Goal: Information Seeking & Learning: Compare options

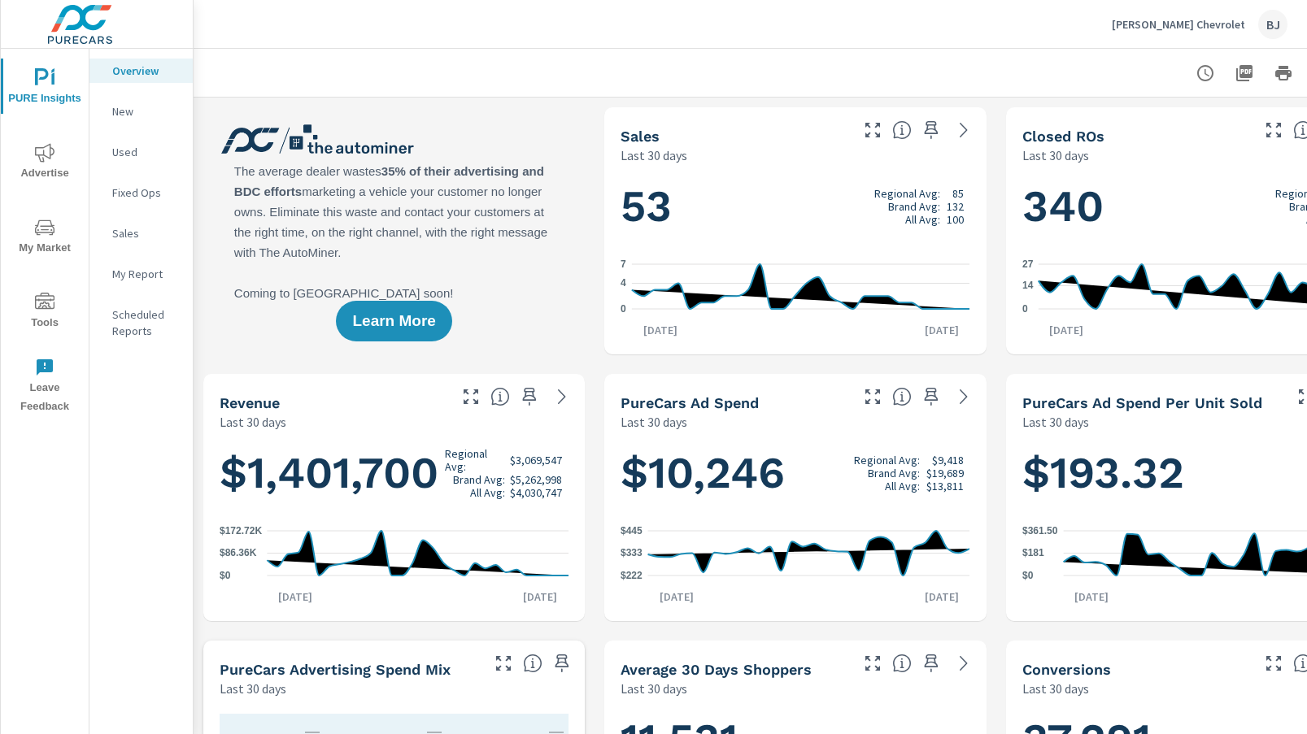
click at [124, 114] on p "New" at bounding box center [146, 111] width 68 height 16
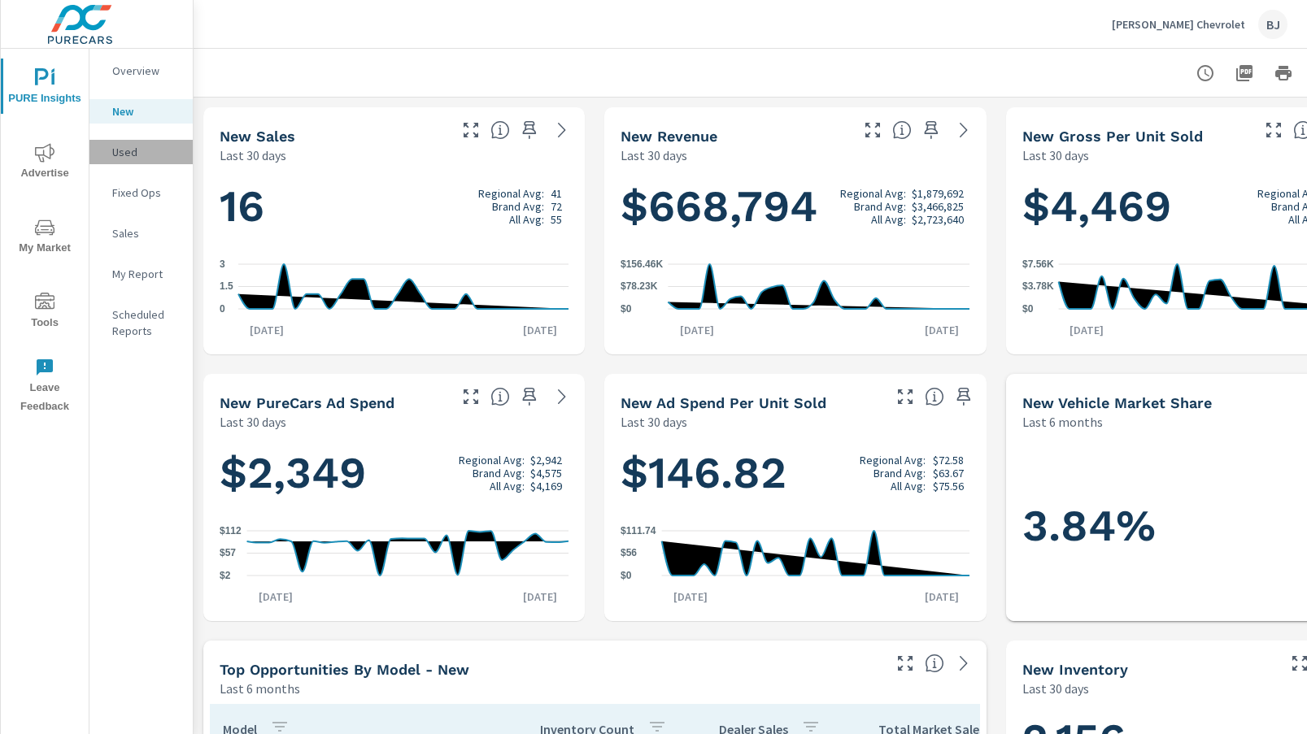
click at [131, 154] on p "Used" at bounding box center [146, 152] width 68 height 16
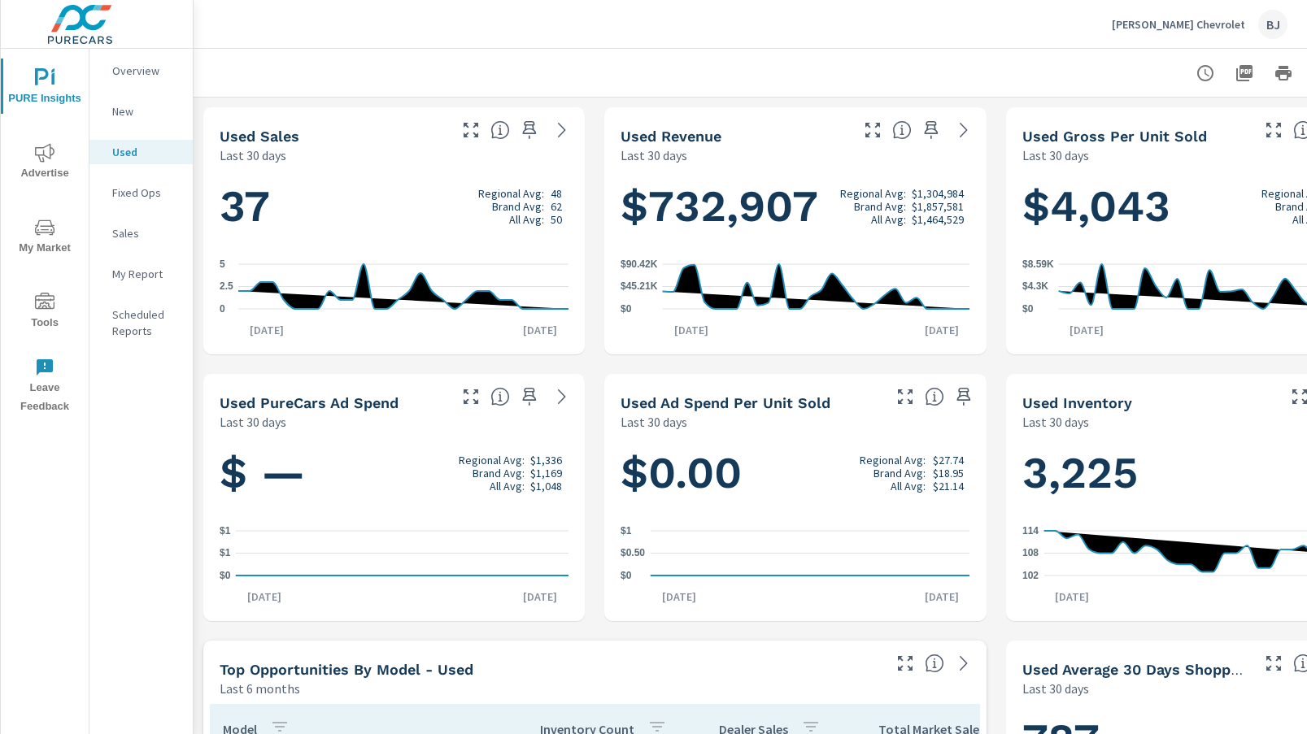
click at [129, 236] on p "Sales" at bounding box center [146, 233] width 68 height 16
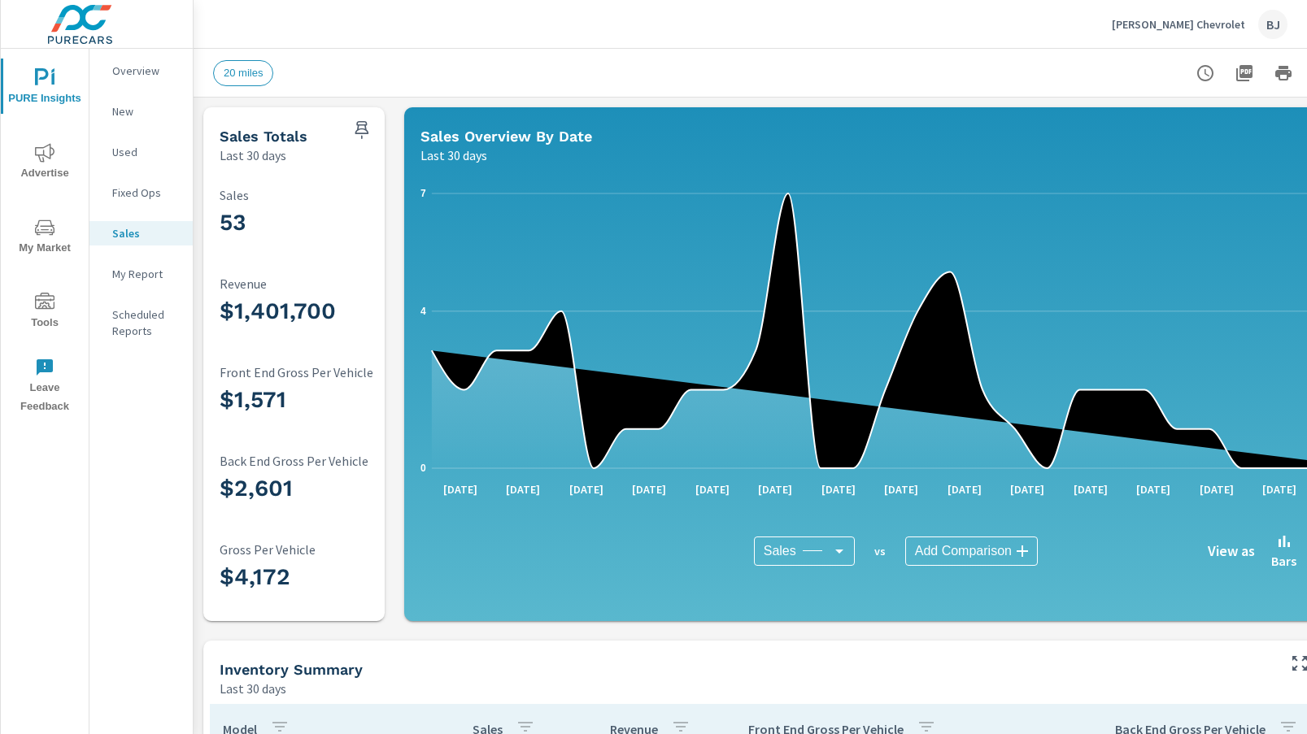
click at [151, 275] on p "My Report" at bounding box center [146, 274] width 68 height 16
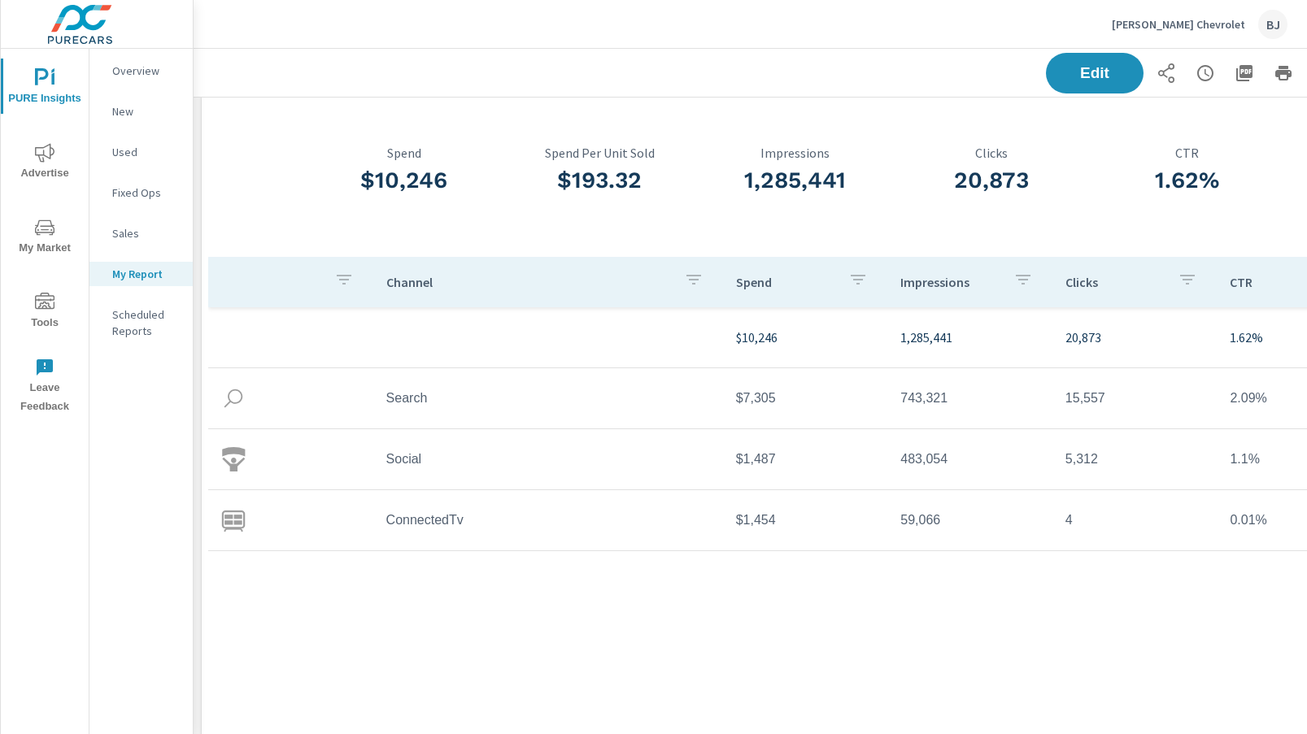
scroll to position [132, 0]
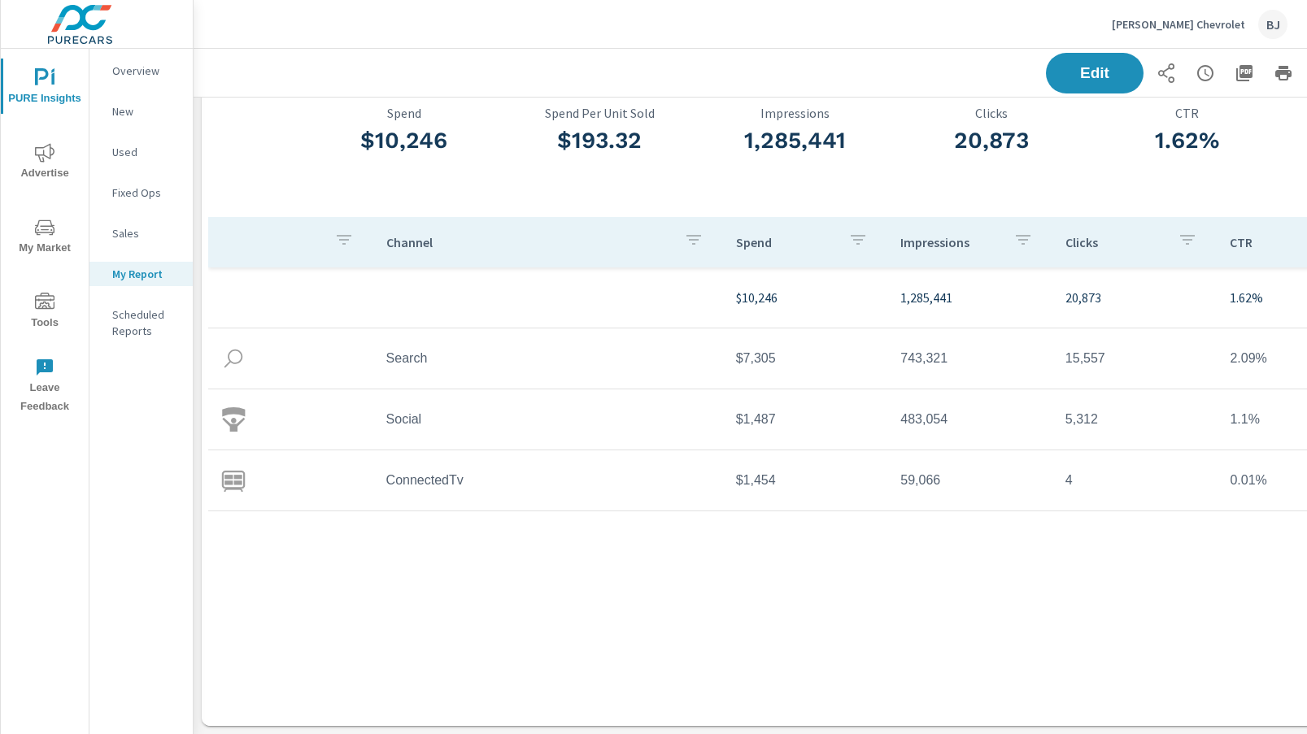
click at [130, 76] on p "Overview" at bounding box center [146, 71] width 68 height 16
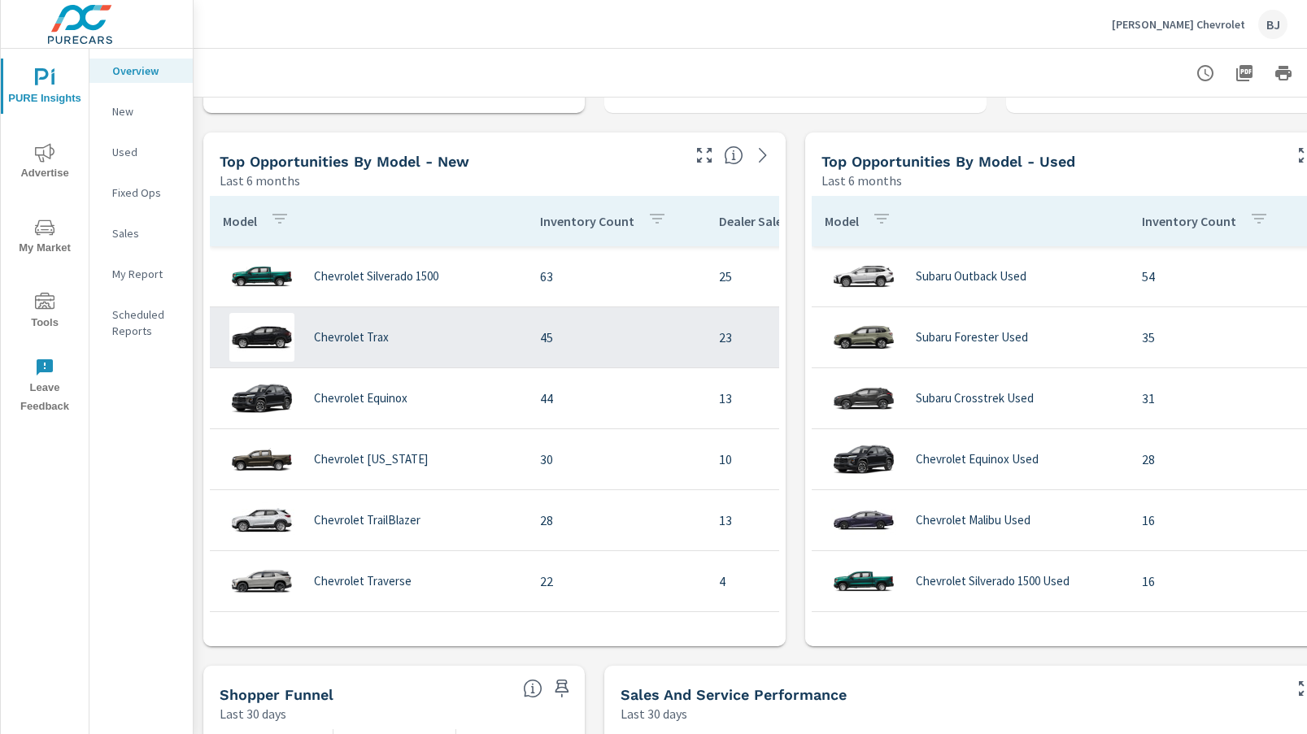
scroll to position [1057, 0]
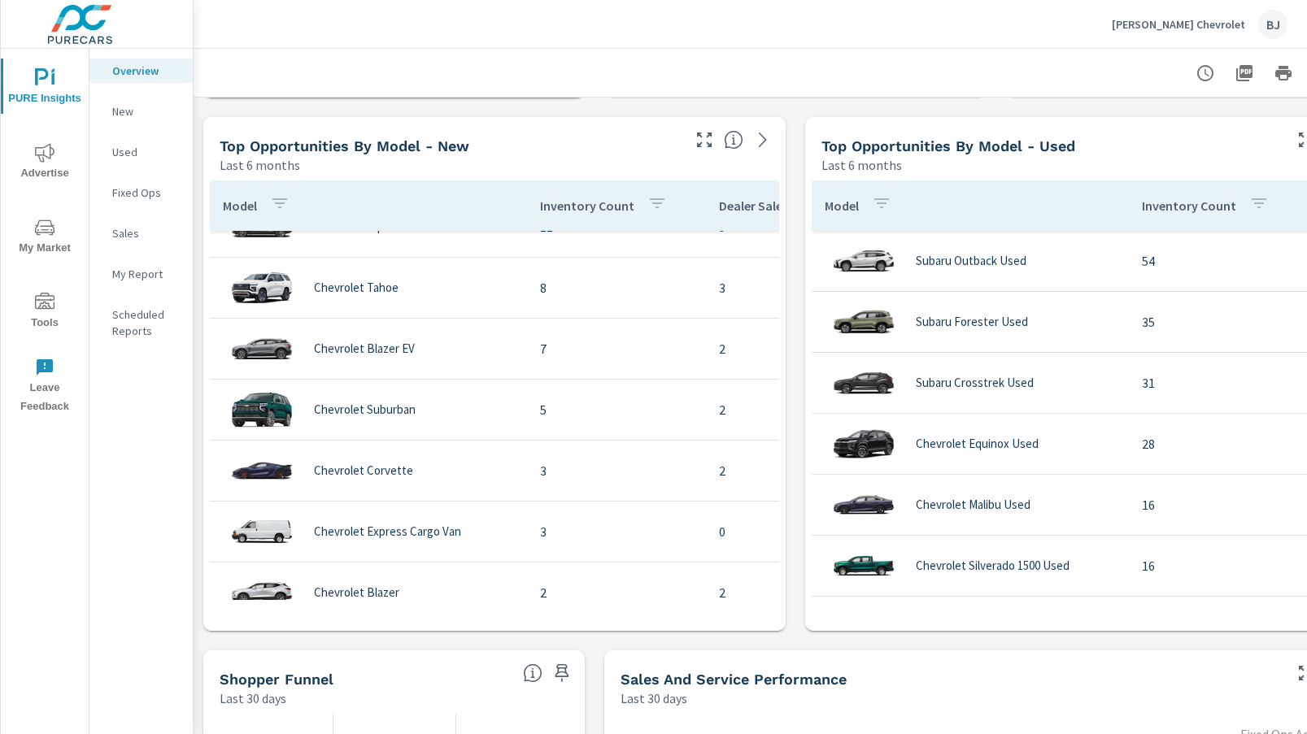
scroll to position [569, 0]
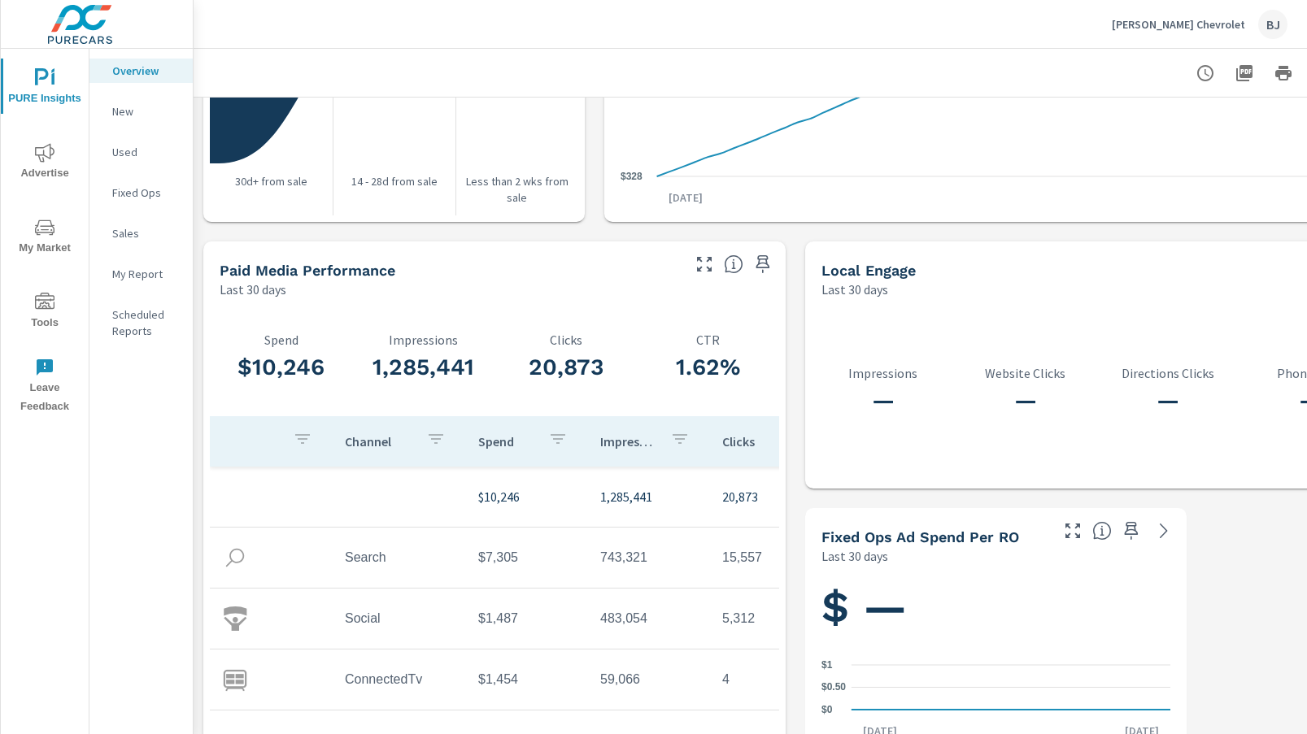
scroll to position [2043, 0]
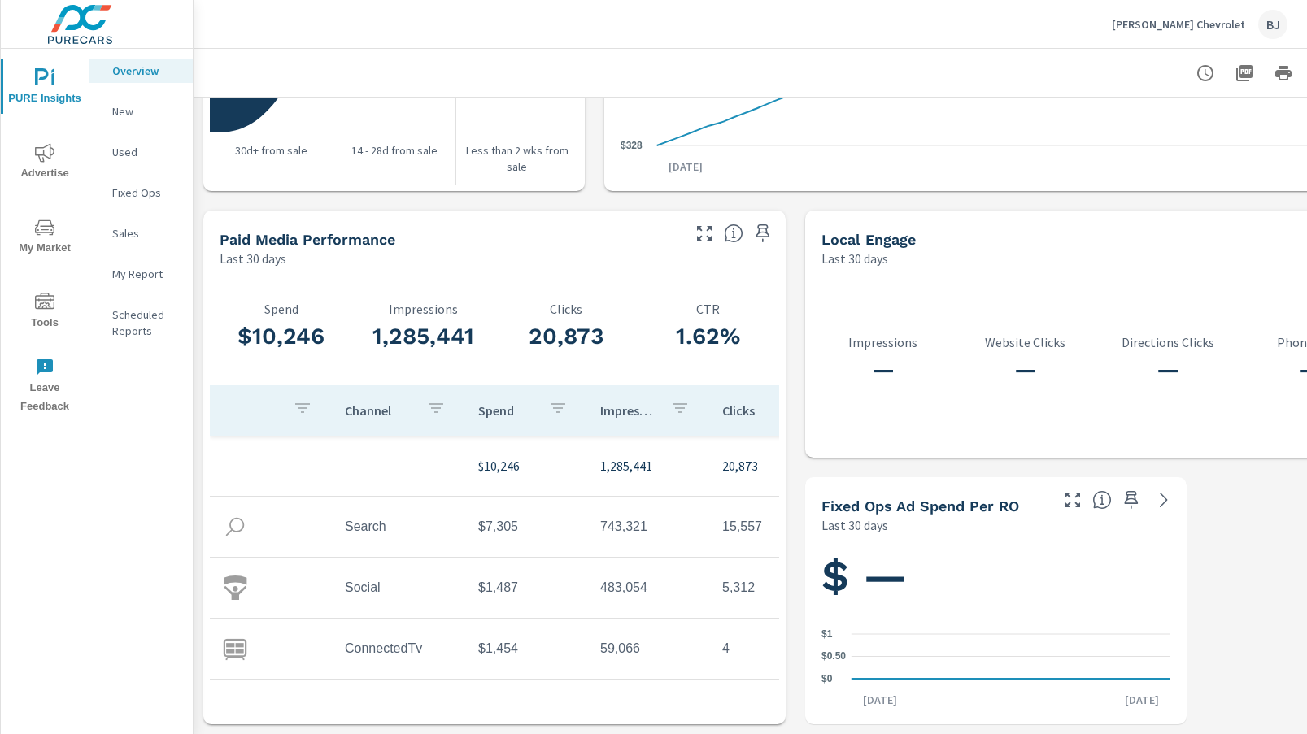
click at [49, 156] on icon "nav menu" at bounding box center [45, 153] width 20 height 20
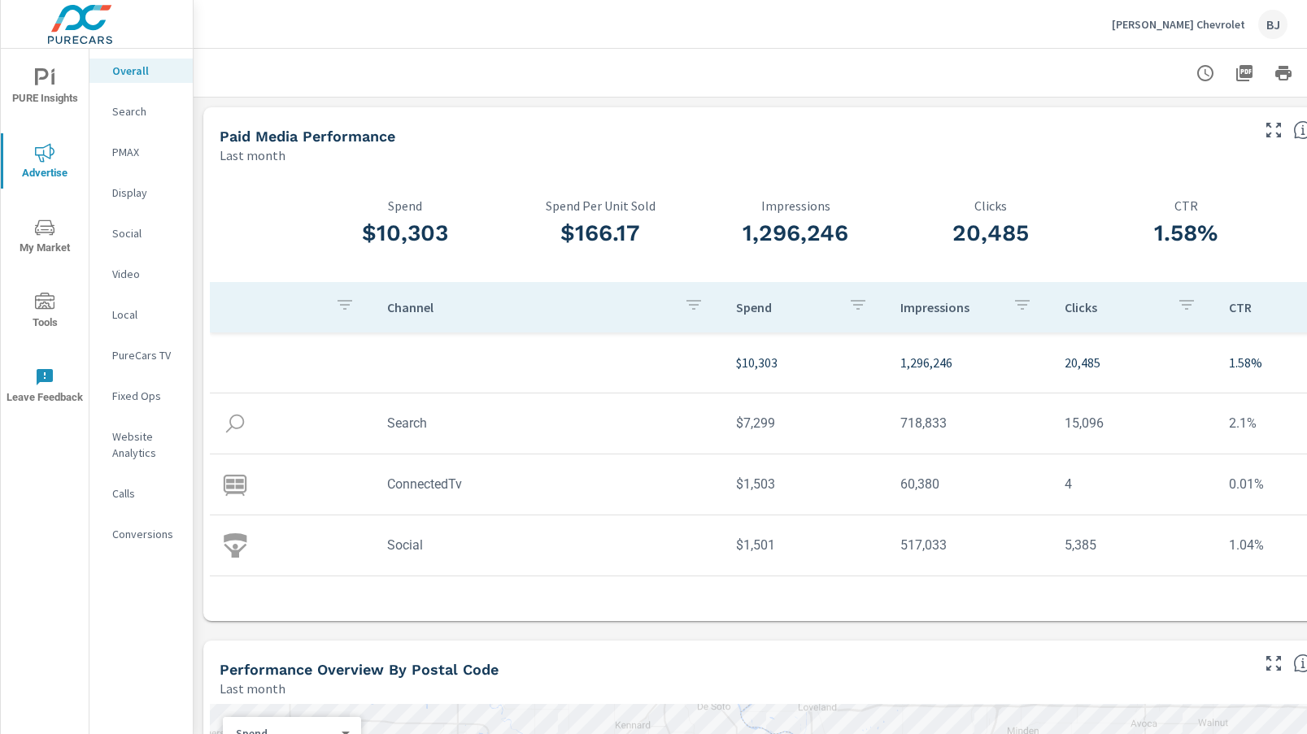
click at [132, 439] on p "Website Analytics" at bounding box center [146, 445] width 68 height 33
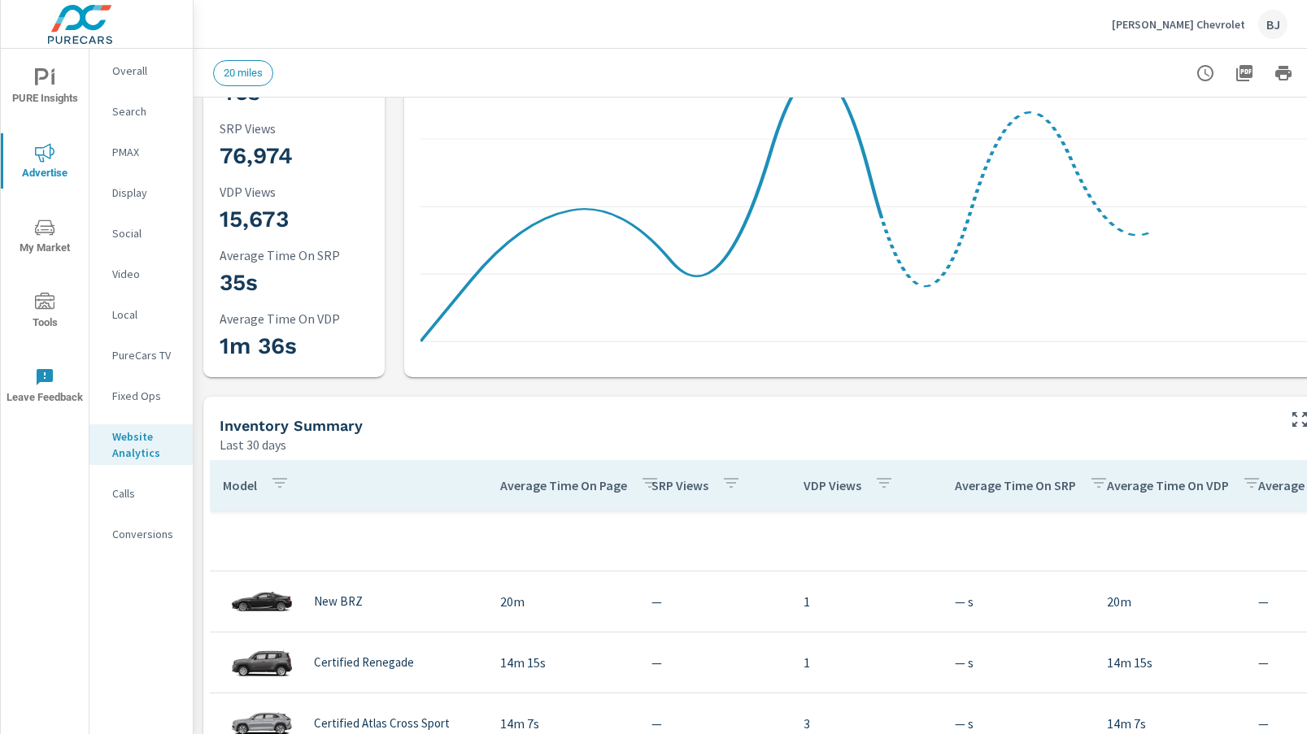
scroll to position [407, 0]
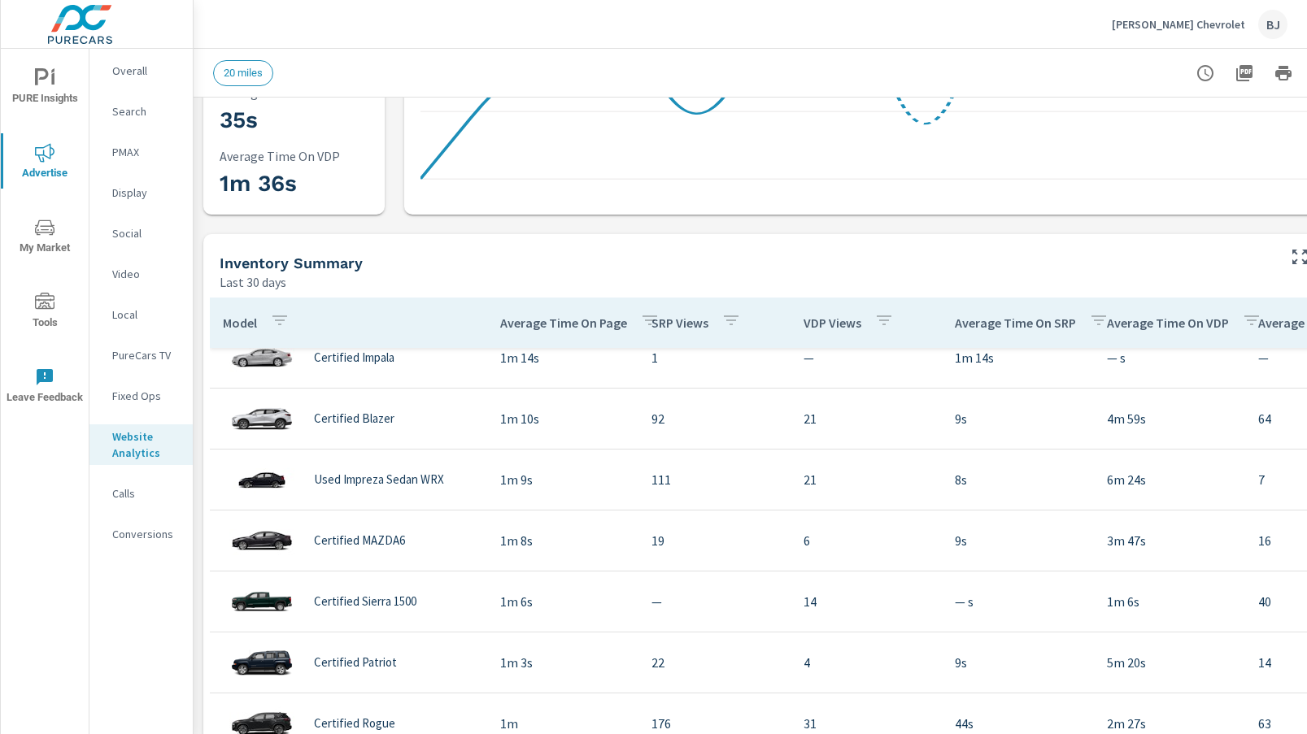
scroll to position [2115, 0]
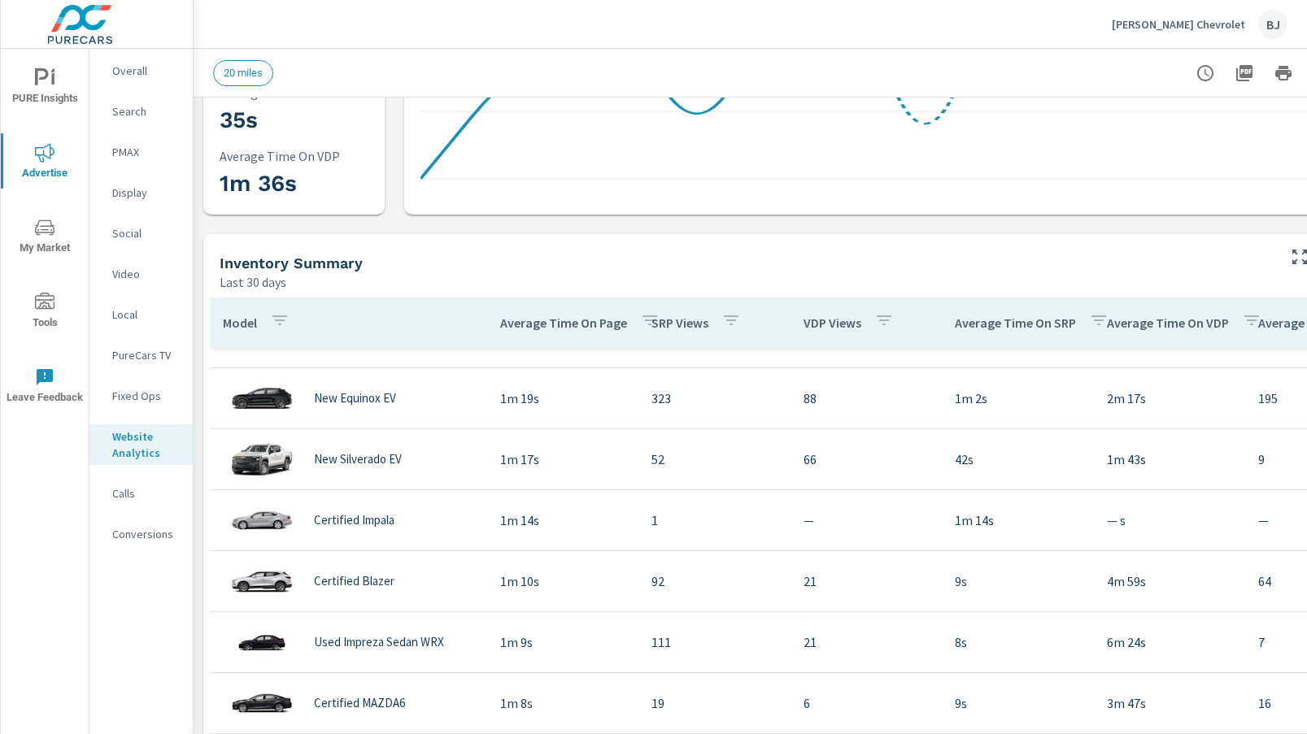
scroll to position [1057, 0]
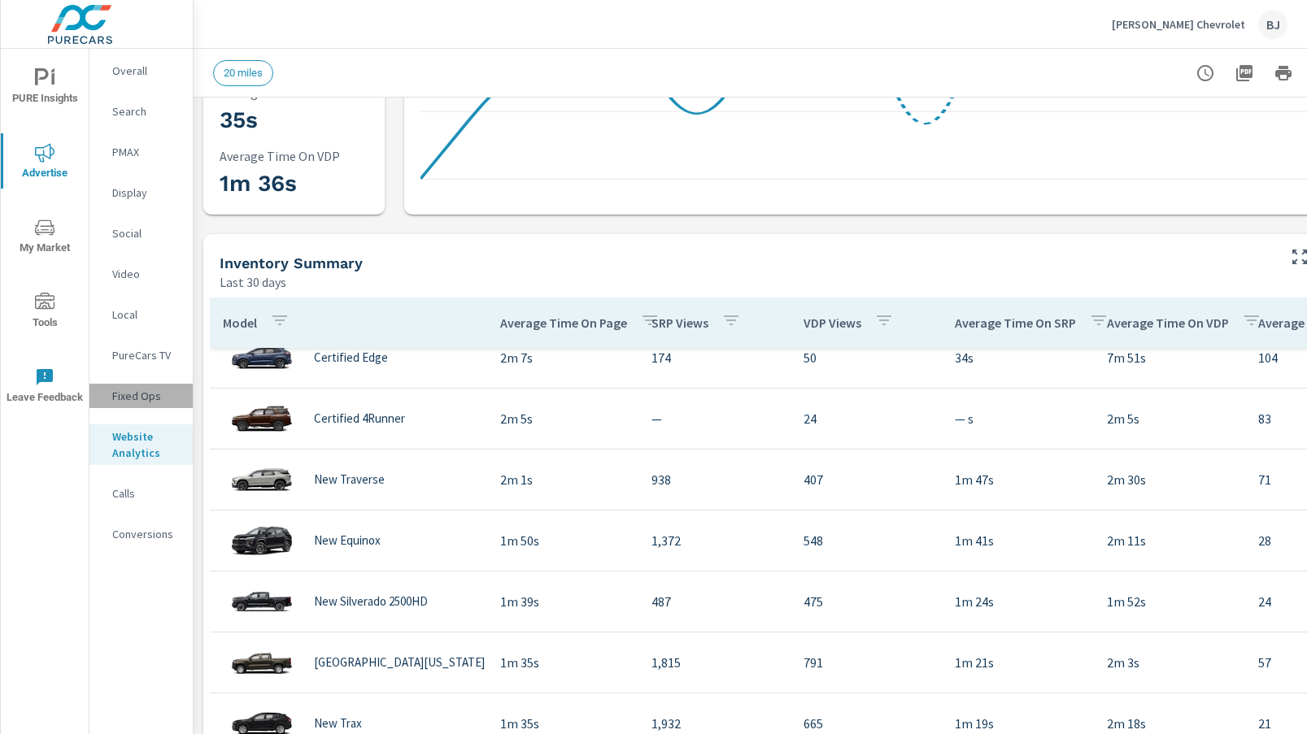
click at [131, 396] on p "Fixed Ops" at bounding box center [146, 396] width 68 height 16
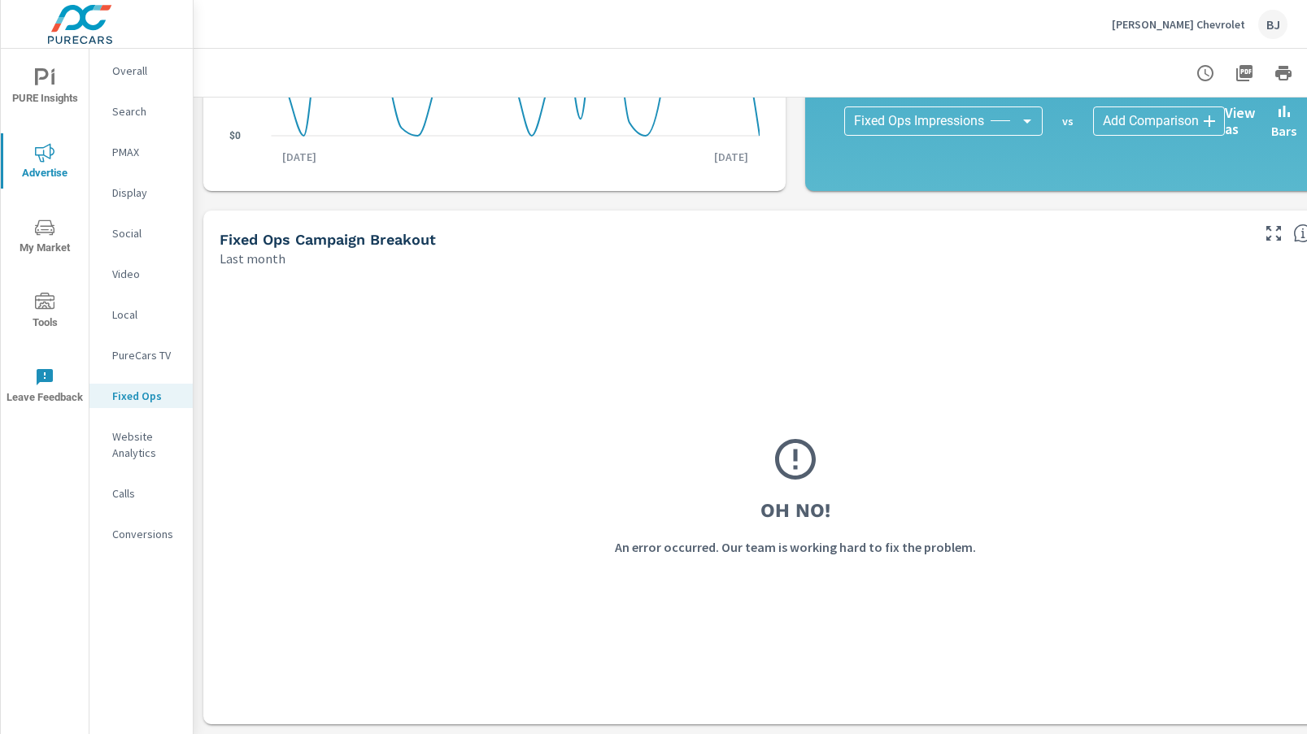
scroll to position [576, 0]
click at [123, 114] on p "Search" at bounding box center [146, 111] width 68 height 16
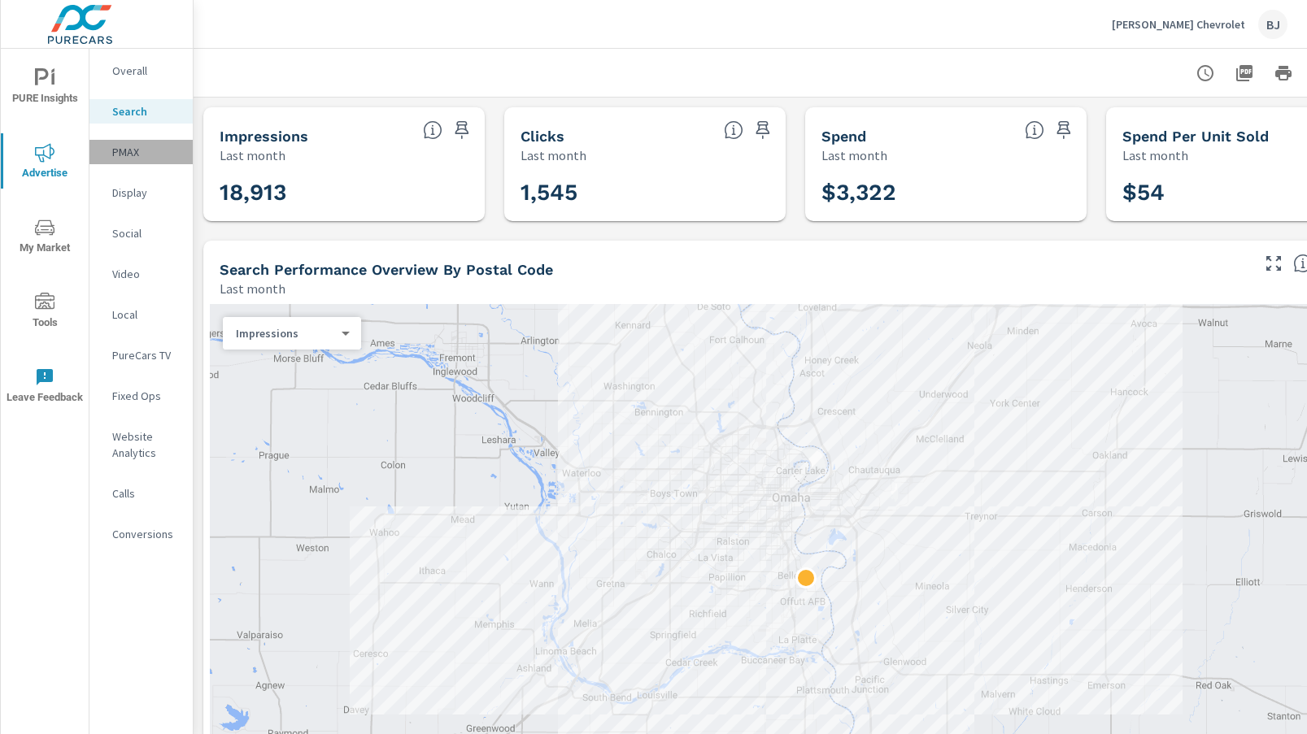
click at [133, 159] on p "PMAX" at bounding box center [146, 152] width 68 height 16
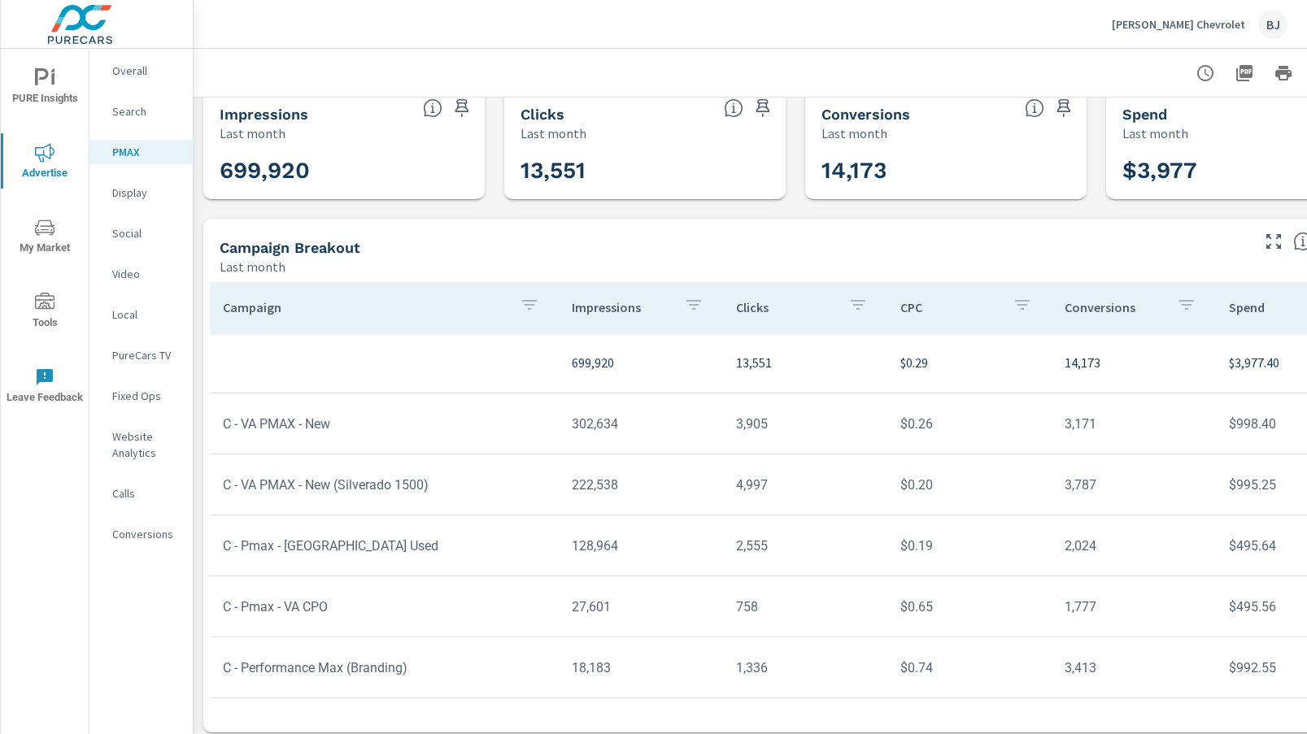
scroll to position [42, 0]
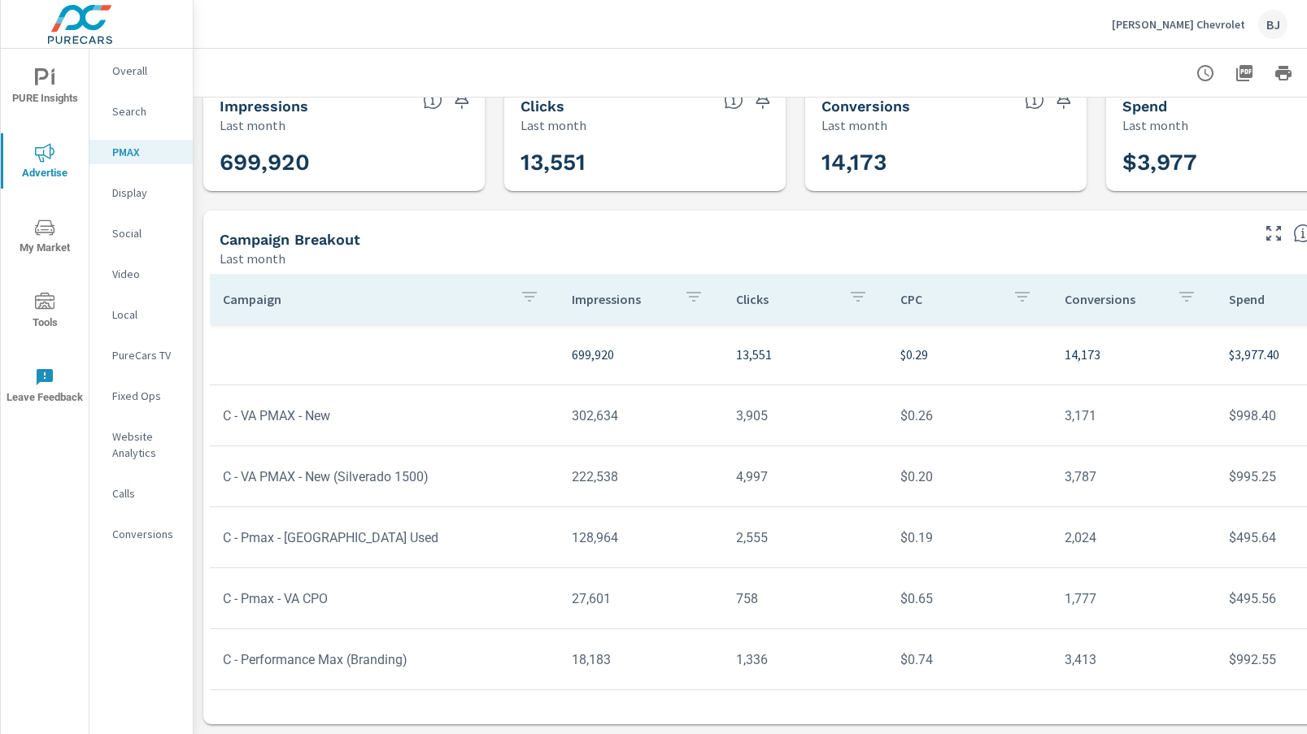
click at [129, 194] on p "Display" at bounding box center [146, 193] width 68 height 16
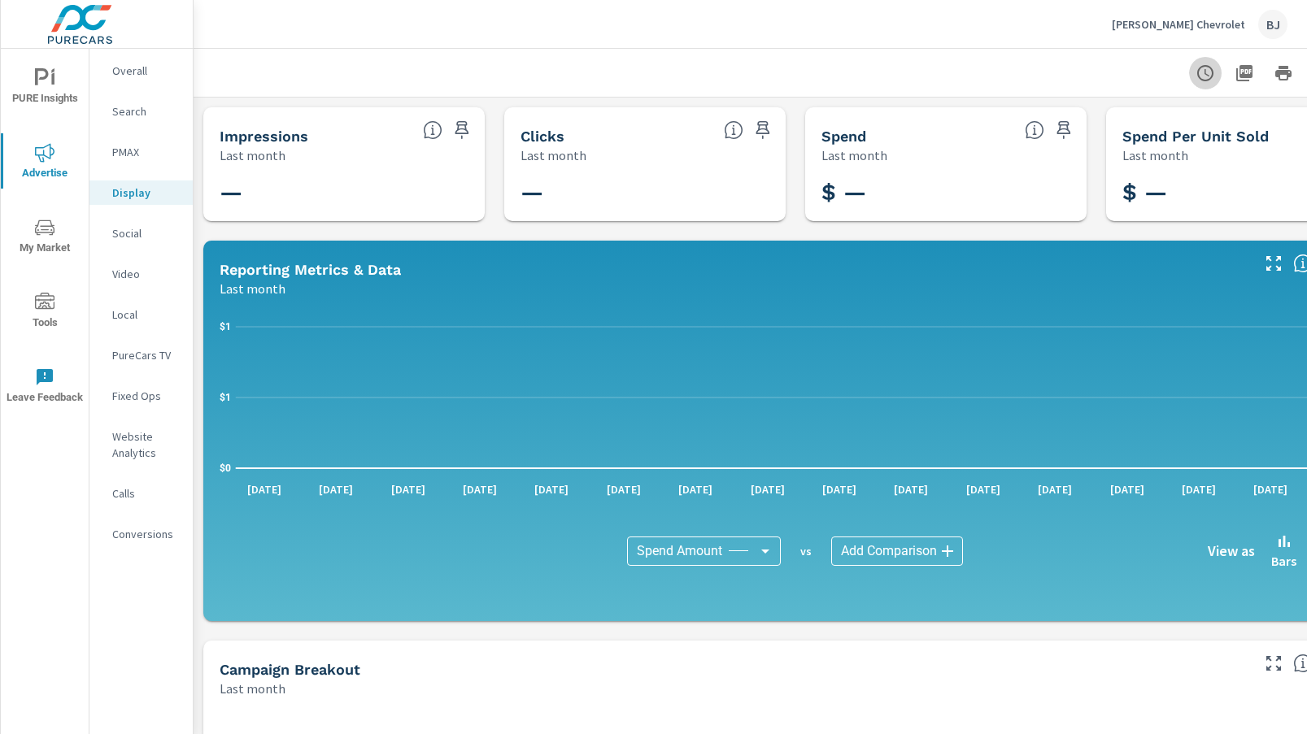
click at [1204, 80] on icon "button" at bounding box center [1205, 73] width 16 height 16
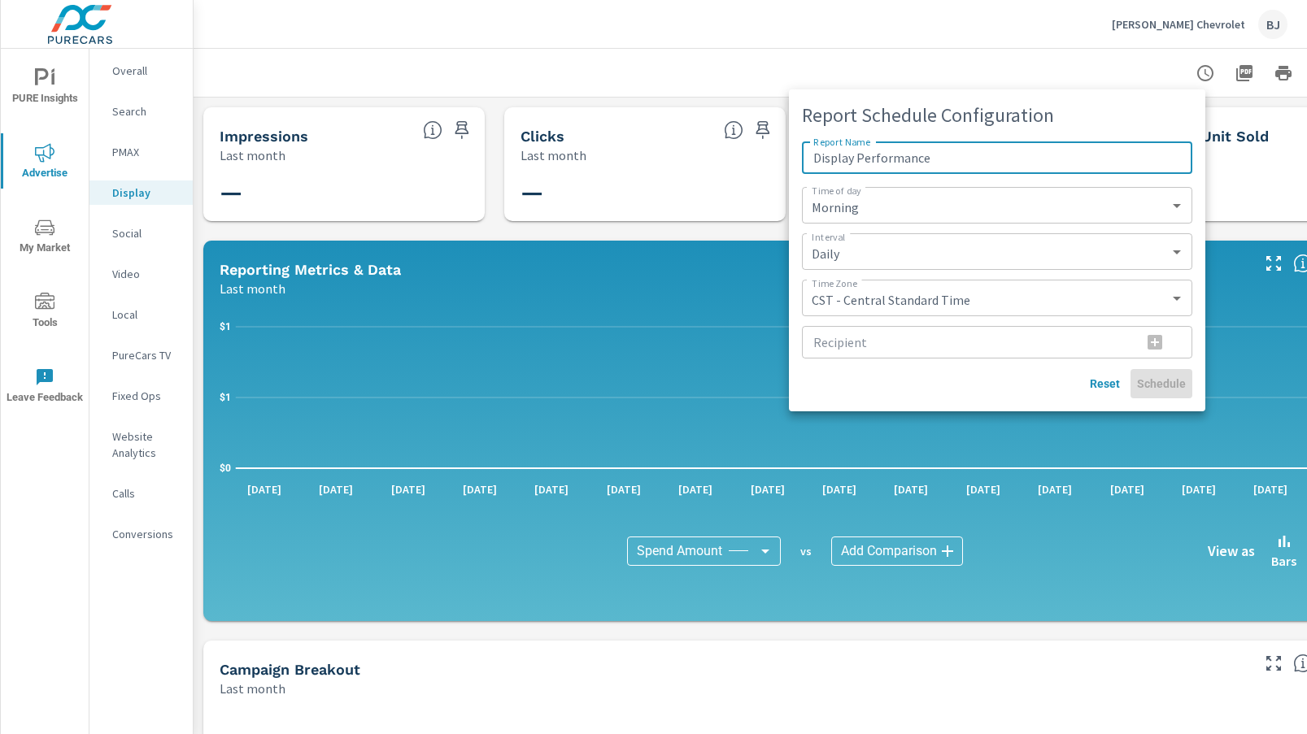
click at [1044, 65] on div at bounding box center [653, 367] width 1307 height 734
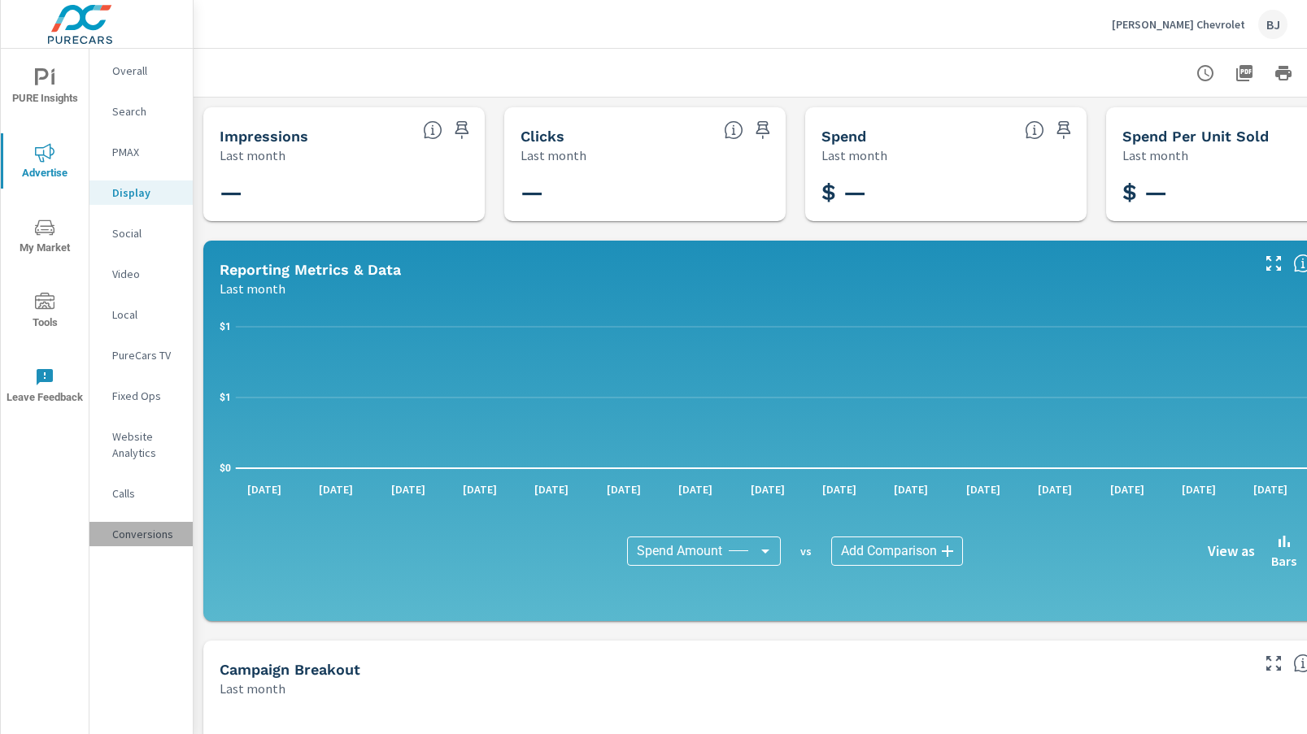
click at [129, 534] on p "Conversions" at bounding box center [146, 534] width 68 height 16
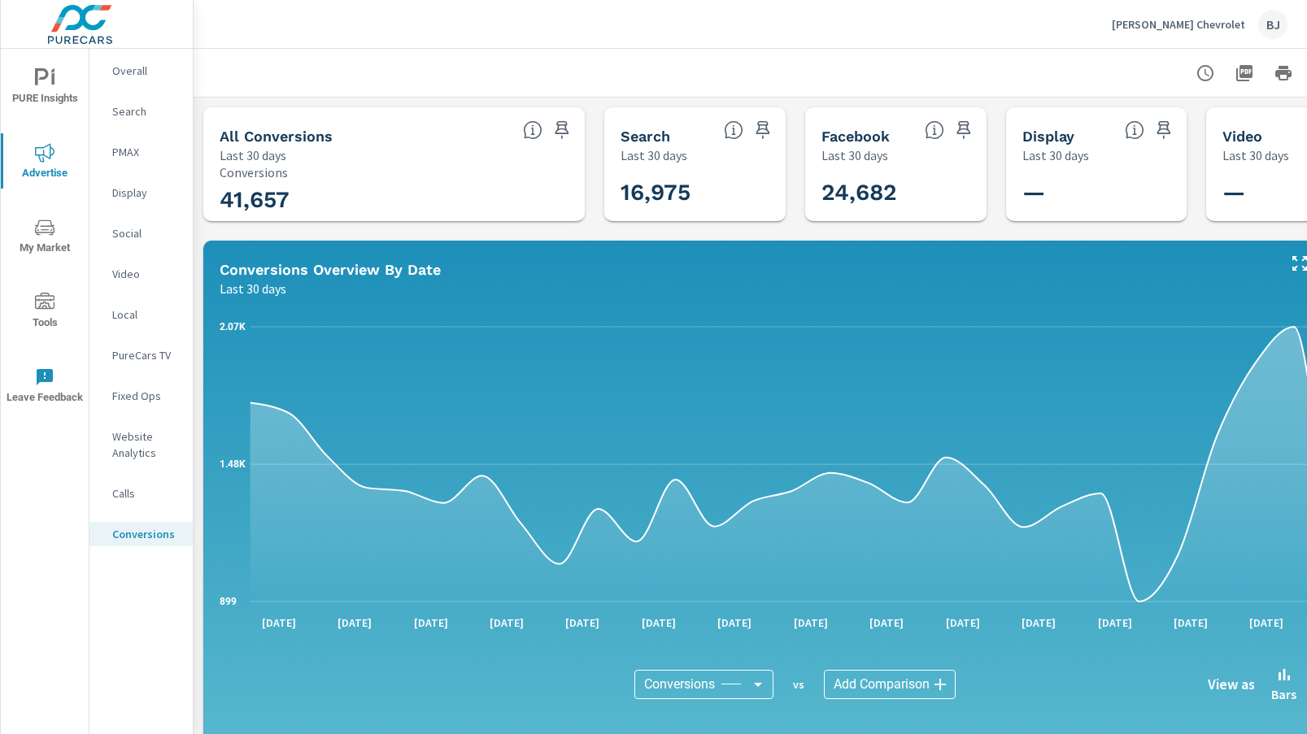
click at [1202, 76] on icon "button" at bounding box center [1206, 73] width 20 height 20
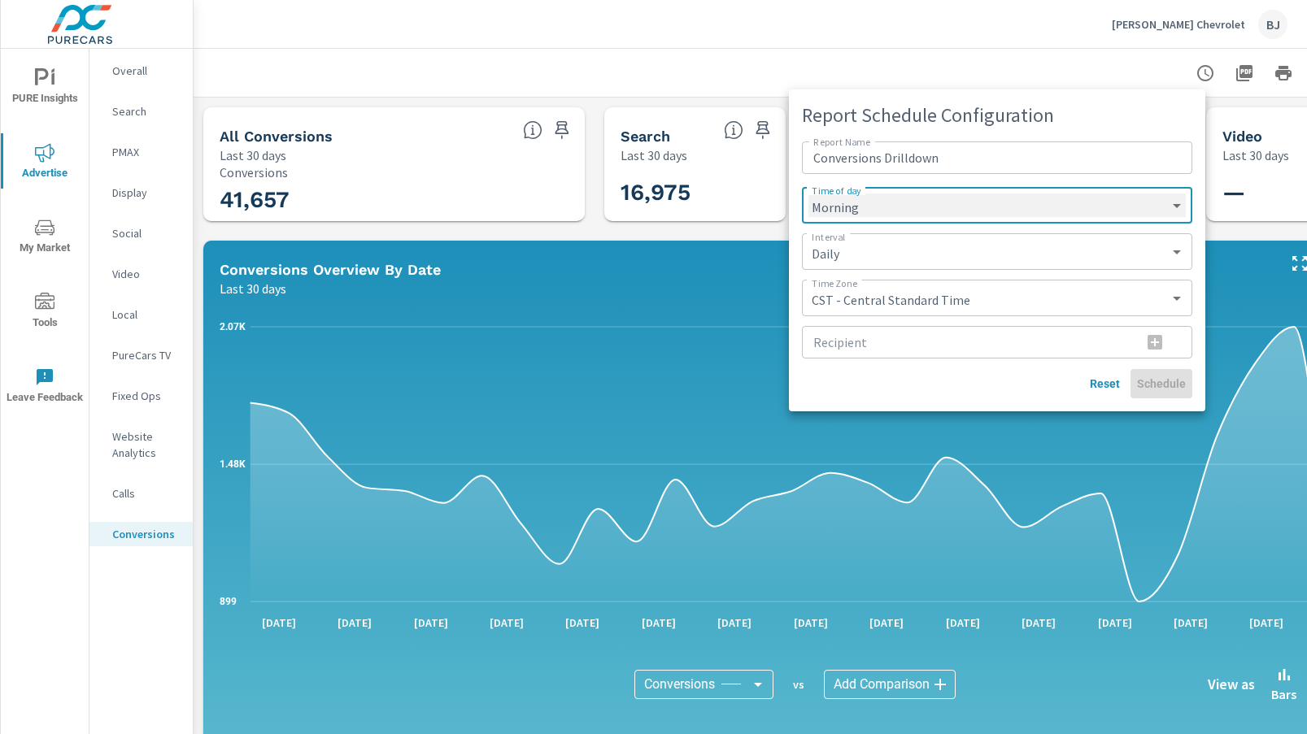
click at [1174, 203] on select "Morning Afternoon Evening" at bounding box center [996, 206] width 377 height 24
click at [1139, 65] on div at bounding box center [653, 367] width 1307 height 734
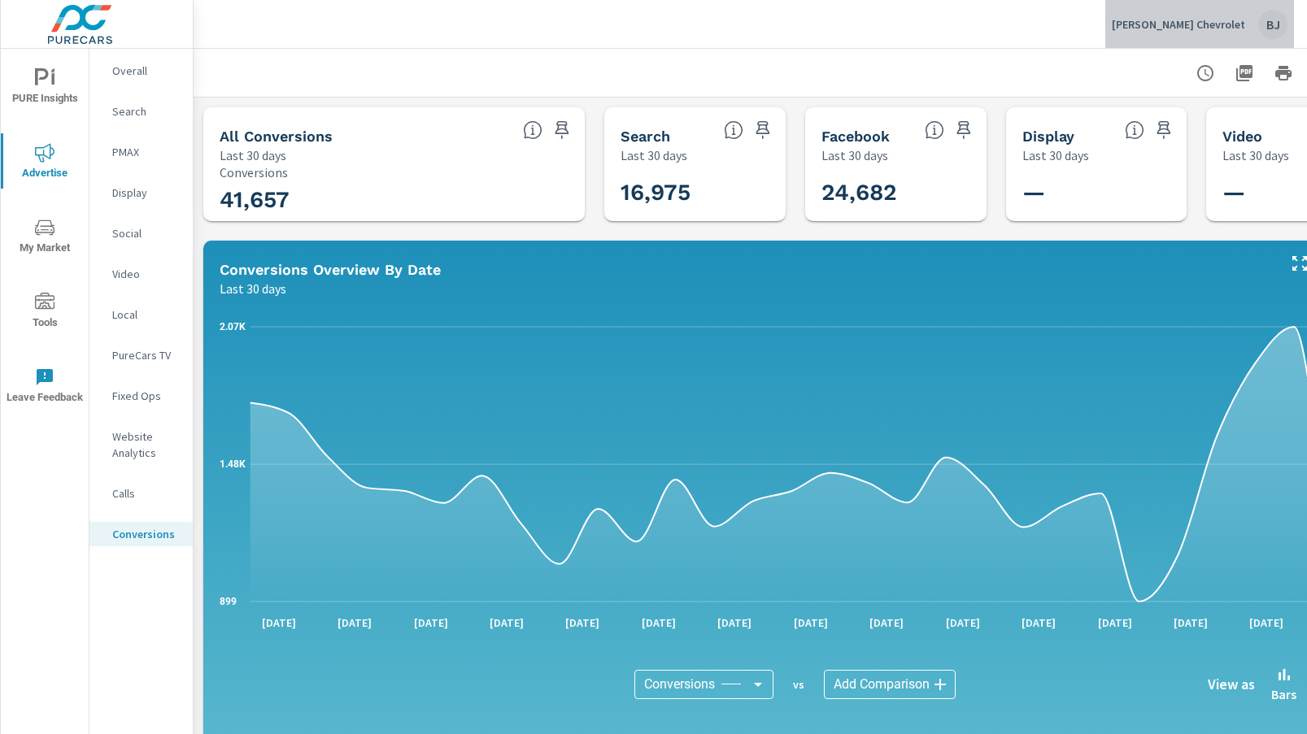
click at [1257, 31] on div "[PERSON_NAME] Chevrolet BJ" at bounding box center [1200, 24] width 176 height 29
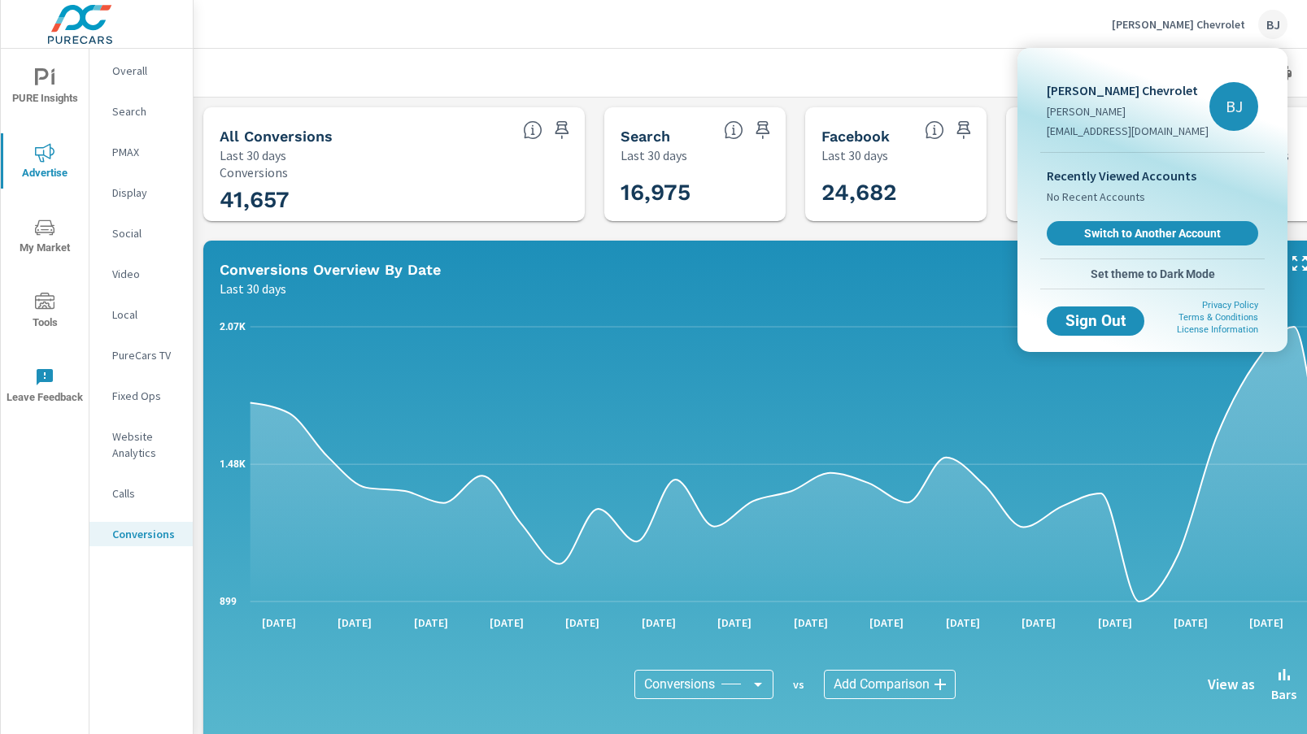
click at [934, 63] on div at bounding box center [653, 367] width 1307 height 734
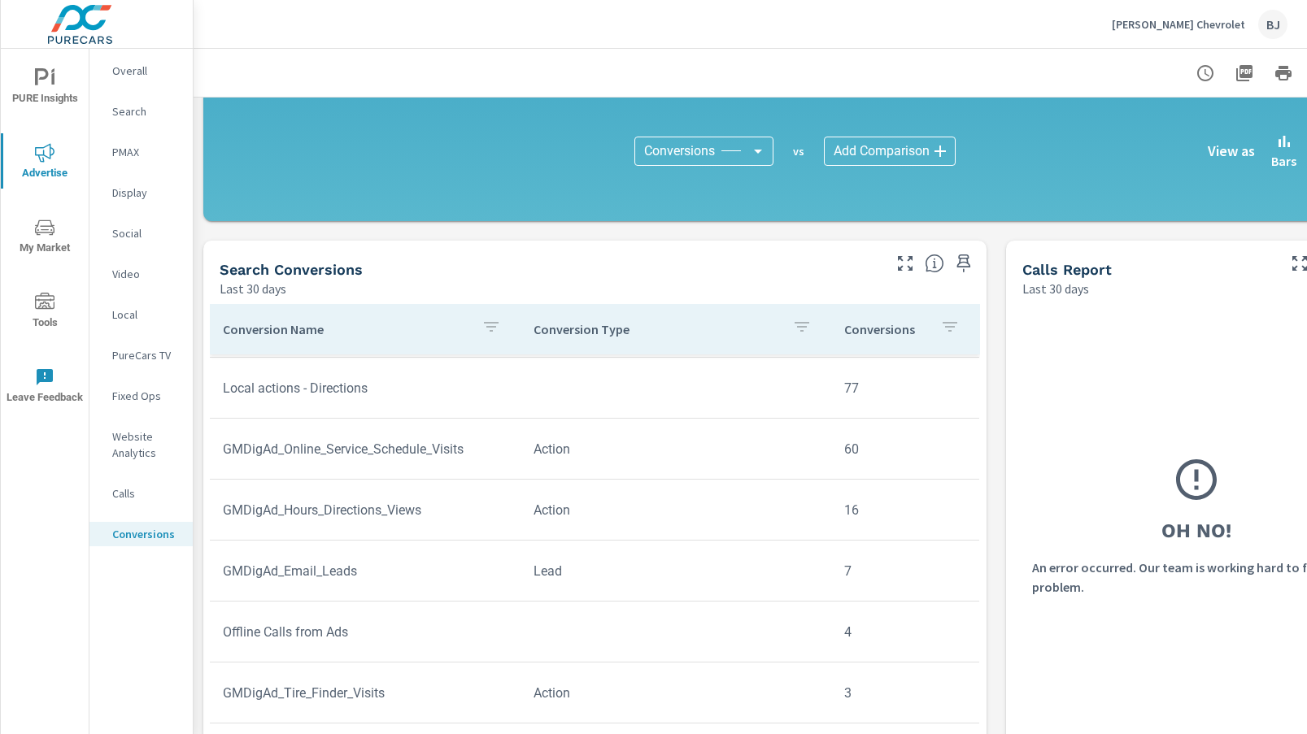
scroll to position [569, 0]
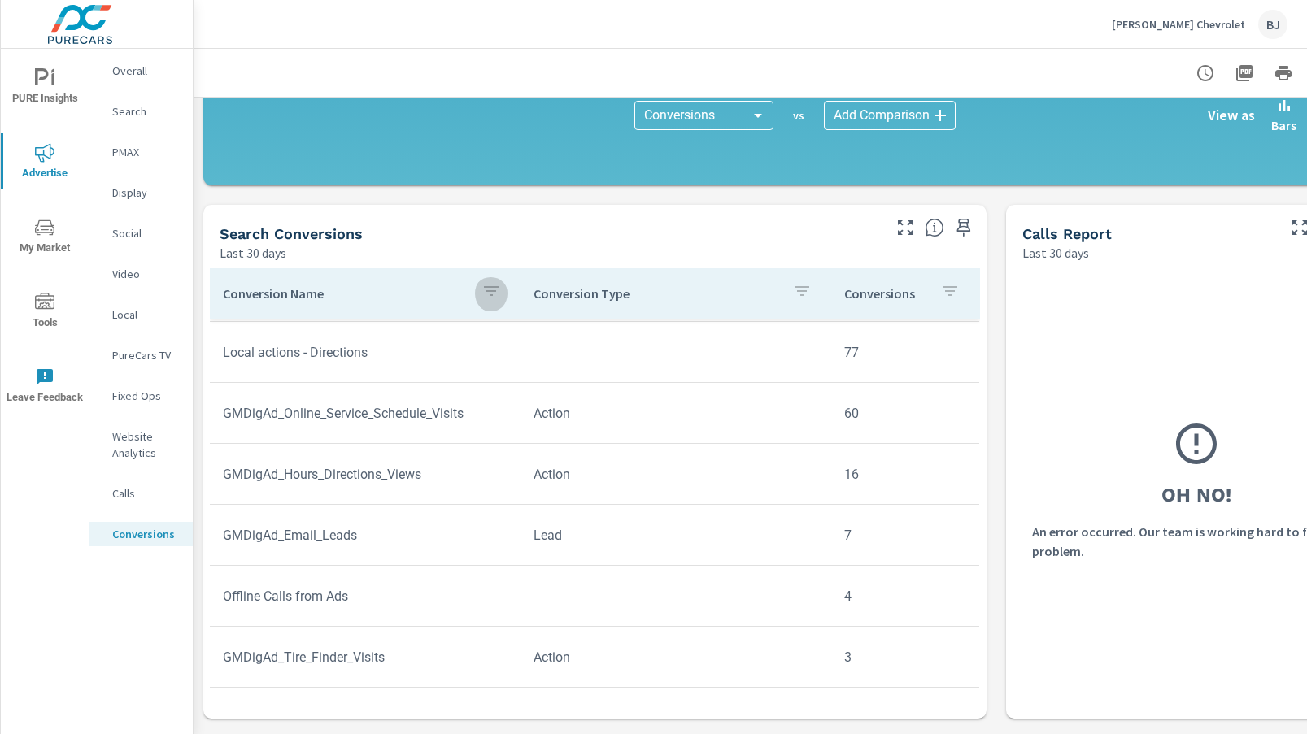
click at [486, 299] on icon "button" at bounding box center [491, 291] width 20 height 20
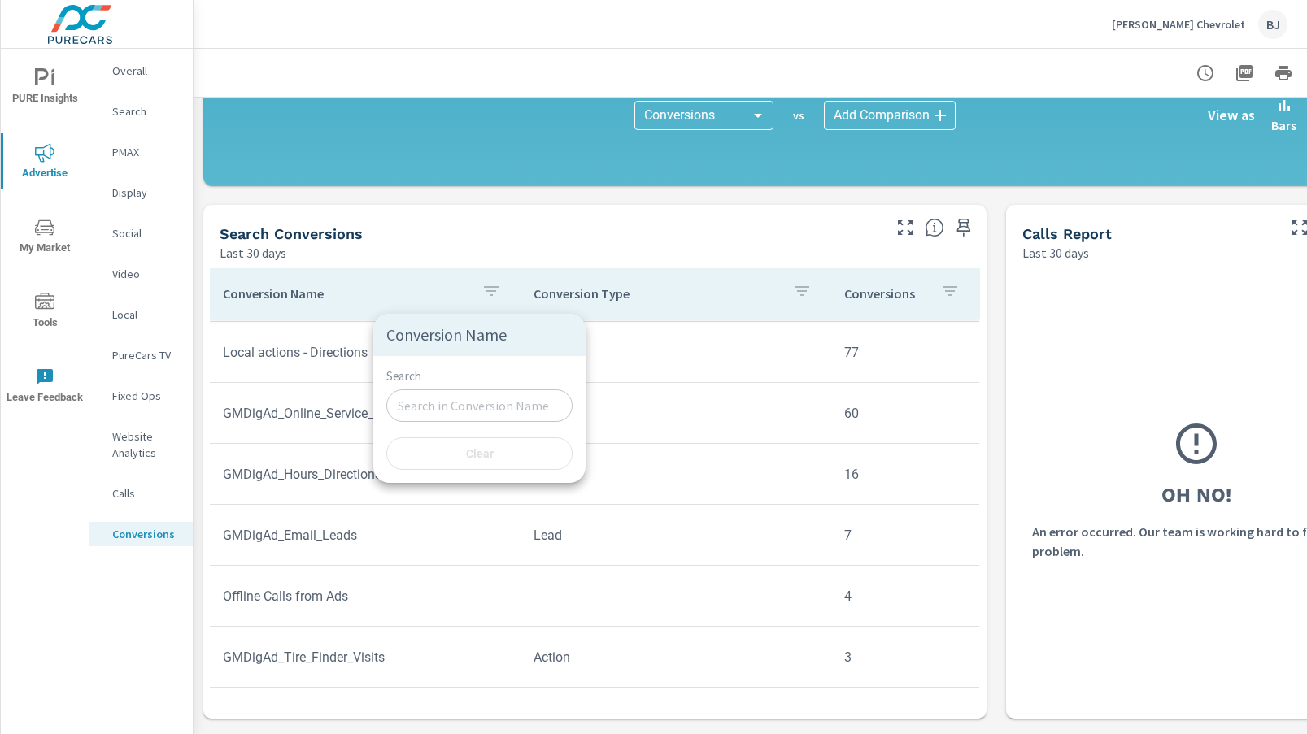
click at [793, 294] on div at bounding box center [653, 367] width 1307 height 734
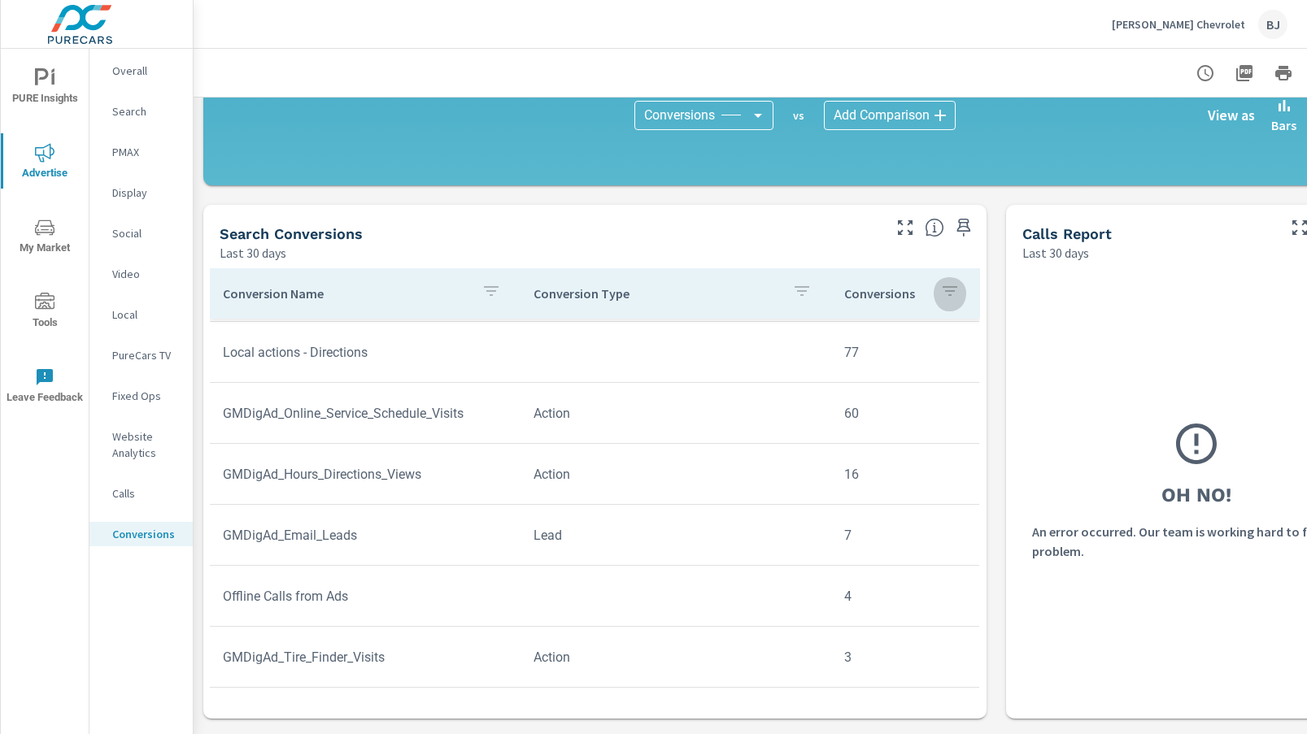
click at [940, 296] on icon "button" at bounding box center [950, 291] width 20 height 20
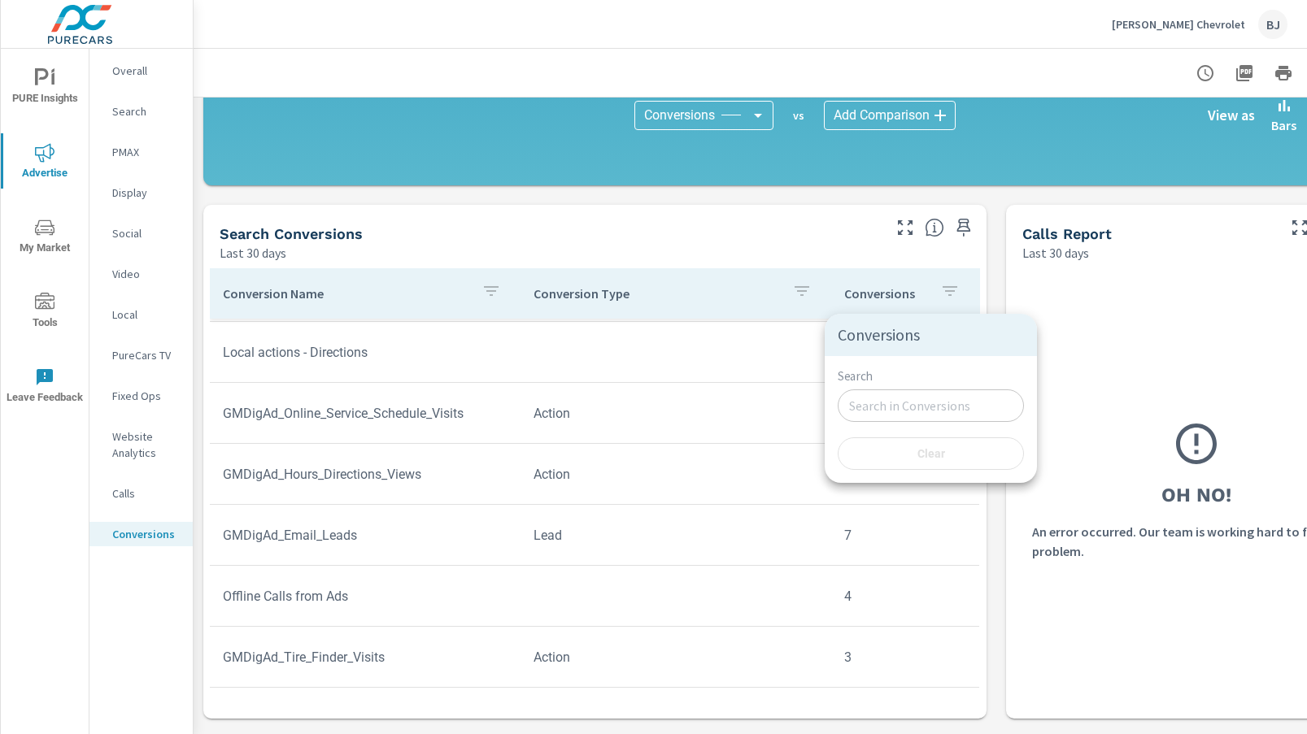
click at [941, 296] on div at bounding box center [653, 367] width 1307 height 734
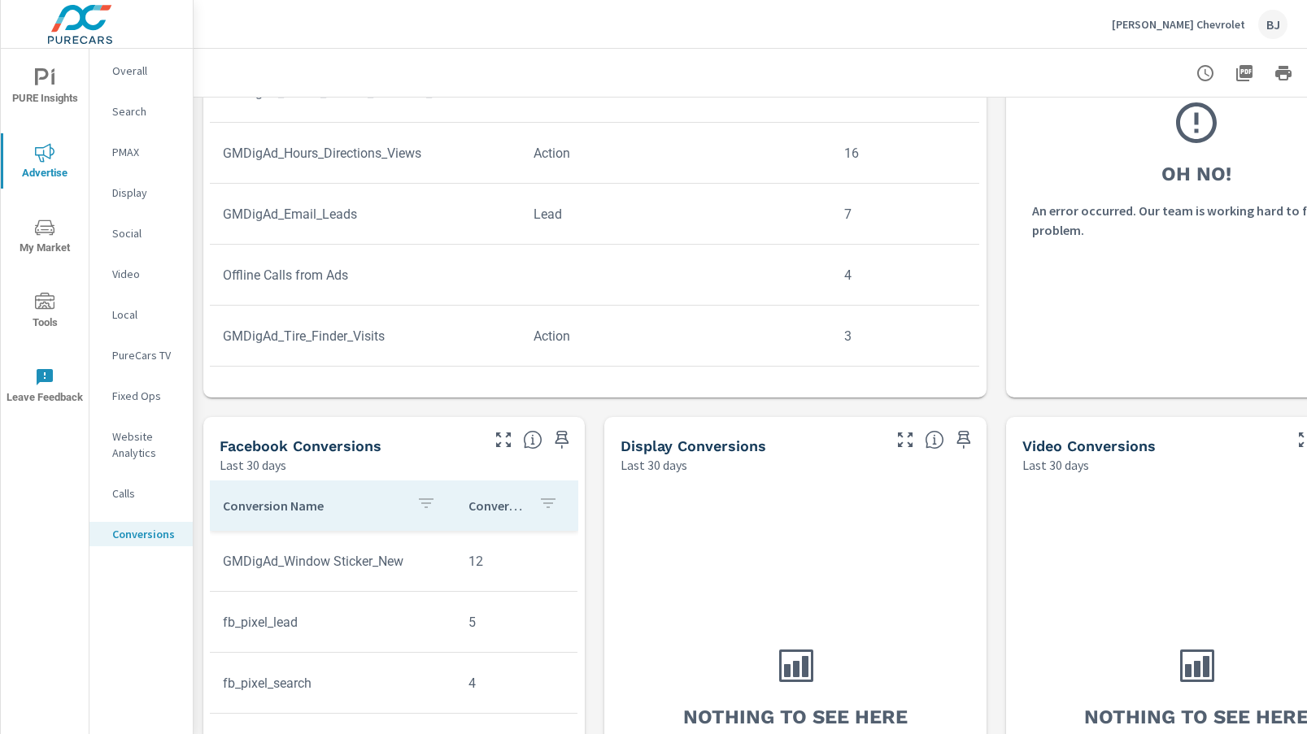
scroll to position [895, 0]
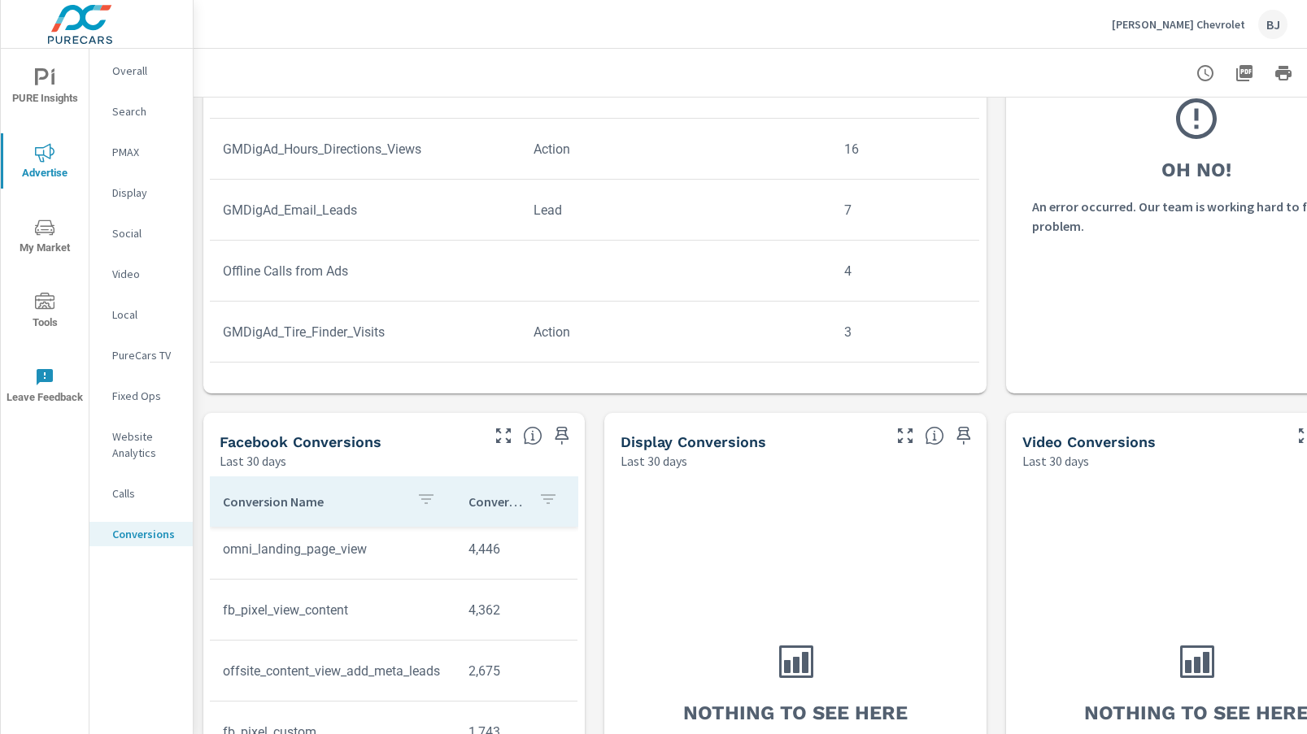
scroll to position [5, 0]
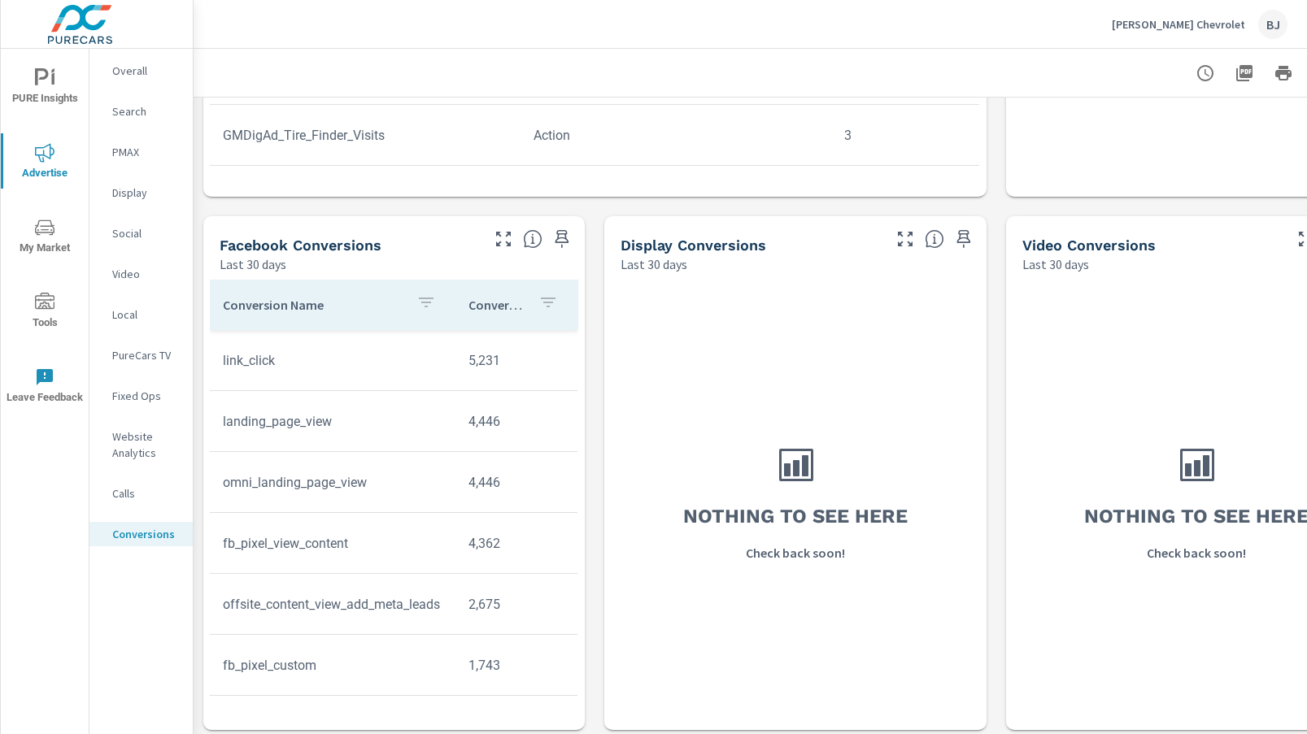
scroll to position [1109, 0]
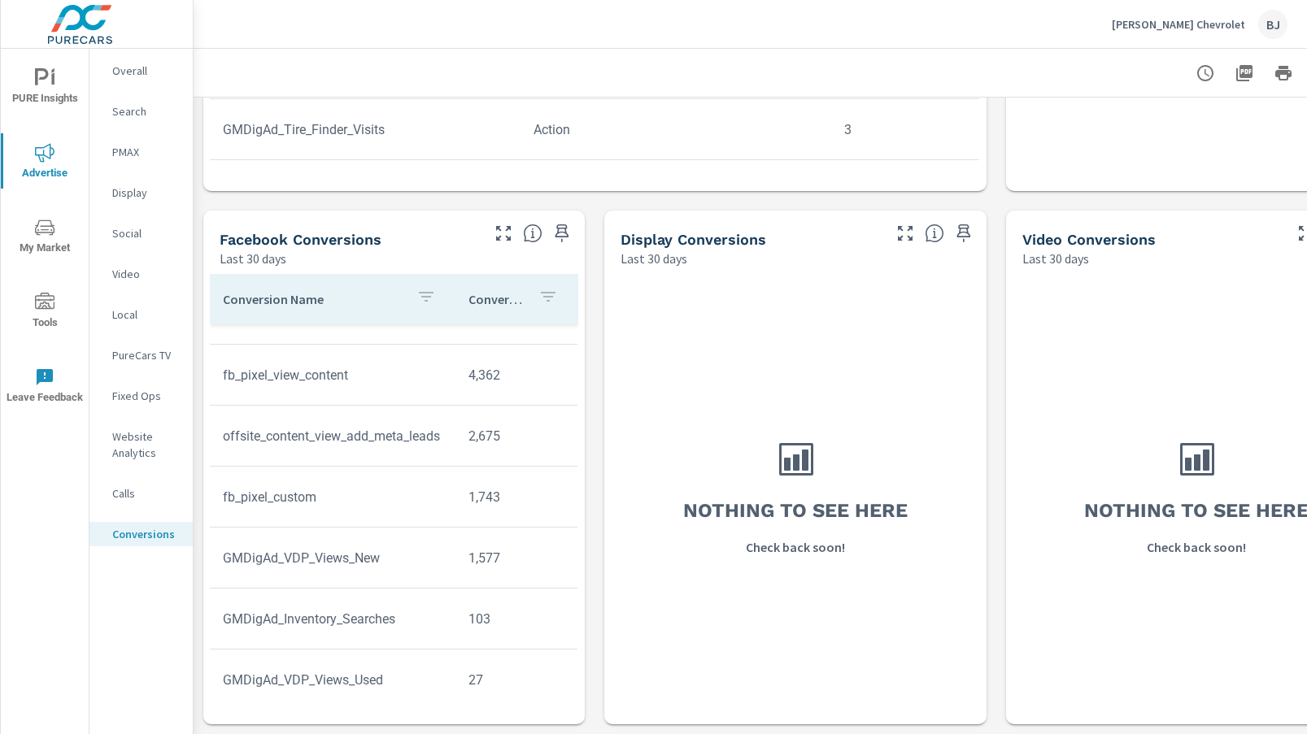
scroll to position [244, 0]
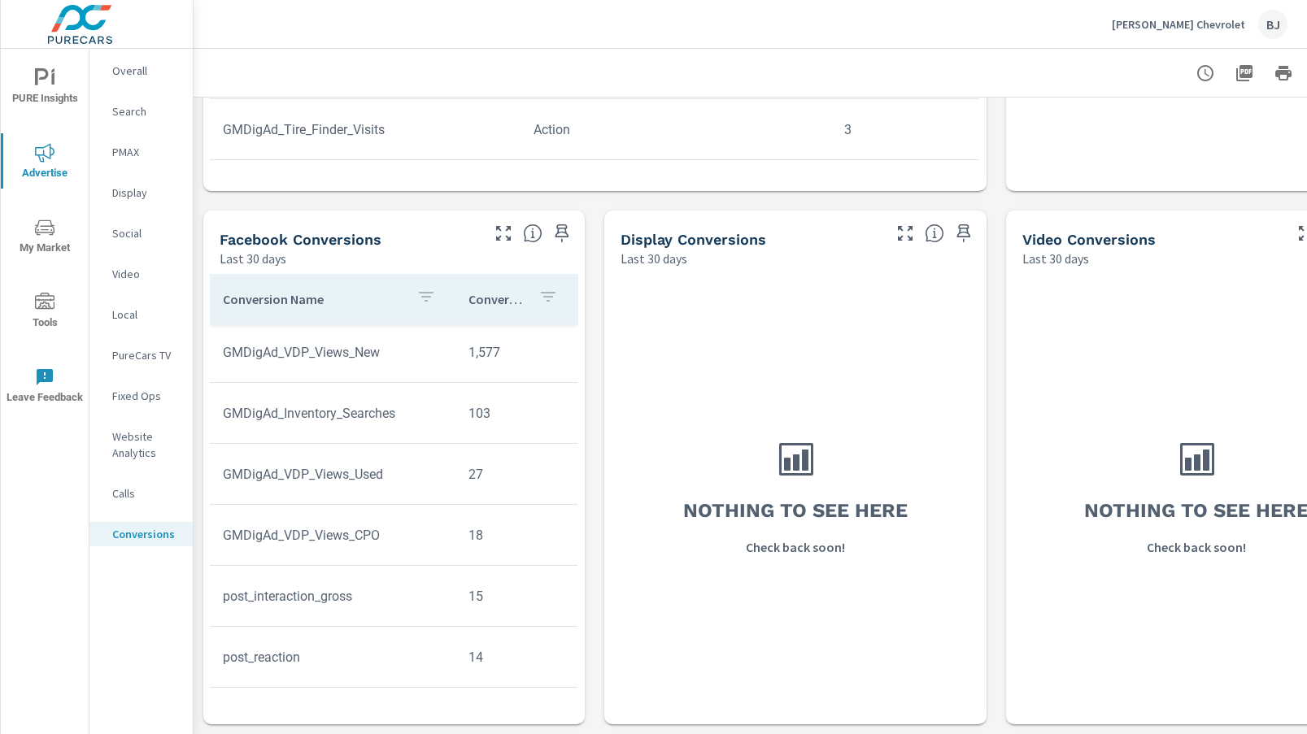
scroll to position [407, 0]
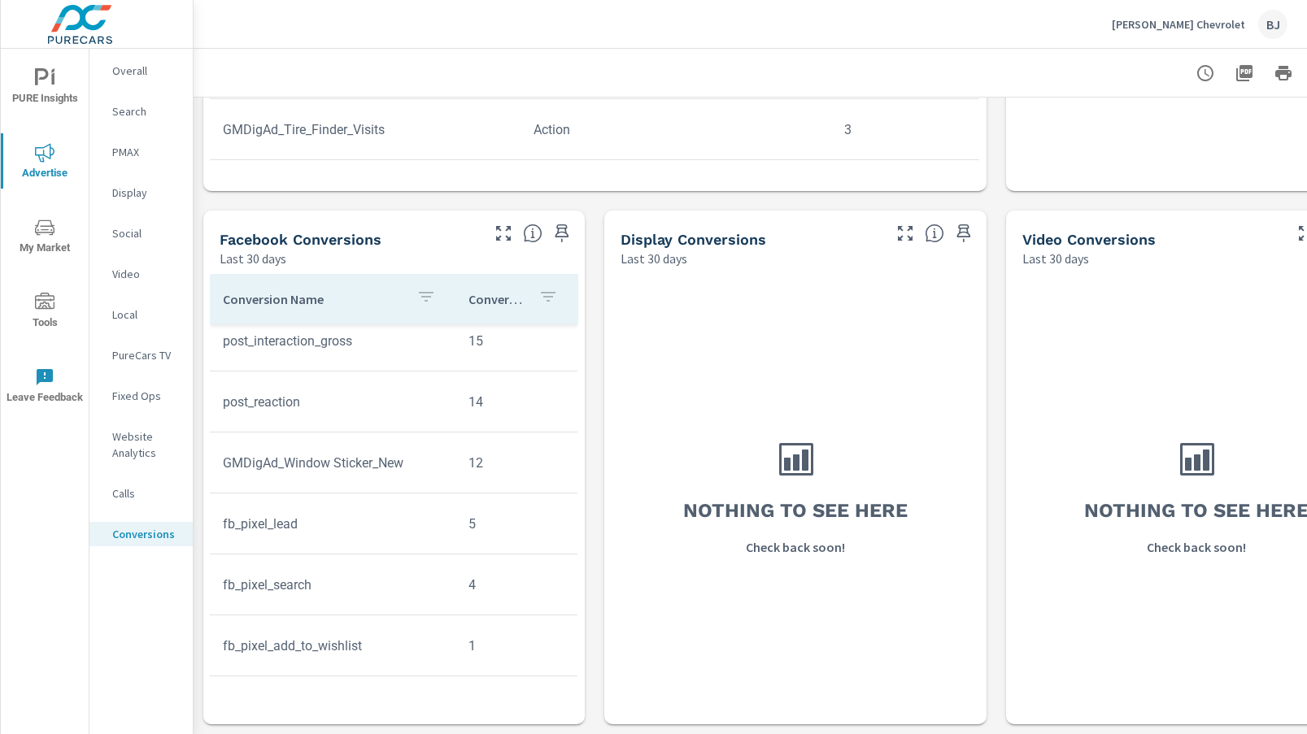
scroll to position [732, 0]
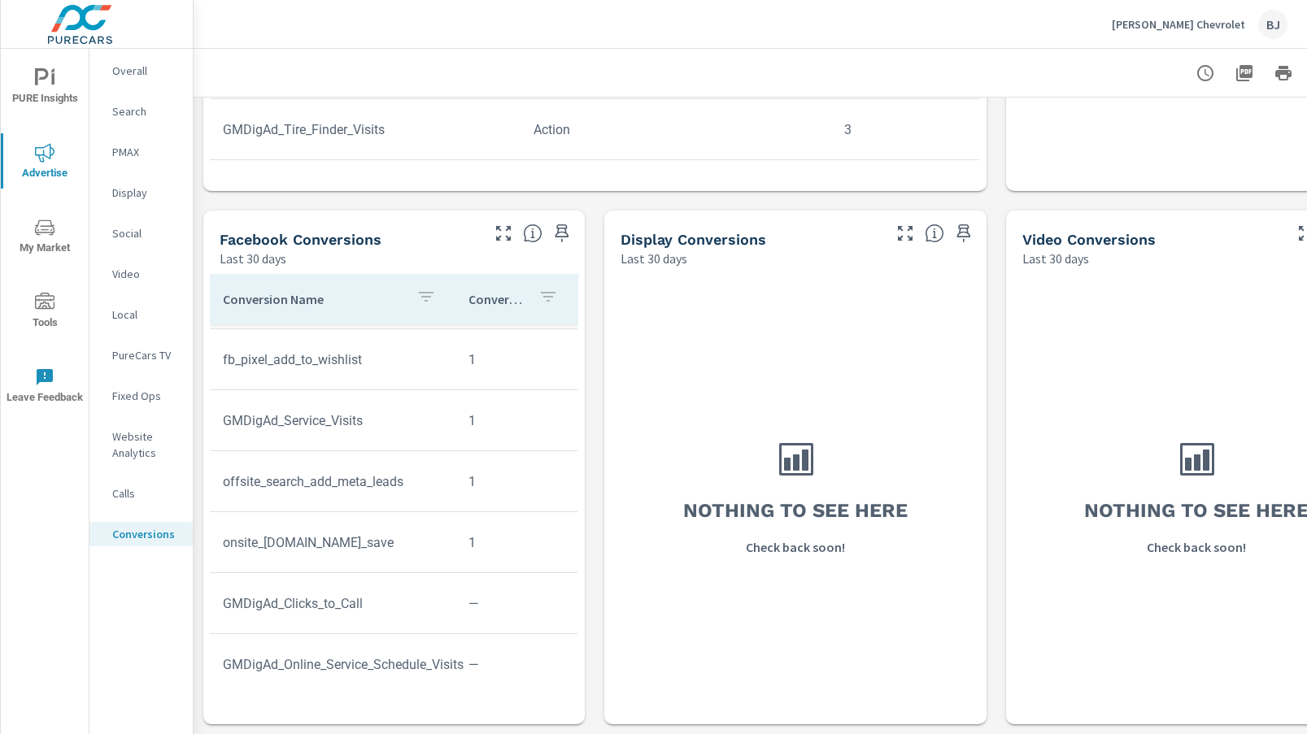
scroll to position [913, 0]
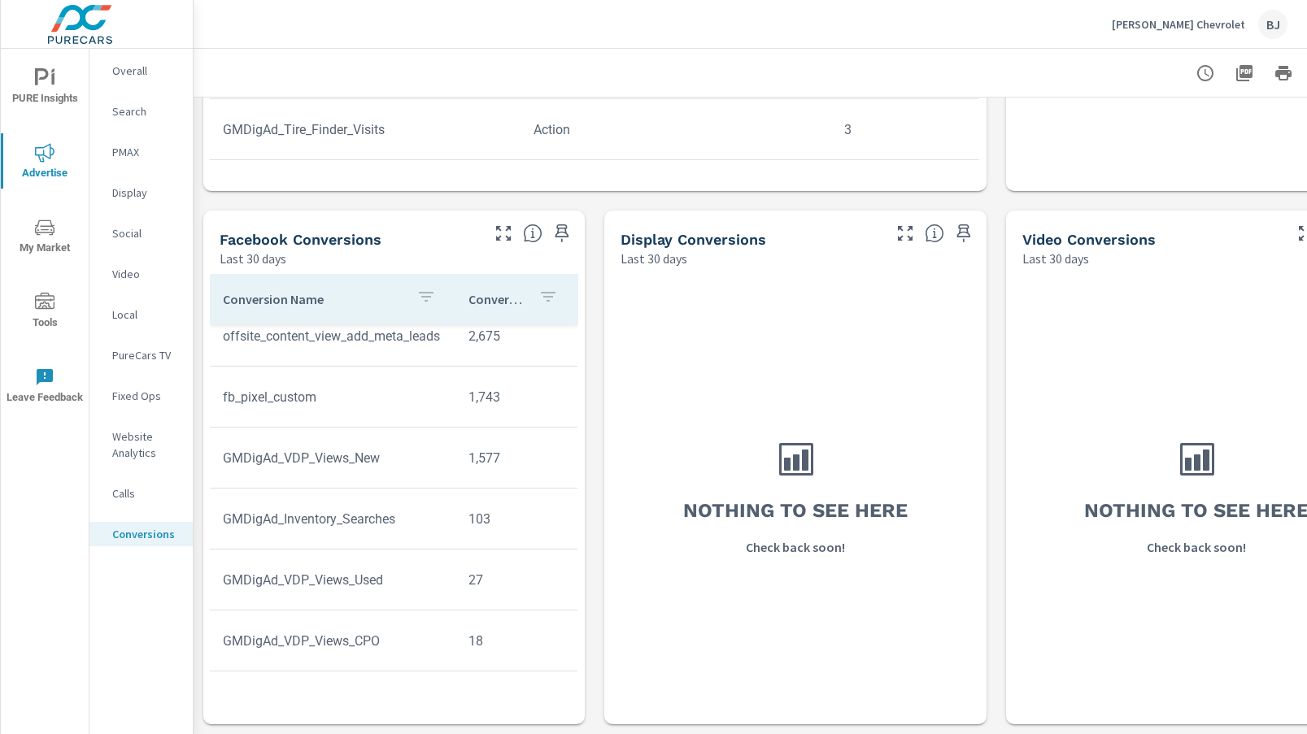
scroll to position [131, 0]
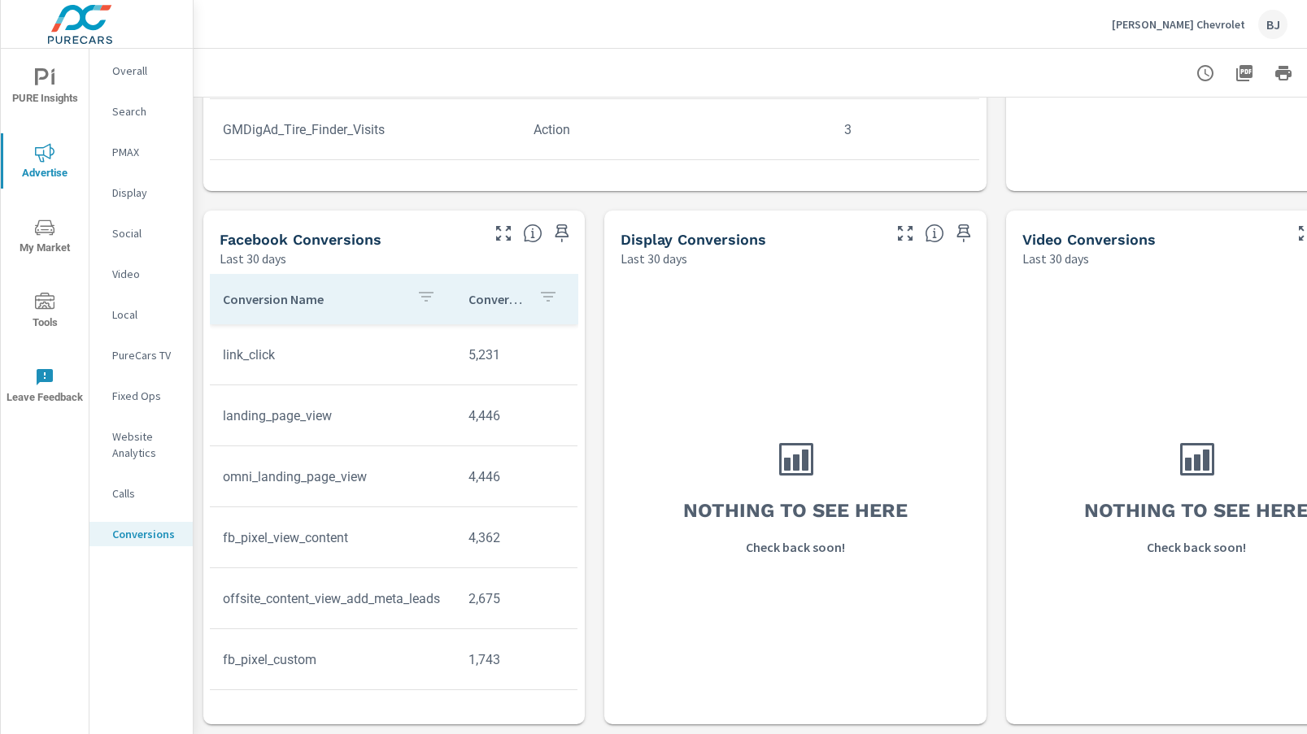
click at [269, 249] on p "Last 30 days" at bounding box center [253, 259] width 67 height 20
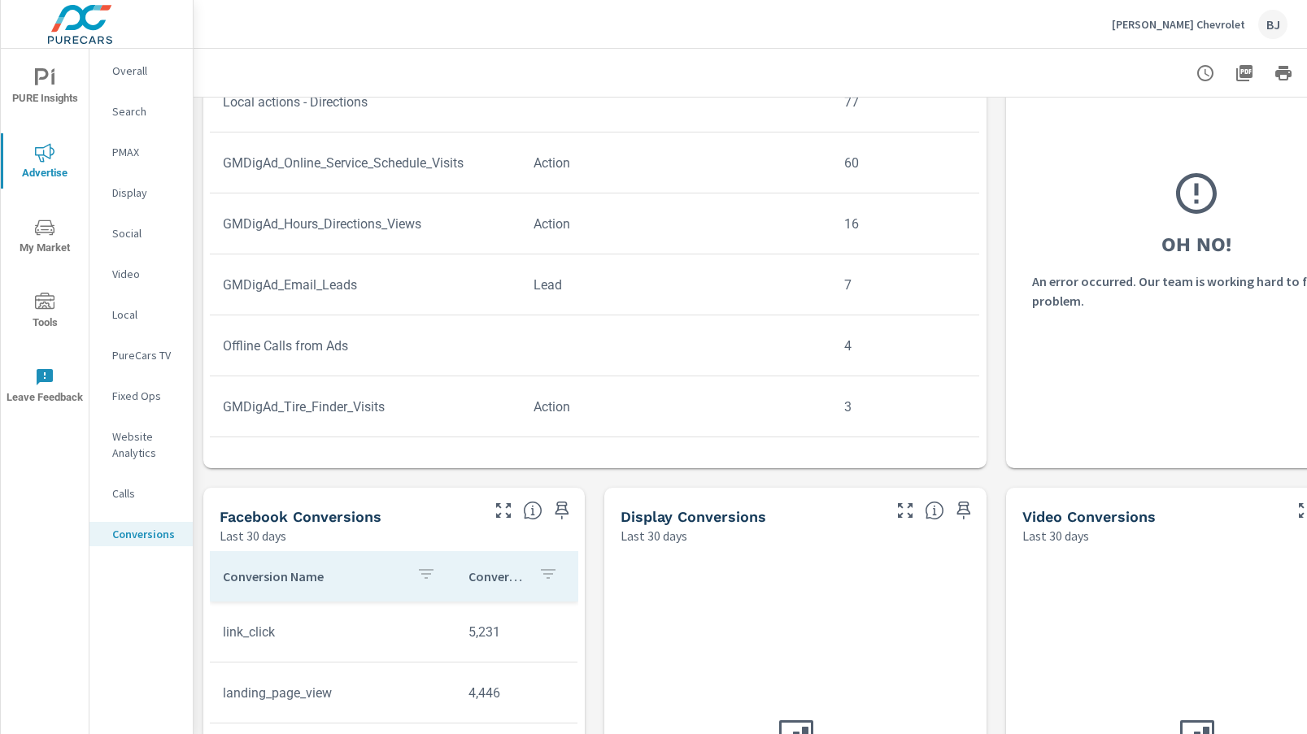
scroll to position [621, 0]
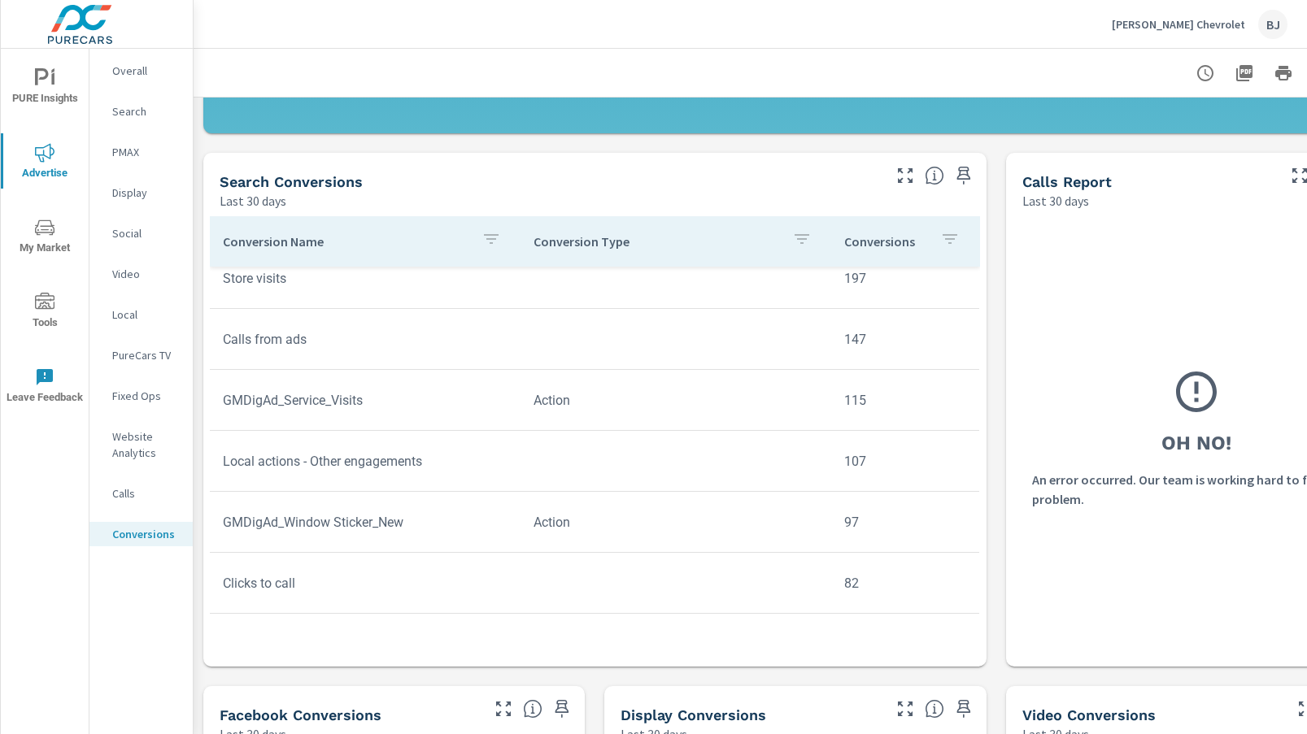
scroll to position [196, 0]
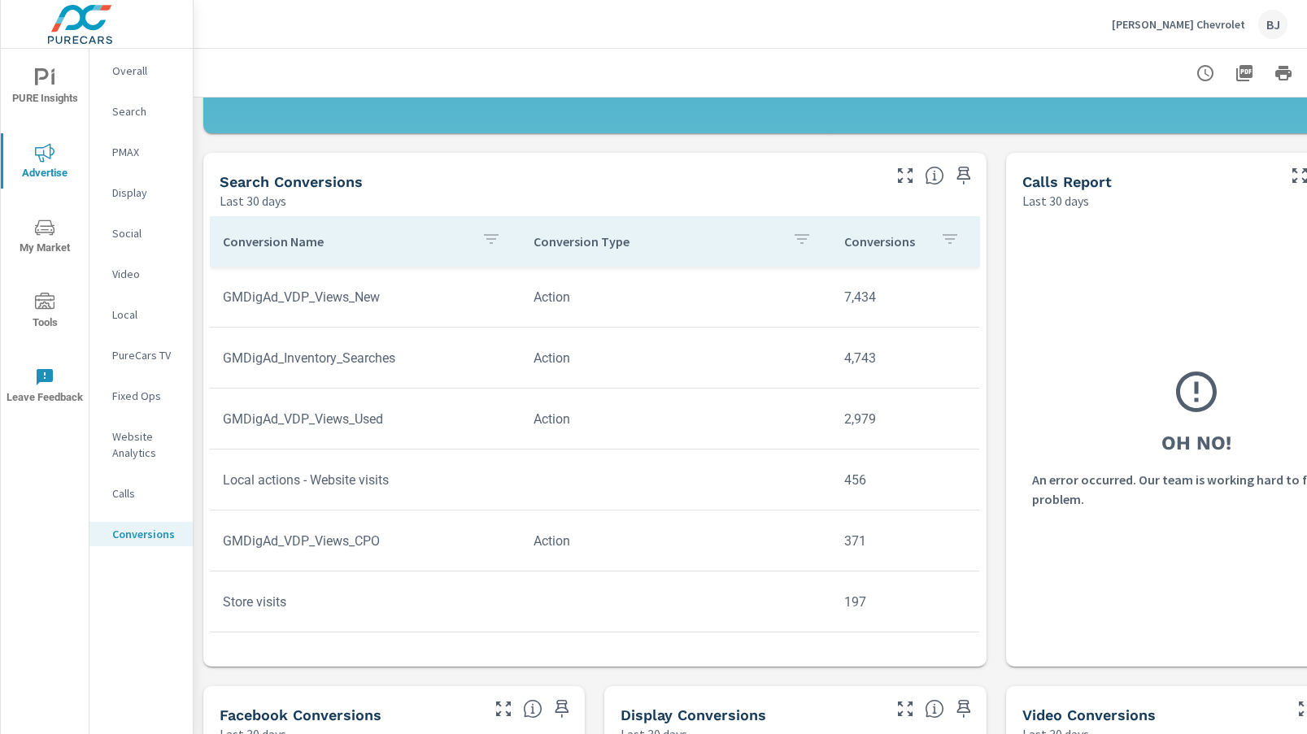
click at [124, 495] on p "Calls" at bounding box center [146, 494] width 68 height 16
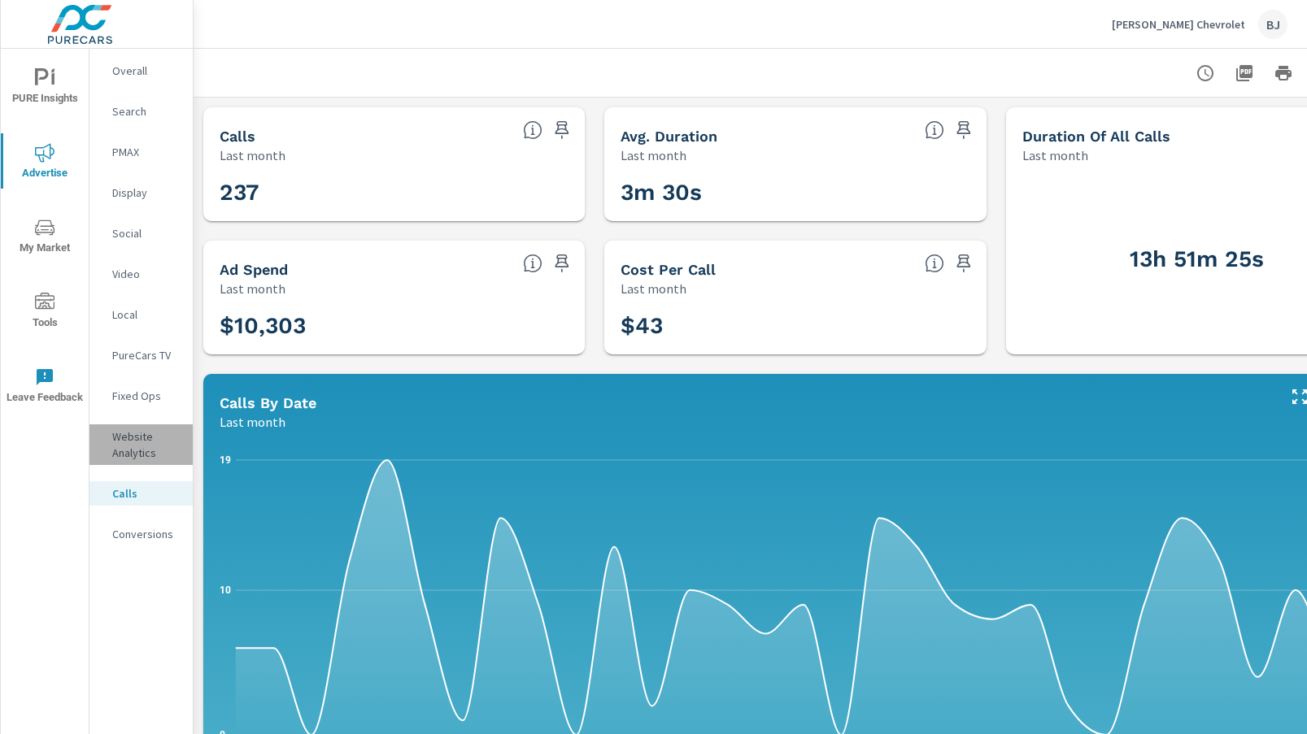
click at [126, 438] on p "Website Analytics" at bounding box center [146, 445] width 68 height 33
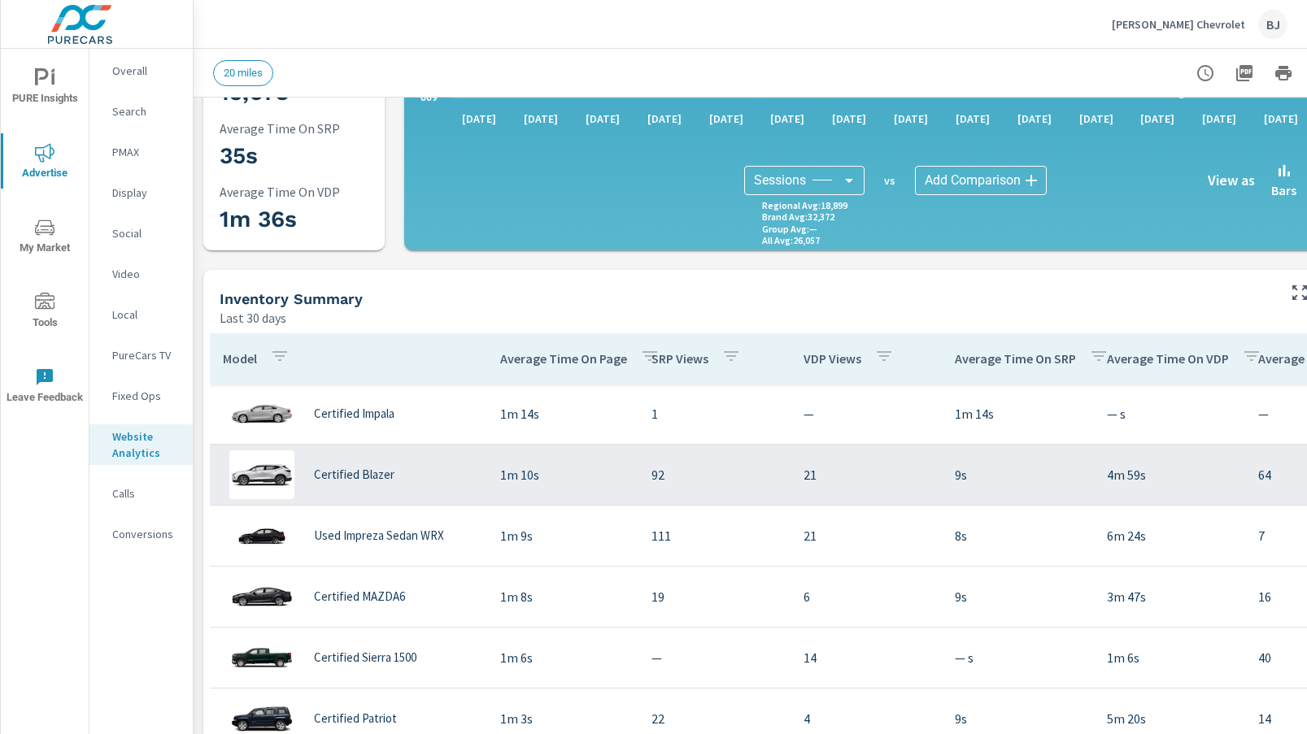
scroll to position [407, 0]
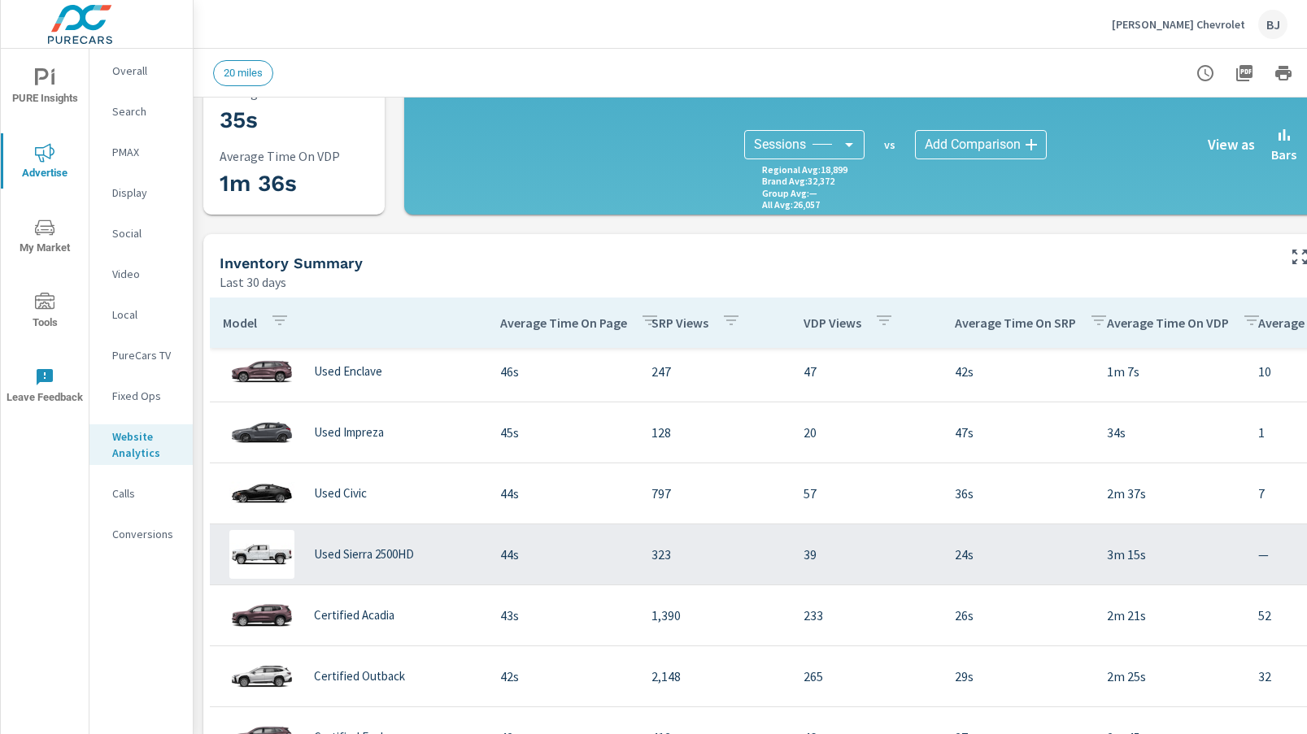
scroll to position [3233, 0]
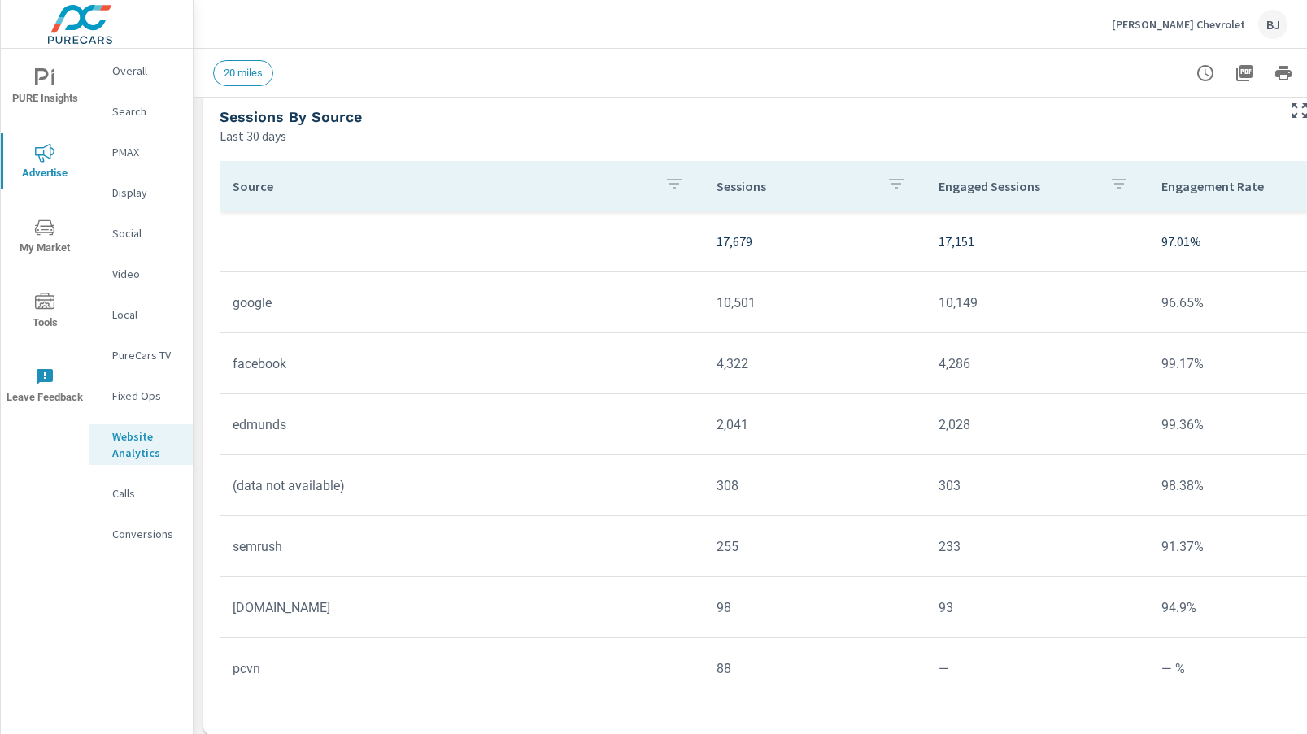
scroll to position [1376, 0]
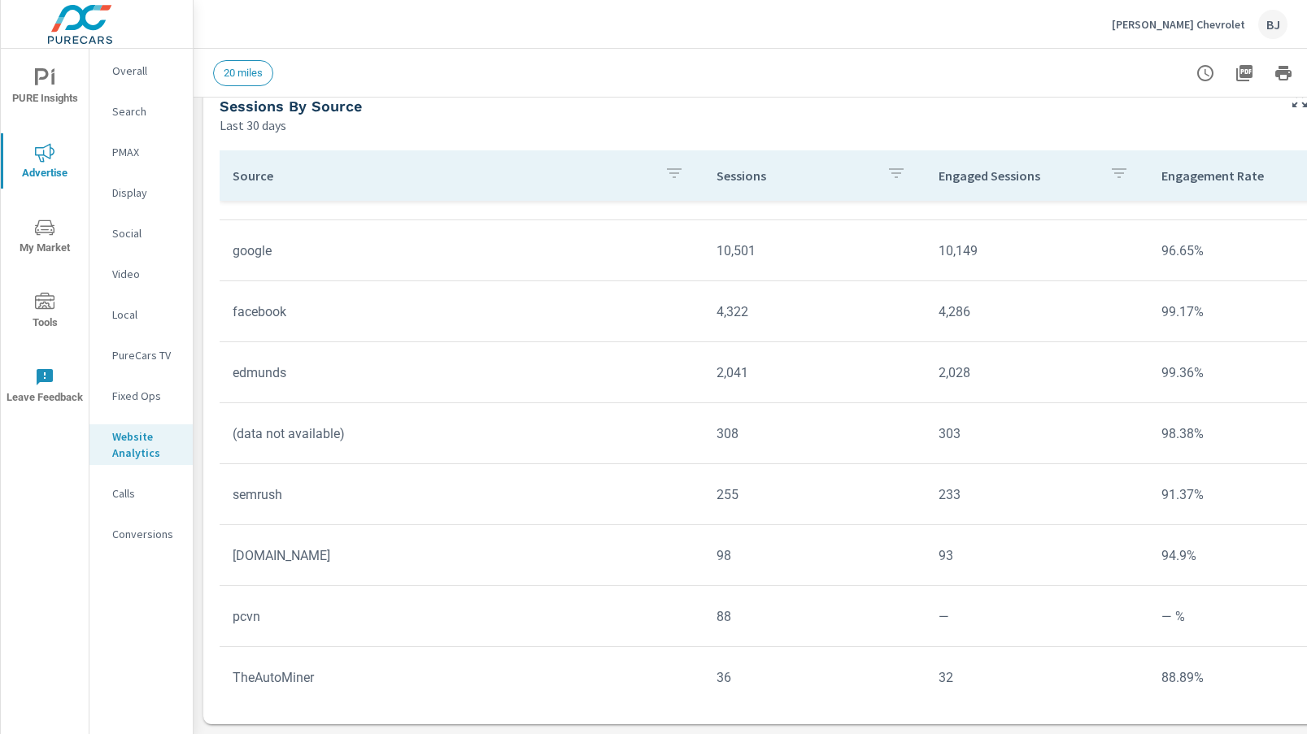
scroll to position [163, 0]
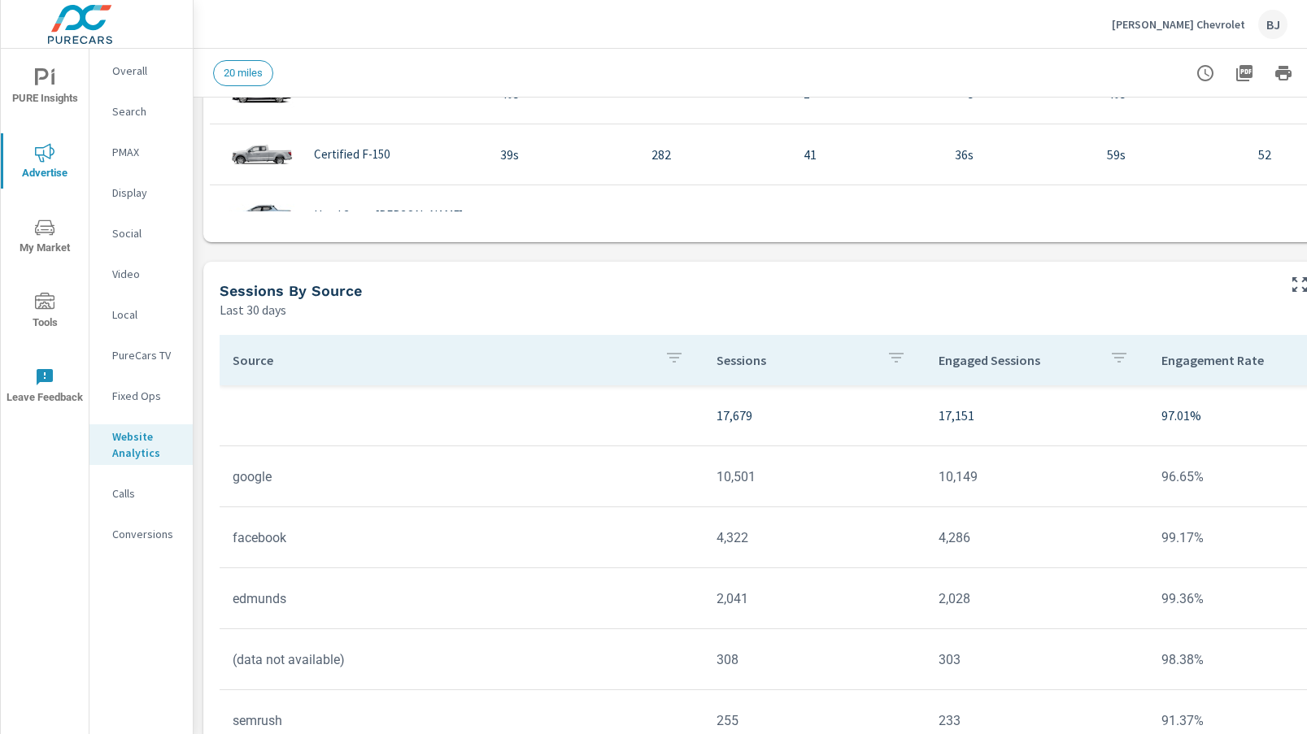
scroll to position [1132, 0]
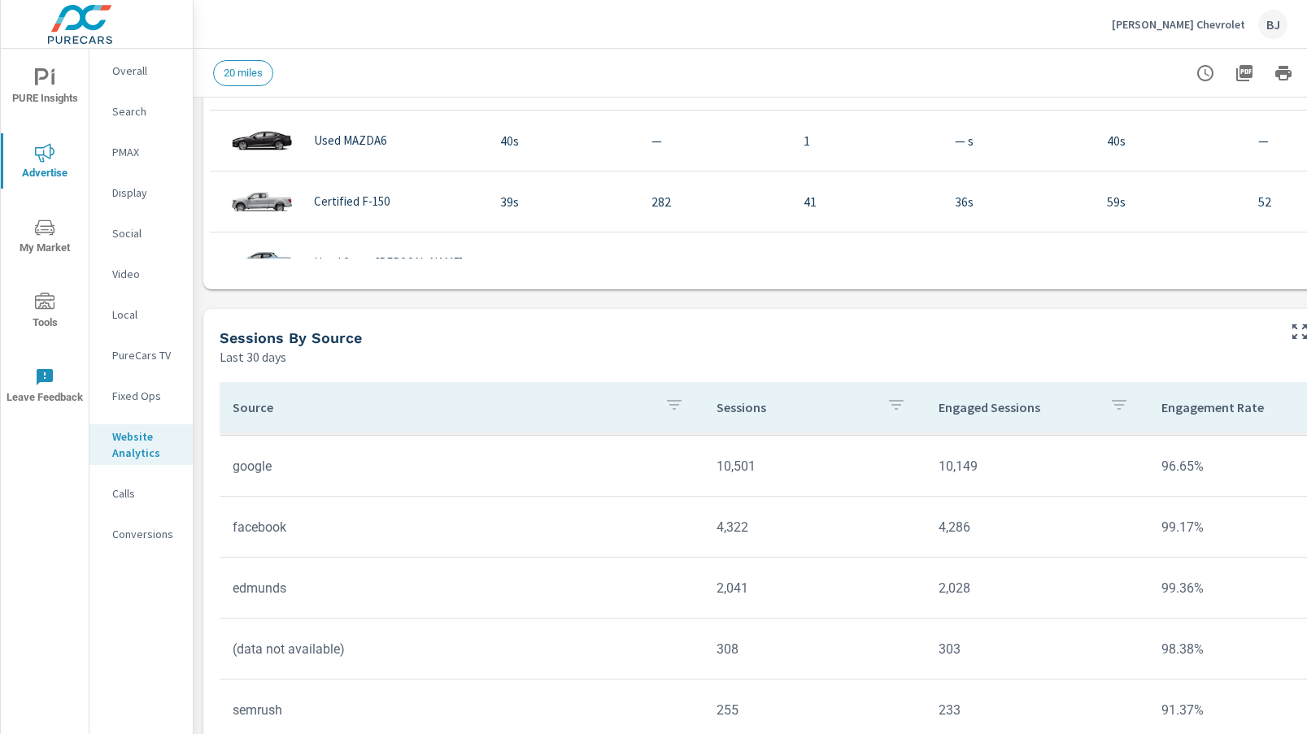
scroll to position [312, 0]
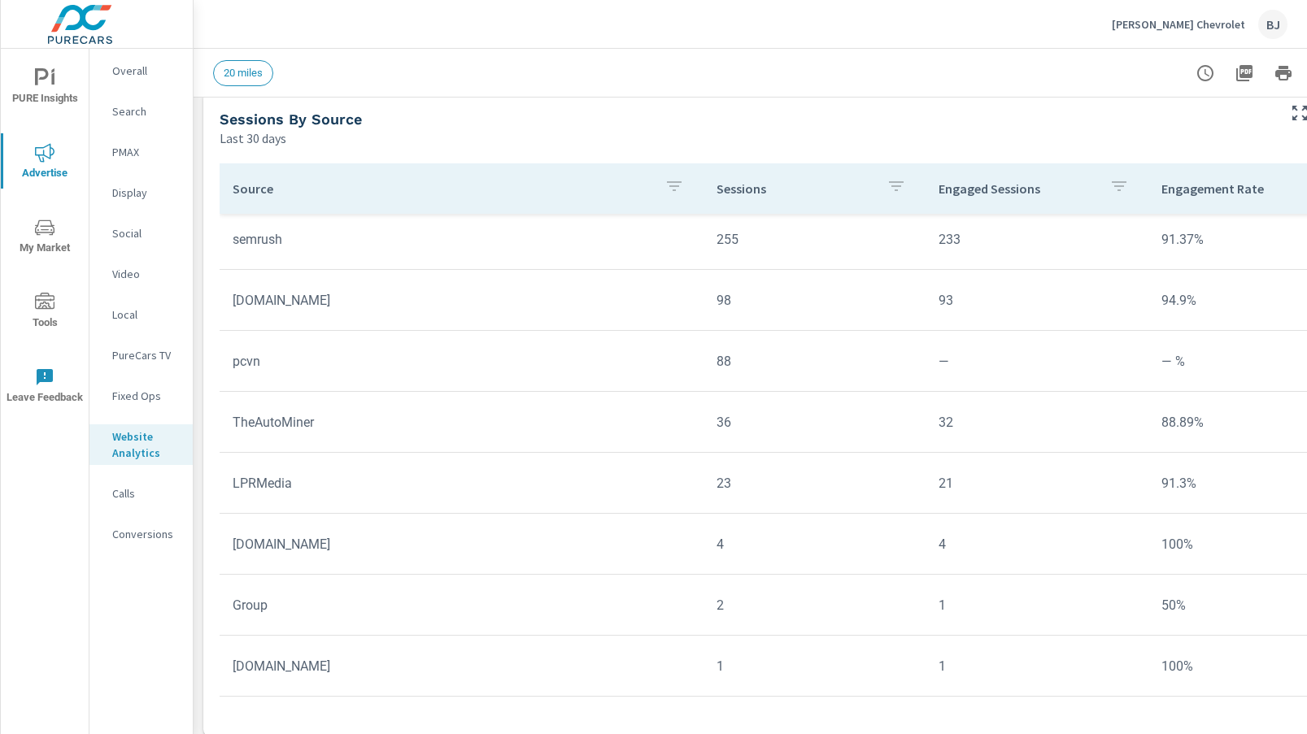
scroll to position [1376, 0]
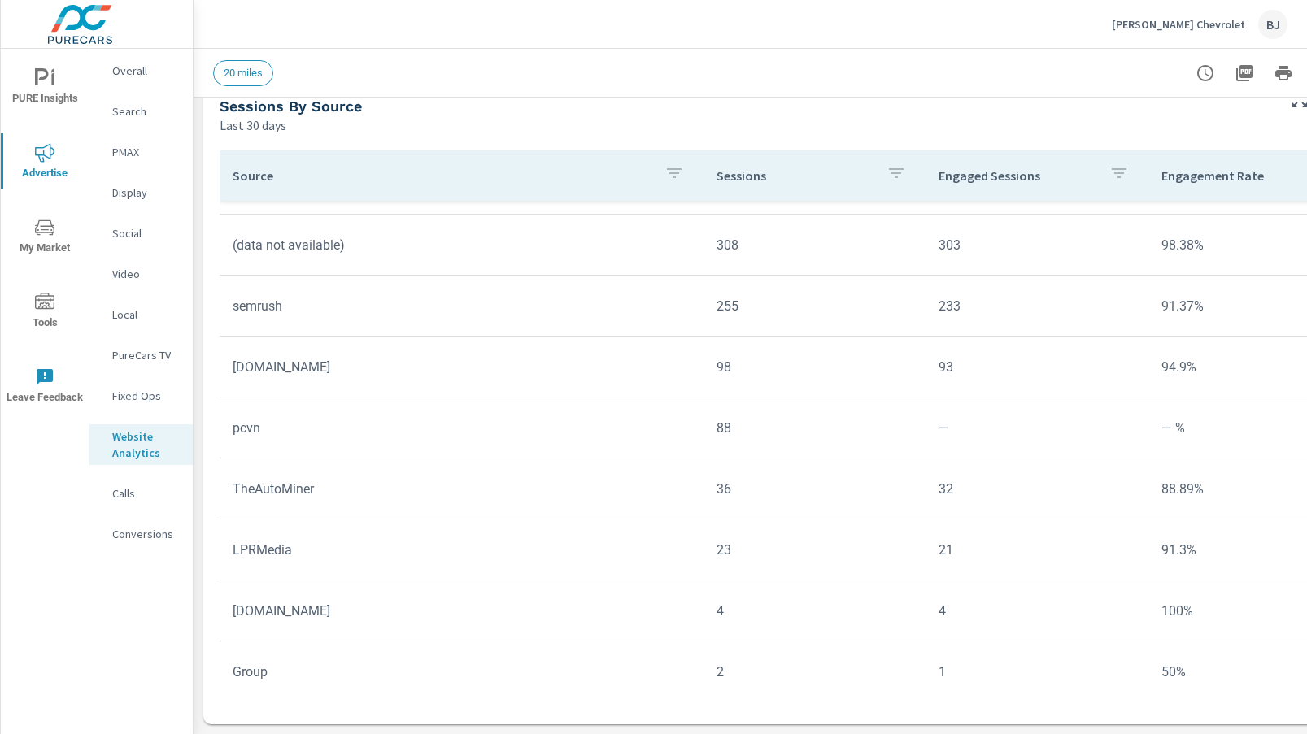
scroll to position [149, 0]
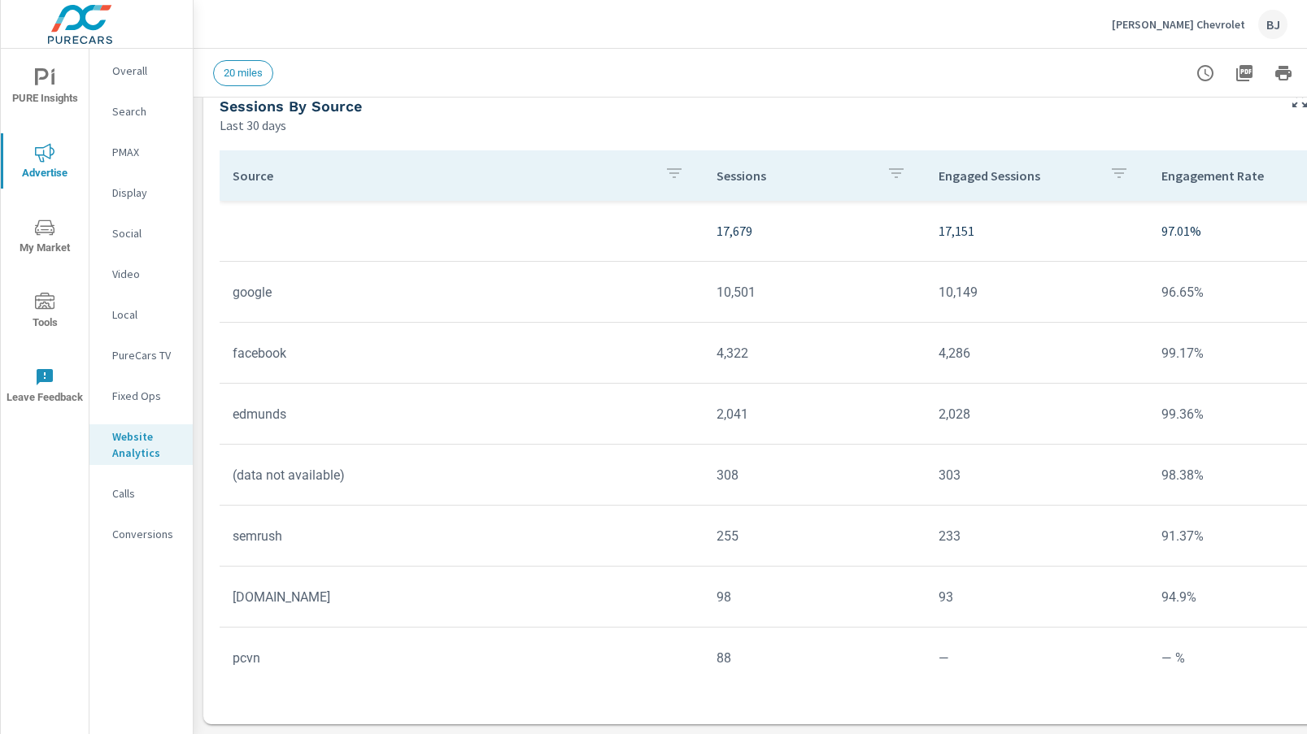
click at [146, 399] on p "Fixed Ops" at bounding box center [146, 396] width 68 height 16
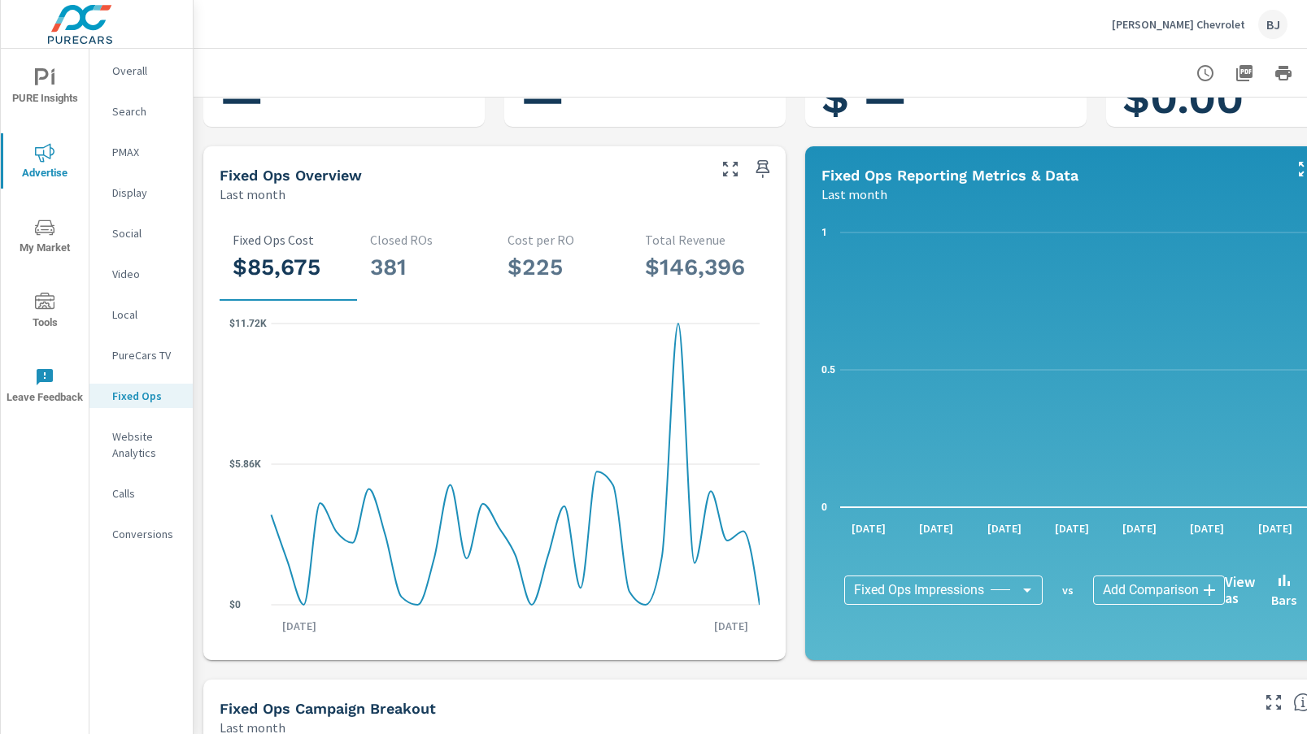
scroll to position [88, 0]
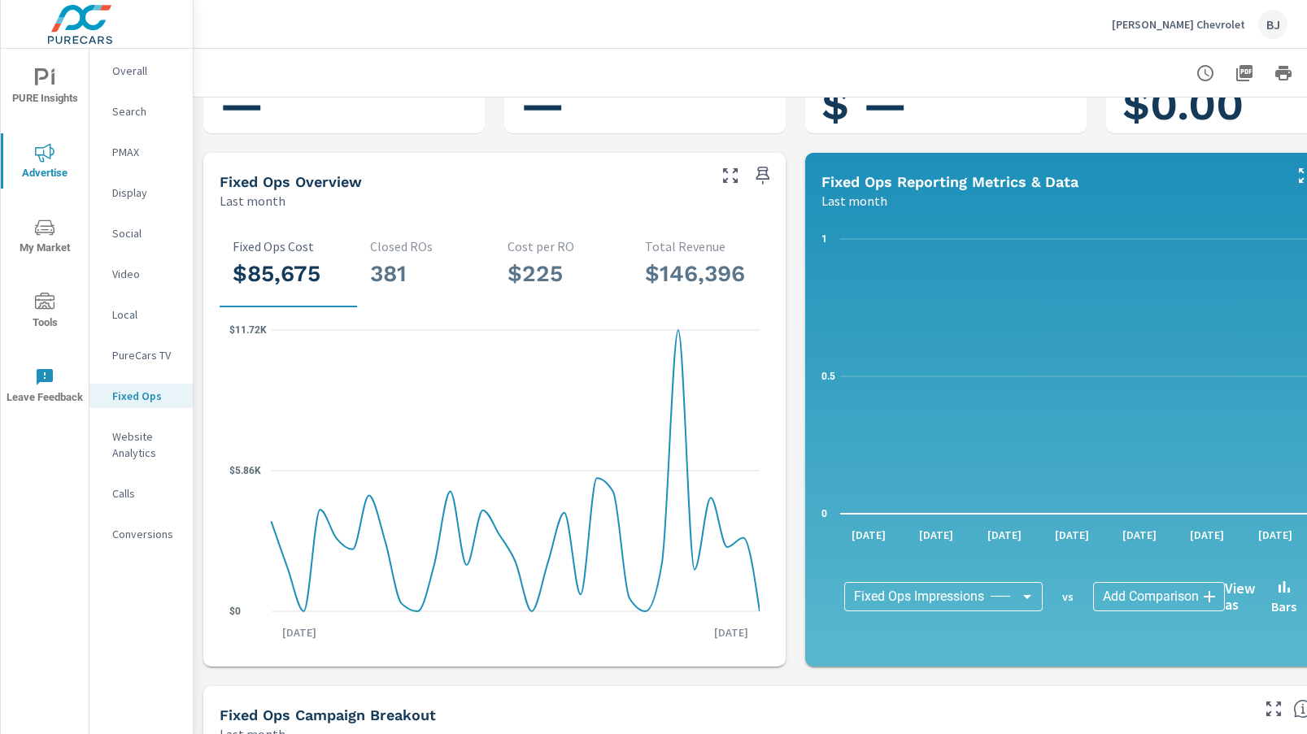
click at [146, 359] on p "PureCars TV" at bounding box center [146, 355] width 68 height 16
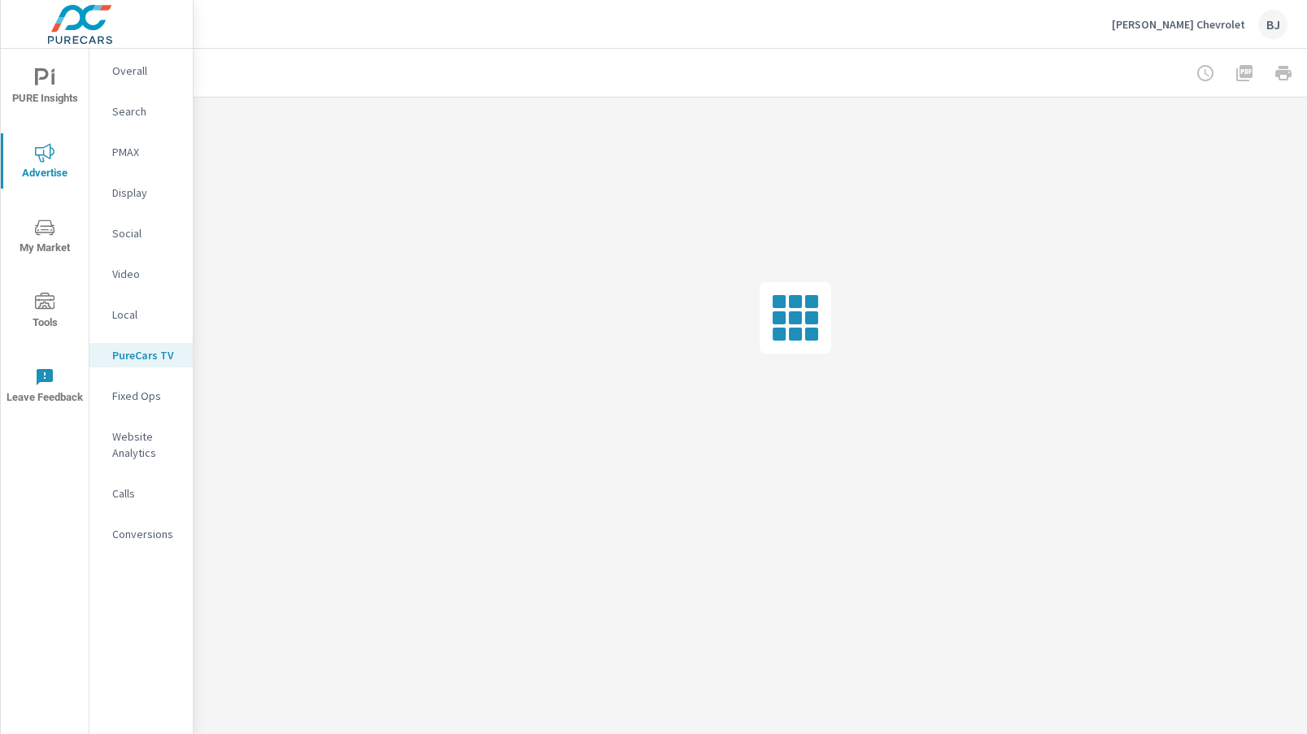
click at [129, 321] on p "Local" at bounding box center [146, 315] width 68 height 16
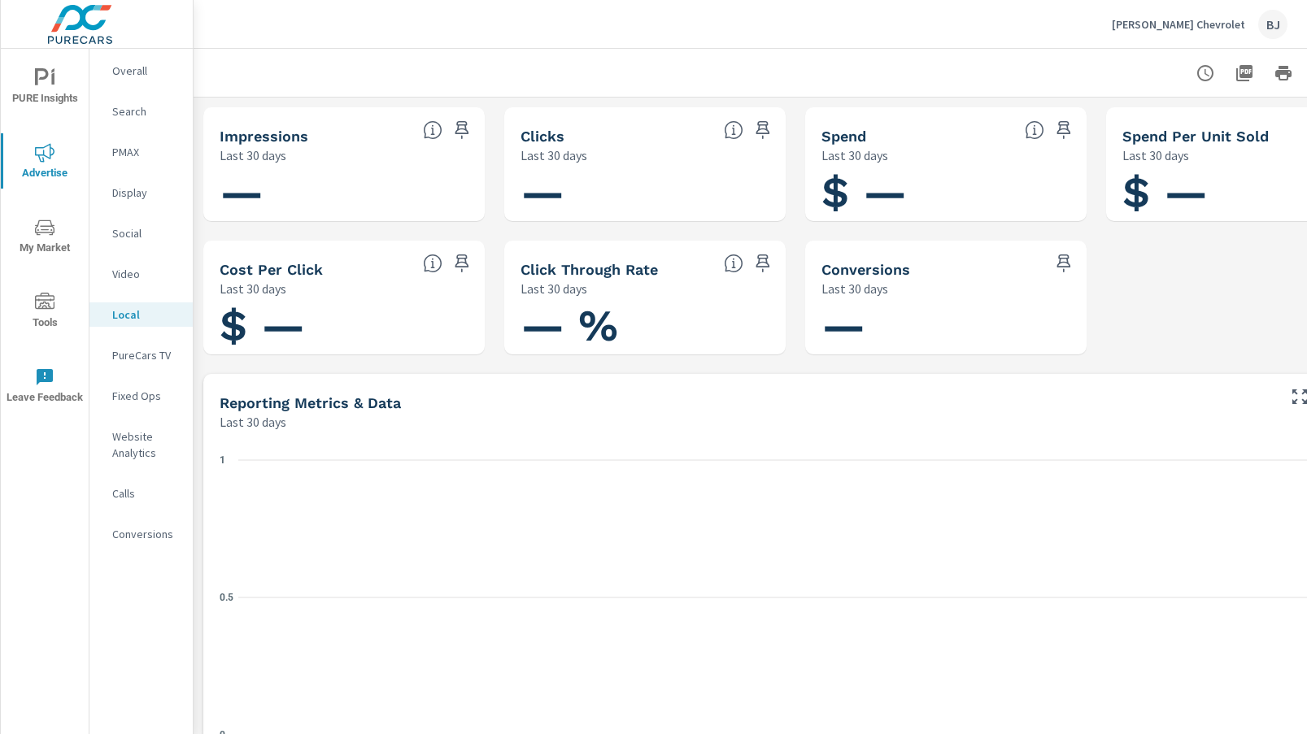
click at [124, 276] on p "Video" at bounding box center [146, 274] width 68 height 16
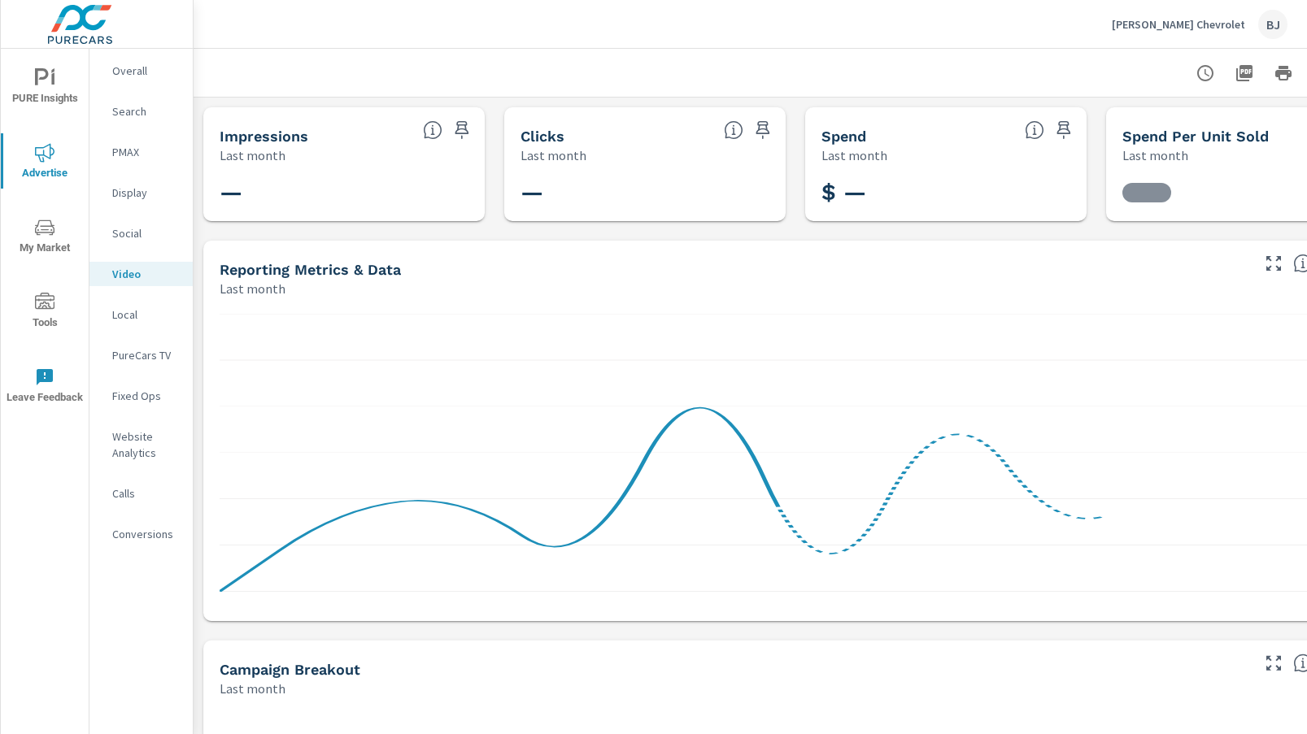
click at [126, 237] on p "Social" at bounding box center [146, 233] width 68 height 16
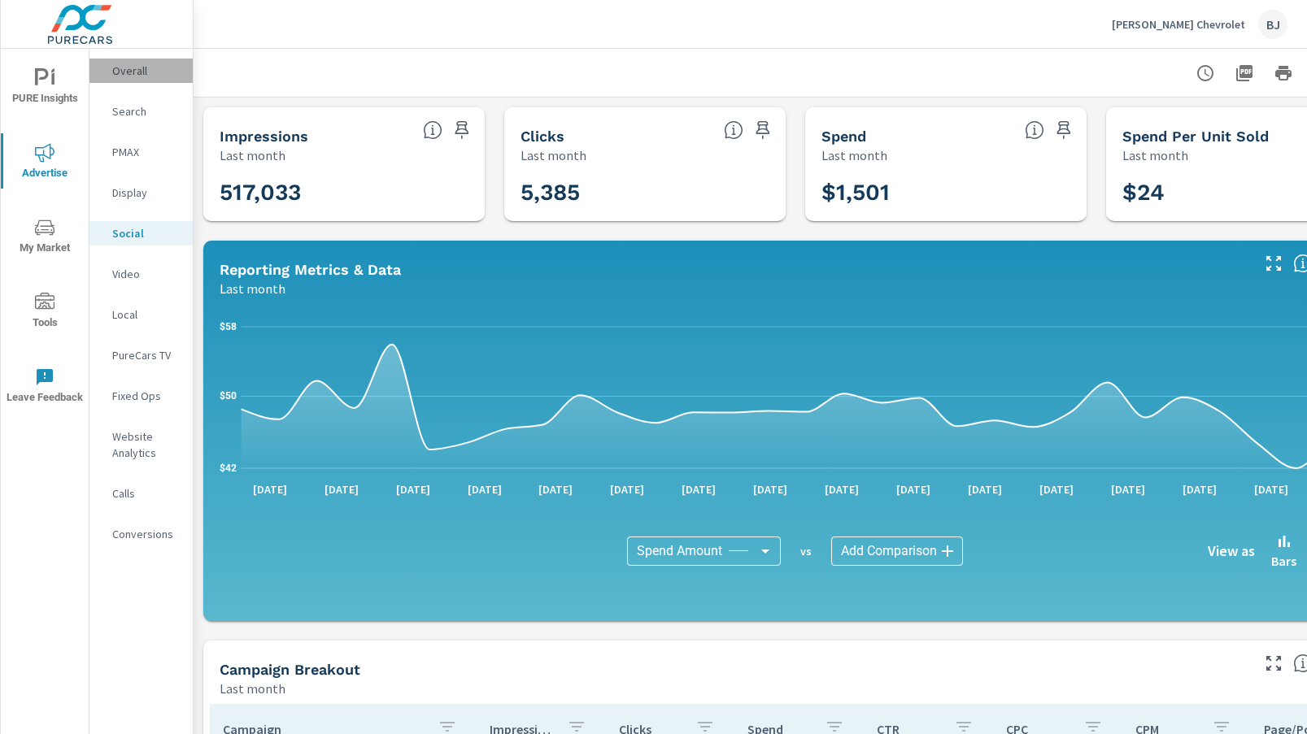
click at [131, 71] on p "Overall" at bounding box center [146, 71] width 68 height 16
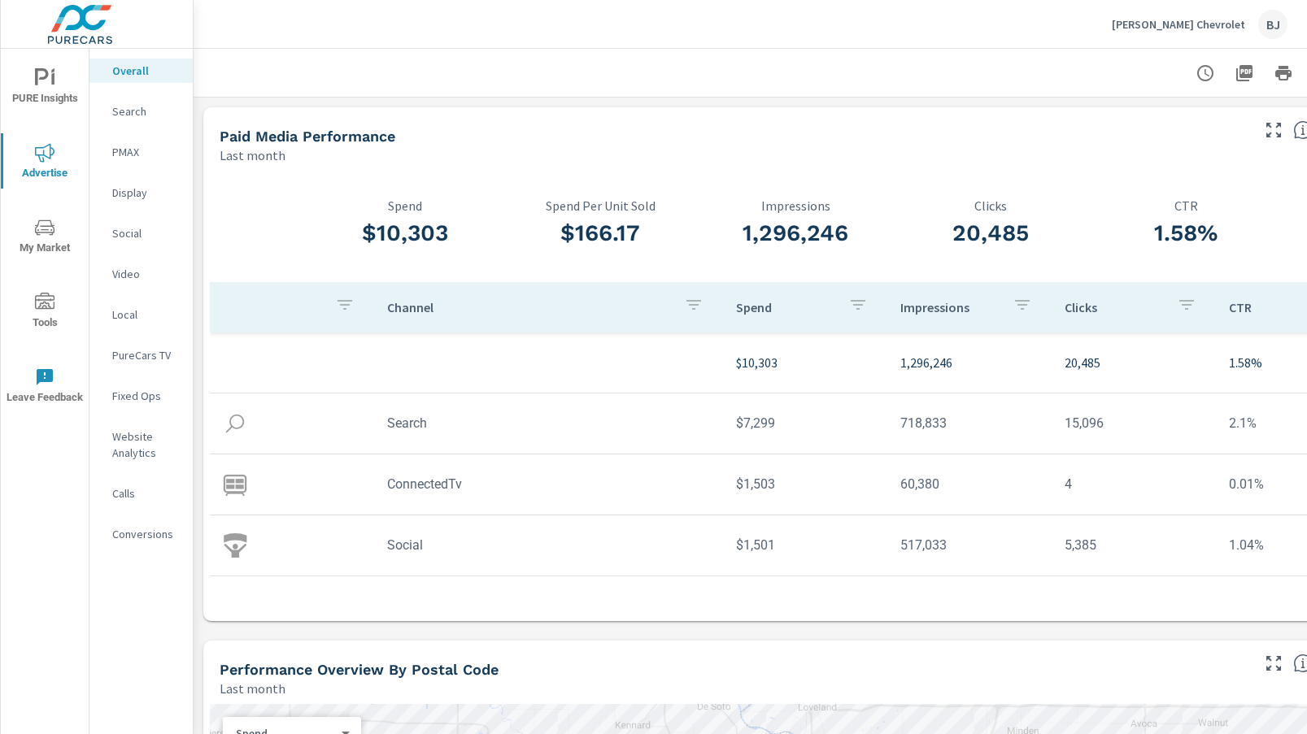
click at [128, 115] on p "Search" at bounding box center [146, 111] width 68 height 16
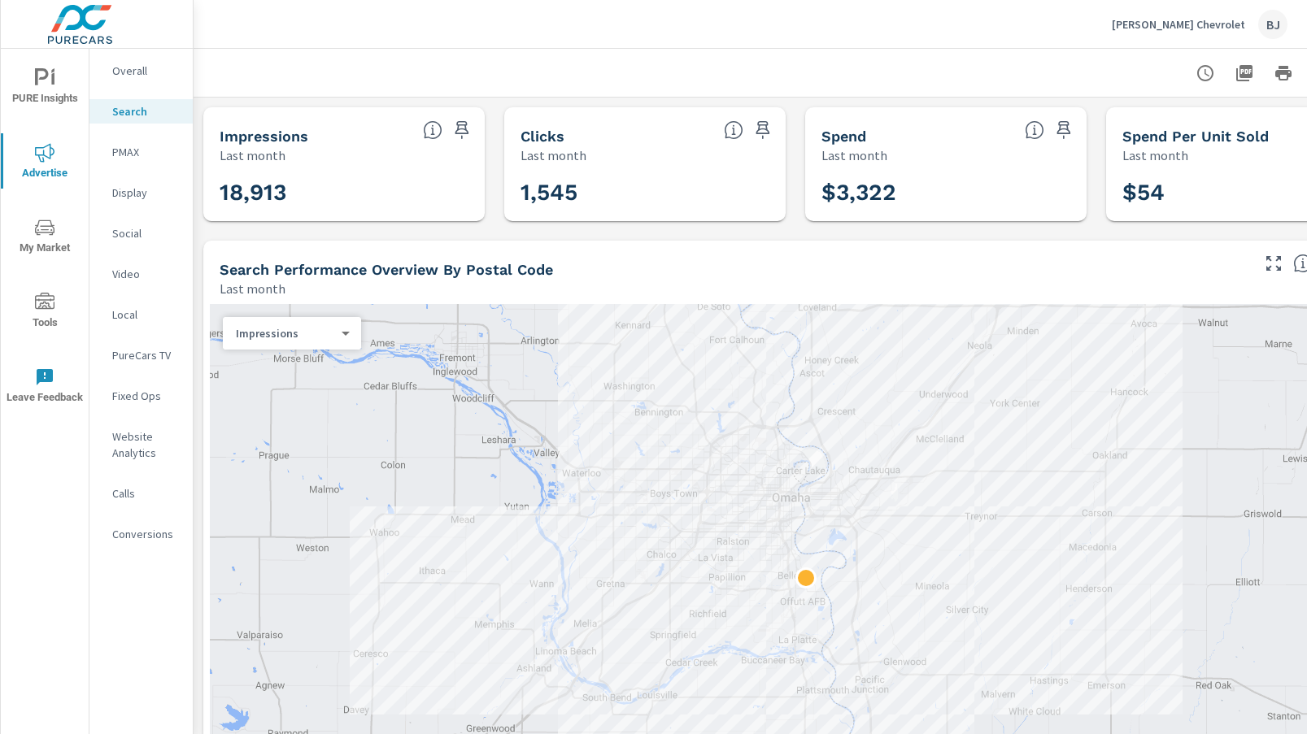
click at [350, 344] on div "Impressions 0 ​" at bounding box center [292, 333] width 138 height 33
click at [342, 336] on body "PURE Insights Advertise My Market Tools Leave Feedback Overall Search PMAX Disp…" at bounding box center [653, 367] width 1307 height 734
click at [298, 362] on li "Clicks" at bounding box center [285, 359] width 125 height 26
click at [348, 336] on div "Clicks 1 ​" at bounding box center [292, 333] width 138 height 33
click at [342, 335] on body "PURE Insights Advertise My Market Tools Leave Feedback Overall Search PMAX Disp…" at bounding box center [653, 367] width 1307 height 734
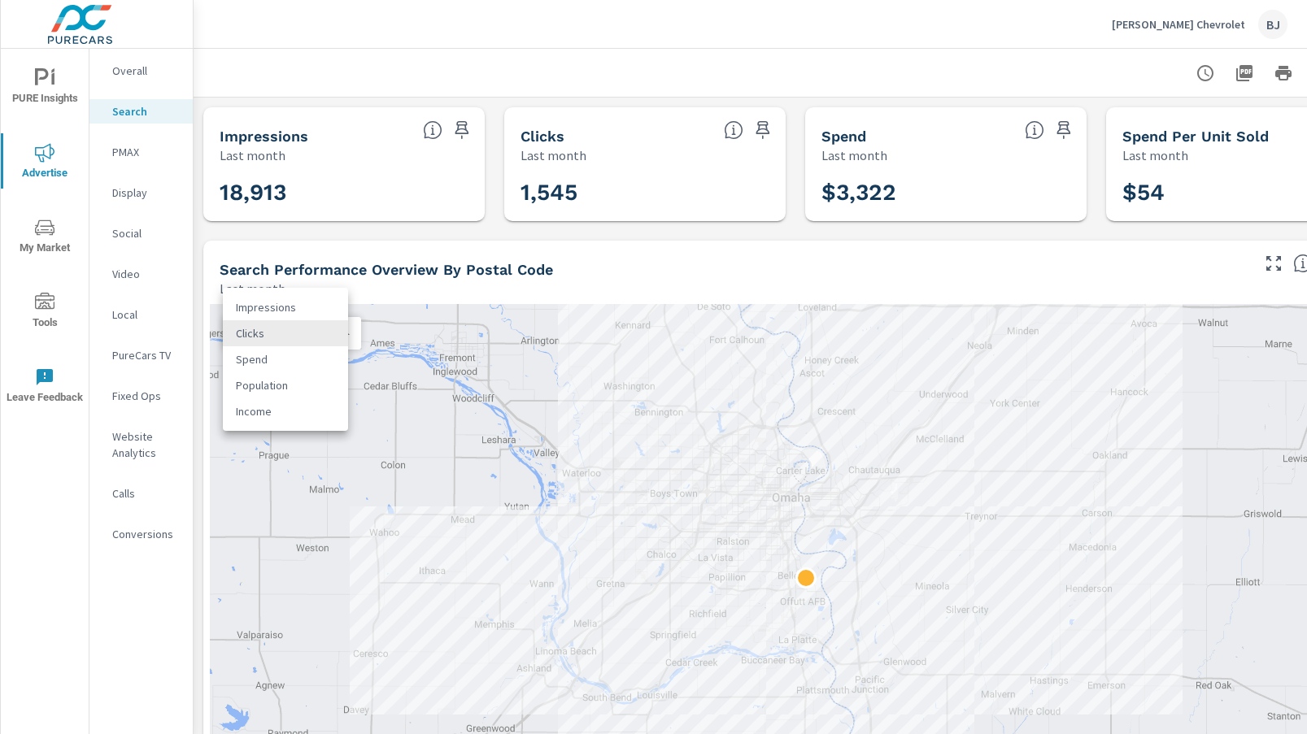
click at [264, 364] on li "Spend" at bounding box center [285, 359] width 125 height 26
click at [344, 342] on div "Spend 2 ​" at bounding box center [292, 333] width 138 height 33
click at [343, 334] on body "PURE Insights Advertise My Market Tools Leave Feedback Overall Search PMAX Disp…" at bounding box center [653, 367] width 1307 height 734
click at [283, 363] on li "Population" at bounding box center [285, 359] width 125 height 26
click at [346, 342] on div "Population 3 ​" at bounding box center [292, 333] width 138 height 33
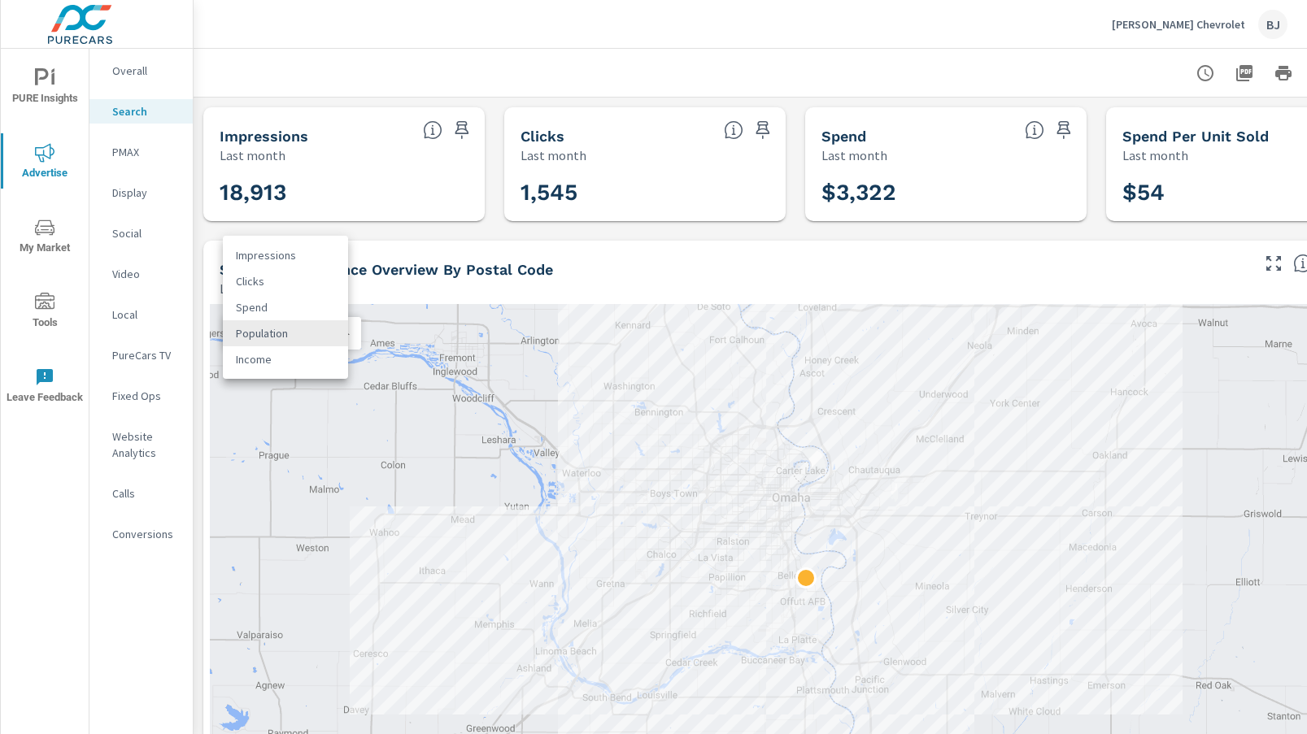
click at [346, 338] on body "PURE Insights Advertise My Market Tools Leave Feedback Overall Search PMAX Disp…" at bounding box center [653, 367] width 1307 height 734
click at [300, 360] on li "Income" at bounding box center [285, 359] width 125 height 26
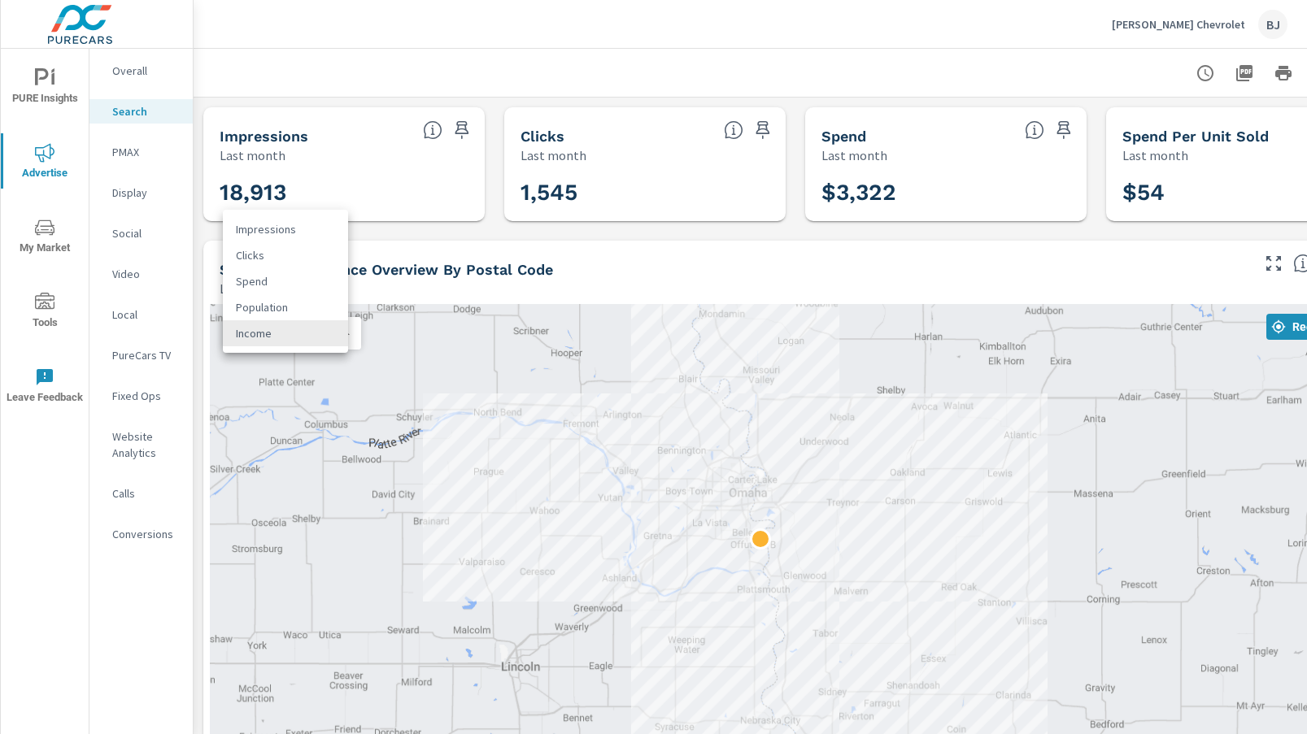
click at [285, 334] on body "PURE Insights Advertise My Market Tools Leave Feedback Overall Search PMAX Disp…" at bounding box center [653, 367] width 1307 height 734
click at [266, 313] on li "Population" at bounding box center [285, 307] width 125 height 26
click at [326, 340] on body "PURE Insights Advertise My Market Tools Leave Feedback Overall Search PMAX Disp…" at bounding box center [653, 367] width 1307 height 734
click at [251, 287] on li "Clicks" at bounding box center [285, 281] width 125 height 26
click at [312, 340] on body "PURE Insights Advertise My Market Tools Leave Feedback Overall Search PMAX Disp…" at bounding box center [653, 367] width 1307 height 734
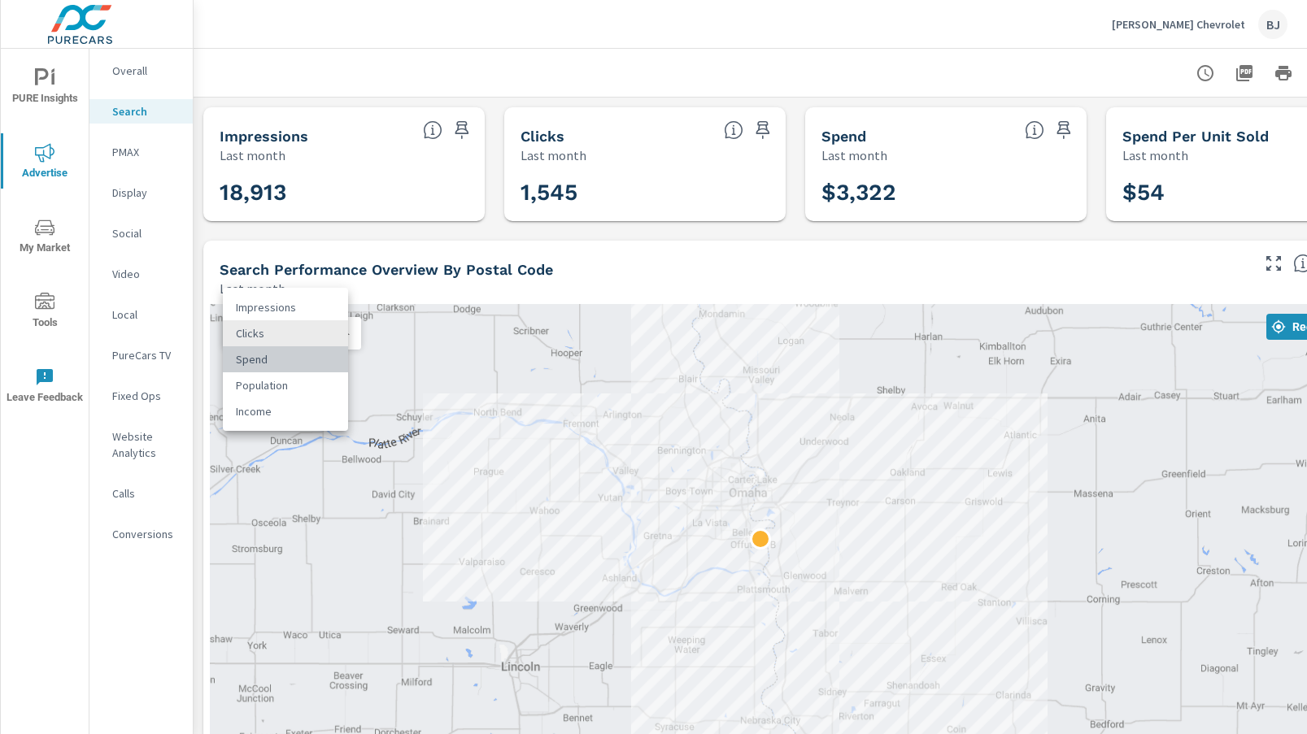
click at [271, 365] on li "Spend" at bounding box center [285, 359] width 125 height 26
click at [310, 342] on div "Spend 2 ​" at bounding box center [292, 333] width 138 height 33
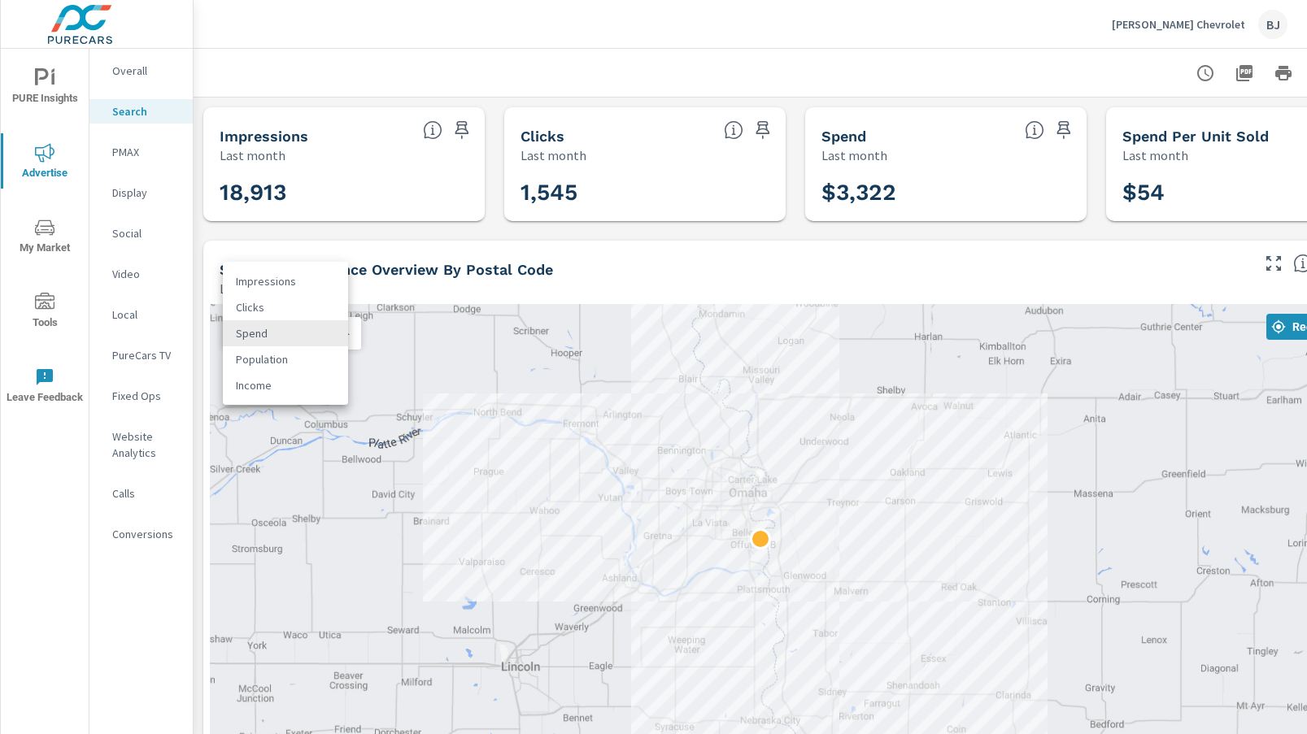
click at [329, 337] on body "PURE Insights Advertise My Market Tools Leave Feedback Overall Search PMAX Disp…" at bounding box center [653, 367] width 1307 height 734
click at [289, 362] on li "Population" at bounding box center [285, 359] width 125 height 26
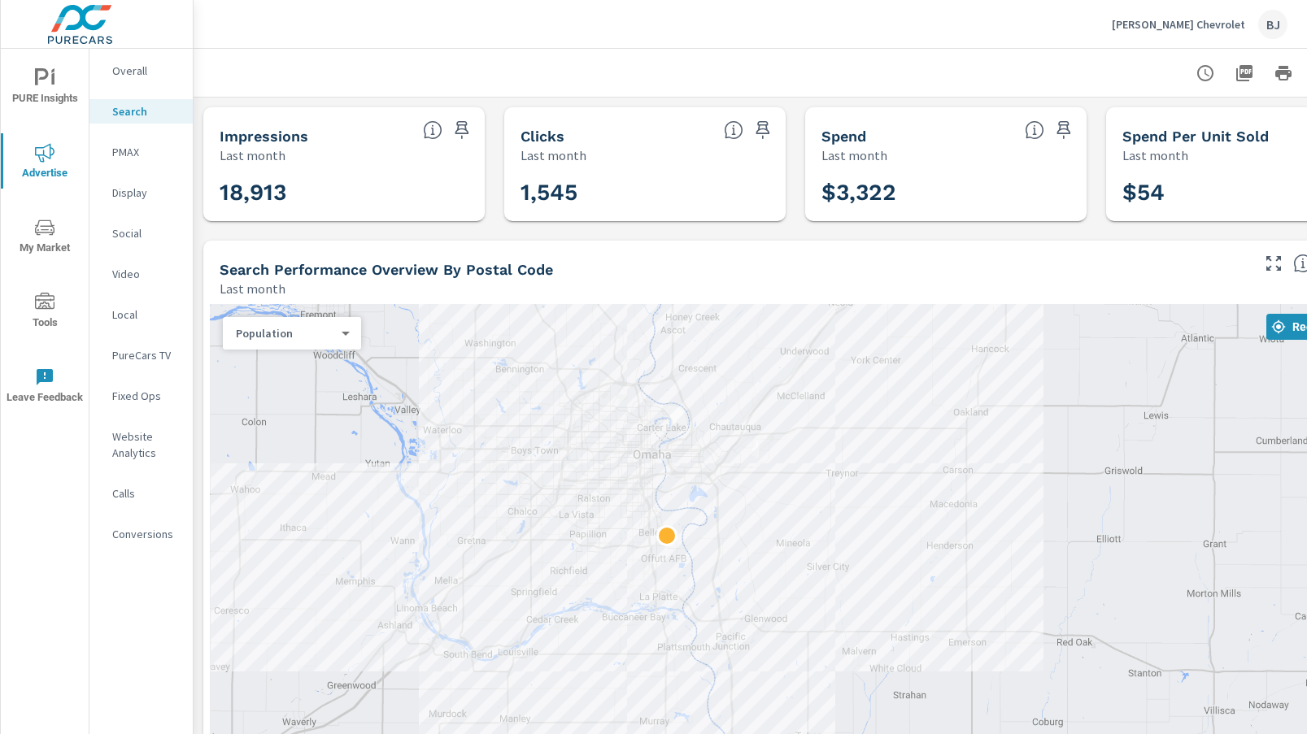
drag, startPoint x: 852, startPoint y: 530, endPoint x: 852, endPoint y: 564, distance: 34.2
click at [897, 633] on div at bounding box center [795, 567] width 1171 height 527
click at [129, 157] on p "PMAX" at bounding box center [146, 152] width 68 height 16
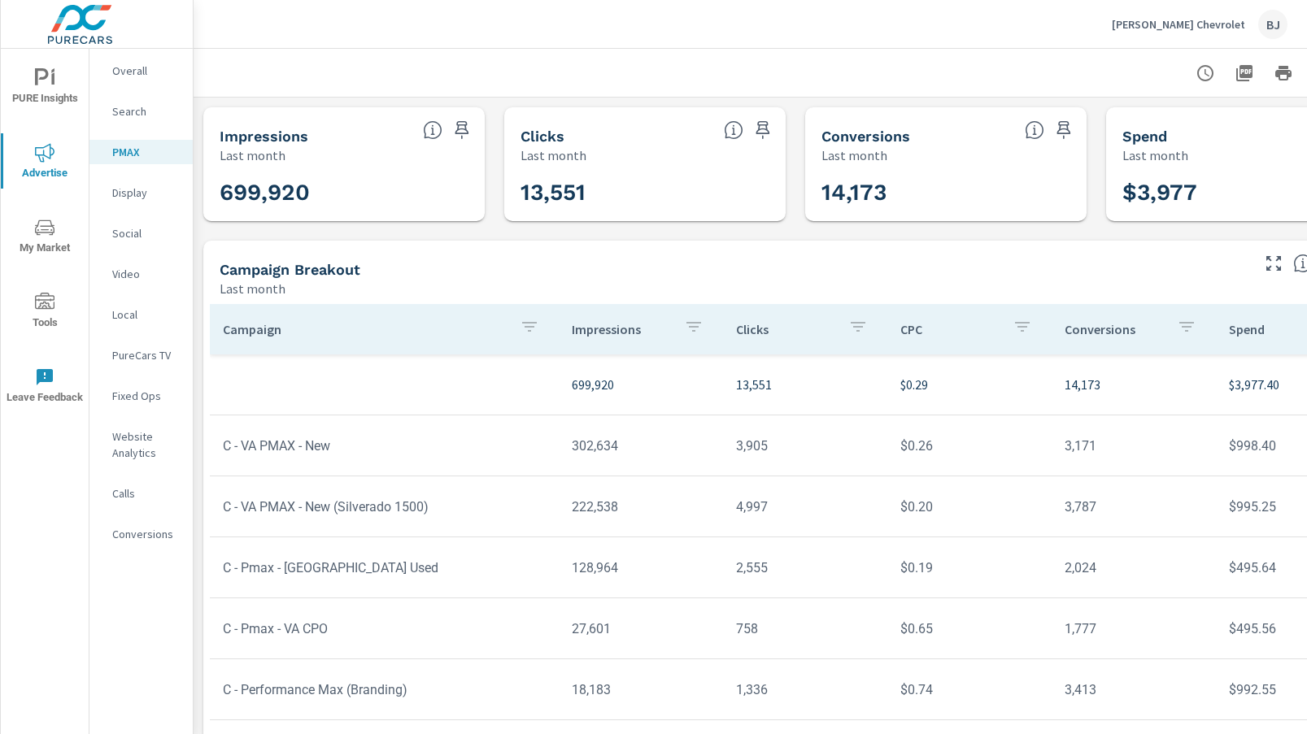
click at [1209, 71] on icon "button" at bounding box center [1206, 73] width 20 height 20
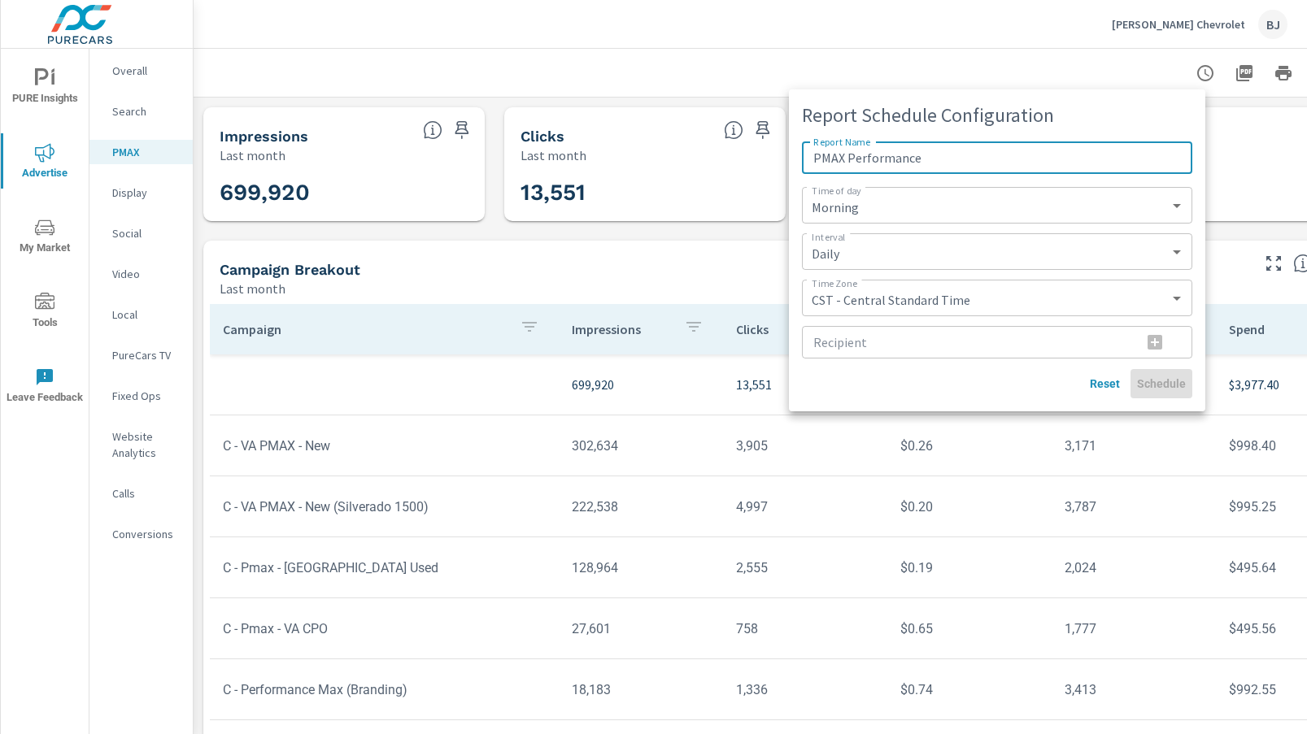
click at [1008, 74] on div at bounding box center [653, 367] width 1307 height 734
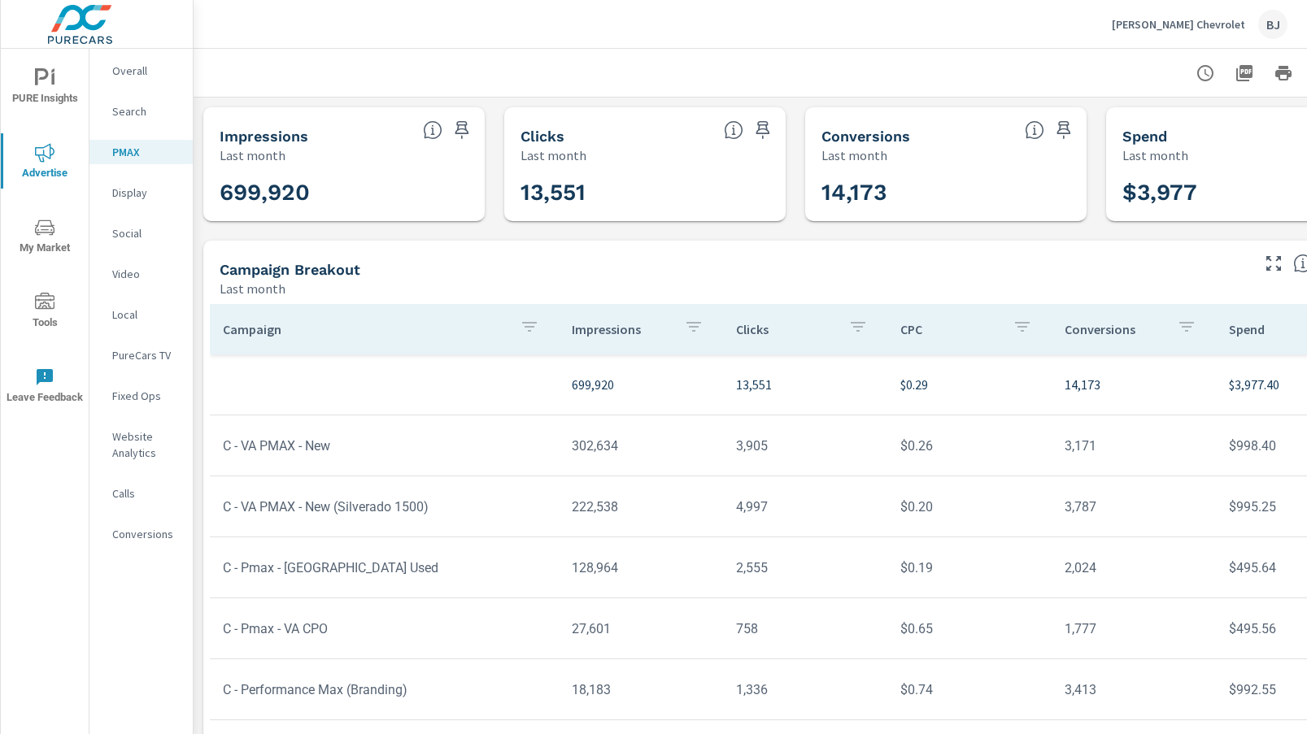
click at [1270, 28] on div "BJ" at bounding box center [1272, 24] width 29 height 29
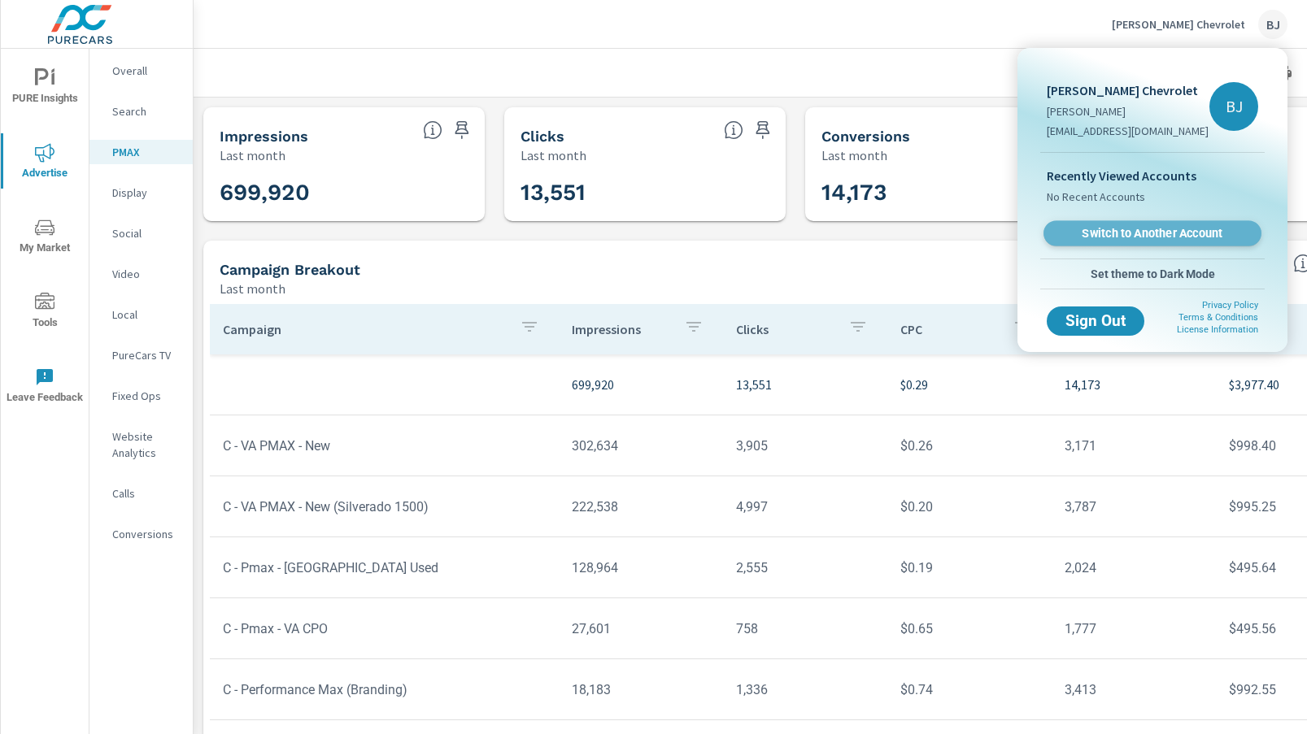
click at [1109, 235] on span "Switch to Another Account" at bounding box center [1151, 233] width 199 height 15
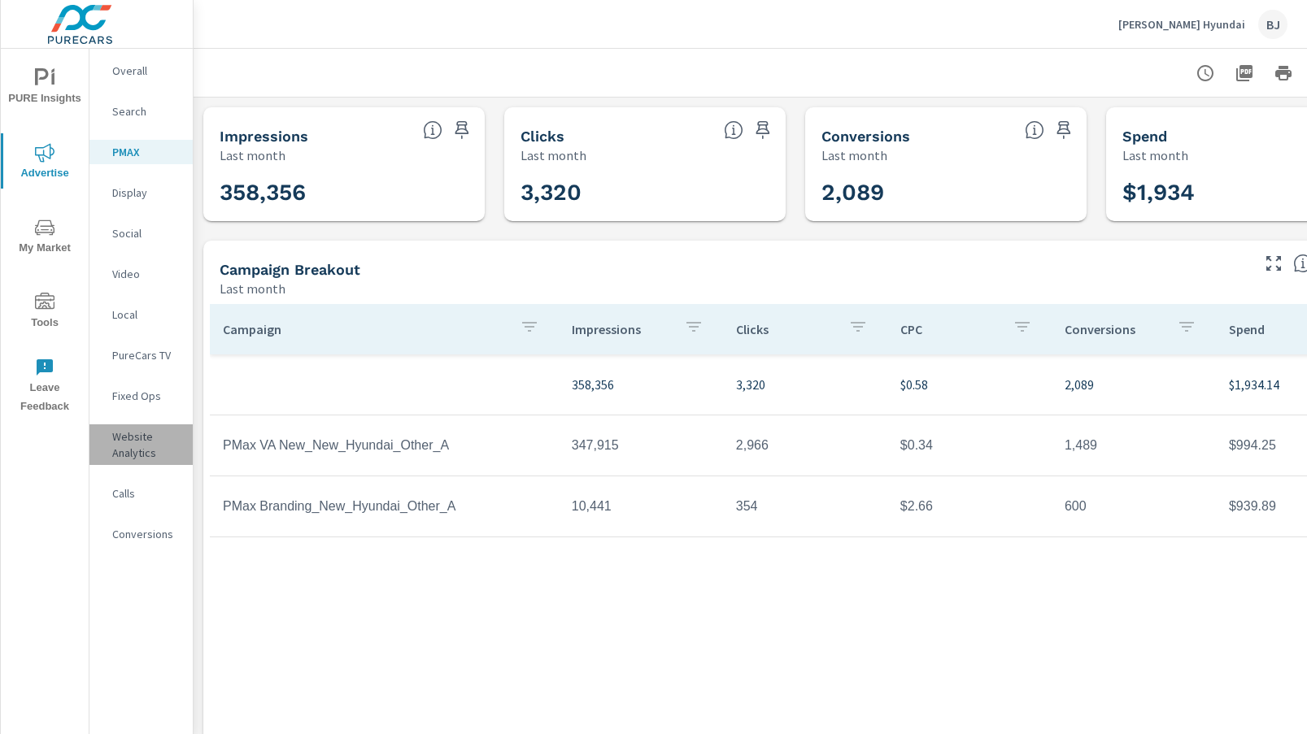
click at [135, 451] on p "Website Analytics" at bounding box center [146, 445] width 68 height 33
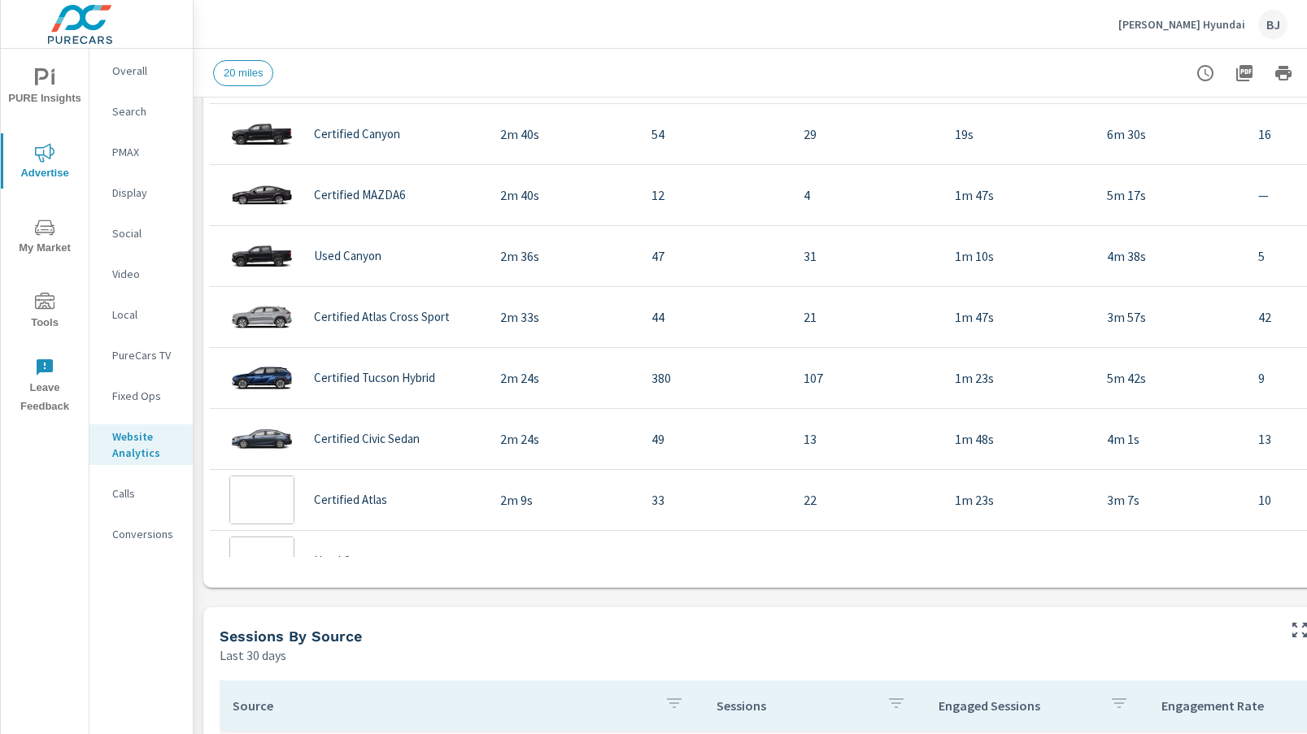
scroll to position [895, 0]
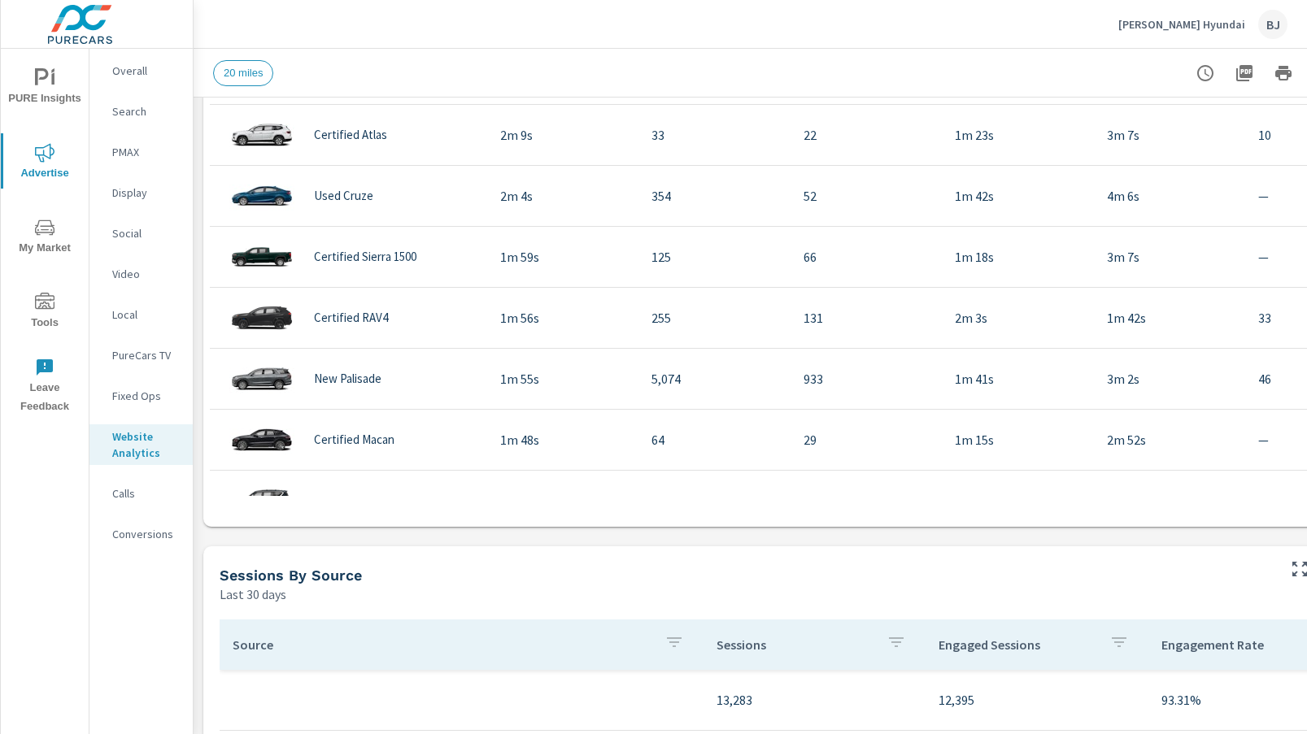
scroll to position [813, 0]
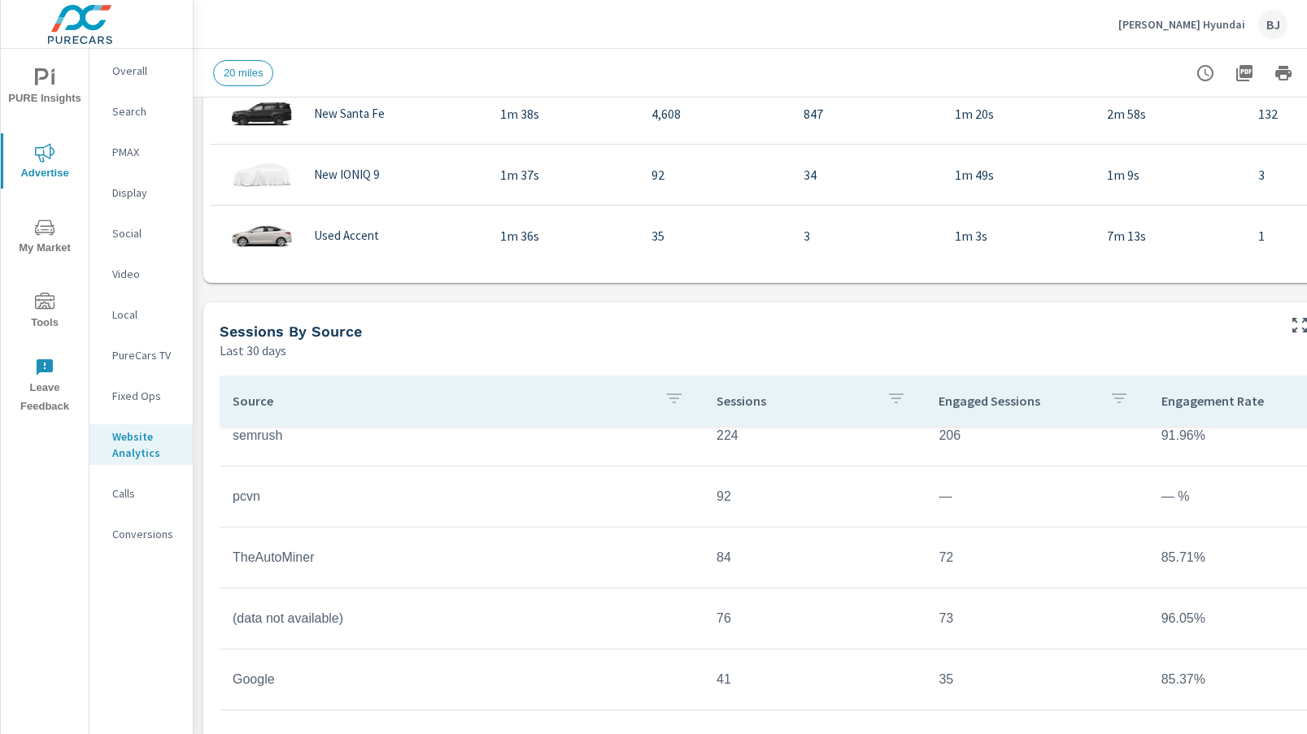
scroll to position [488, 0]
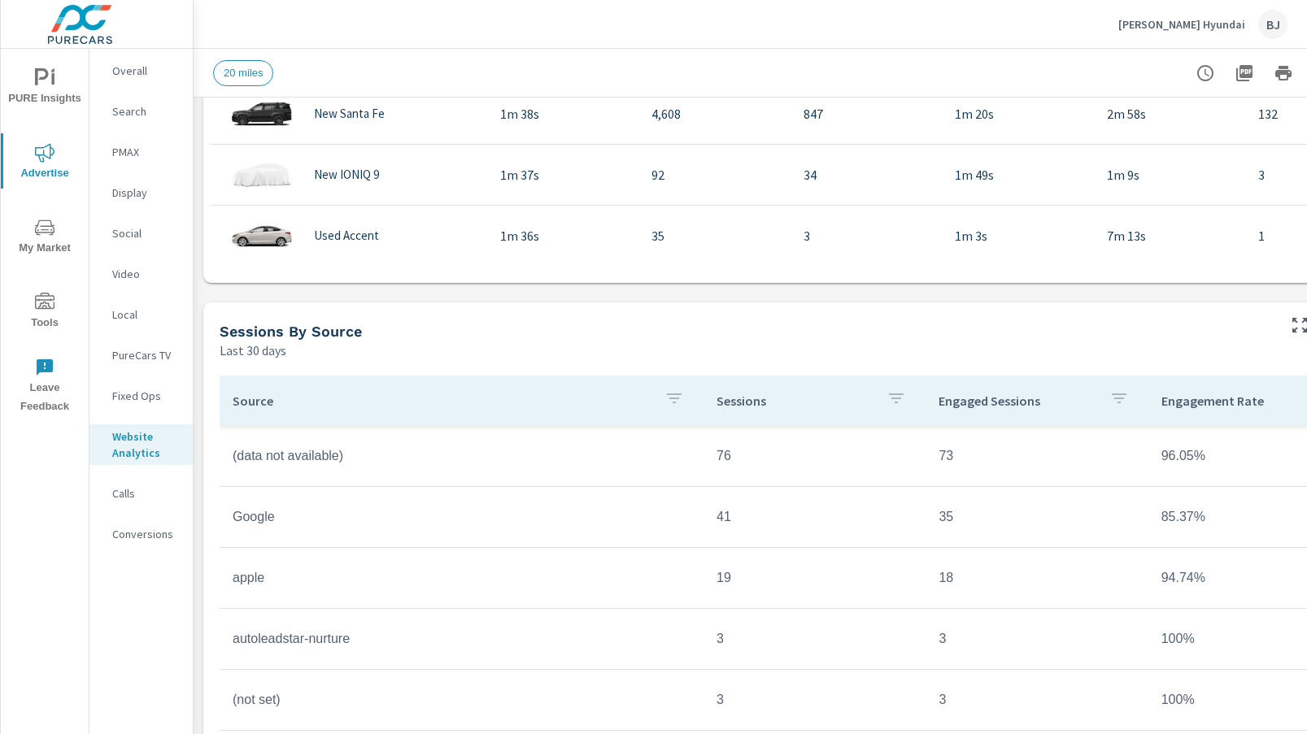
scroll to position [495, 0]
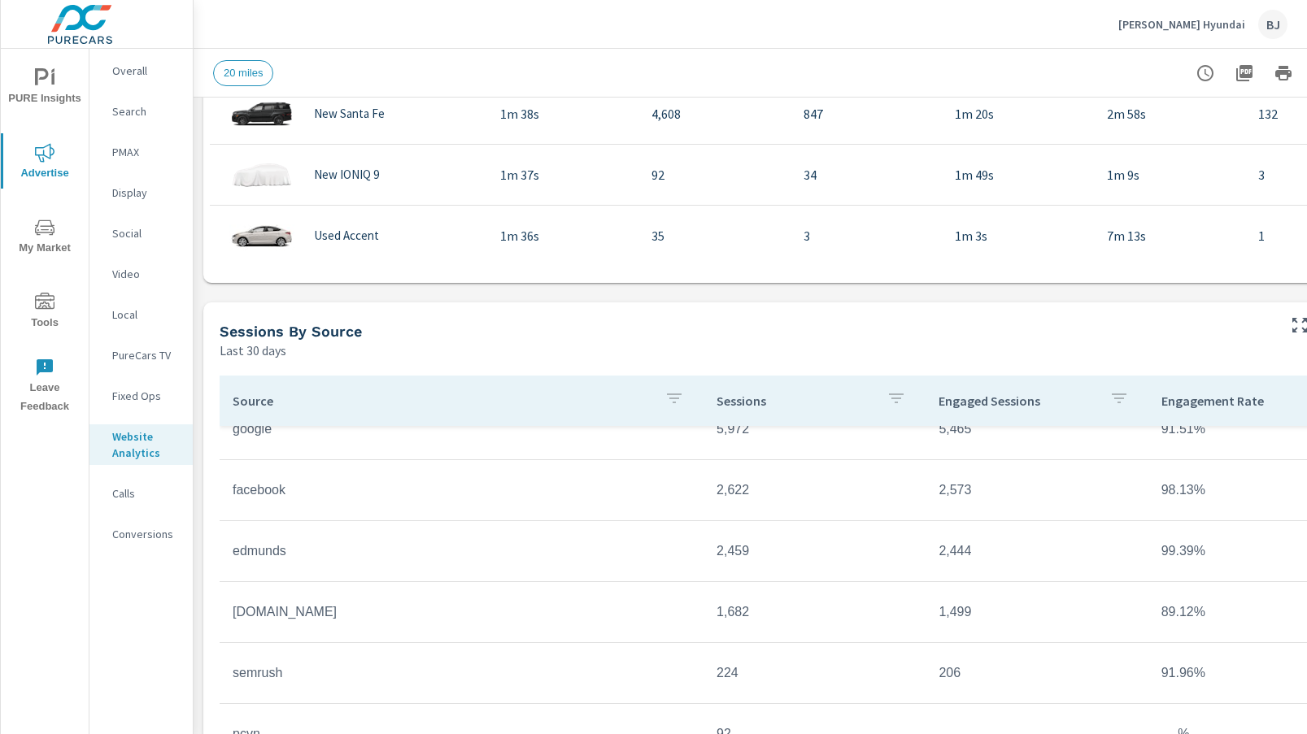
scroll to position [7, 0]
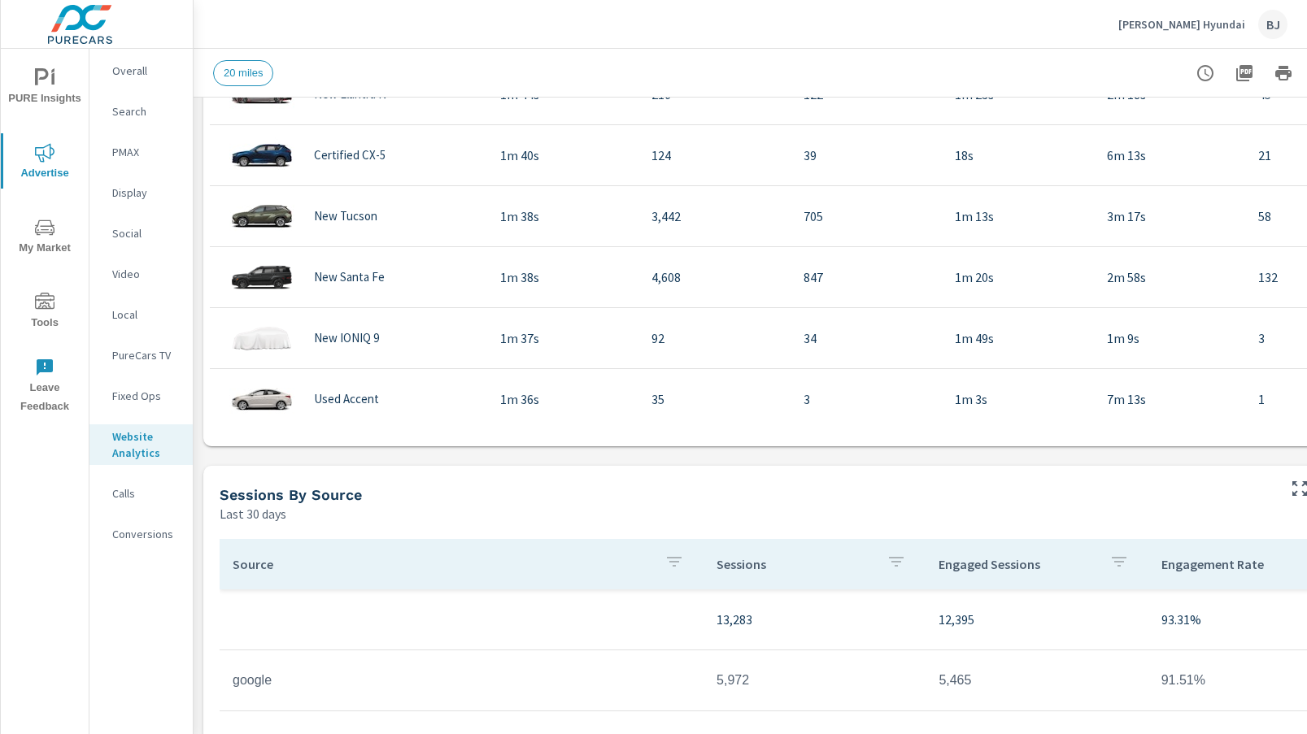
scroll to position [976, 0]
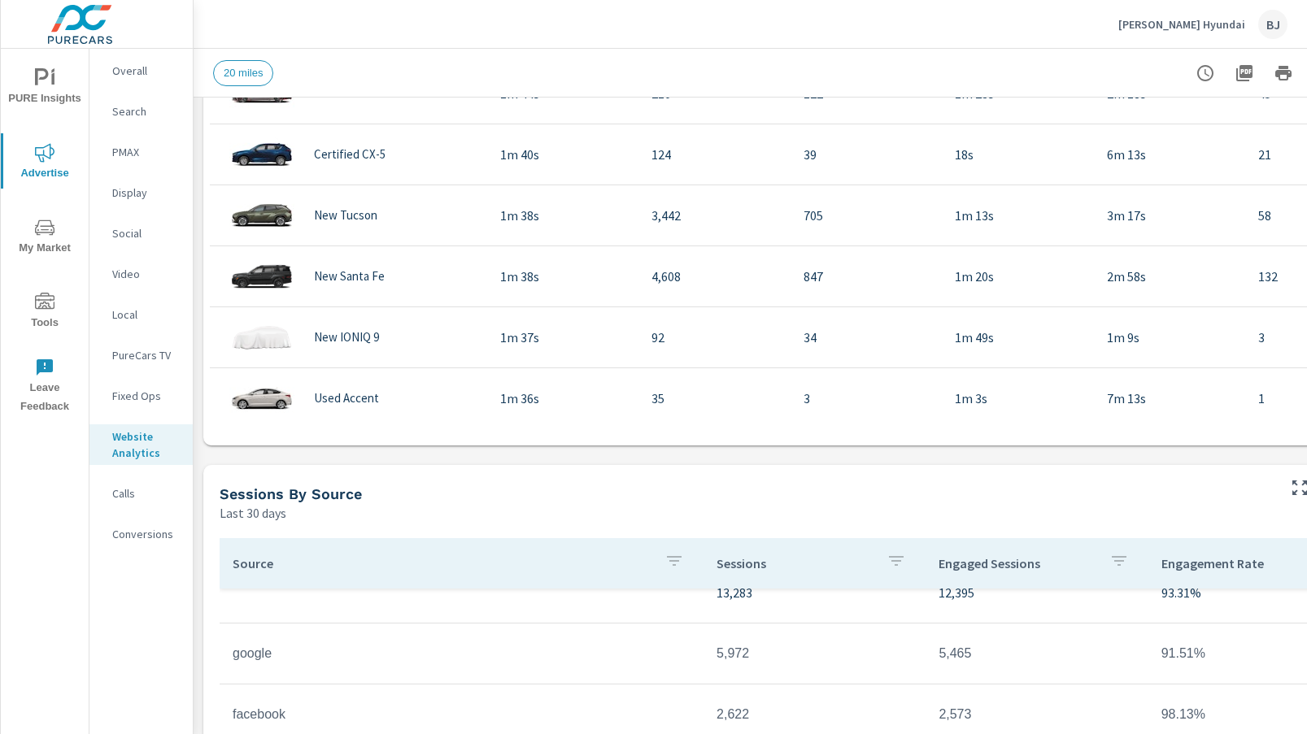
scroll to position [2, 0]
click at [266, 624] on td at bounding box center [462, 619] width 484 height 26
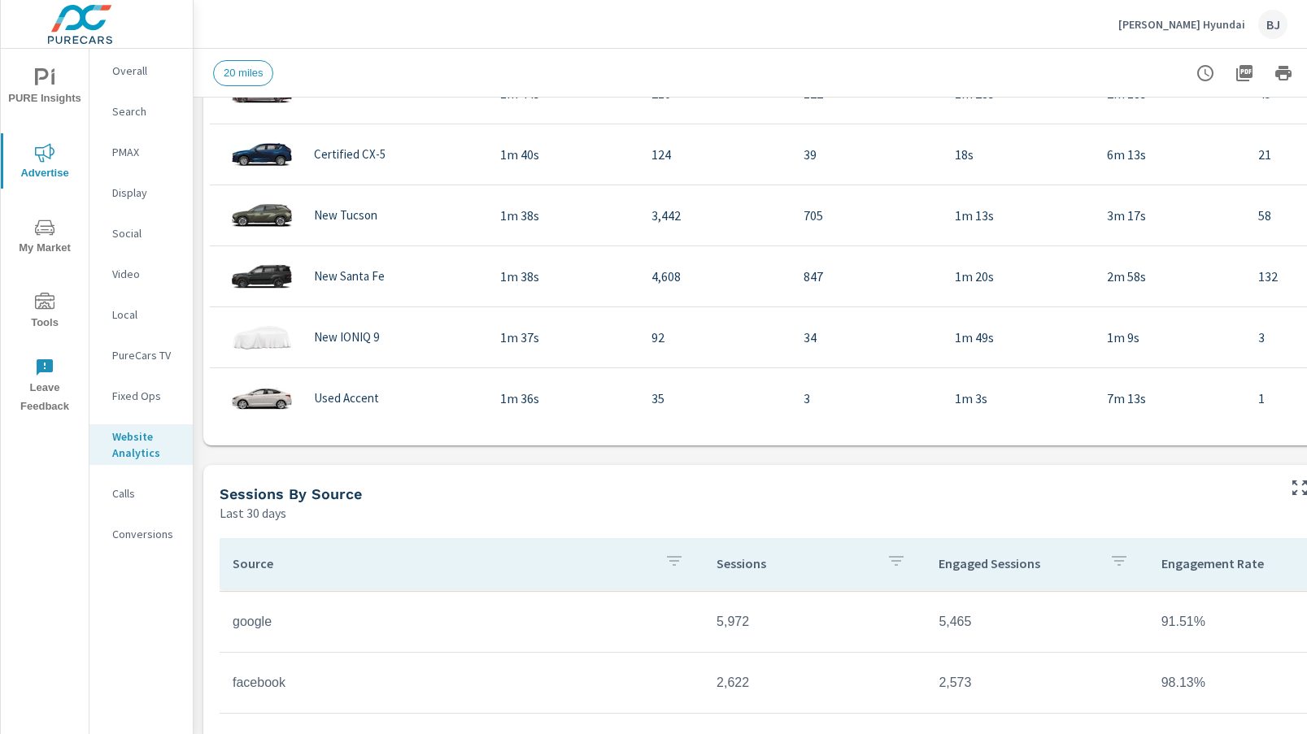
scroll to position [81, 0]
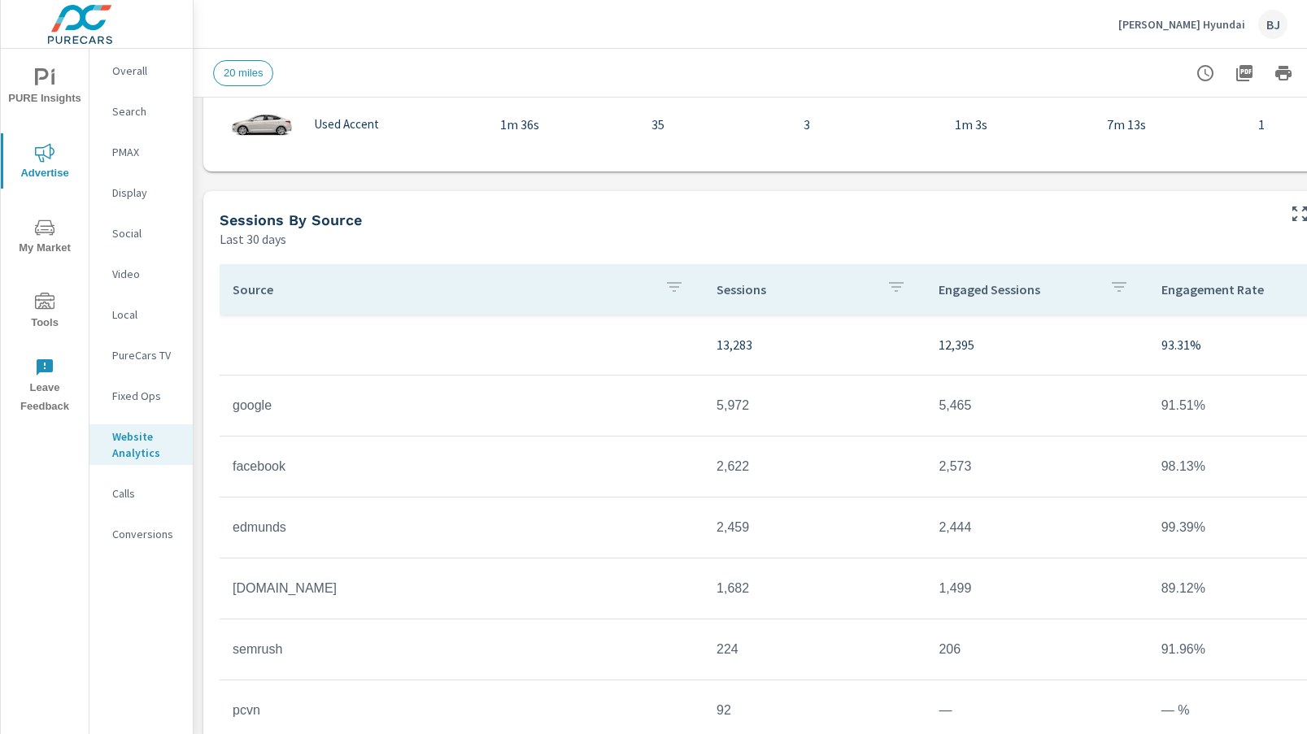
scroll to position [1253, 0]
click at [131, 531] on p "Conversions" at bounding box center [146, 534] width 68 height 16
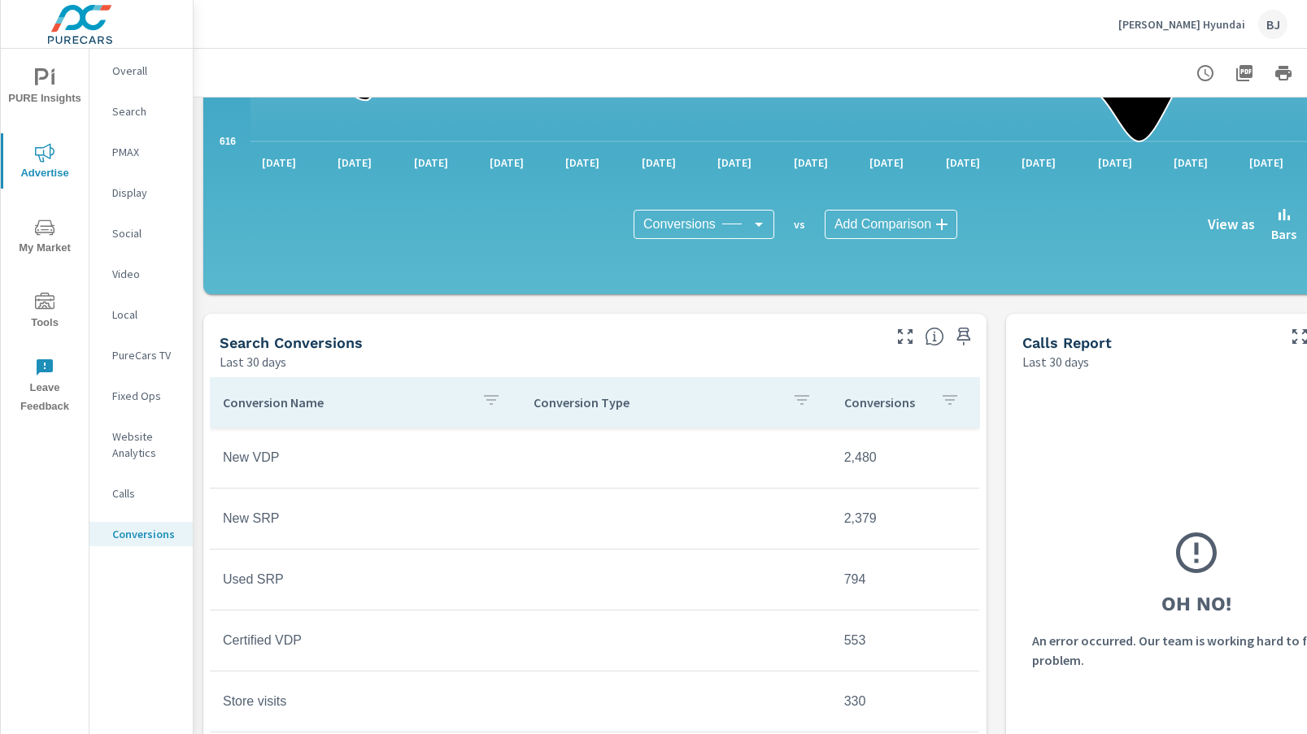
scroll to position [488, 0]
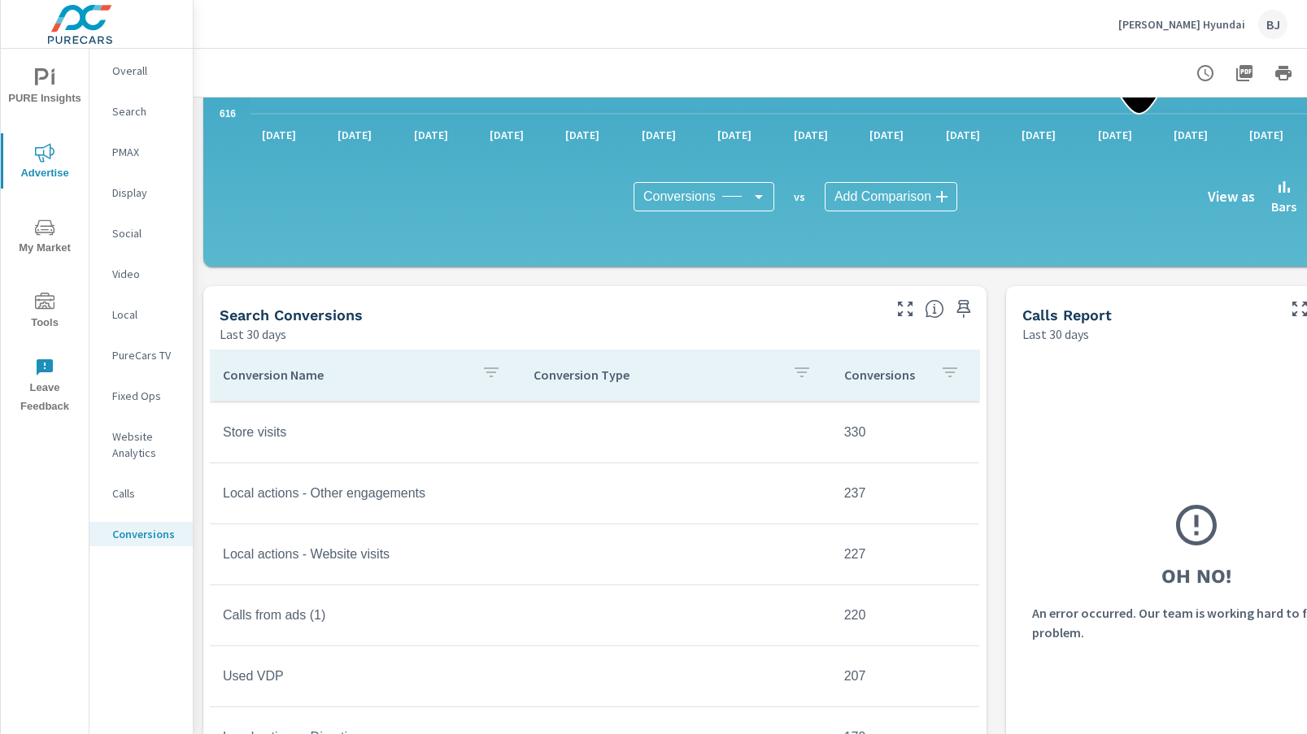
scroll to position [244, 0]
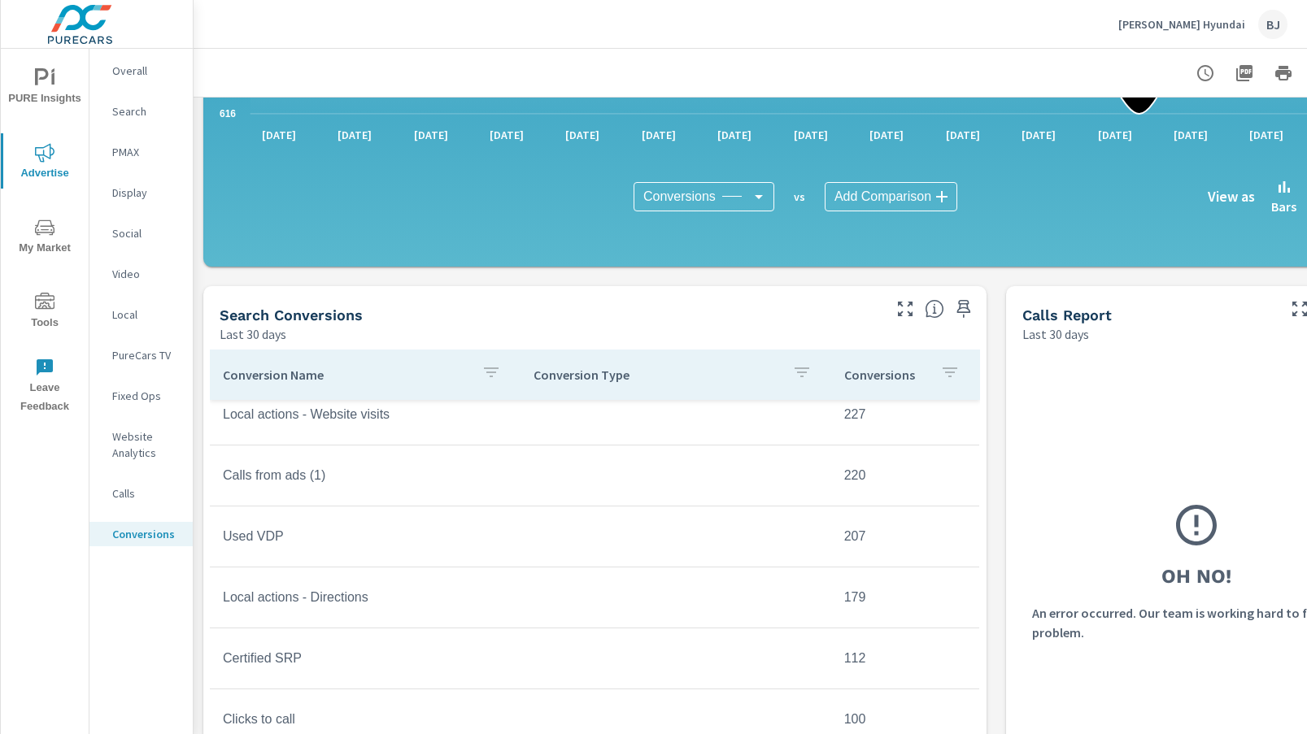
scroll to position [407, 0]
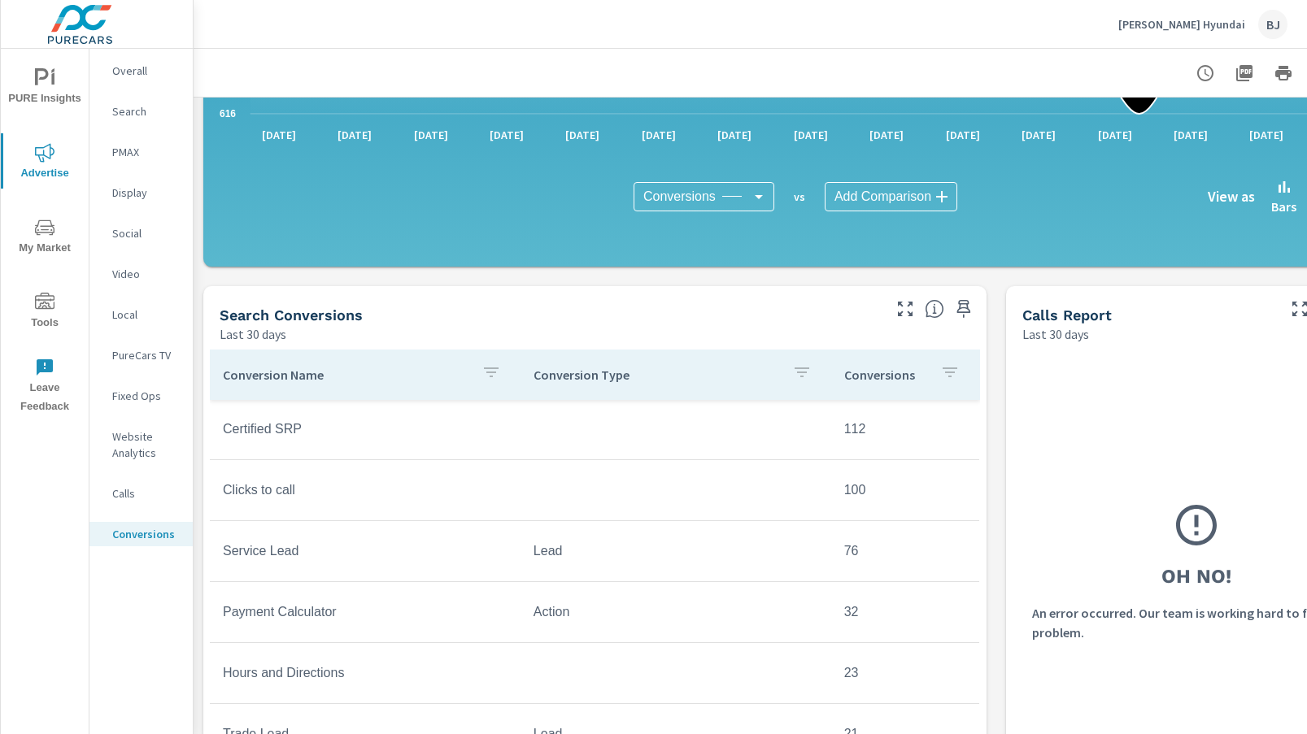
scroll to position [651, 0]
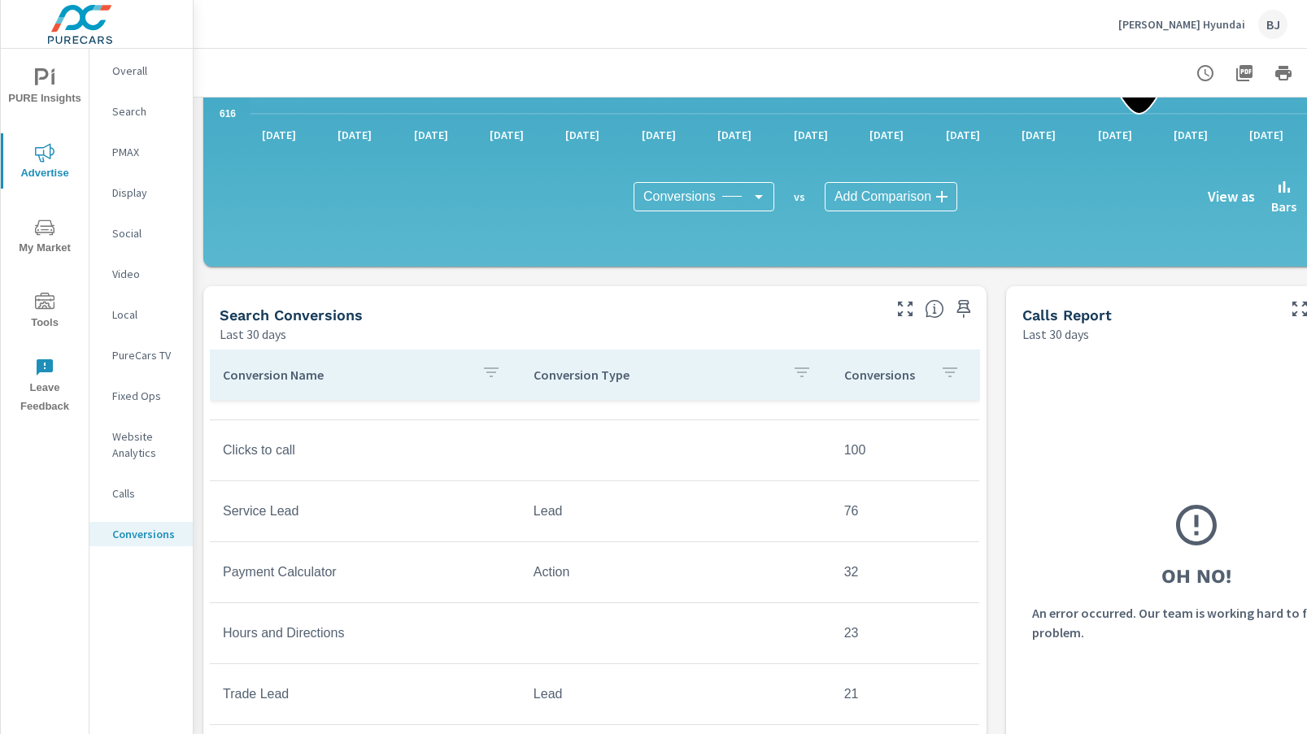
scroll to position [732, 0]
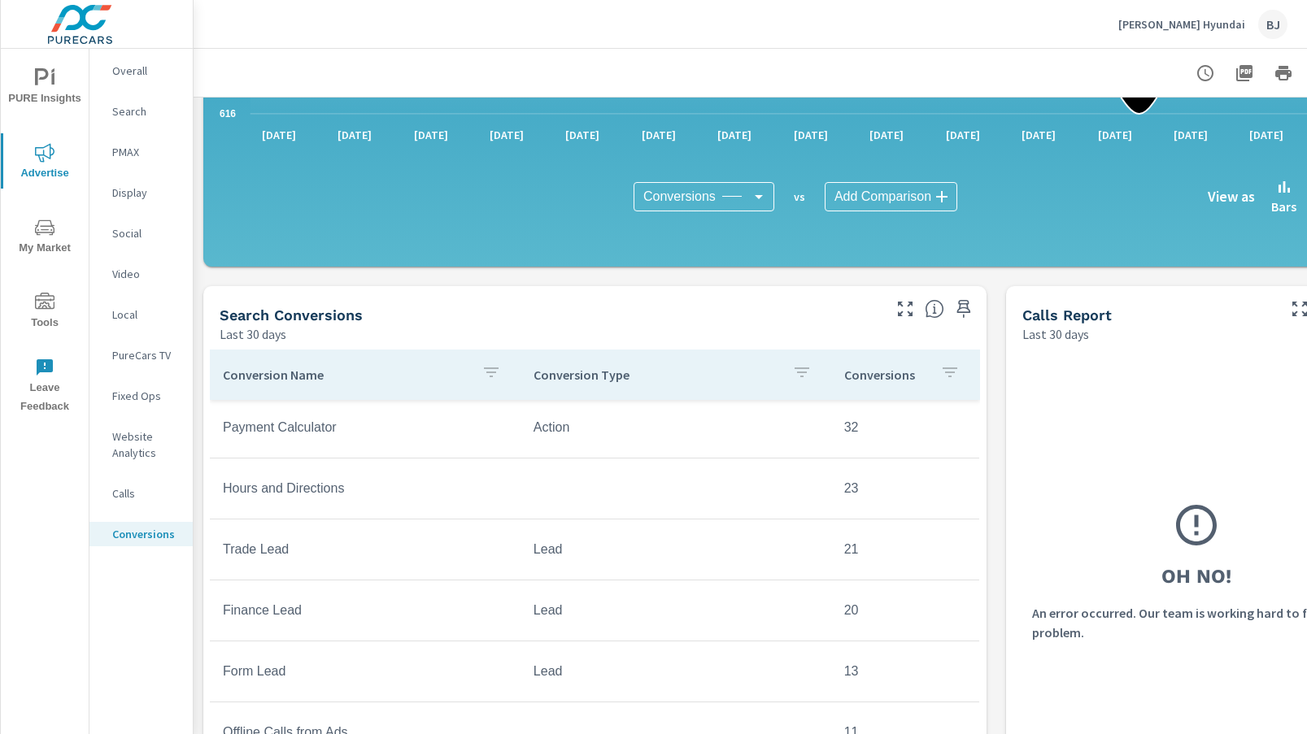
scroll to position [813, 0]
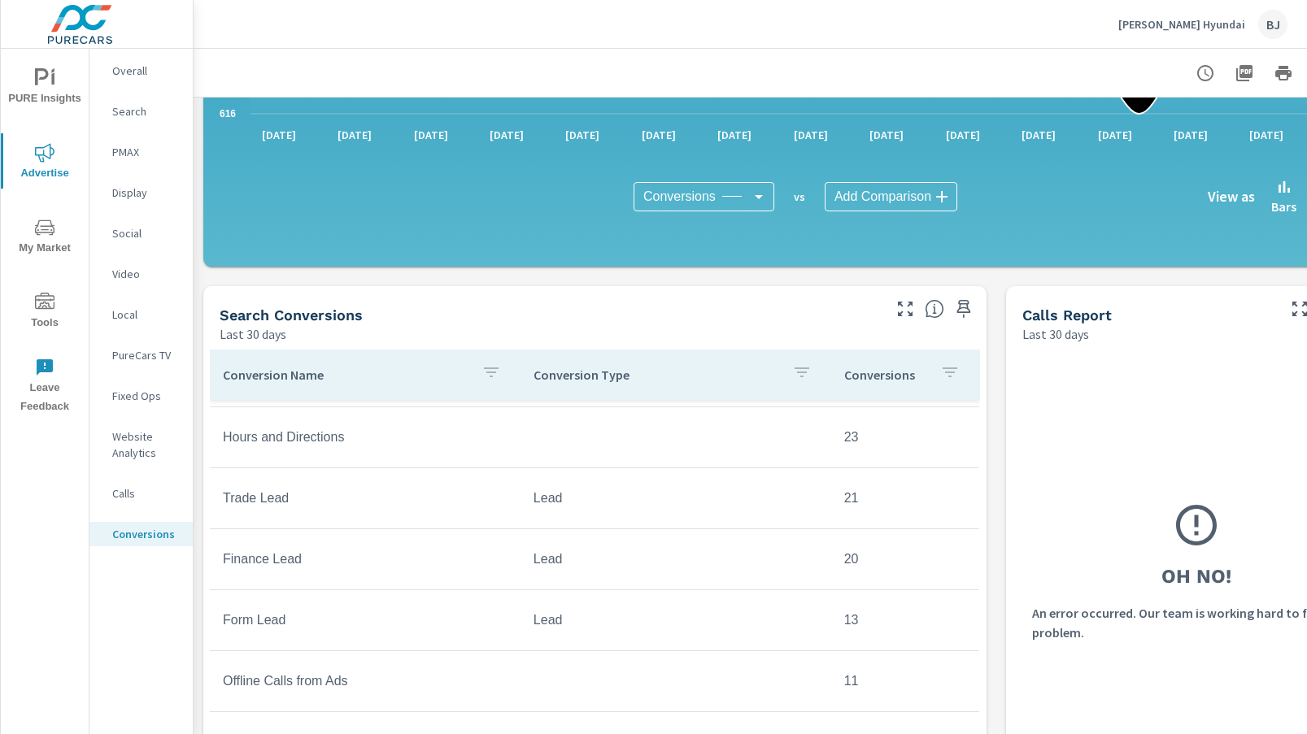
scroll to position [895, 0]
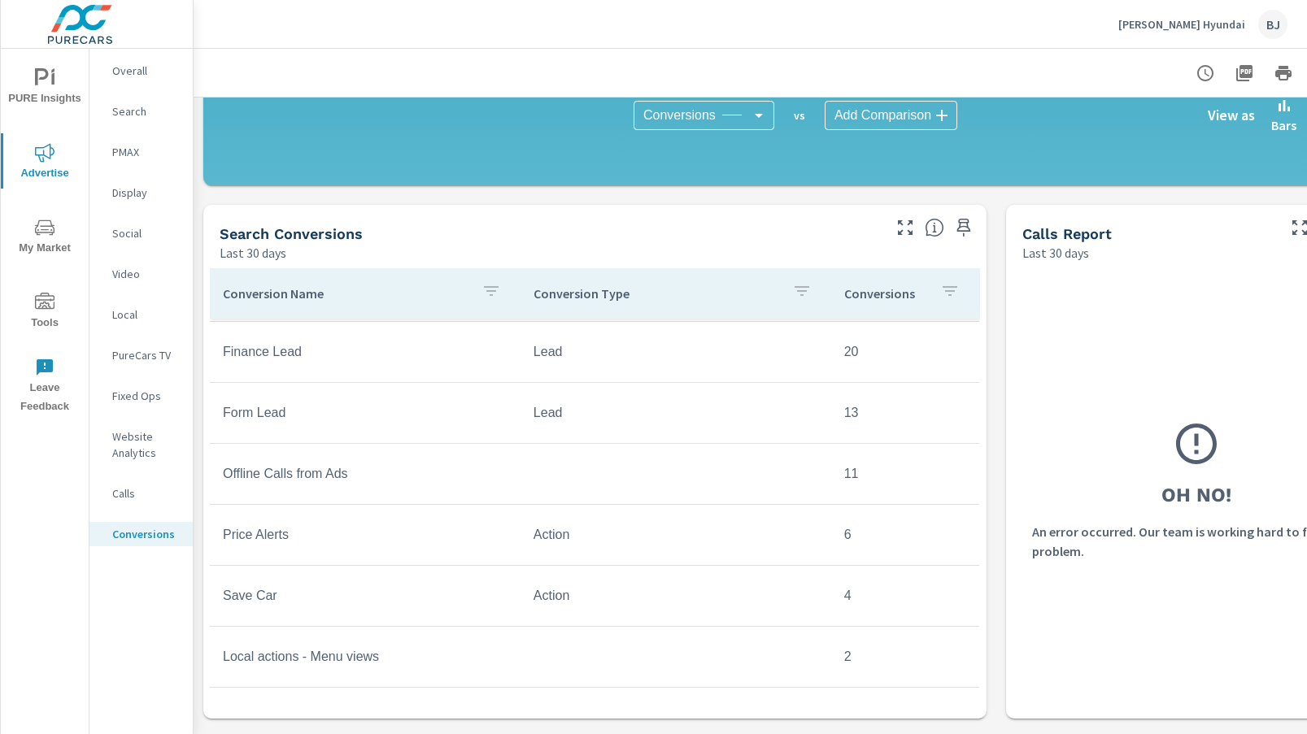
scroll to position [893, 0]
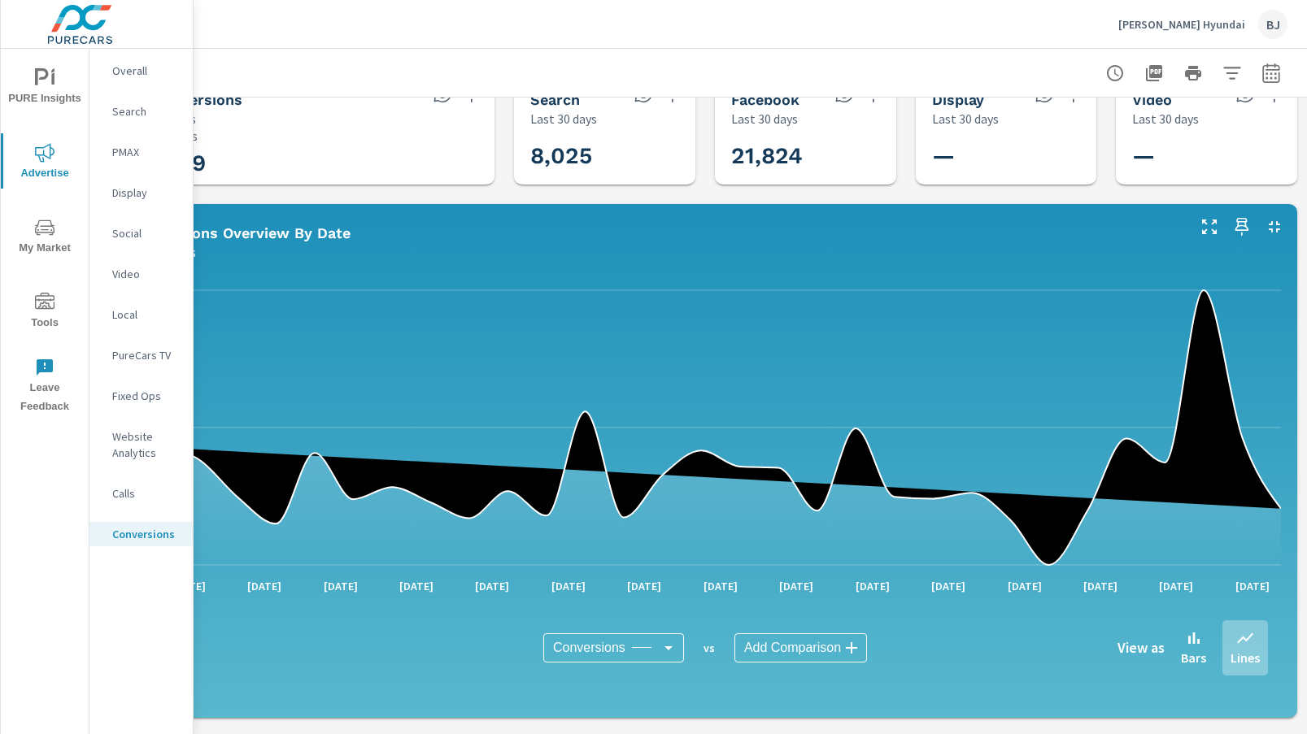
scroll to position [0, 102]
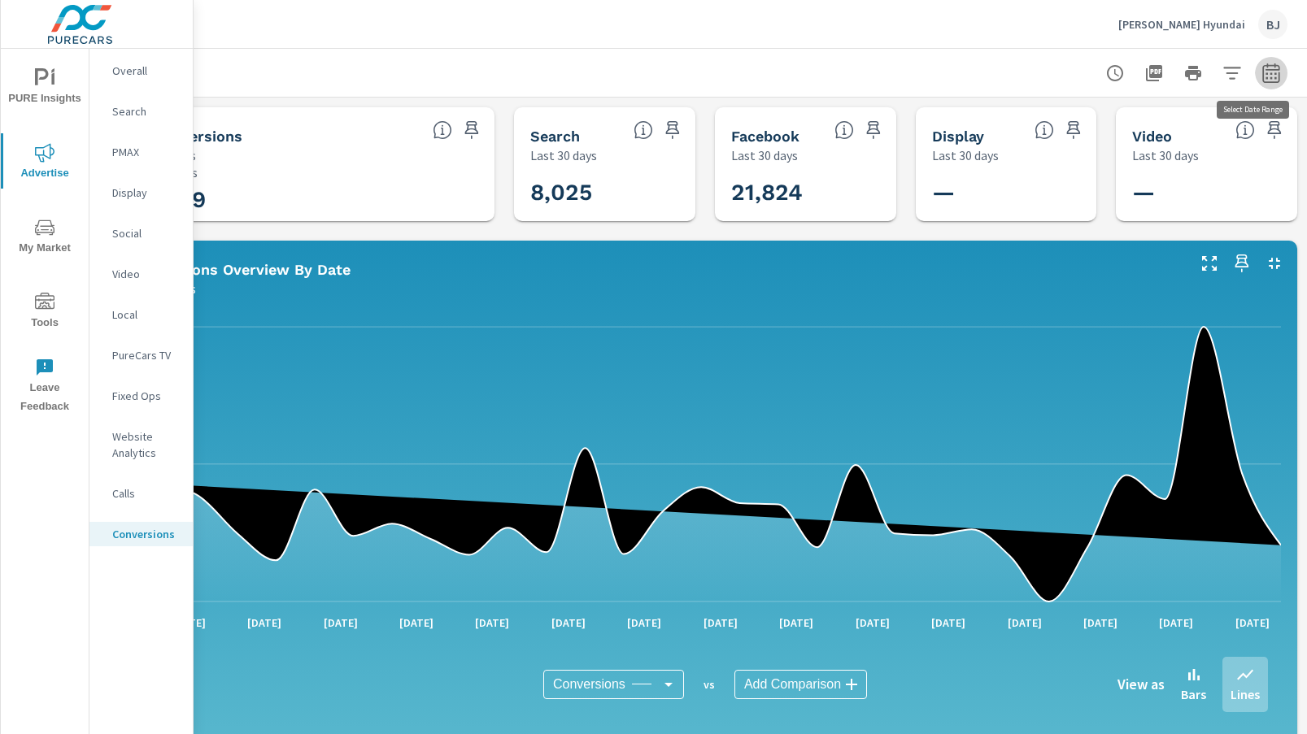
click at [1261, 79] on icon "button" at bounding box center [1271, 73] width 20 height 20
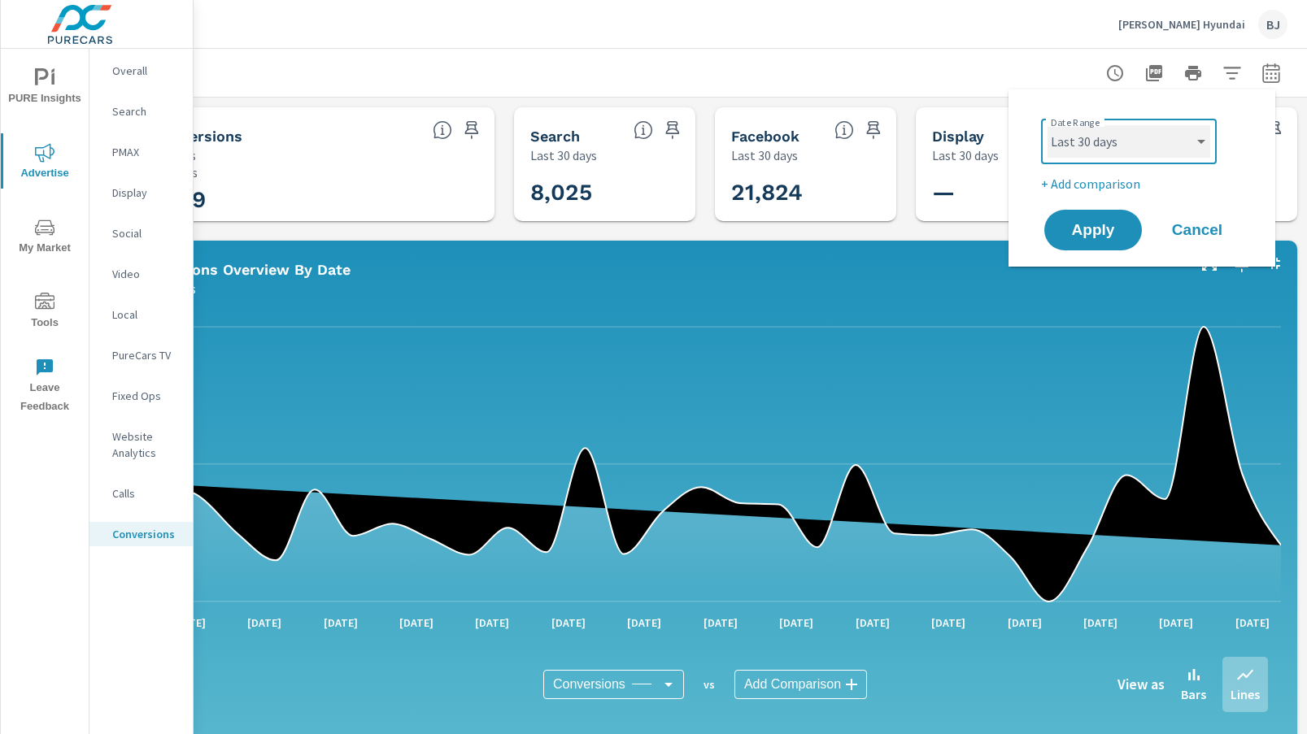
click at [1200, 142] on select "Custom Yesterday Last week Last 7 days Last 14 days Last 30 days Last 45 days L…" at bounding box center [1129, 141] width 163 height 33
click at [1048, 125] on select "Custom Yesterday Last week Last 7 days Last 14 days Last 30 days Last 45 days L…" at bounding box center [1129, 141] width 163 height 33
select select "custom"
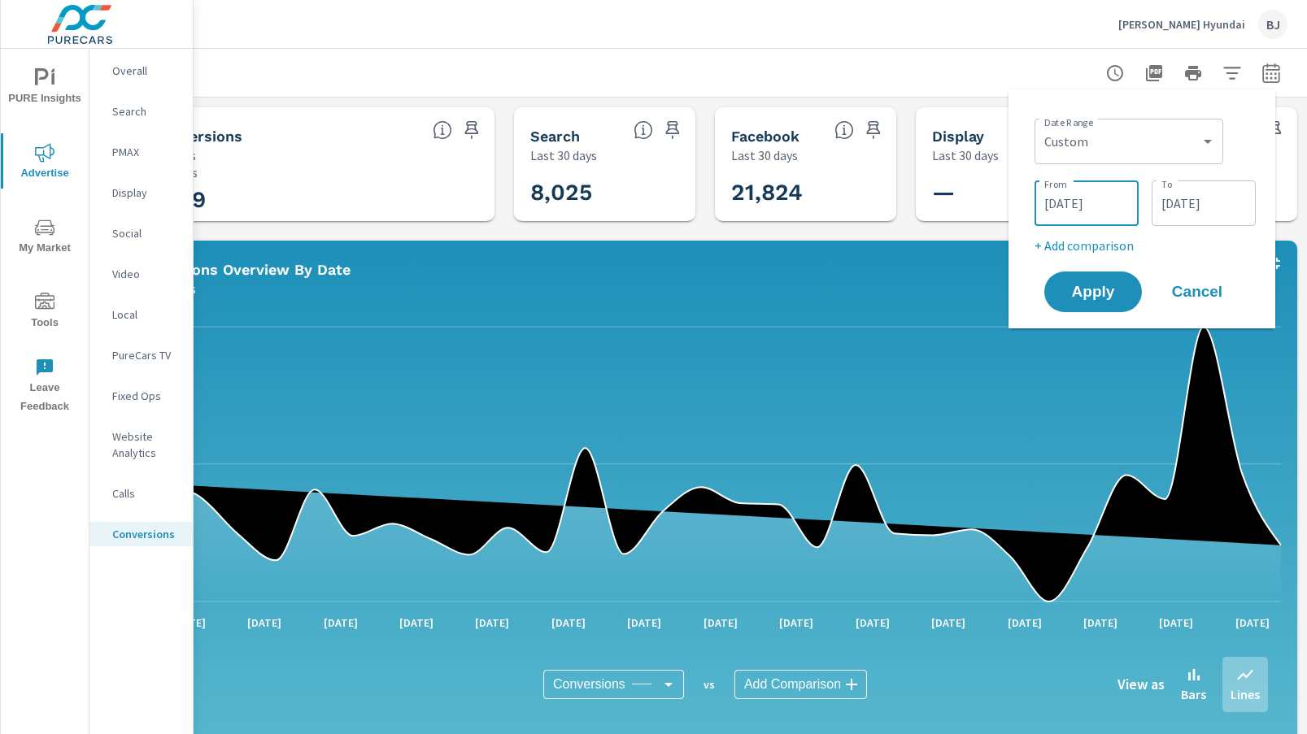
click at [1092, 207] on input "08/05/2025" at bounding box center [1086, 203] width 91 height 33
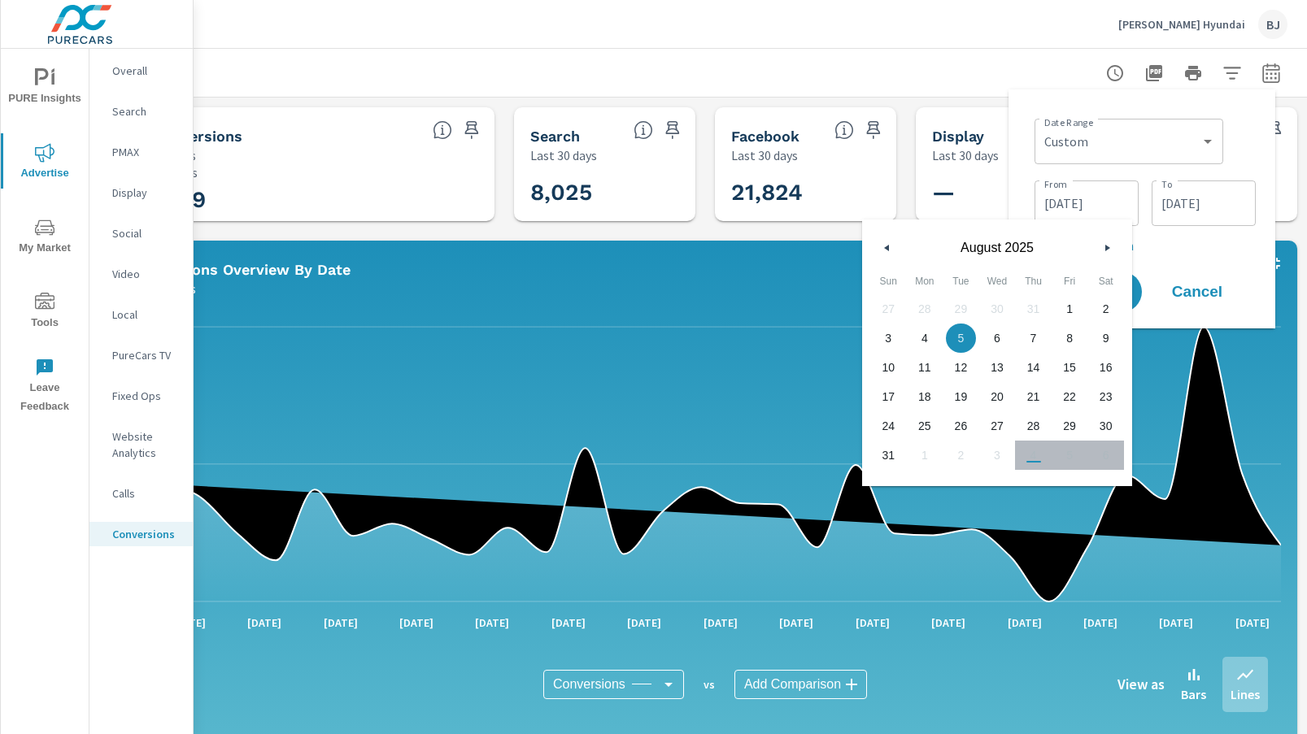
click at [886, 250] on icon "button" at bounding box center [885, 248] width 8 height 7
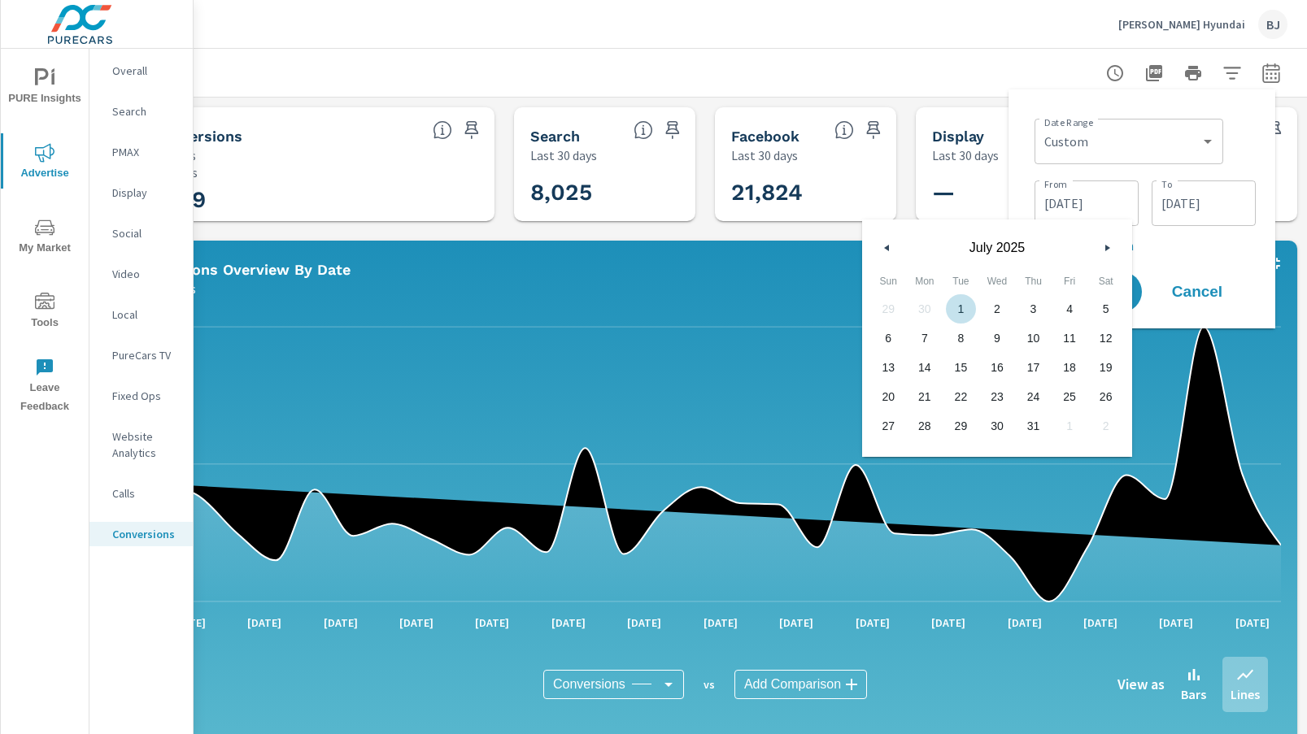
click at [960, 306] on span "1" at bounding box center [961, 308] width 37 height 21
click at [1109, 251] on button "button" at bounding box center [1107, 248] width 20 height 20
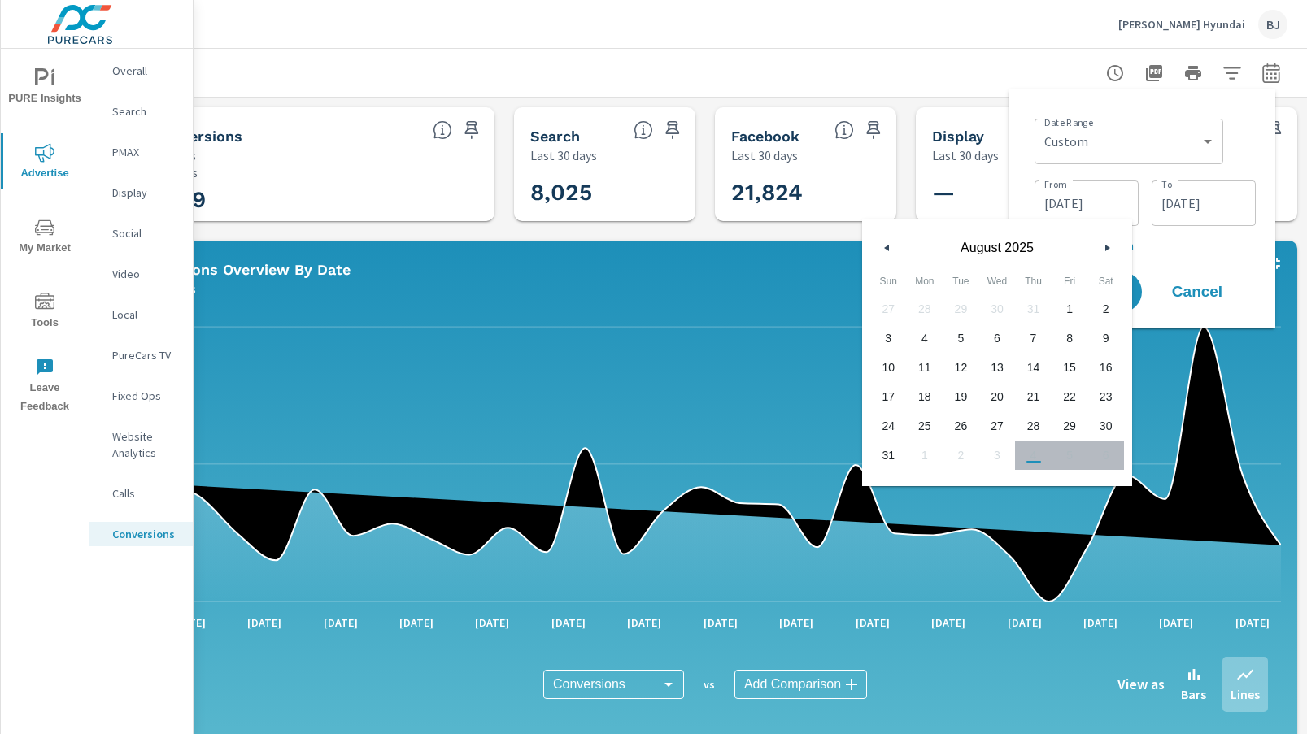
click at [885, 457] on span "31" at bounding box center [888, 455] width 37 height 21
click at [1083, 207] on input "08/31/2025" at bounding box center [1086, 203] width 91 height 33
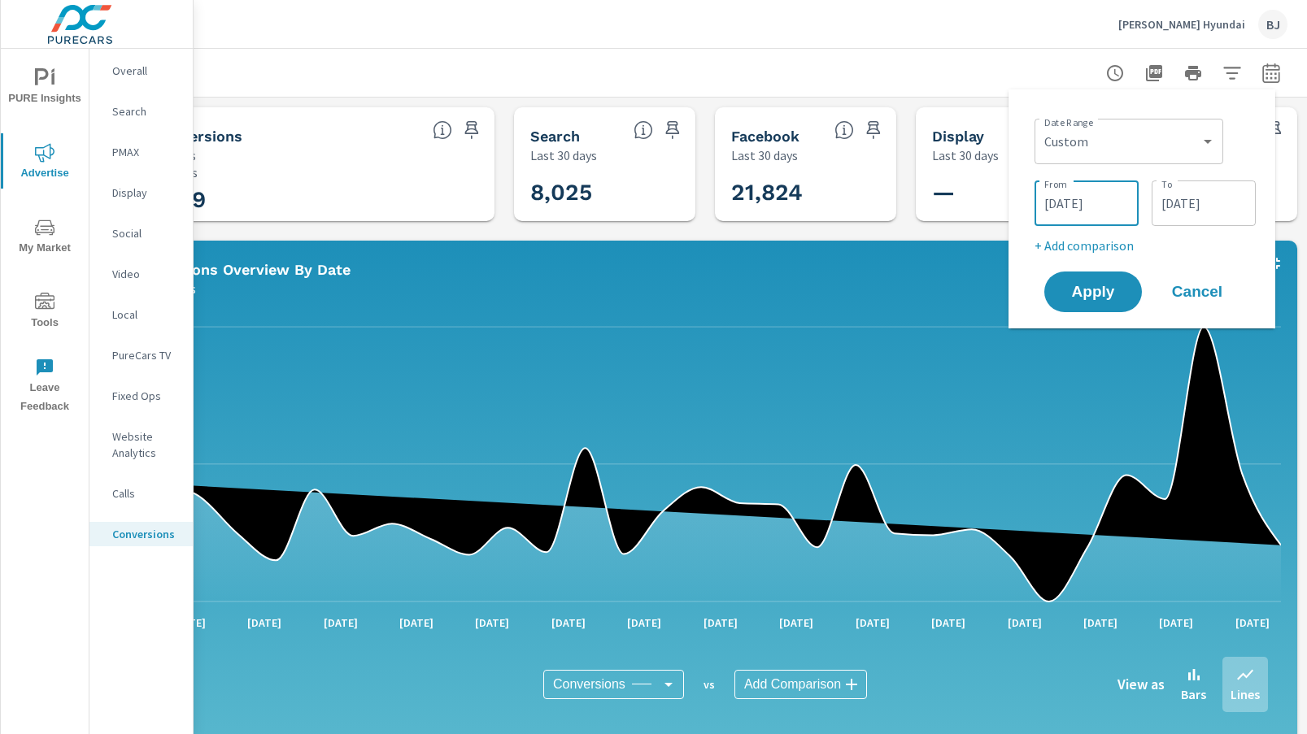
click at [1091, 211] on input "08/31/2025" at bounding box center [1086, 203] width 91 height 33
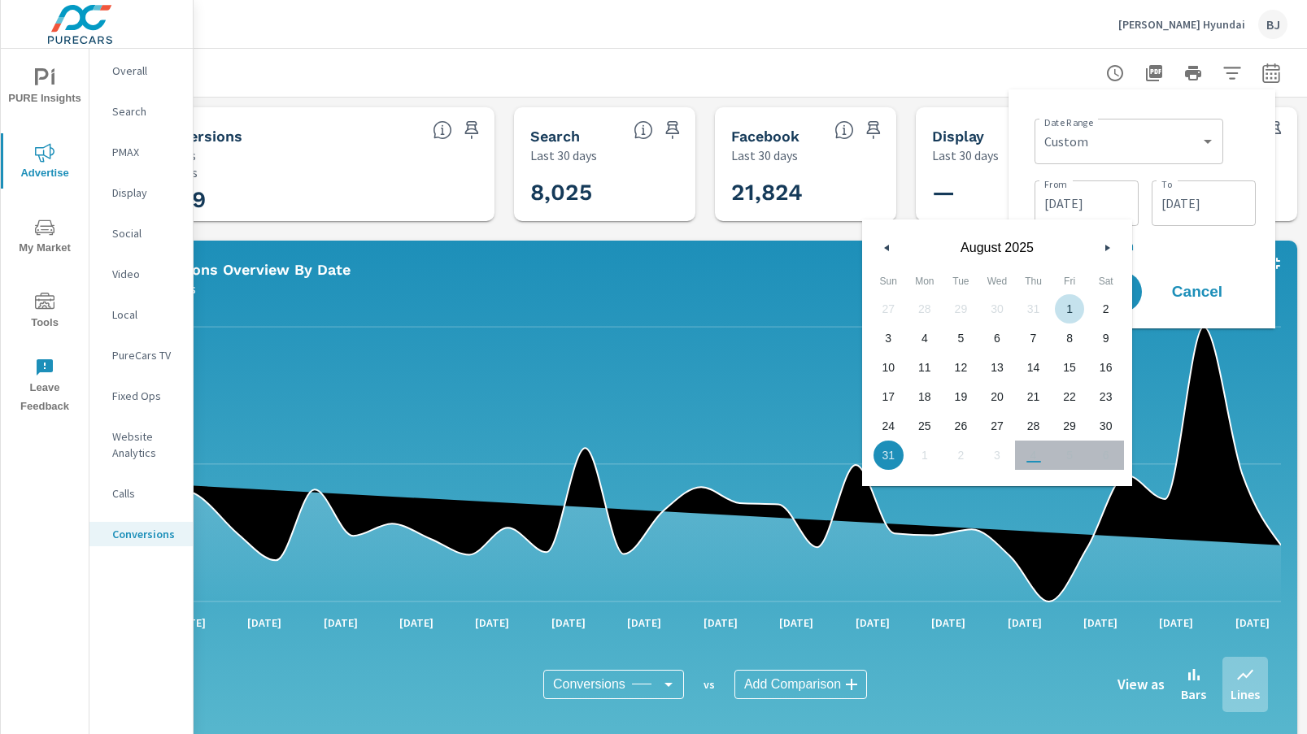
click at [1074, 311] on span "1" at bounding box center [1070, 308] width 37 height 21
type input "08/01/2025"
click at [1191, 206] on input "09/03/2025" at bounding box center [1203, 203] width 91 height 33
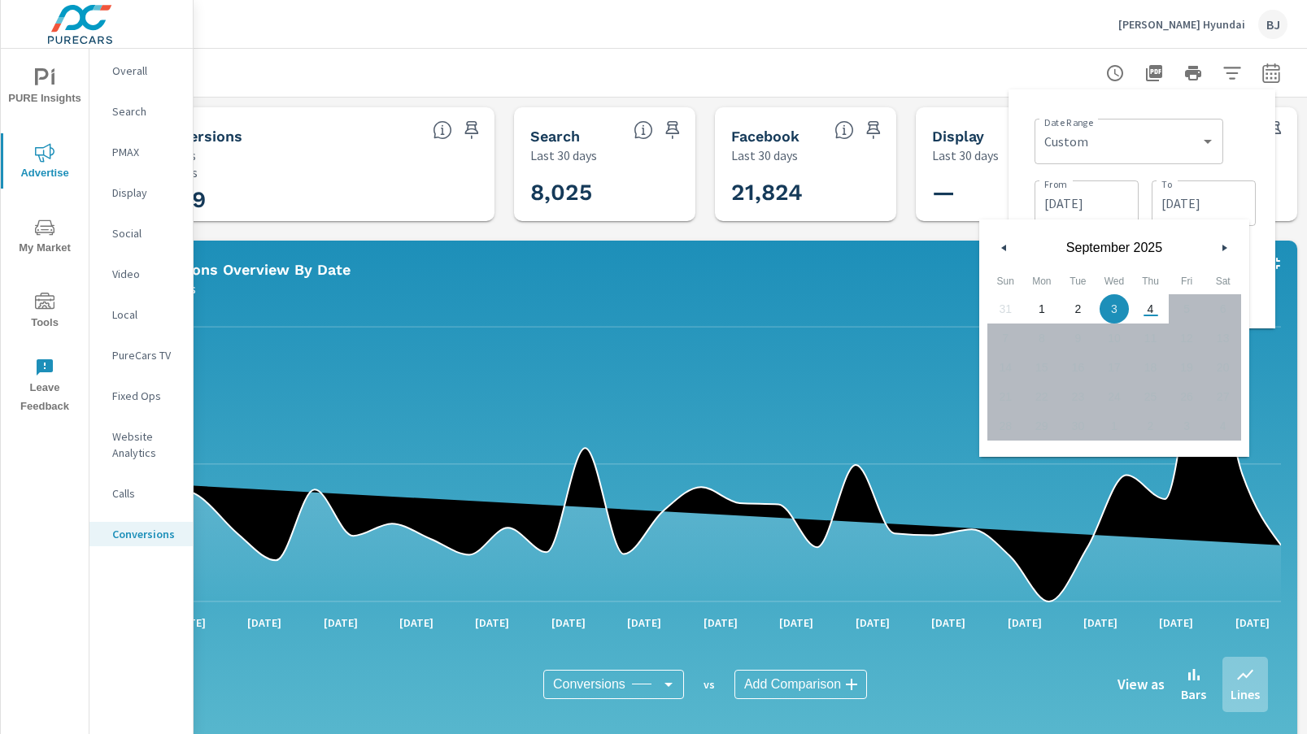
click at [998, 249] on icon "button" at bounding box center [1002, 248] width 8 height 7
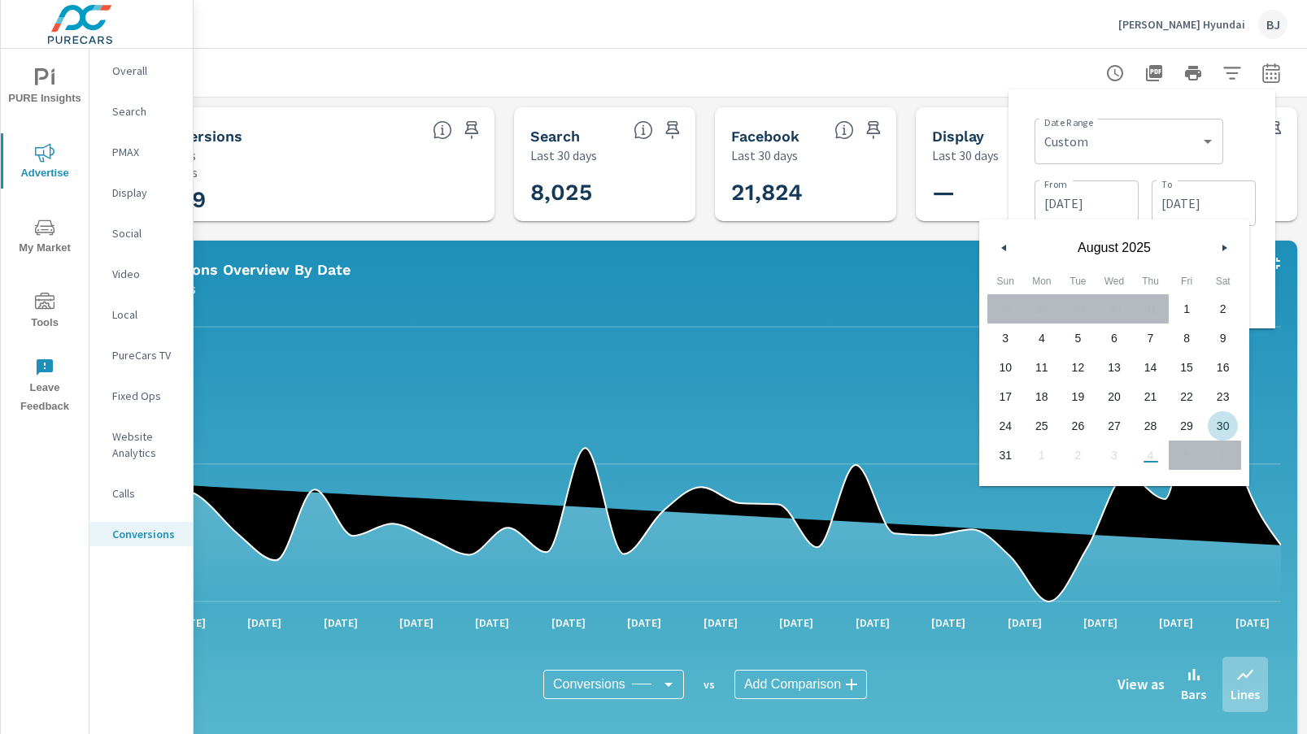
click at [1219, 426] on span "30" at bounding box center [1223, 426] width 37 height 21
type input "08/30/2025"
click at [932, 260] on div "Conversions Overview By Date" at bounding box center [656, 269] width 1054 height 19
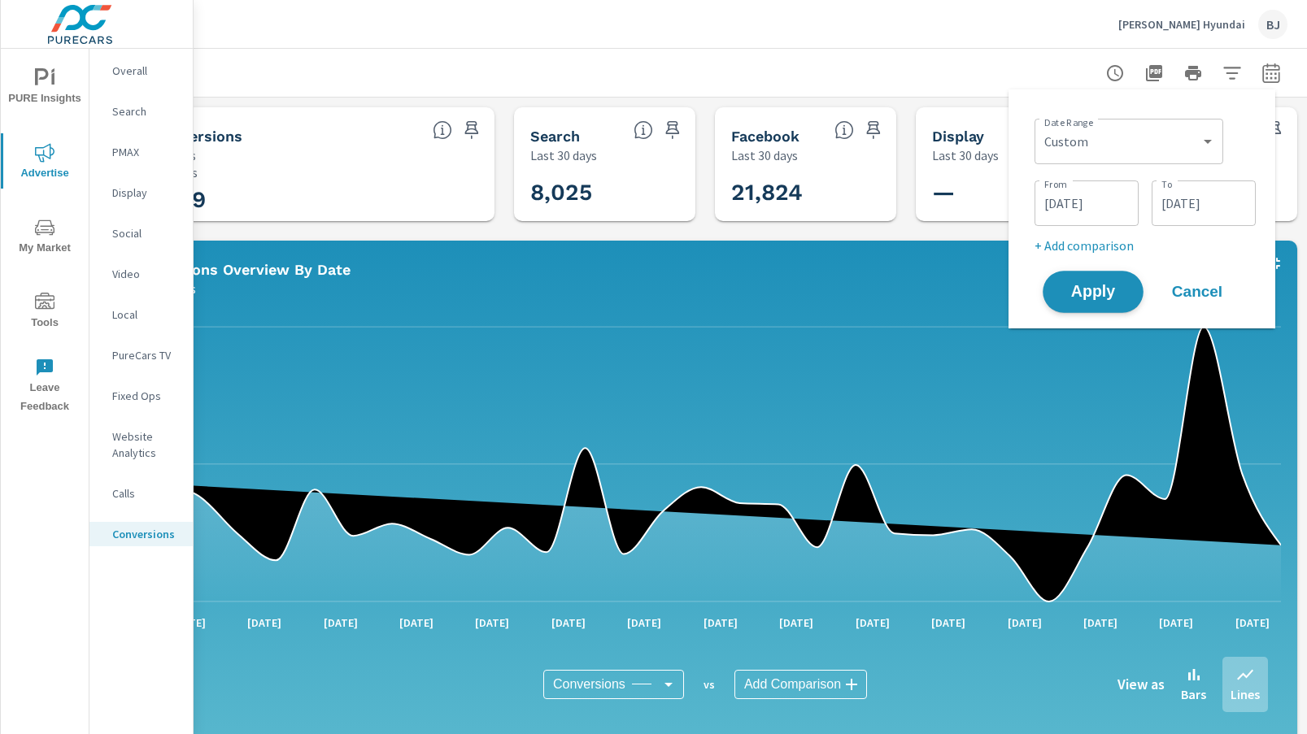
click at [1072, 303] on button "Apply" at bounding box center [1093, 292] width 101 height 42
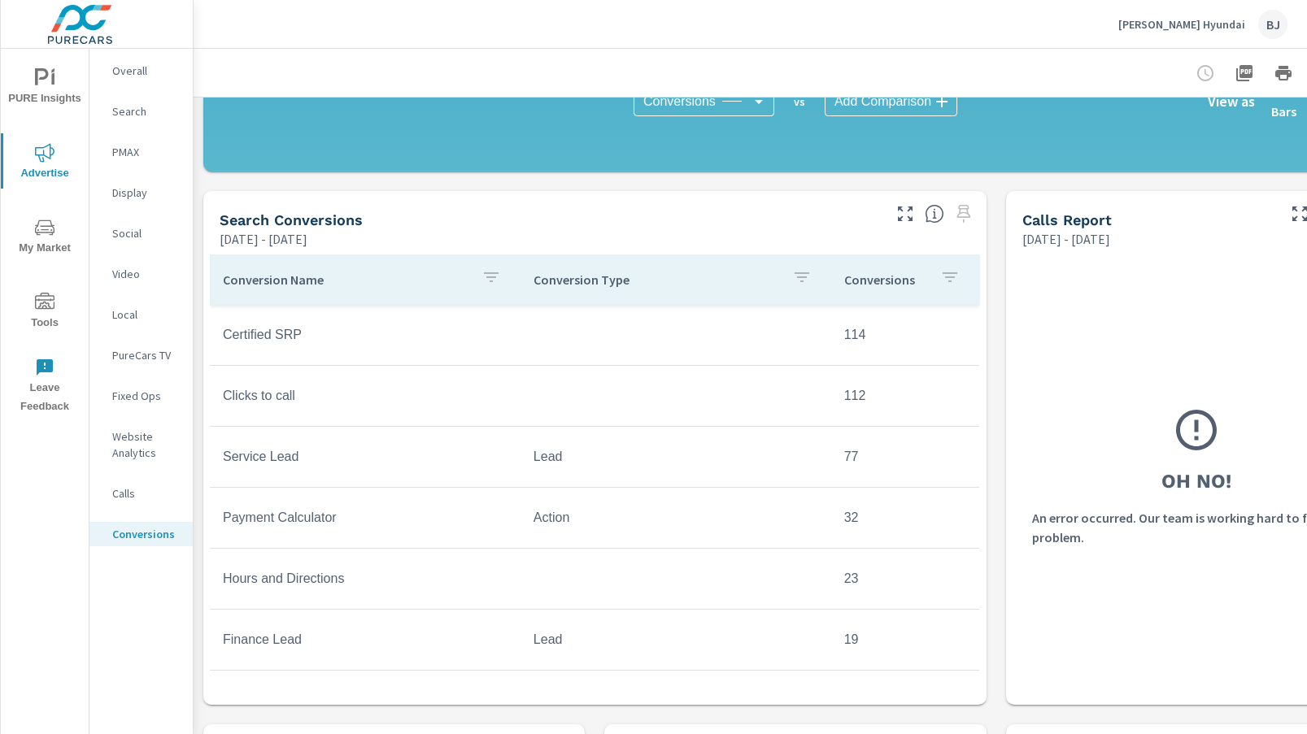
scroll to position [651, 0]
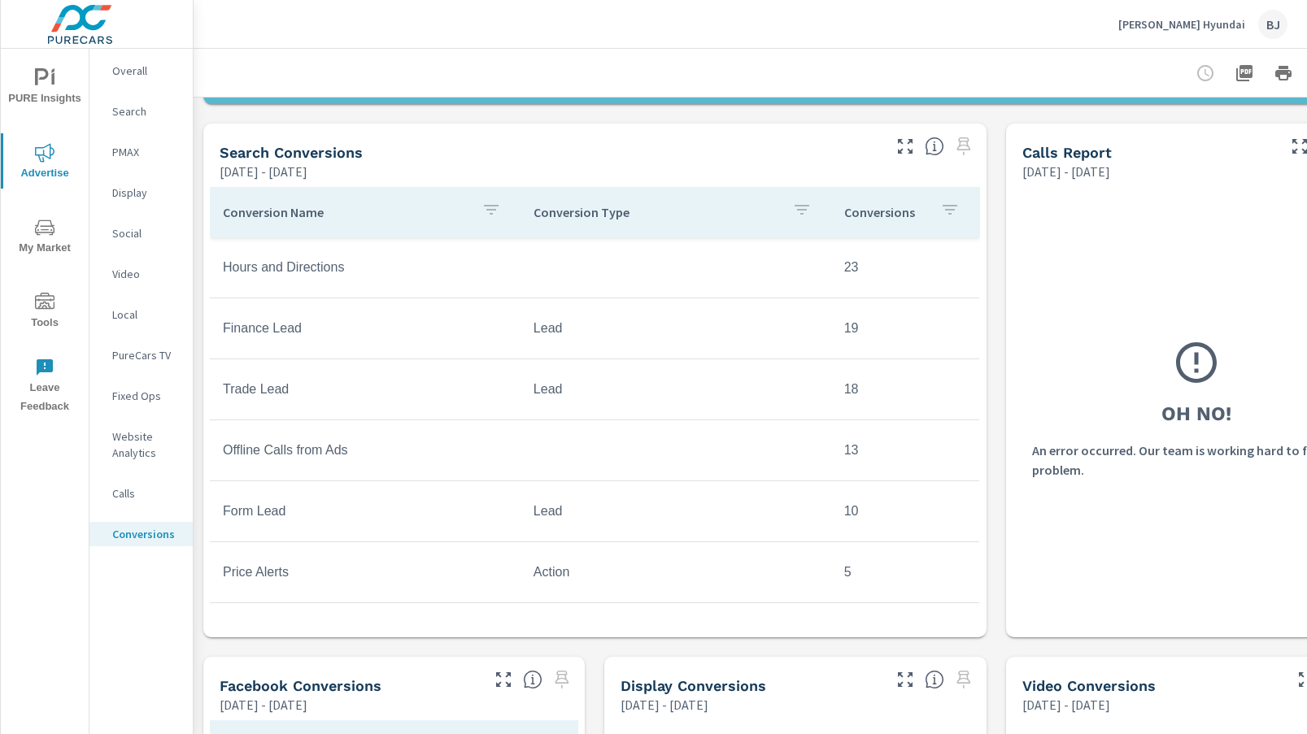
scroll to position [935, 0]
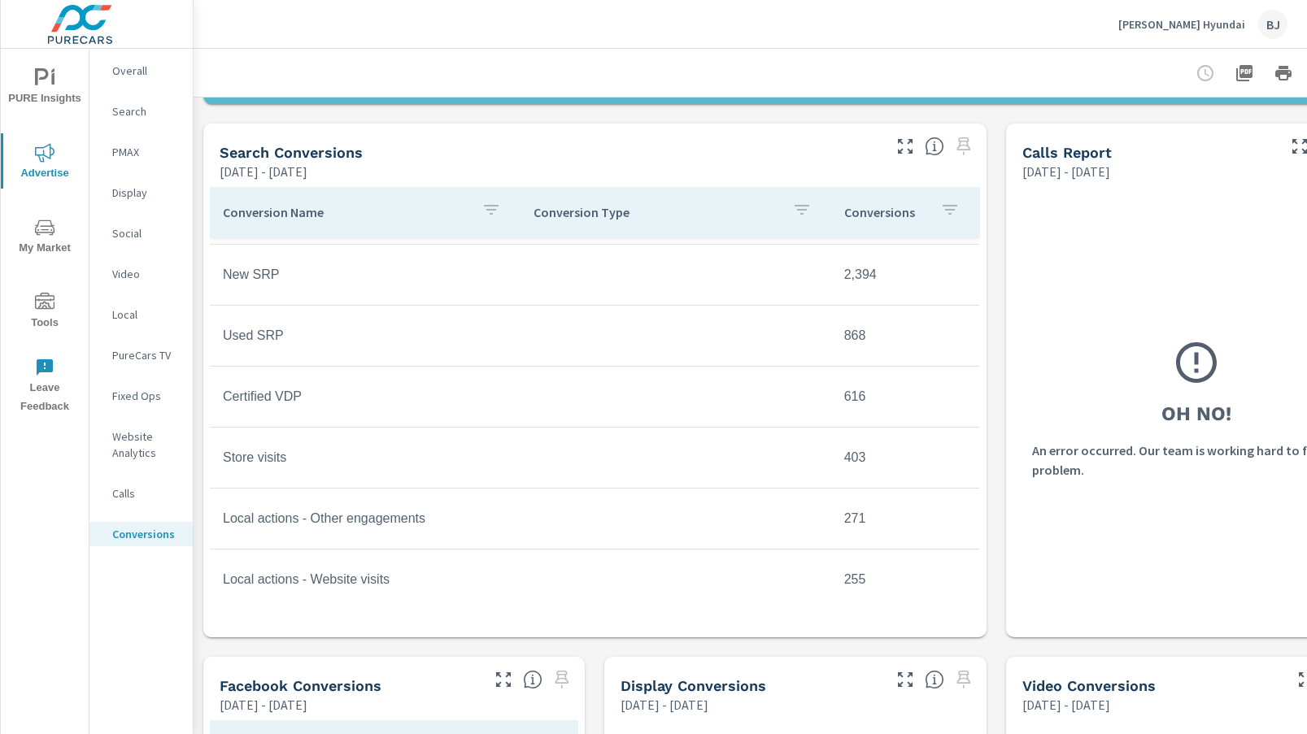
scroll to position [163, 0]
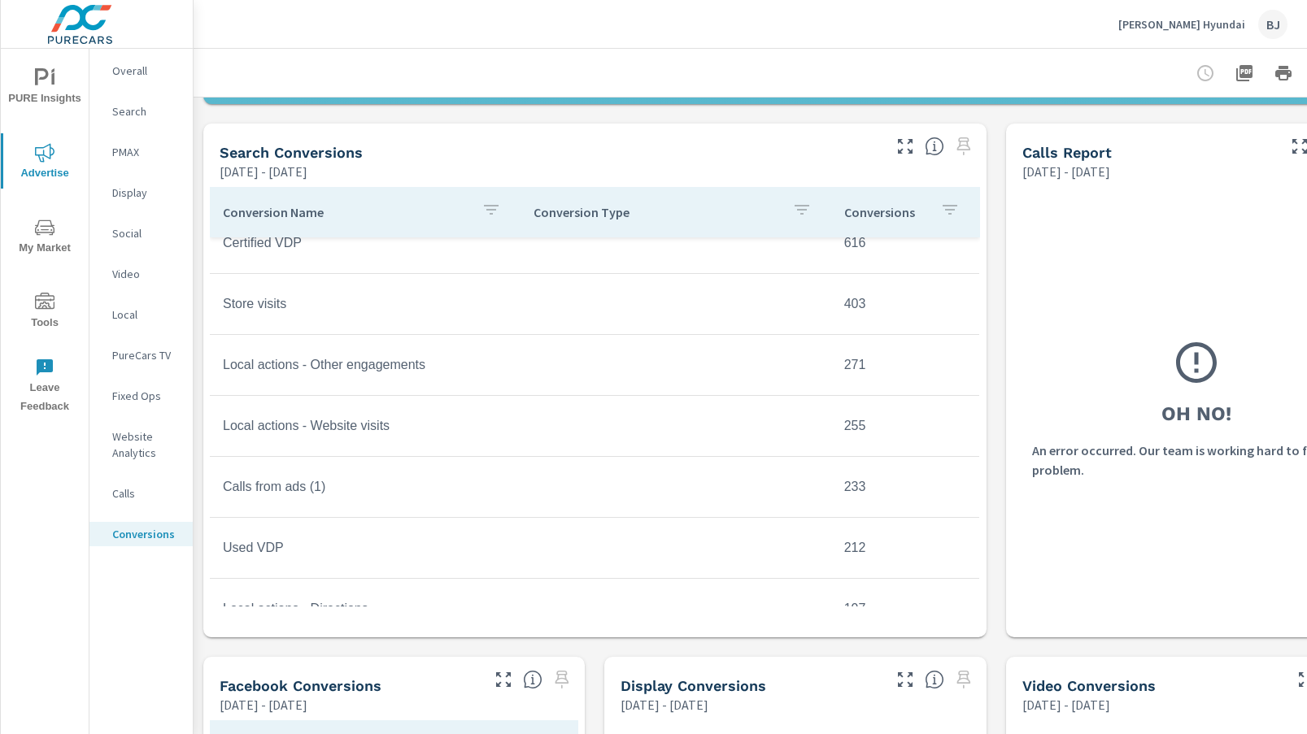
scroll to position [244, 0]
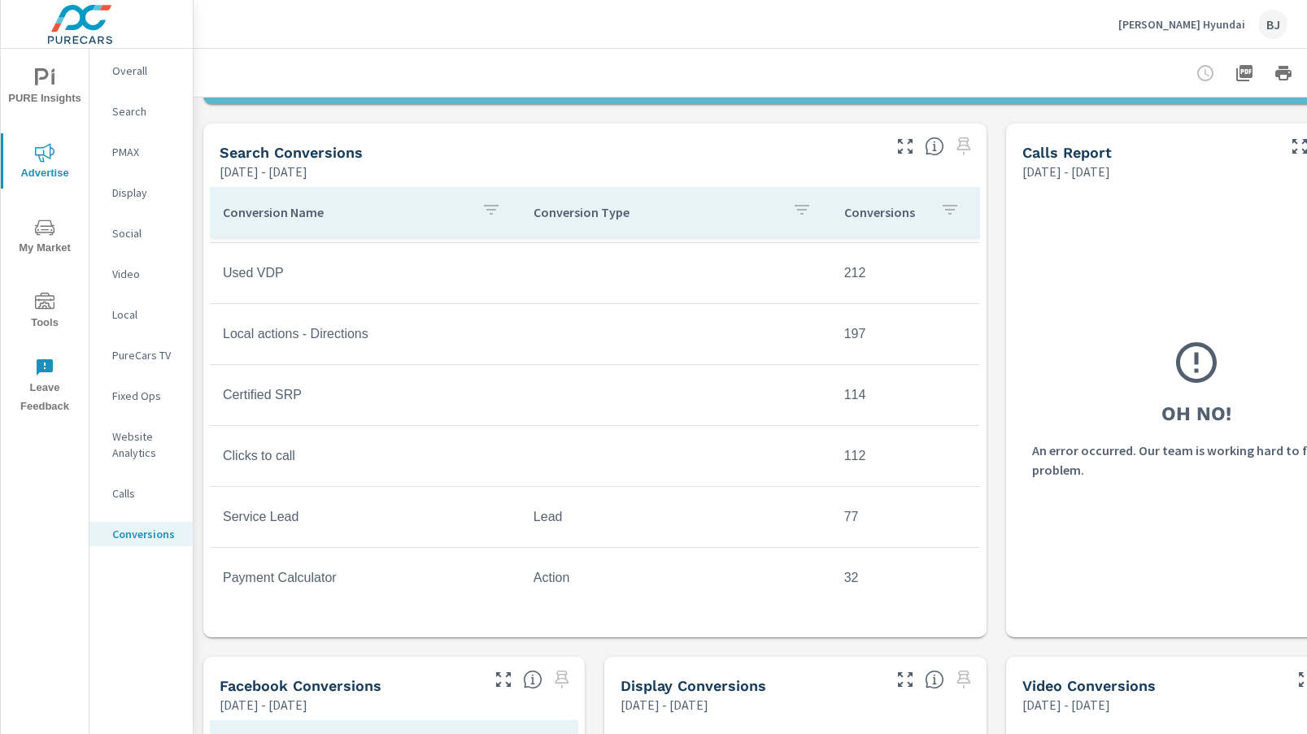
scroll to position [486, 0]
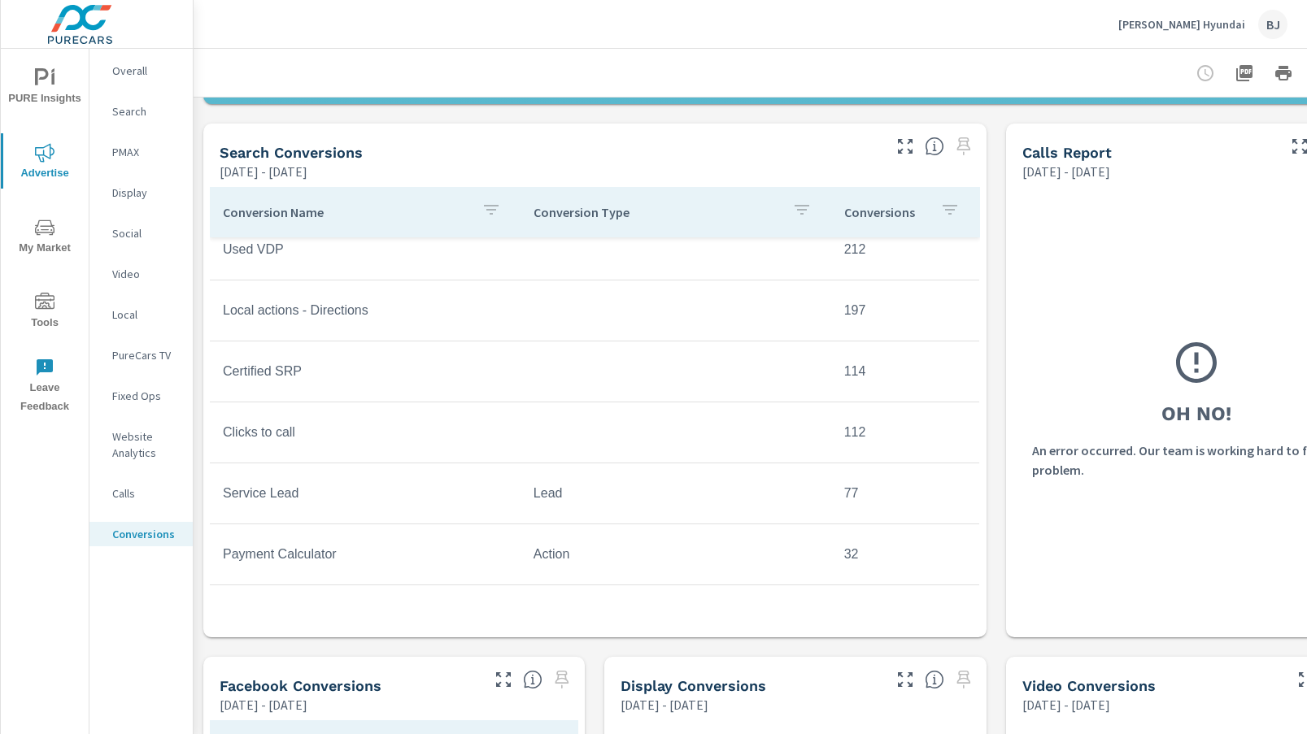
scroll to position [521, 0]
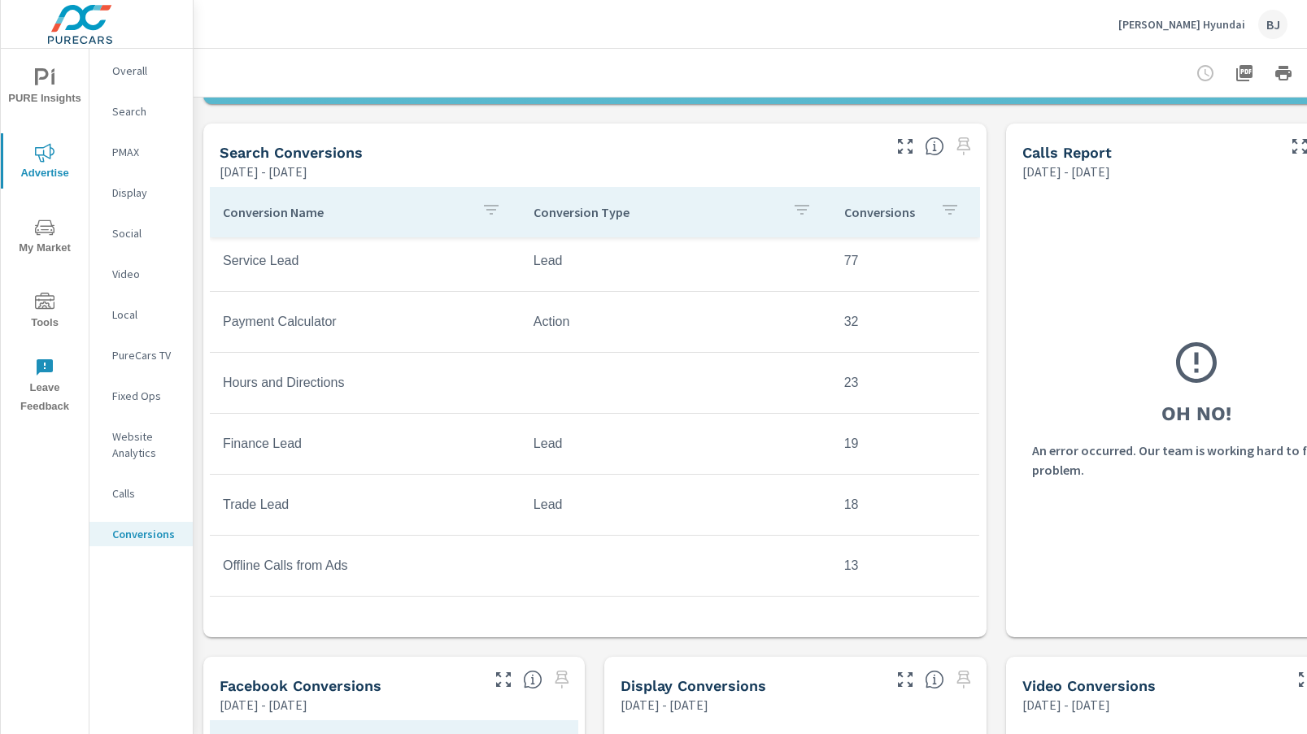
scroll to position [741, 0]
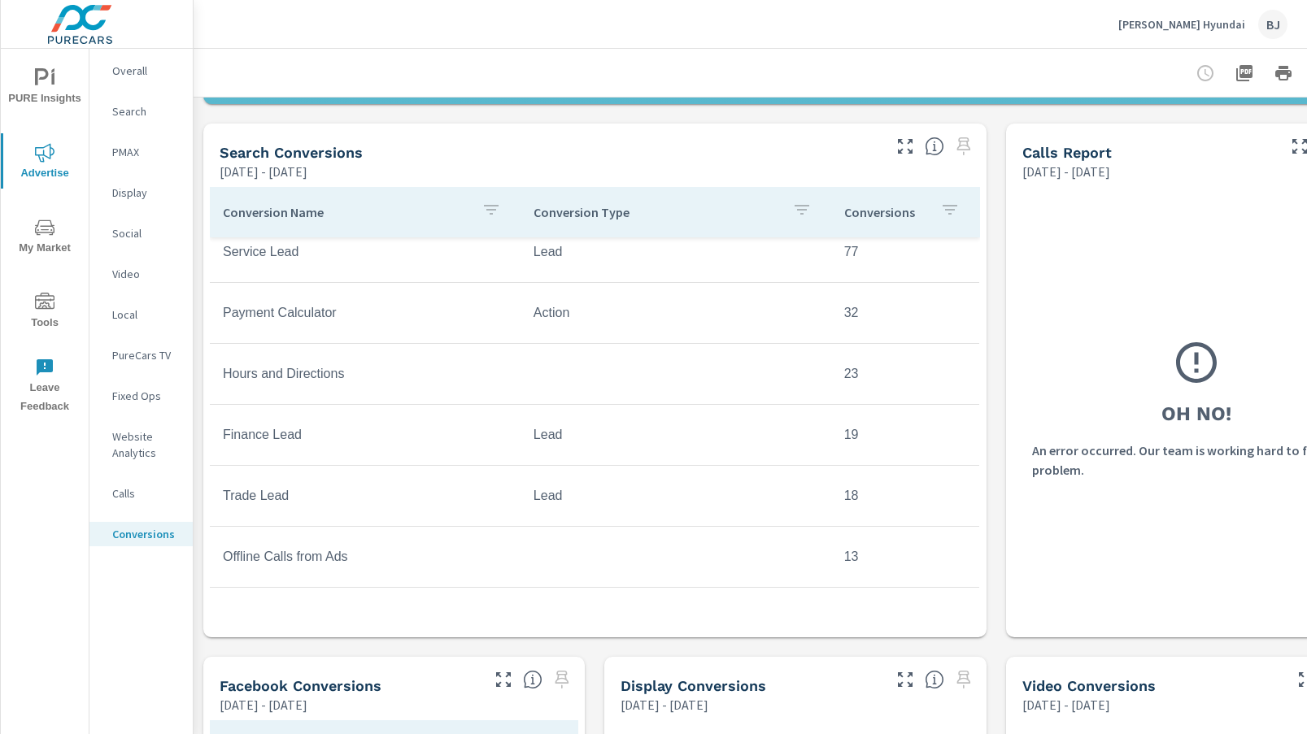
scroll to position [741, 0]
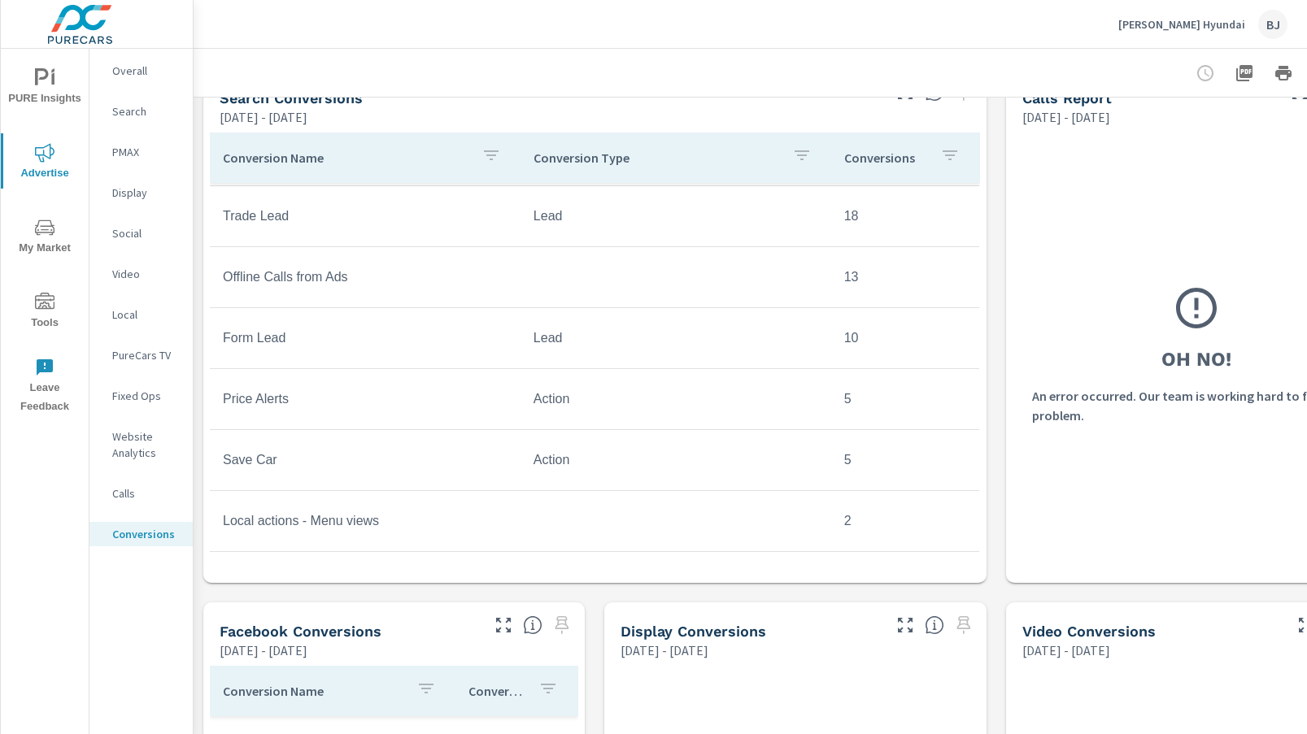
scroll to position [732, 0]
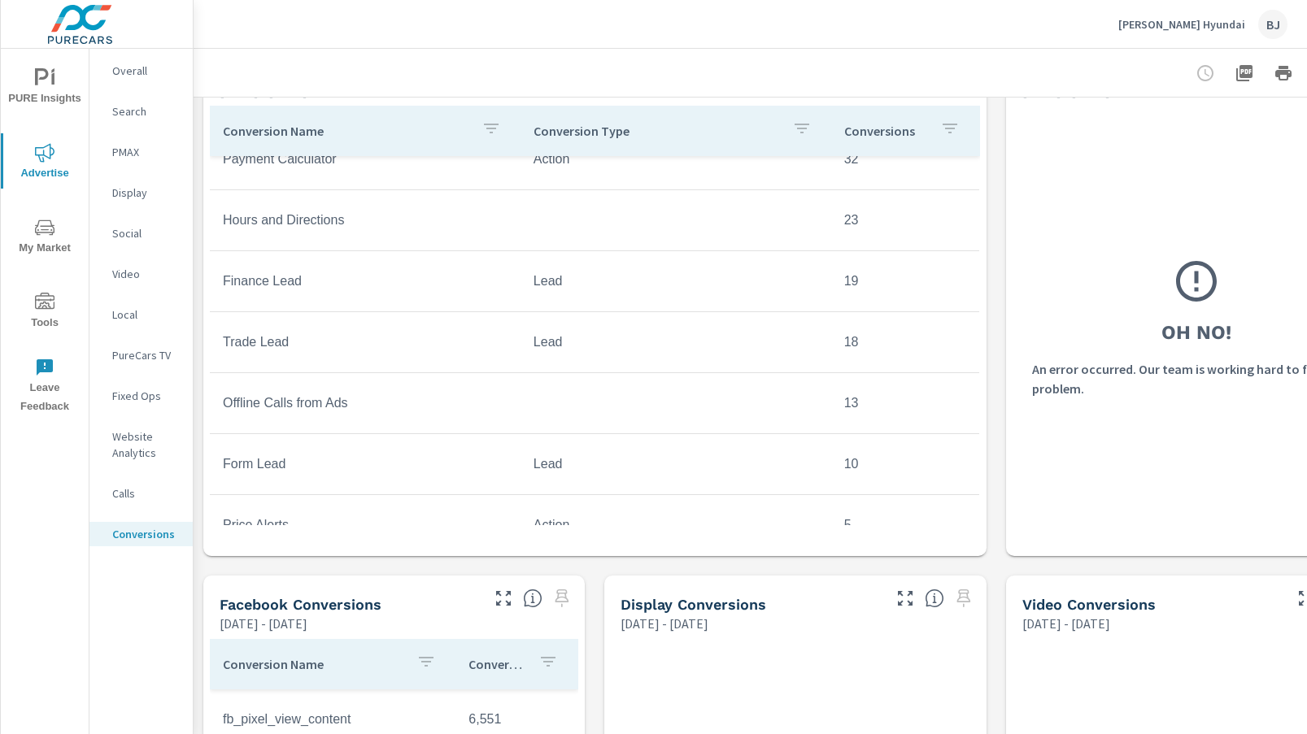
scroll to position [817, 0]
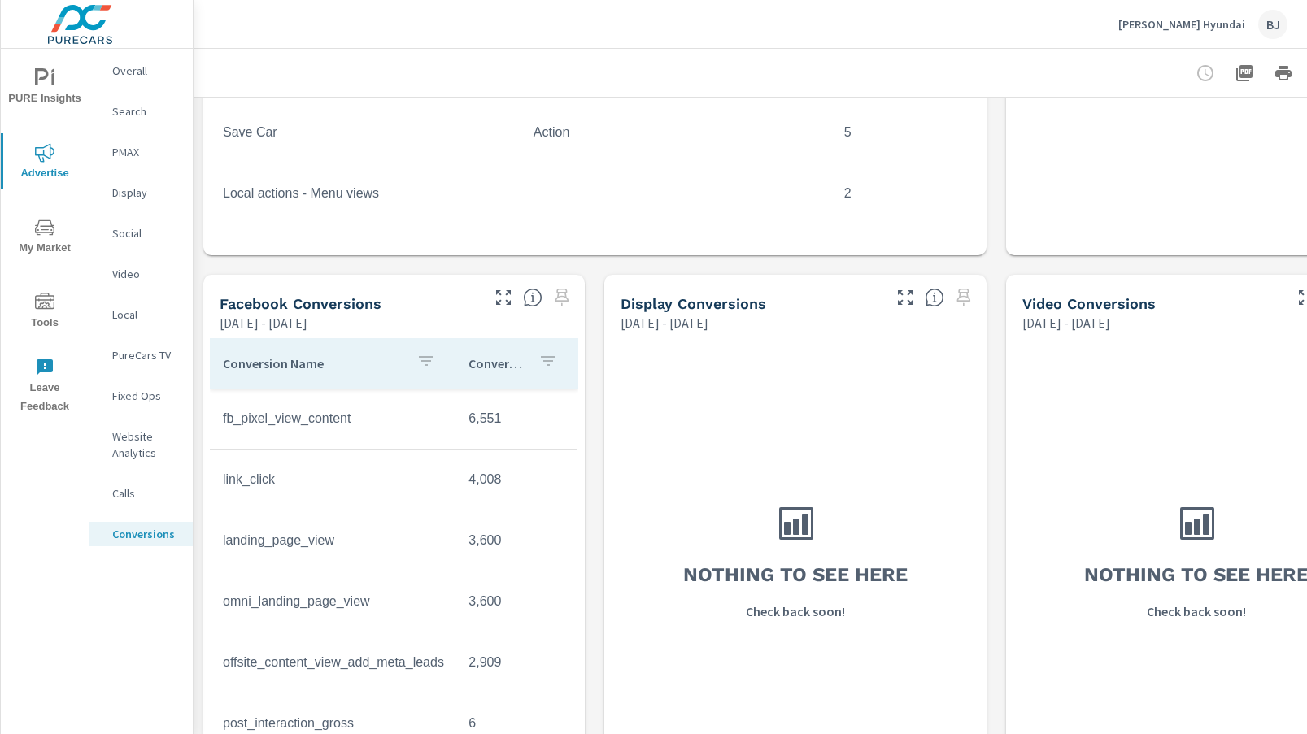
scroll to position [1109, 0]
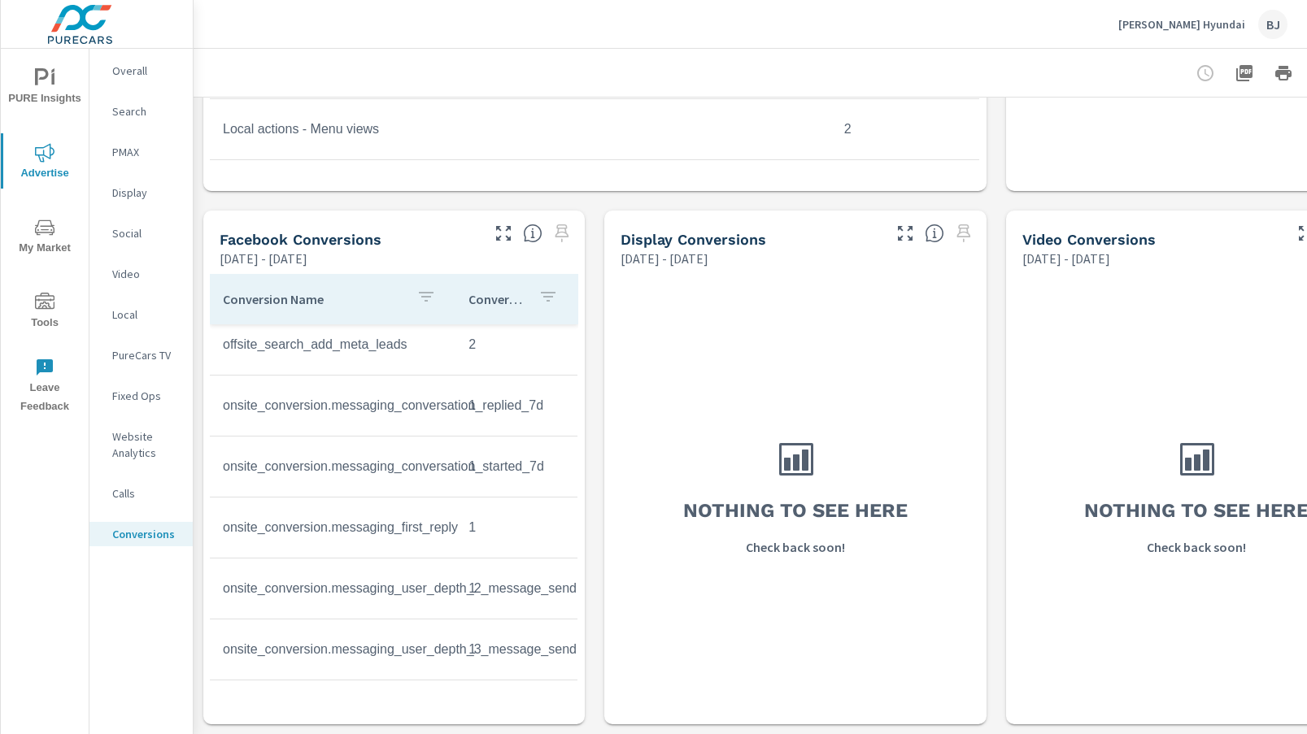
scroll to position [669, 0]
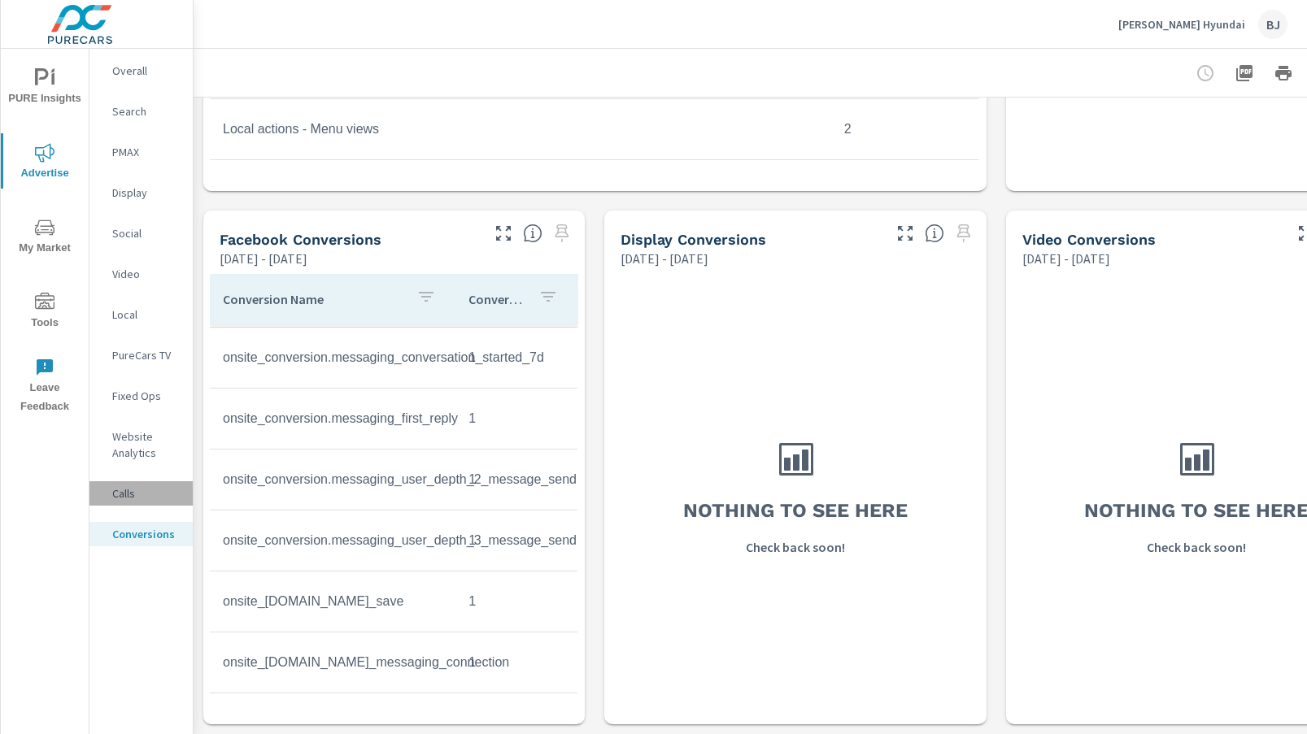
click at [123, 494] on p "Calls" at bounding box center [146, 494] width 68 height 16
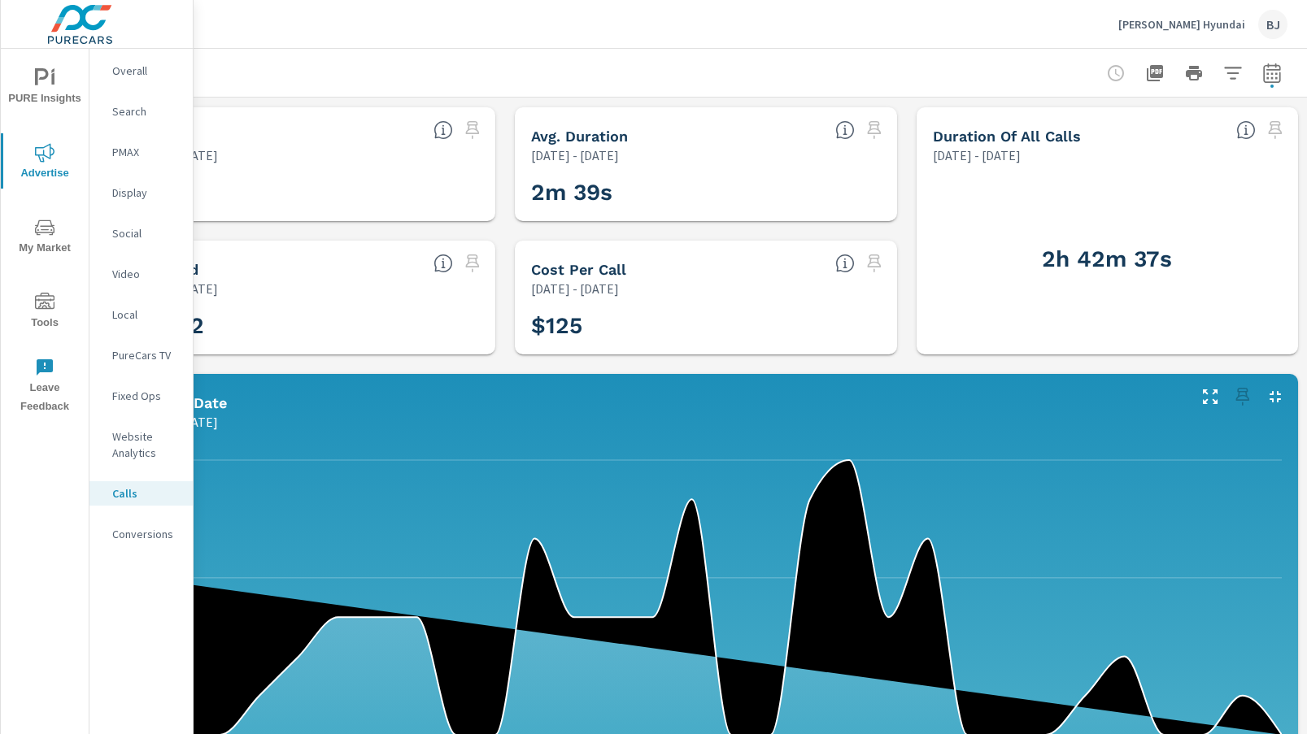
scroll to position [0, 102]
click at [1266, 73] on icon "button" at bounding box center [1271, 75] width 11 height 7
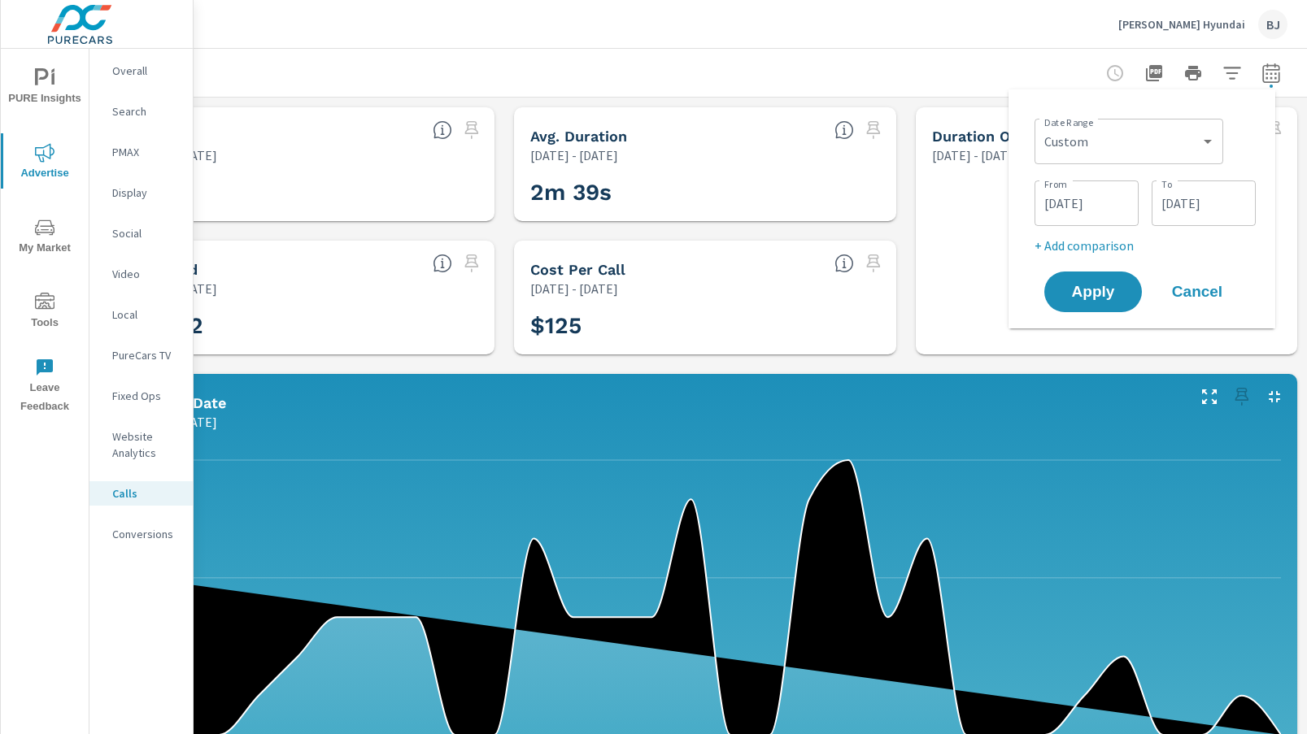
click at [1111, 198] on input "08/01/2025" at bounding box center [1086, 203] width 91 height 33
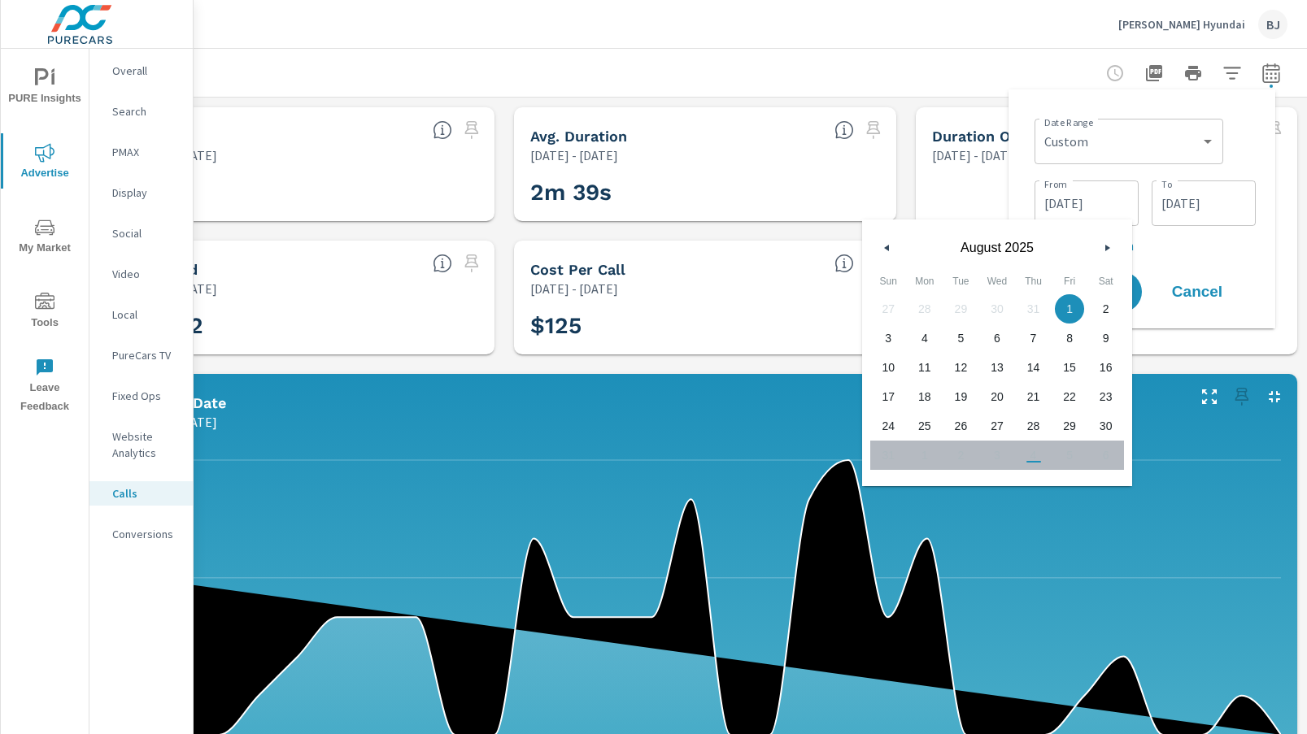
click at [893, 247] on button "button" at bounding box center [888, 248] width 20 height 20
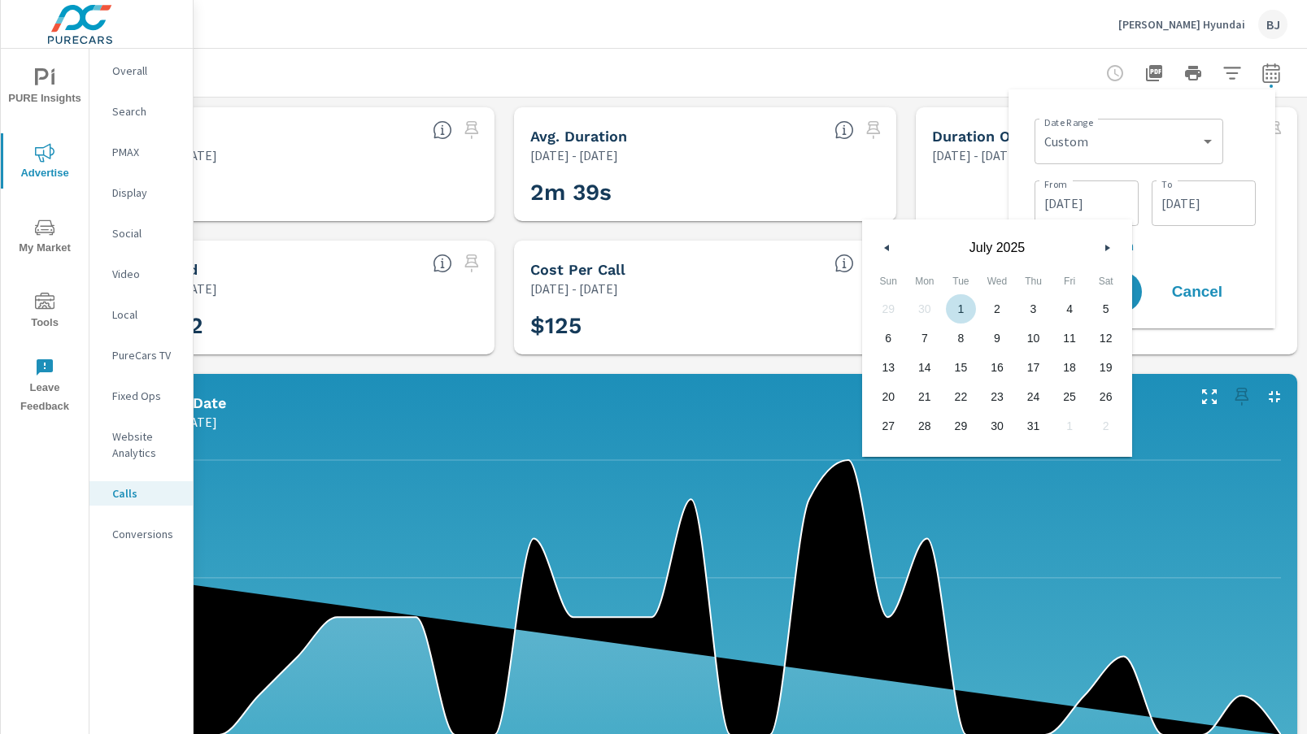
click at [974, 307] on span "1" at bounding box center [961, 308] width 37 height 21
type input "07/01/2025"
click at [1205, 211] on input "08/30/2025" at bounding box center [1203, 203] width 91 height 33
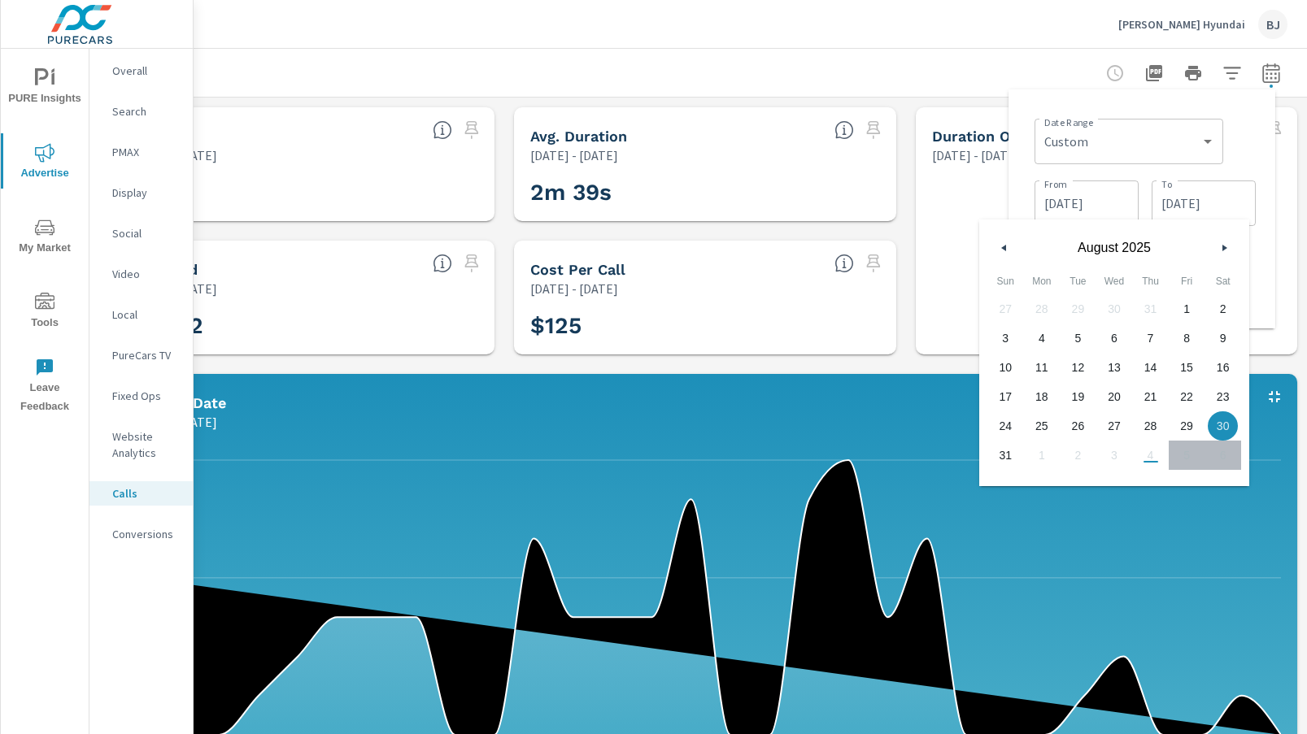
click at [1004, 249] on icon "button" at bounding box center [1002, 248] width 8 height 7
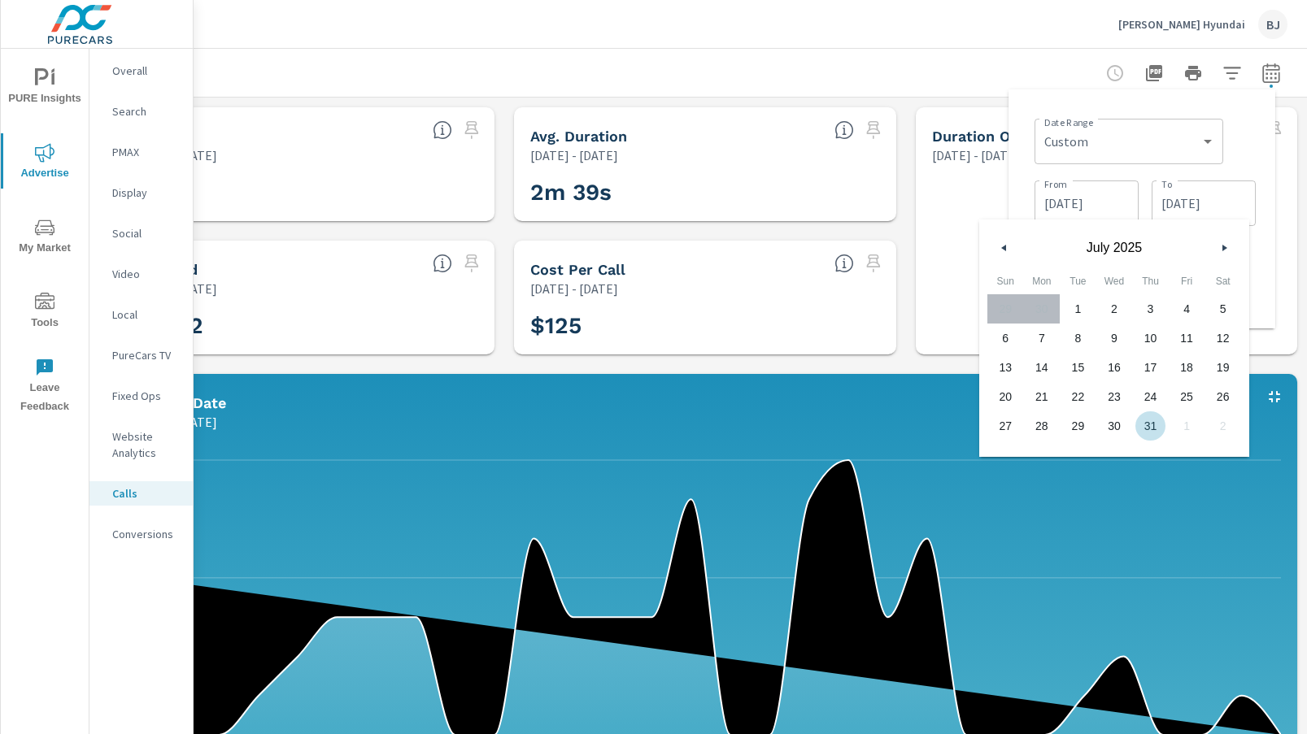
click at [1150, 424] on span "31" at bounding box center [1150, 426] width 37 height 21
type input "07/31/2025"
click at [922, 300] on div "2h 42m 37s" at bounding box center [1106, 259] width 368 height 177
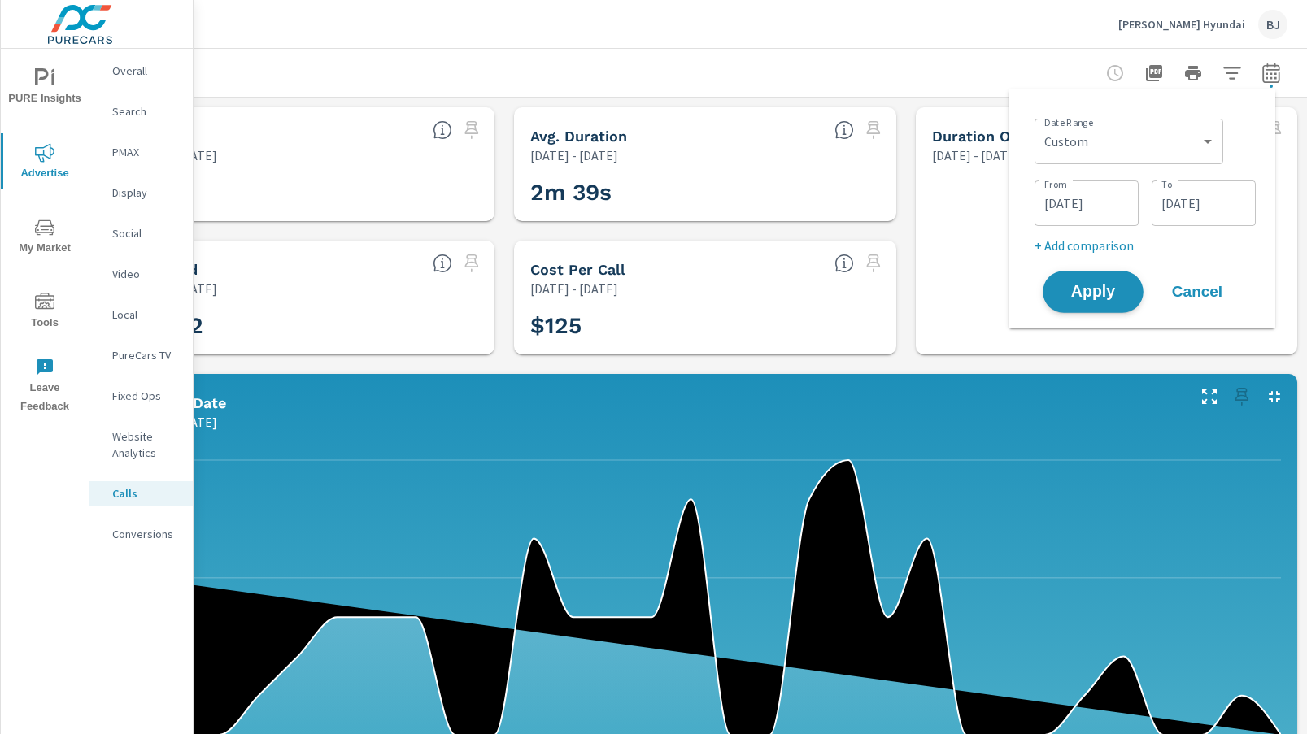
click at [1105, 295] on span "Apply" at bounding box center [1093, 292] width 67 height 15
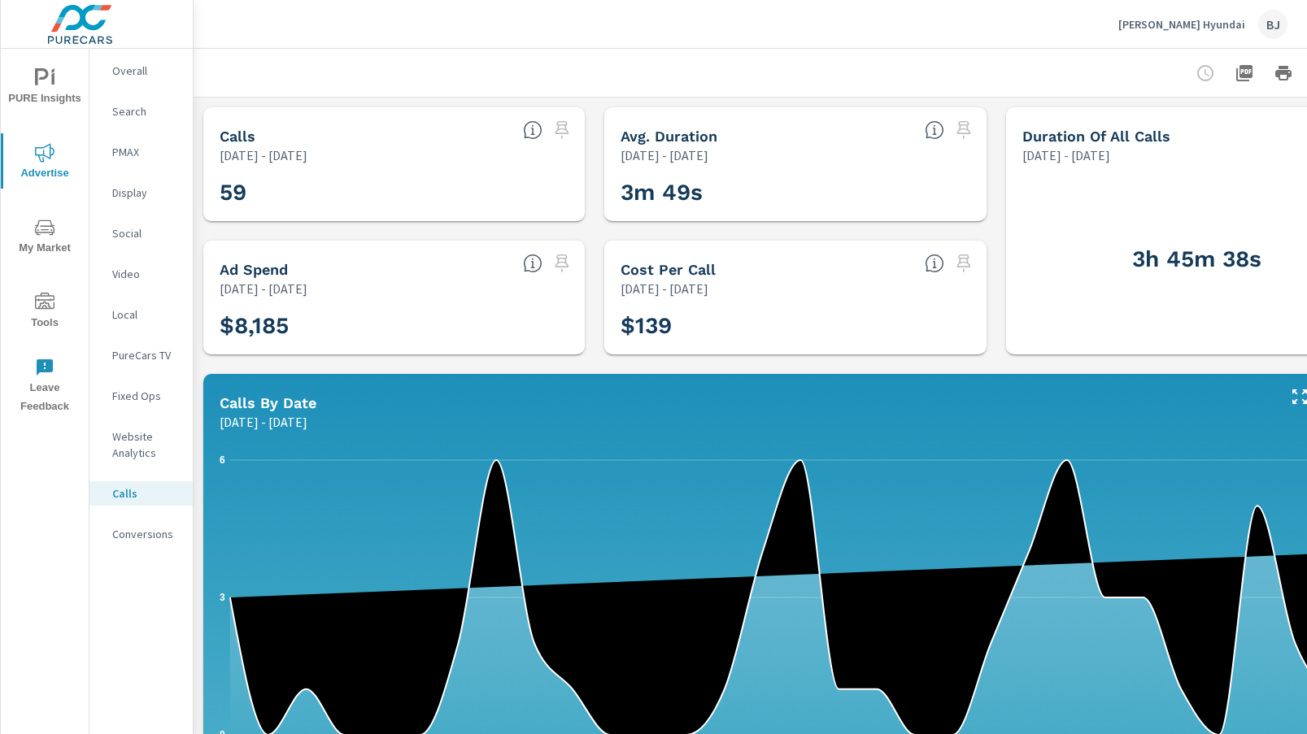
click at [136, 538] on p "Conversions" at bounding box center [146, 534] width 68 height 16
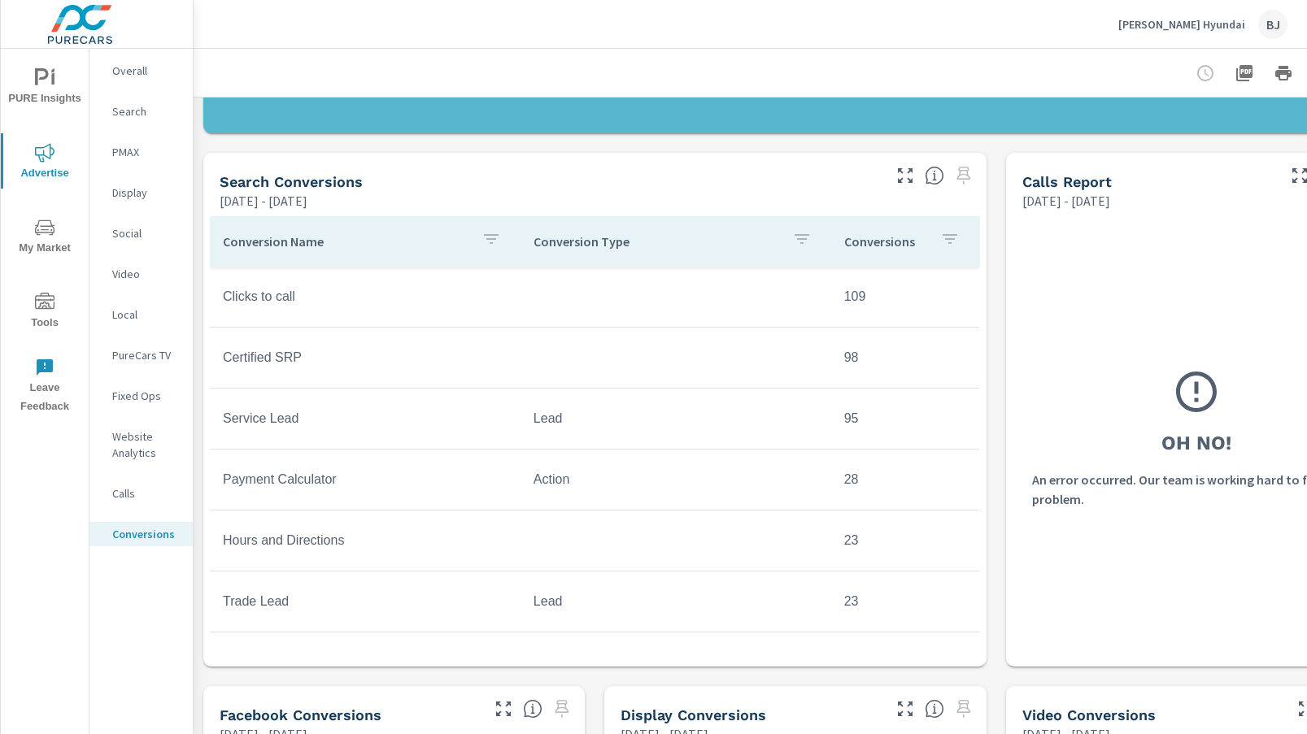
scroll to position [651, 0]
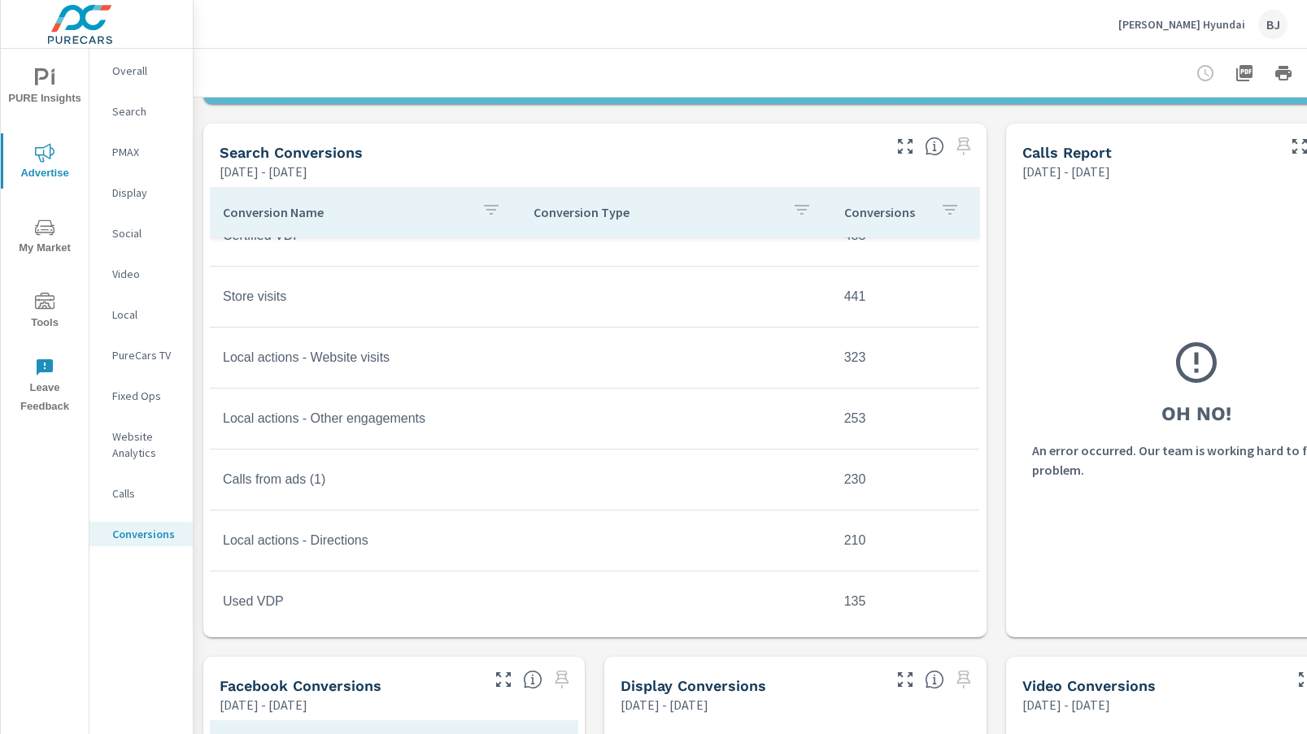
scroll to position [244, 0]
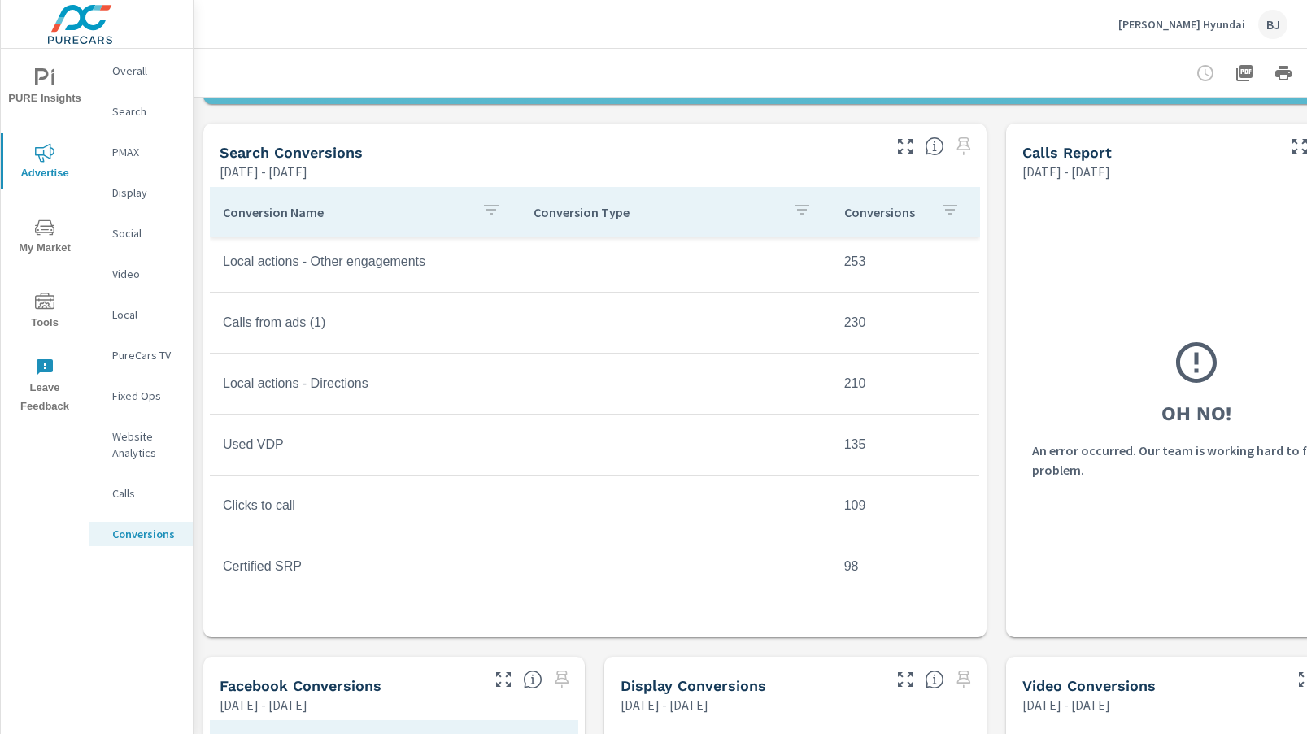
scroll to position [407, 0]
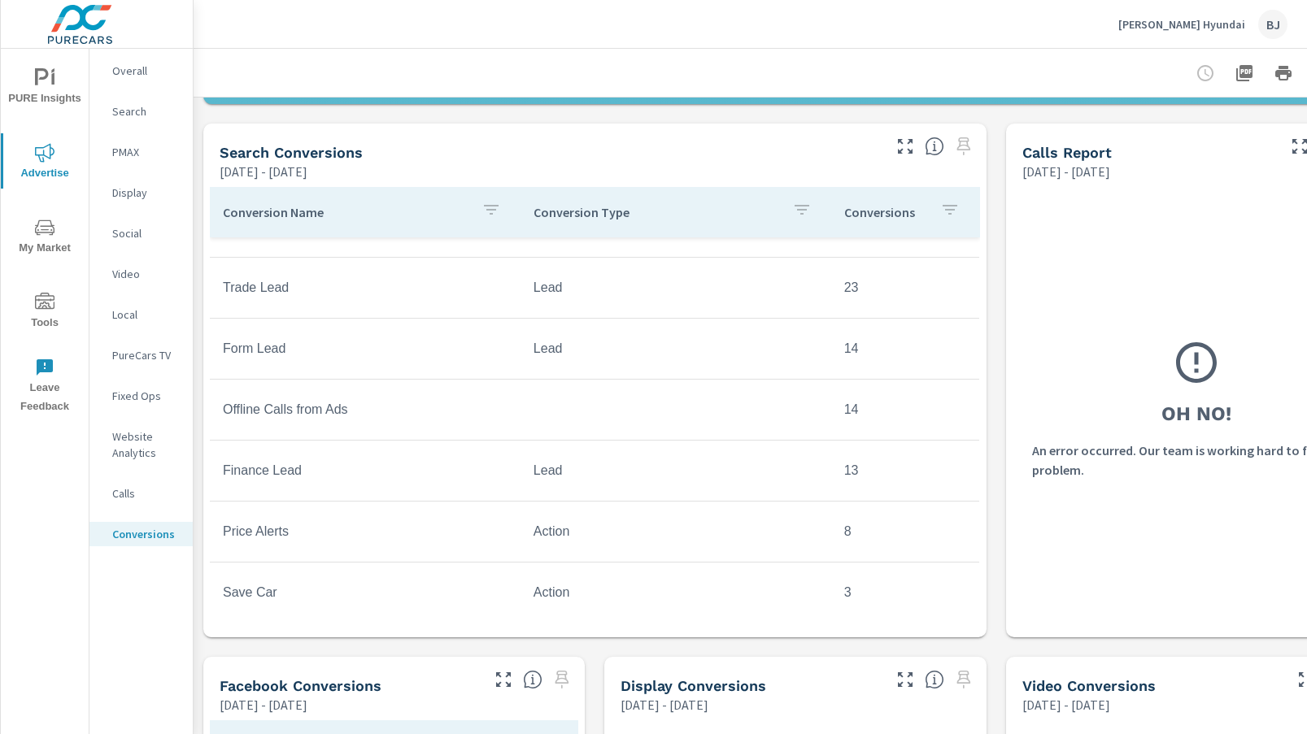
scroll to position [913, 0]
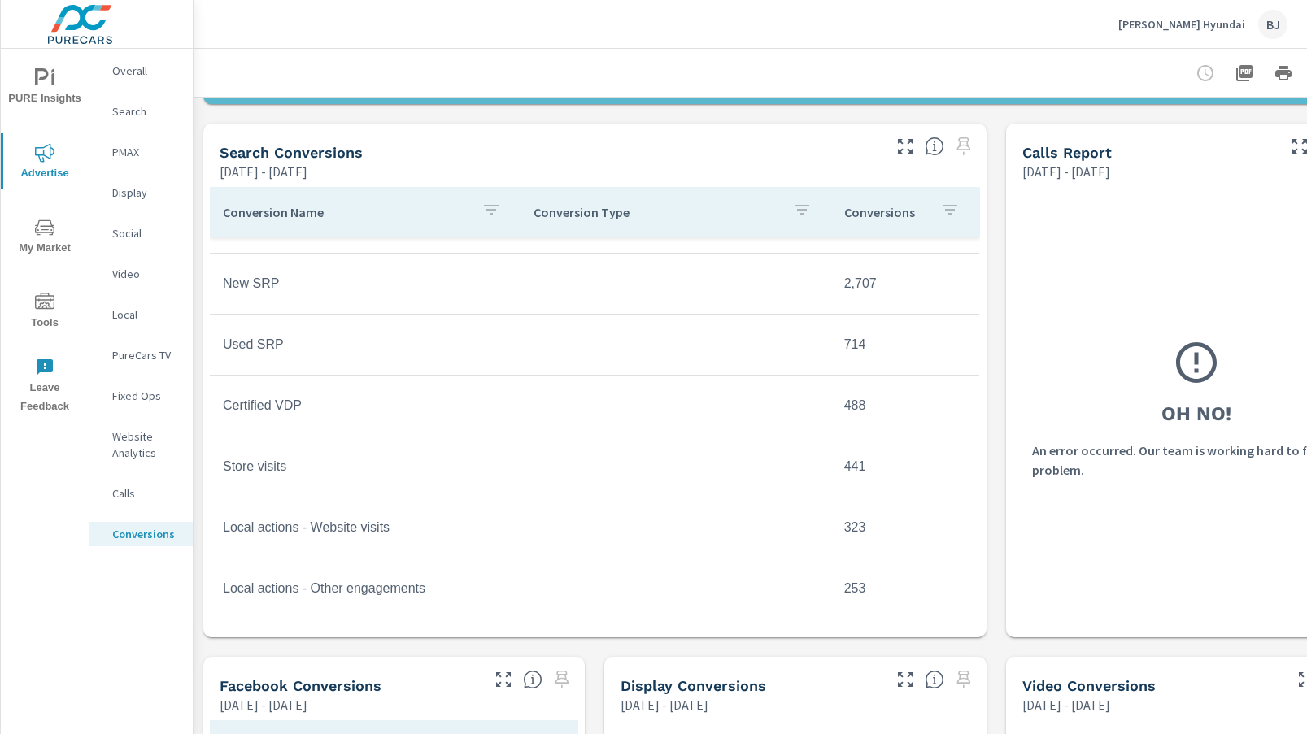
scroll to position [19, 0]
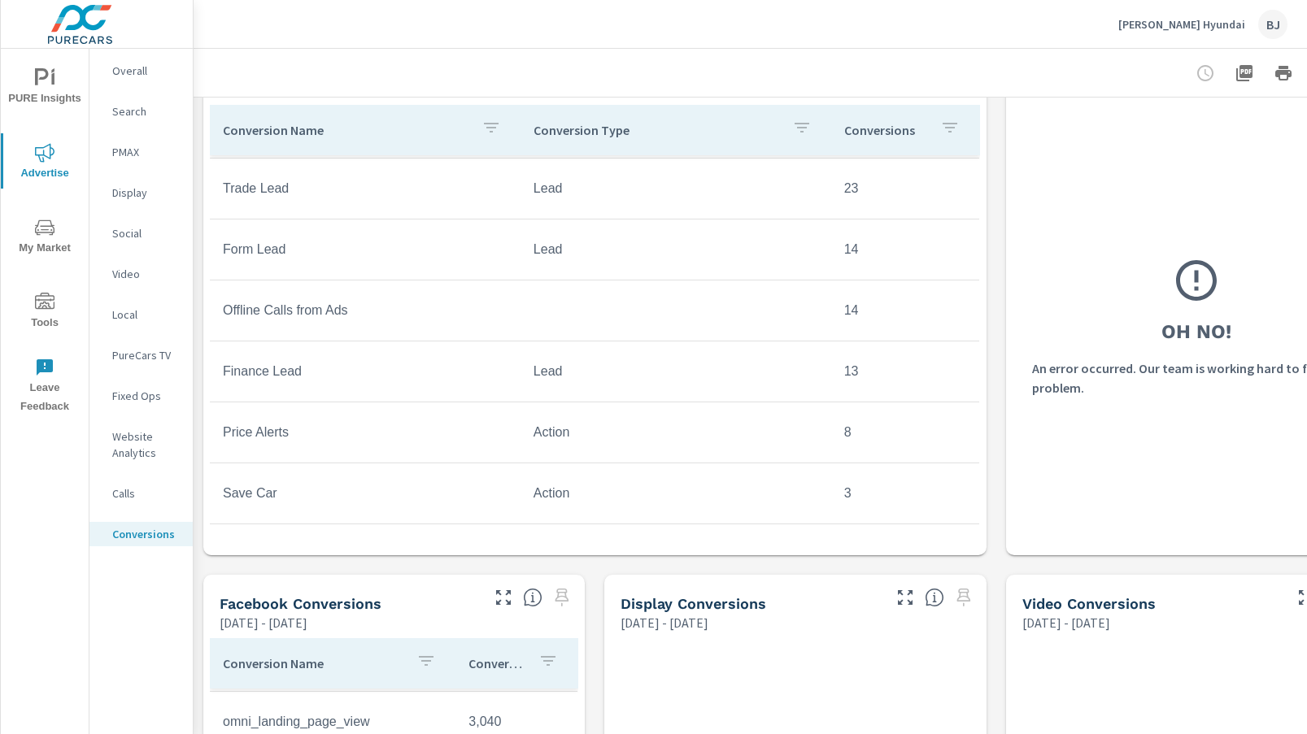
scroll to position [732, 0]
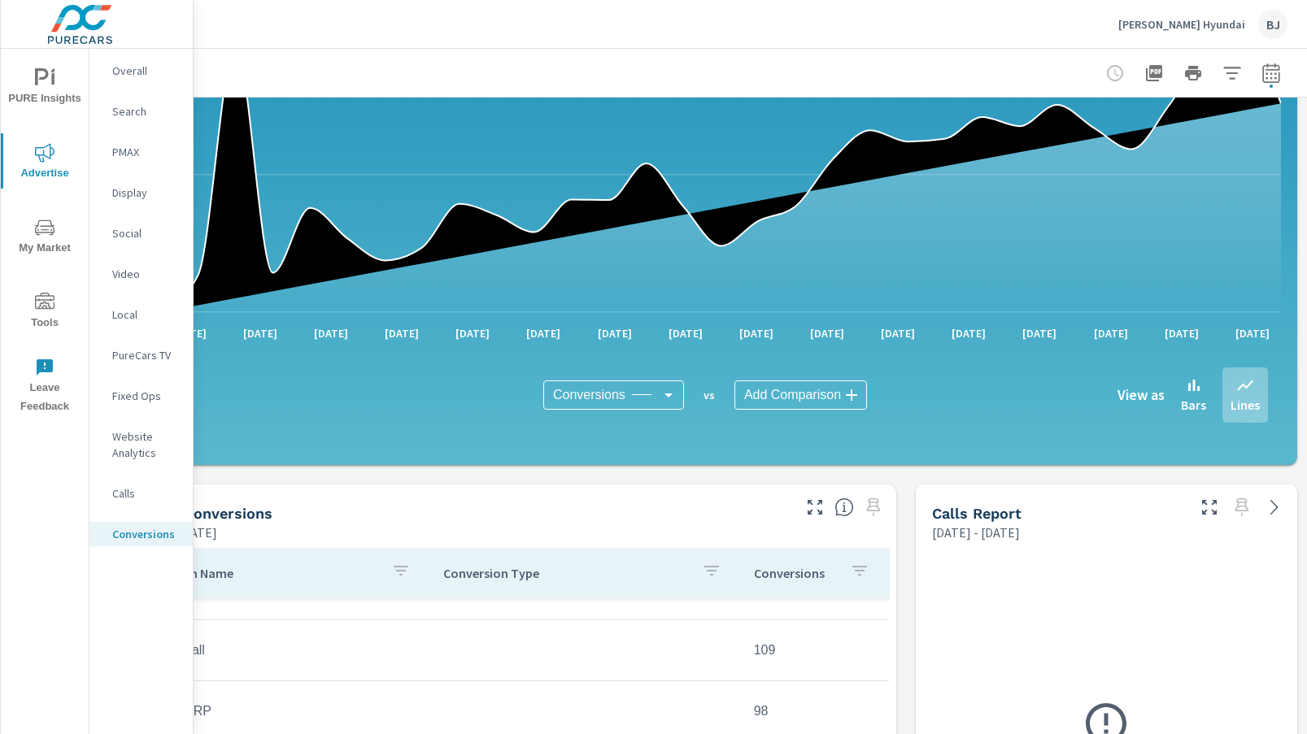
scroll to position [0, 102]
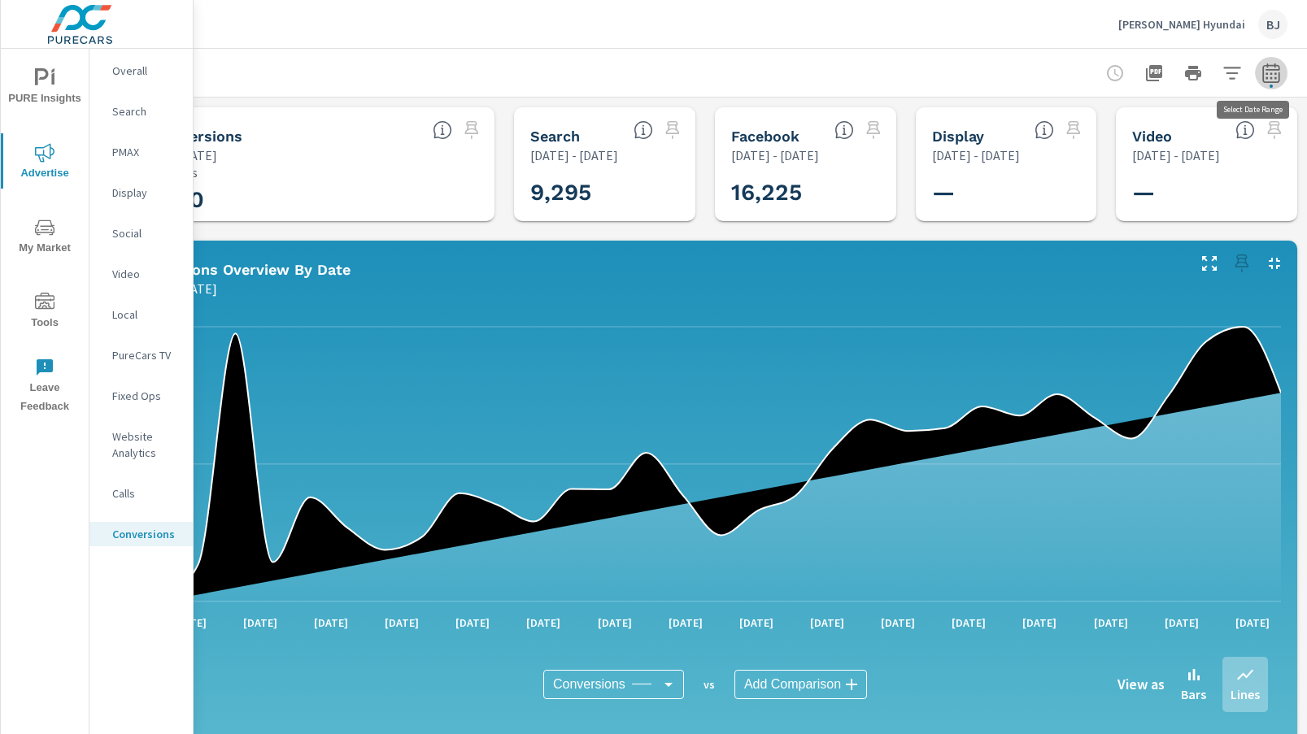
click at [1268, 73] on icon "button" at bounding box center [1271, 73] width 20 height 20
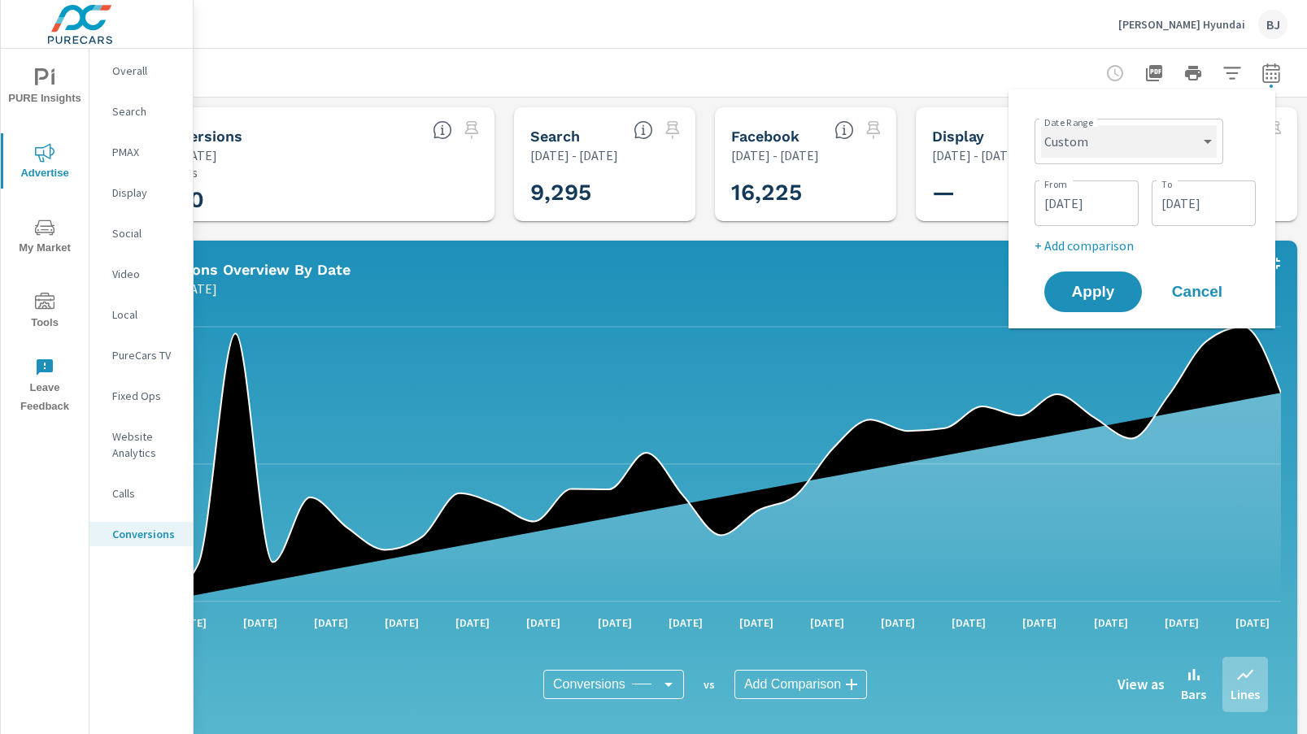
click at [1121, 155] on select "Custom Yesterday Last week Last 7 days Last 14 days Last 30 days Last 45 days L…" at bounding box center [1129, 141] width 176 height 33
drag, startPoint x: 1030, startPoint y: 84, endPoint x: 1043, endPoint y: 94, distance: 15.6
click at [1031, 84] on div at bounding box center [705, 73] width 1165 height 48
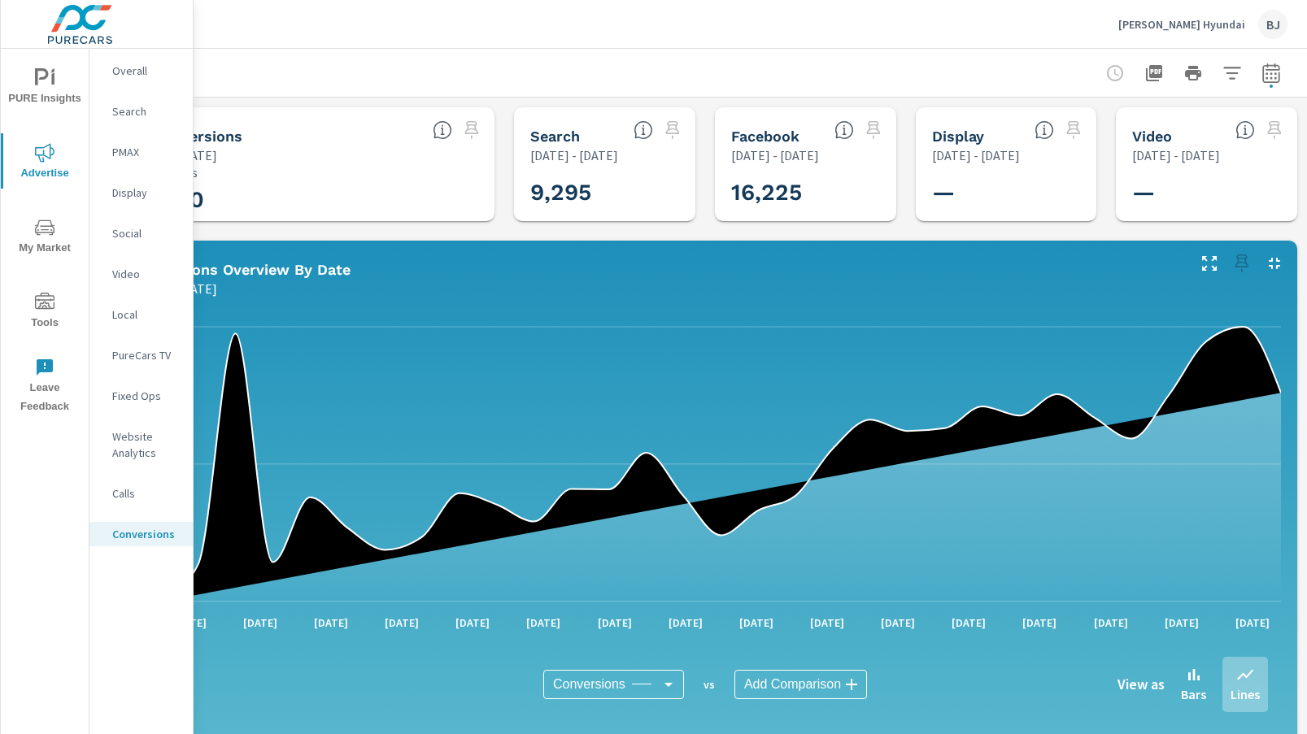
click at [1262, 79] on icon "button" at bounding box center [1271, 73] width 20 height 20
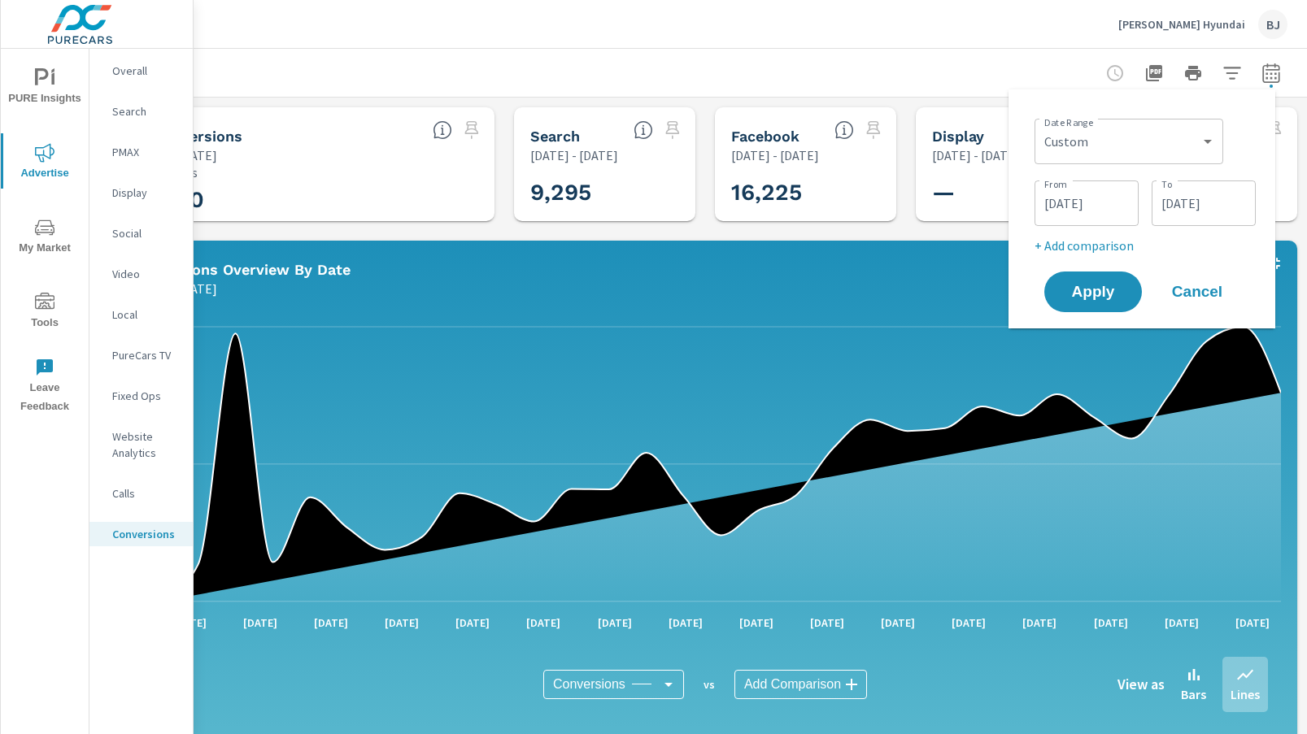
click at [1092, 207] on input "07/01/2025" at bounding box center [1086, 203] width 91 height 33
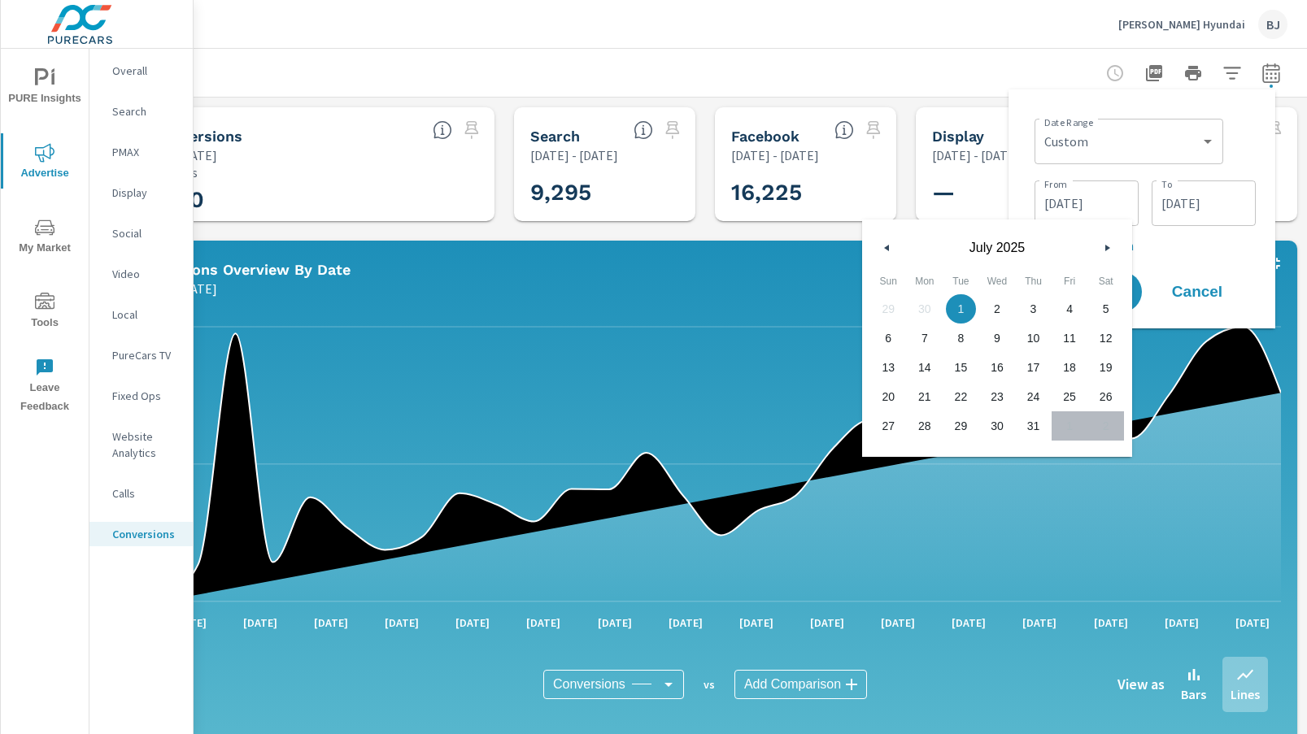
click at [889, 250] on icon "button" at bounding box center [885, 248] width 8 height 7
click at [892, 307] on span "1" at bounding box center [888, 308] width 37 height 21
type input "06/01/2025"
click at [1178, 207] on input "07/31/2025" at bounding box center [1203, 203] width 91 height 33
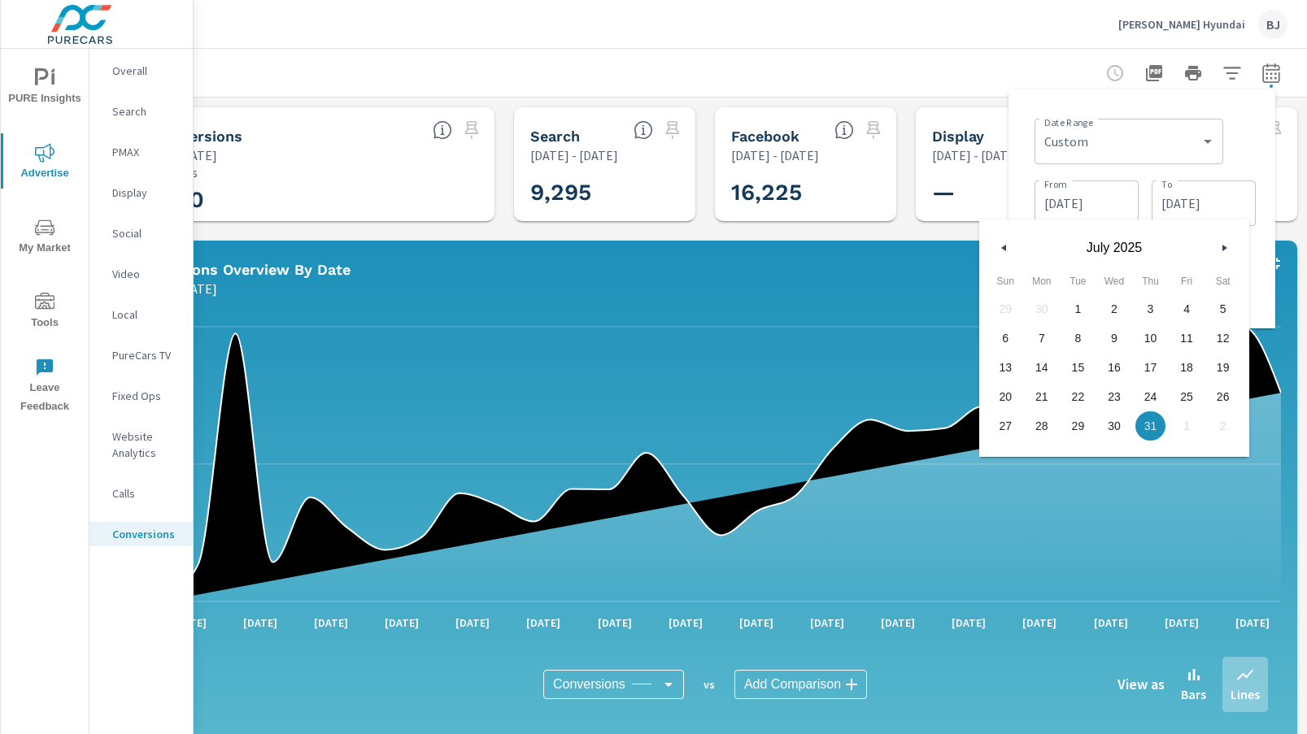
click at [1004, 250] on icon "button" at bounding box center [1002, 248] width 8 height 7
click at [1044, 425] on span "30" at bounding box center [1042, 426] width 37 height 21
type input "06/30/2025"
drag, startPoint x: 936, startPoint y: 248, endPoint x: 945, endPoint y: 251, distance: 9.5
click at [938, 248] on div "Conversions Overview By Date Jul 01, 2025 - Jul 31, 2025" at bounding box center [651, 270] width 1077 height 58
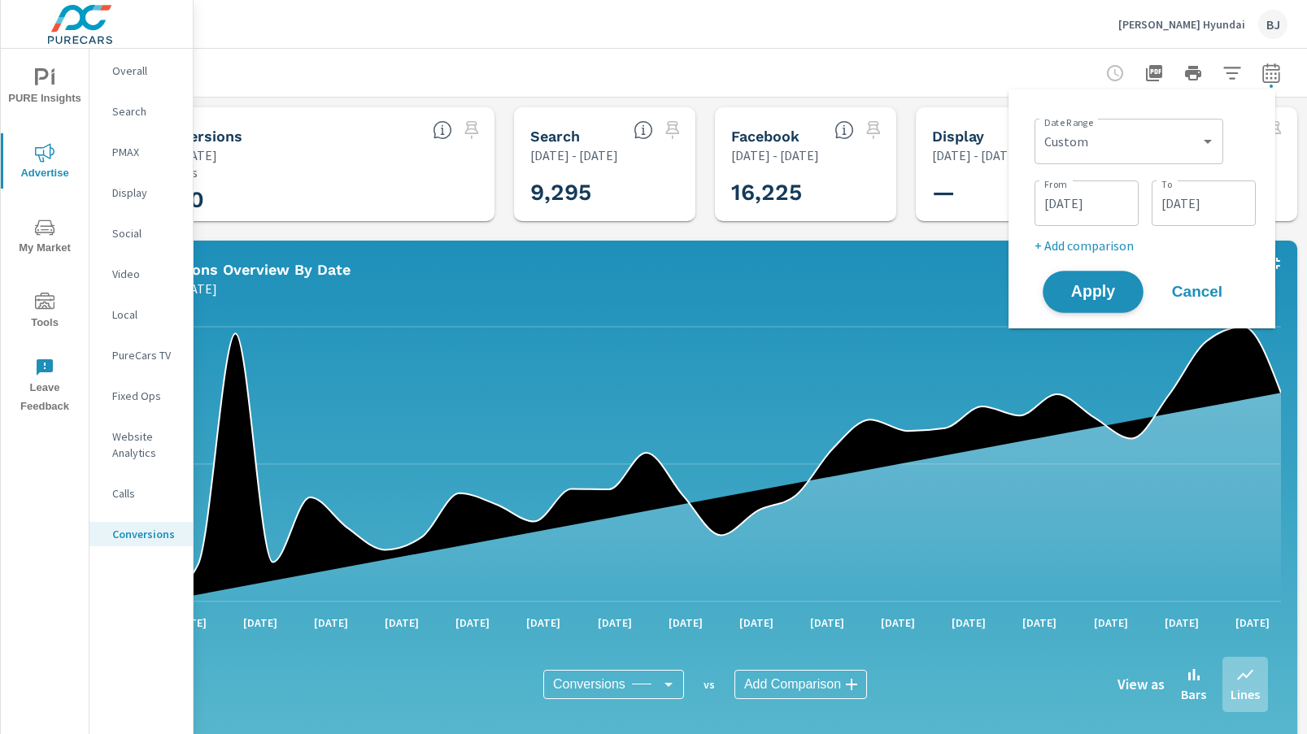
click at [1098, 294] on span "Apply" at bounding box center [1093, 292] width 67 height 15
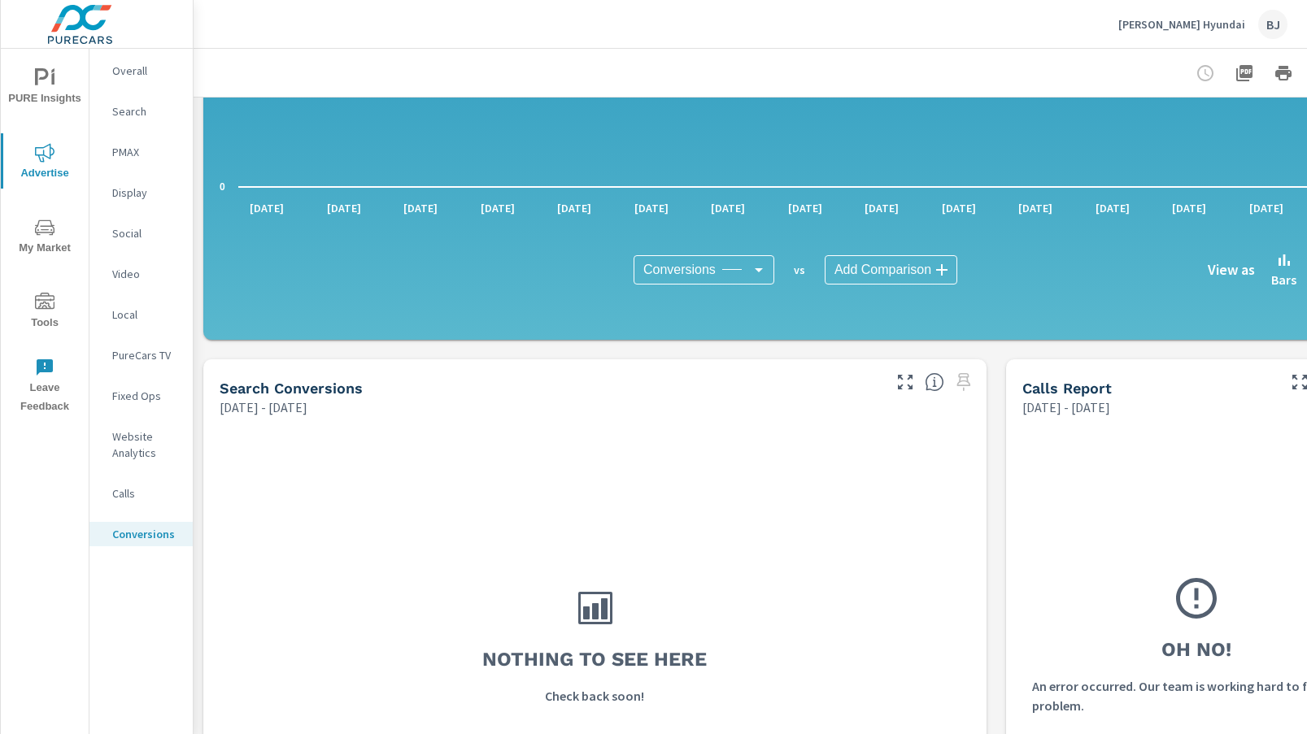
scroll to position [407, 0]
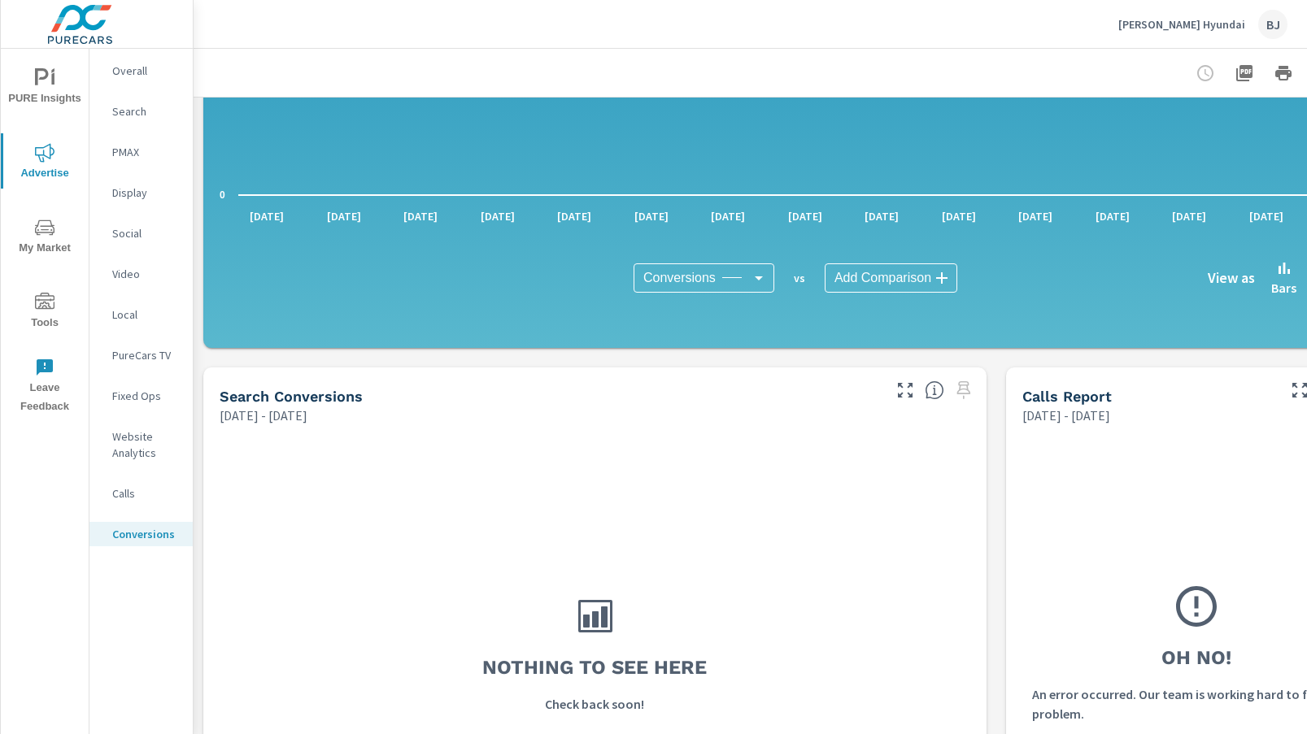
click at [1274, 26] on div "BJ" at bounding box center [1272, 24] width 29 height 29
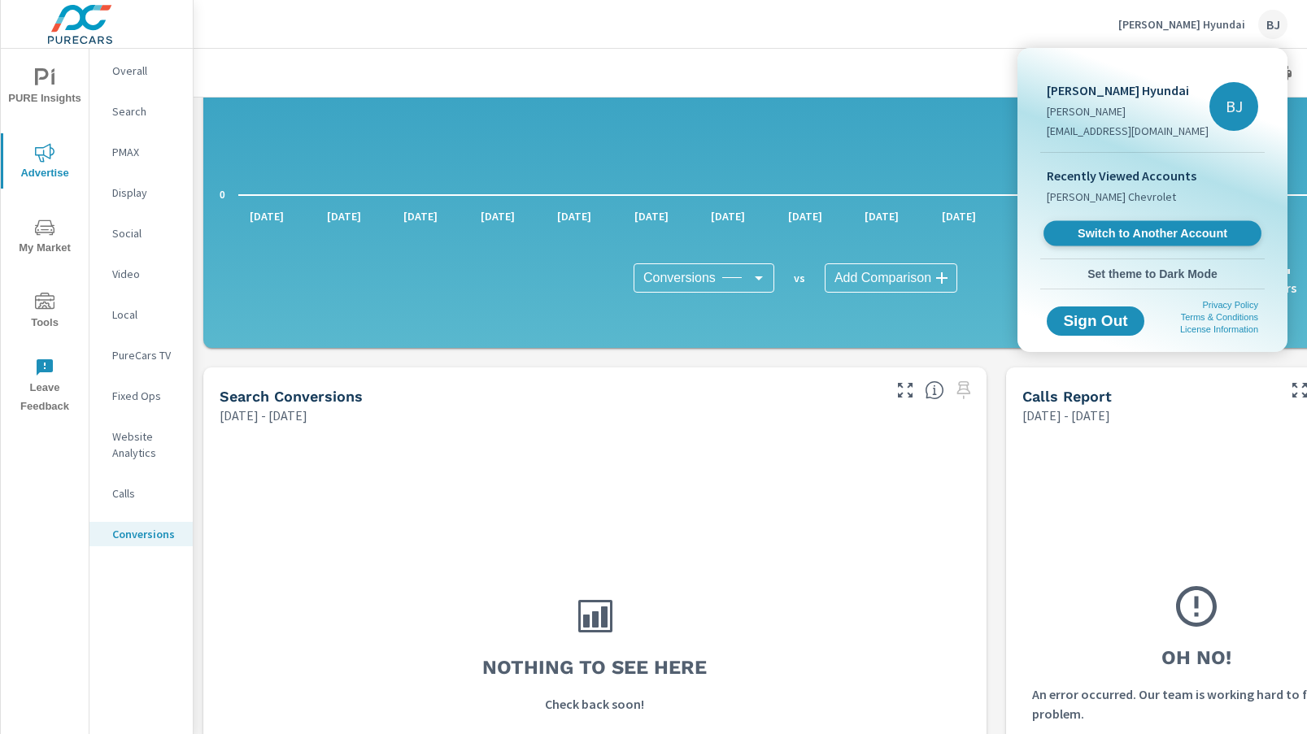
click at [1121, 232] on span "Switch to Another Account" at bounding box center [1151, 233] width 199 height 15
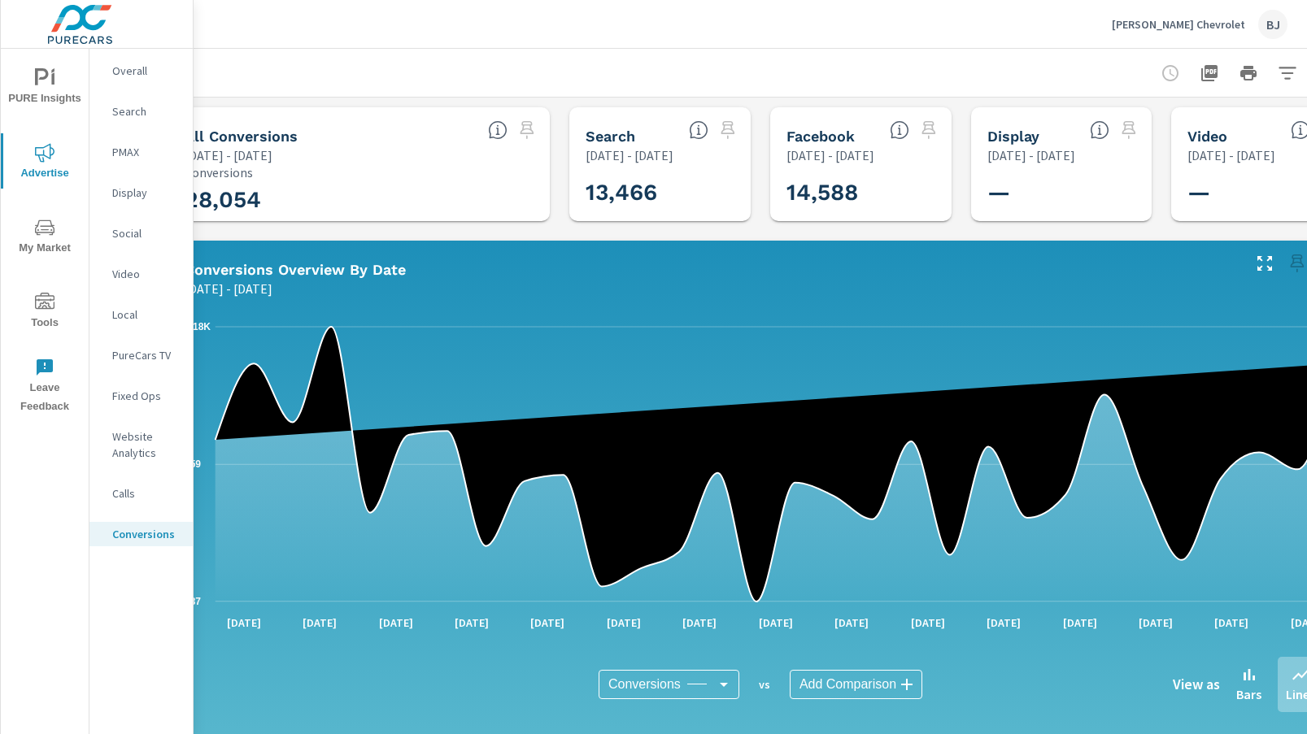
scroll to position [0, 102]
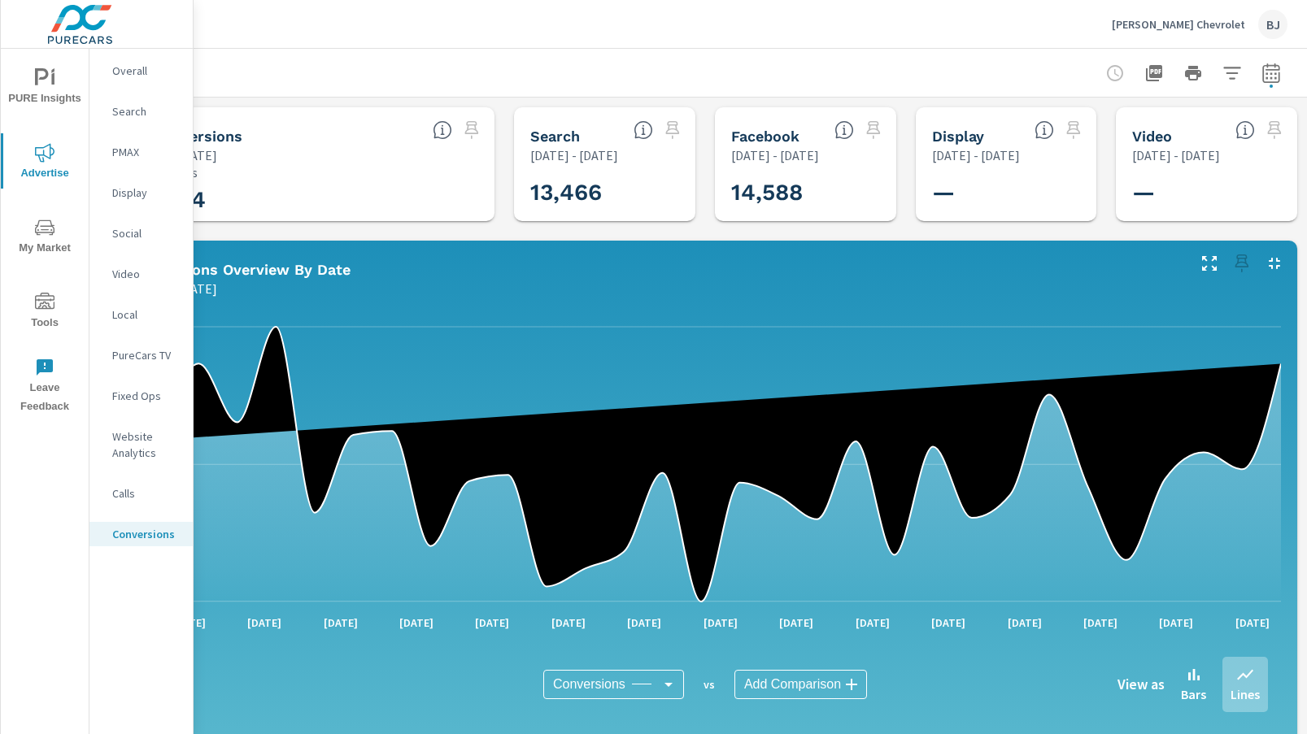
click at [1261, 76] on icon "button" at bounding box center [1271, 73] width 20 height 20
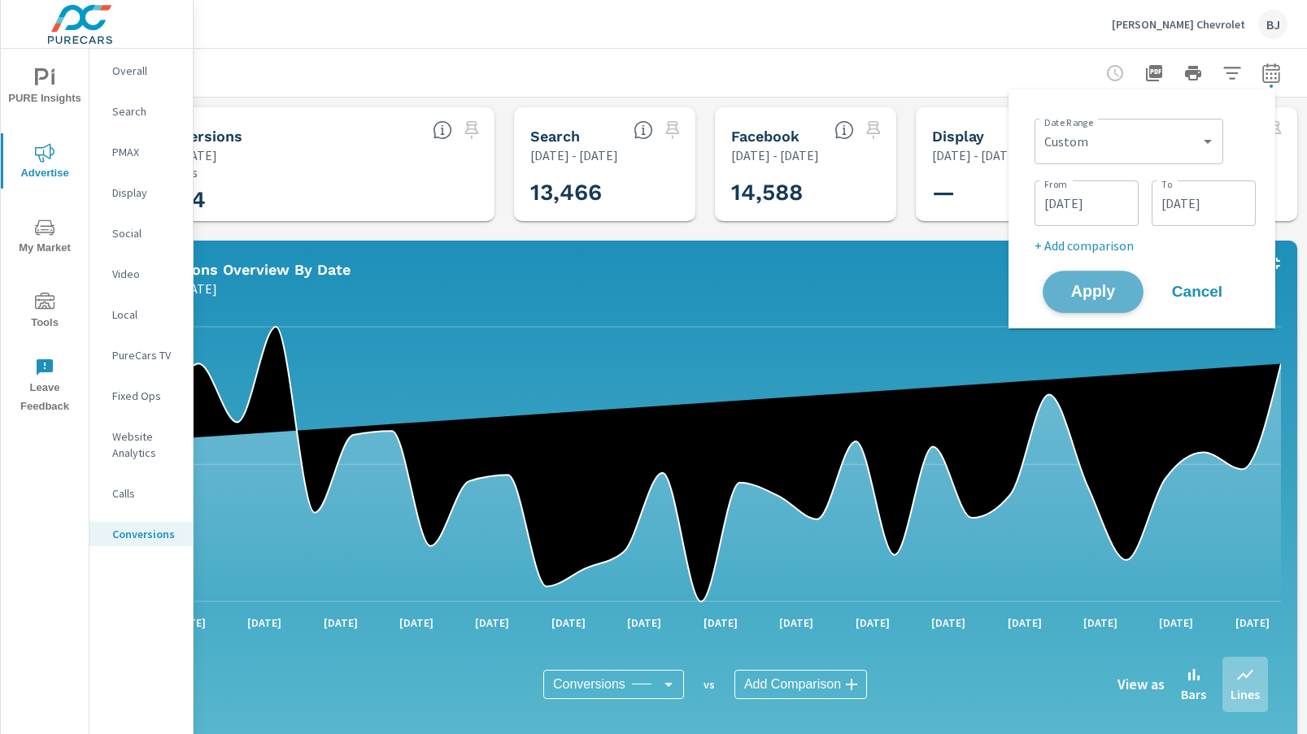
click at [1096, 285] on span "Apply" at bounding box center [1093, 292] width 67 height 15
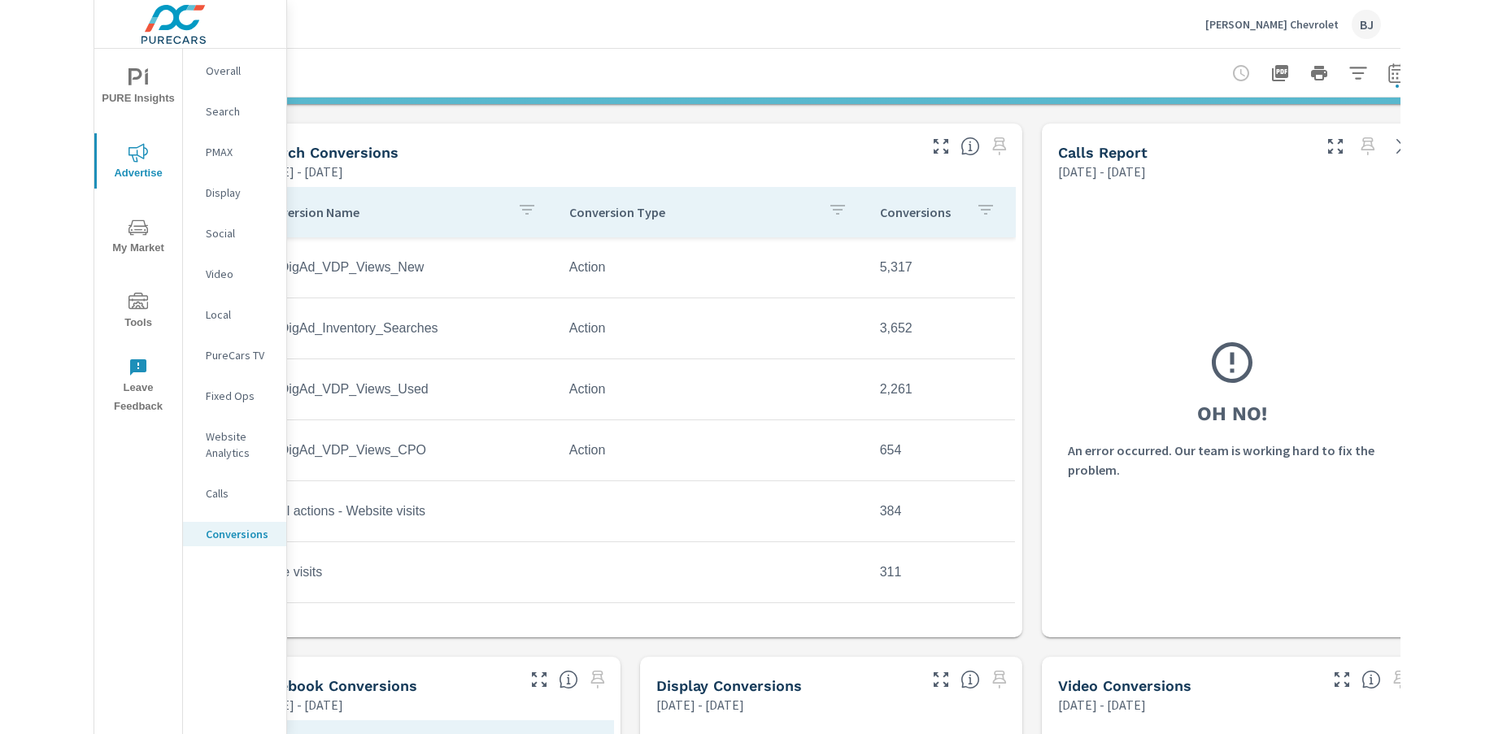
scroll to position [651, 0]
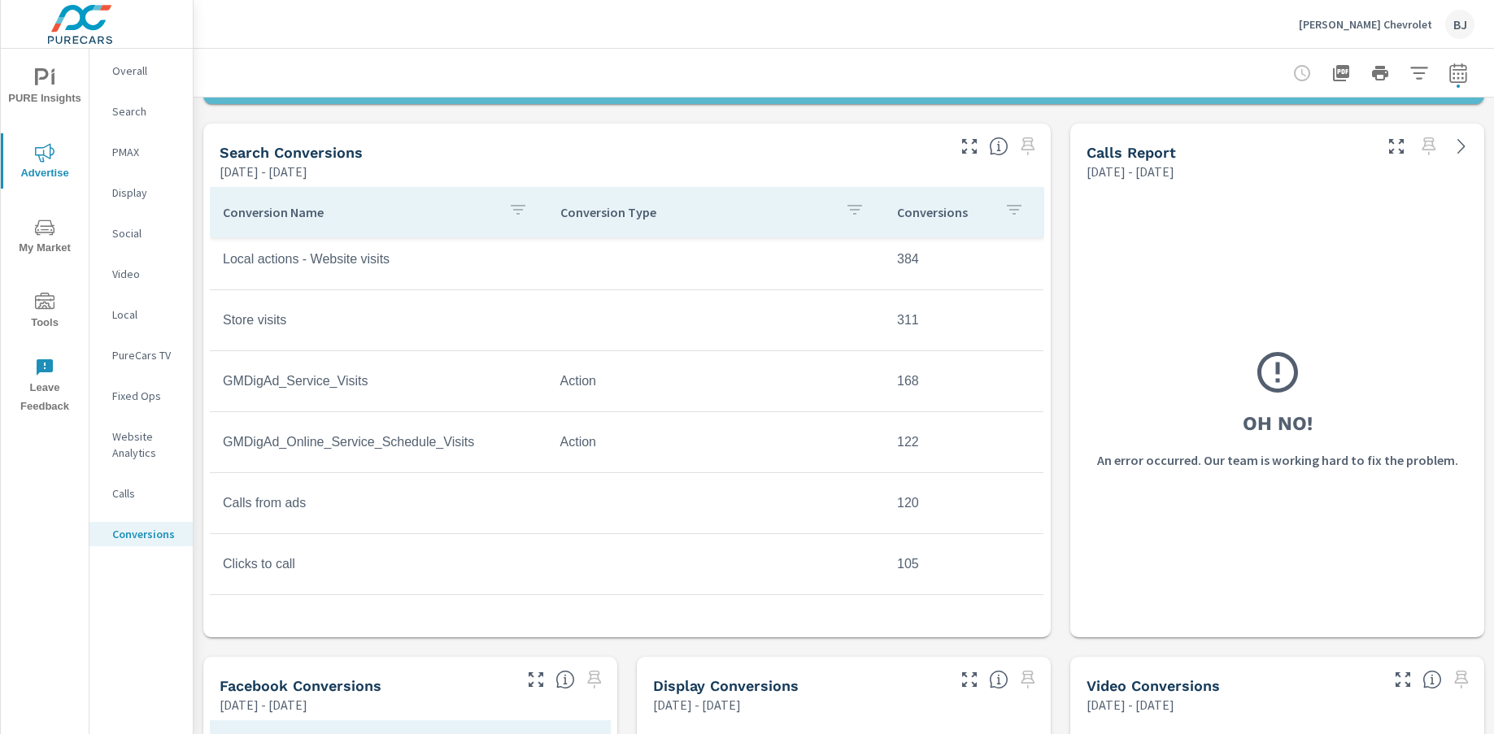
scroll to position [255, 0]
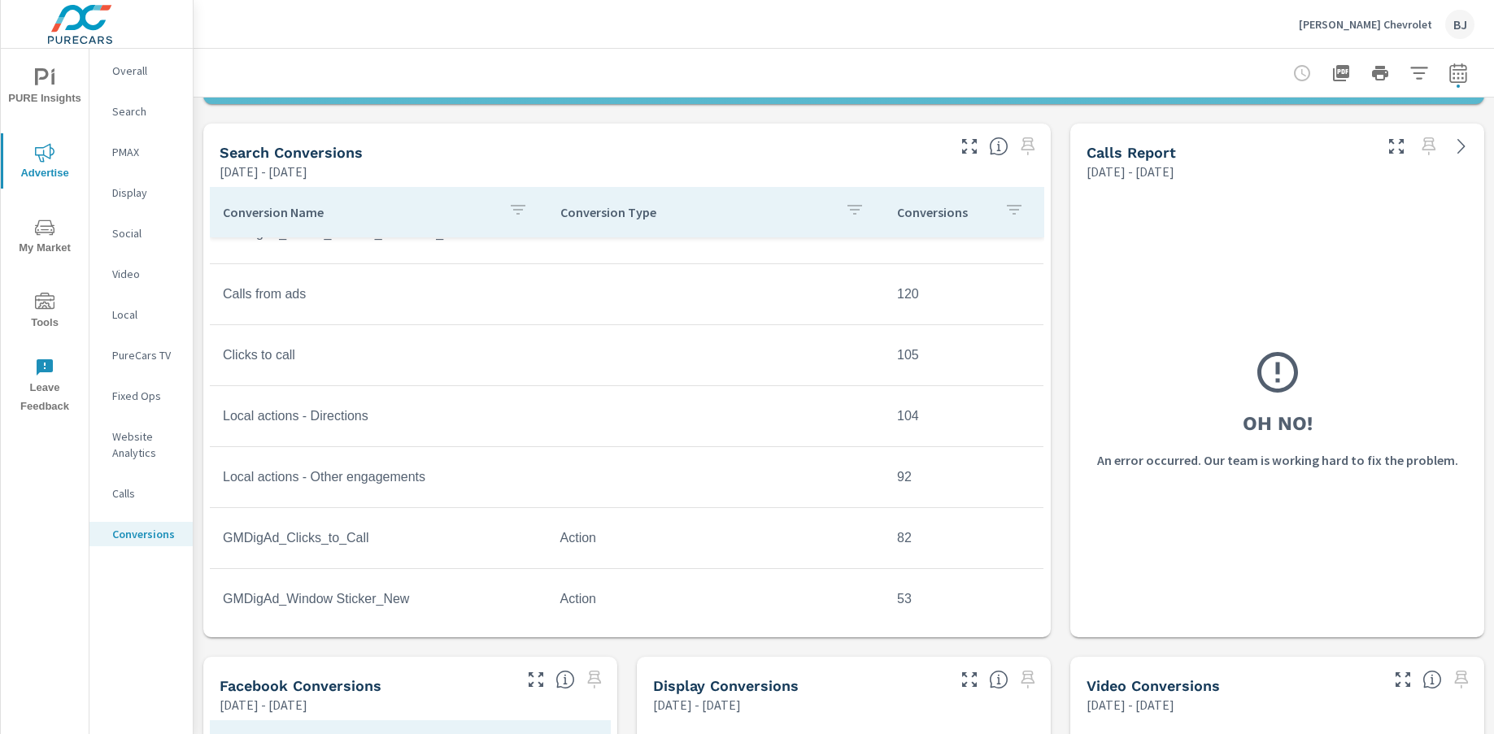
scroll to position [464, 0]
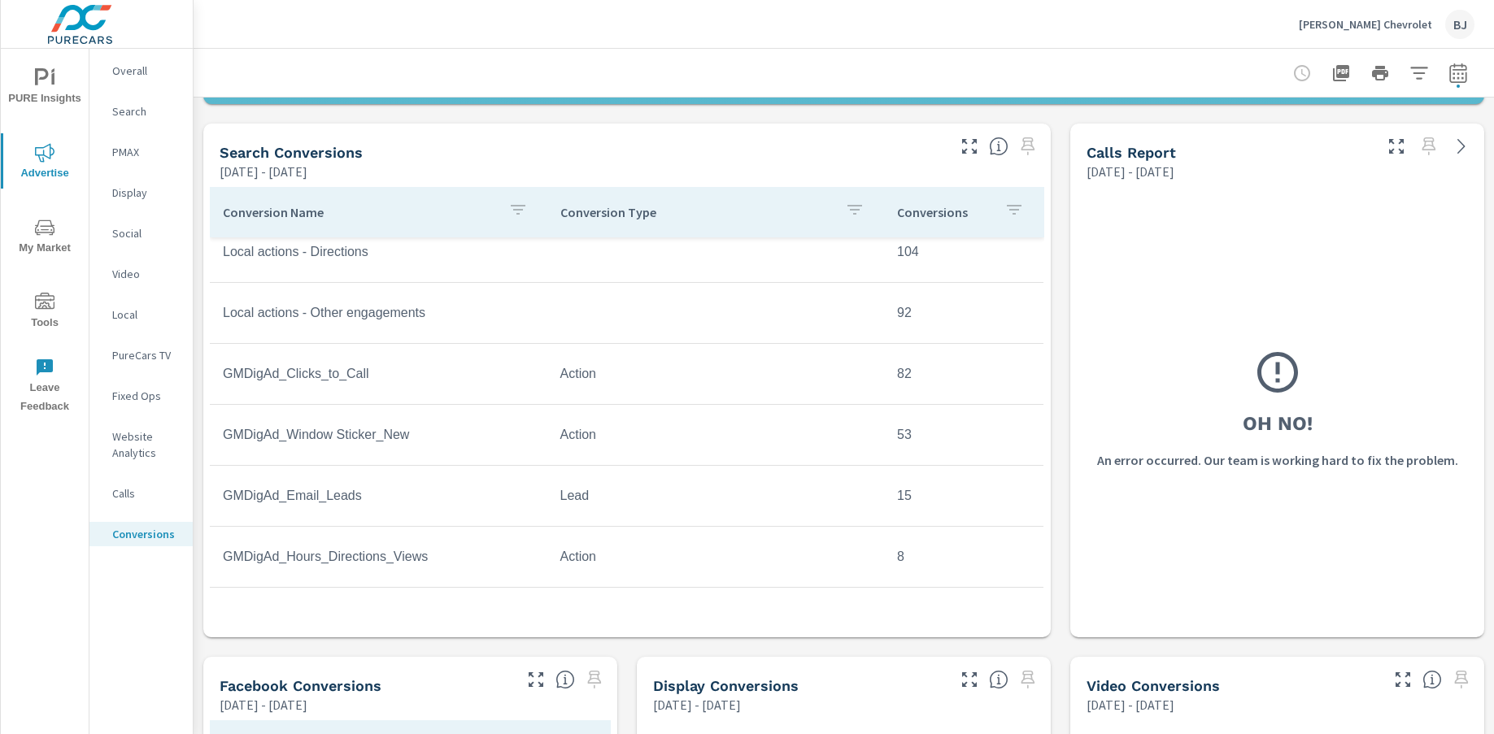
scroll to position [626, 0]
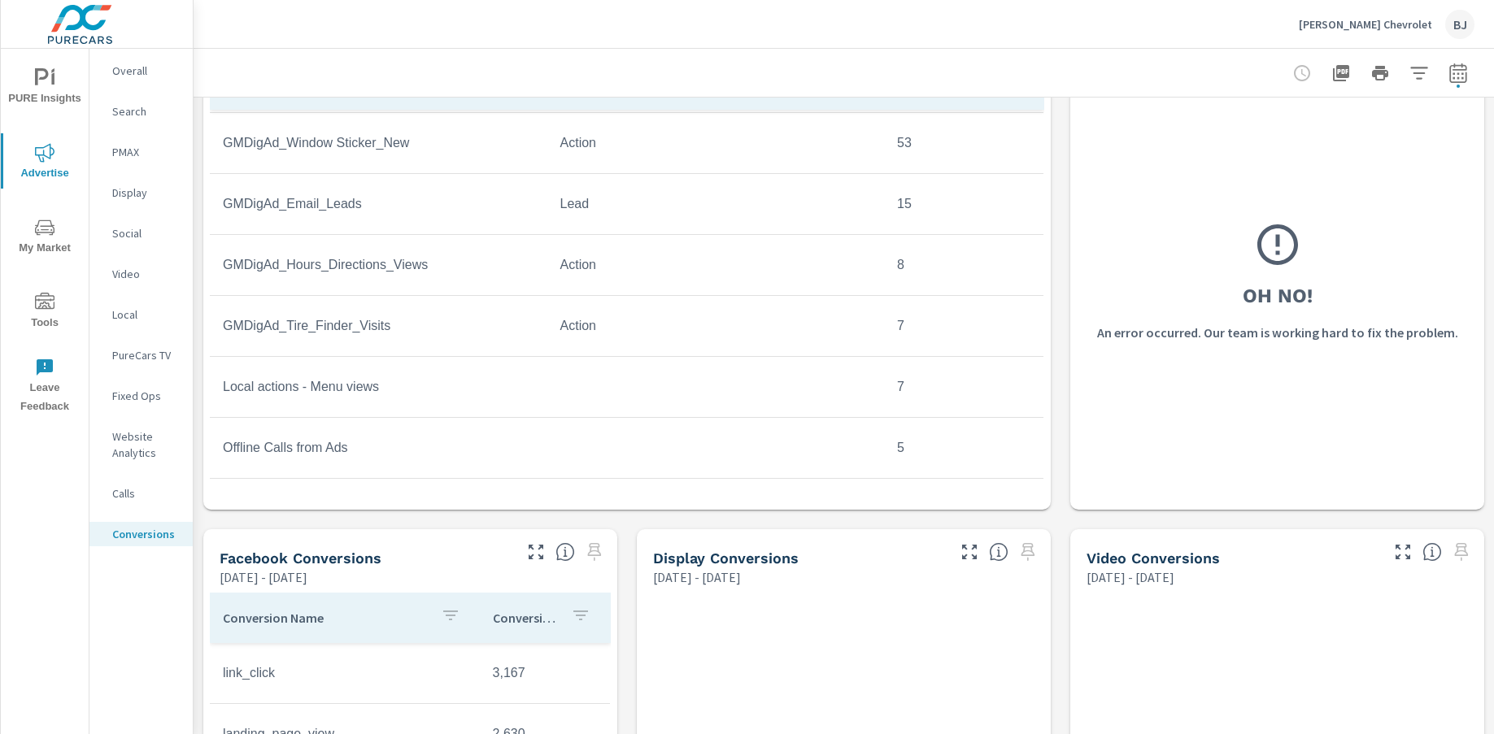
scroll to position [813, 0]
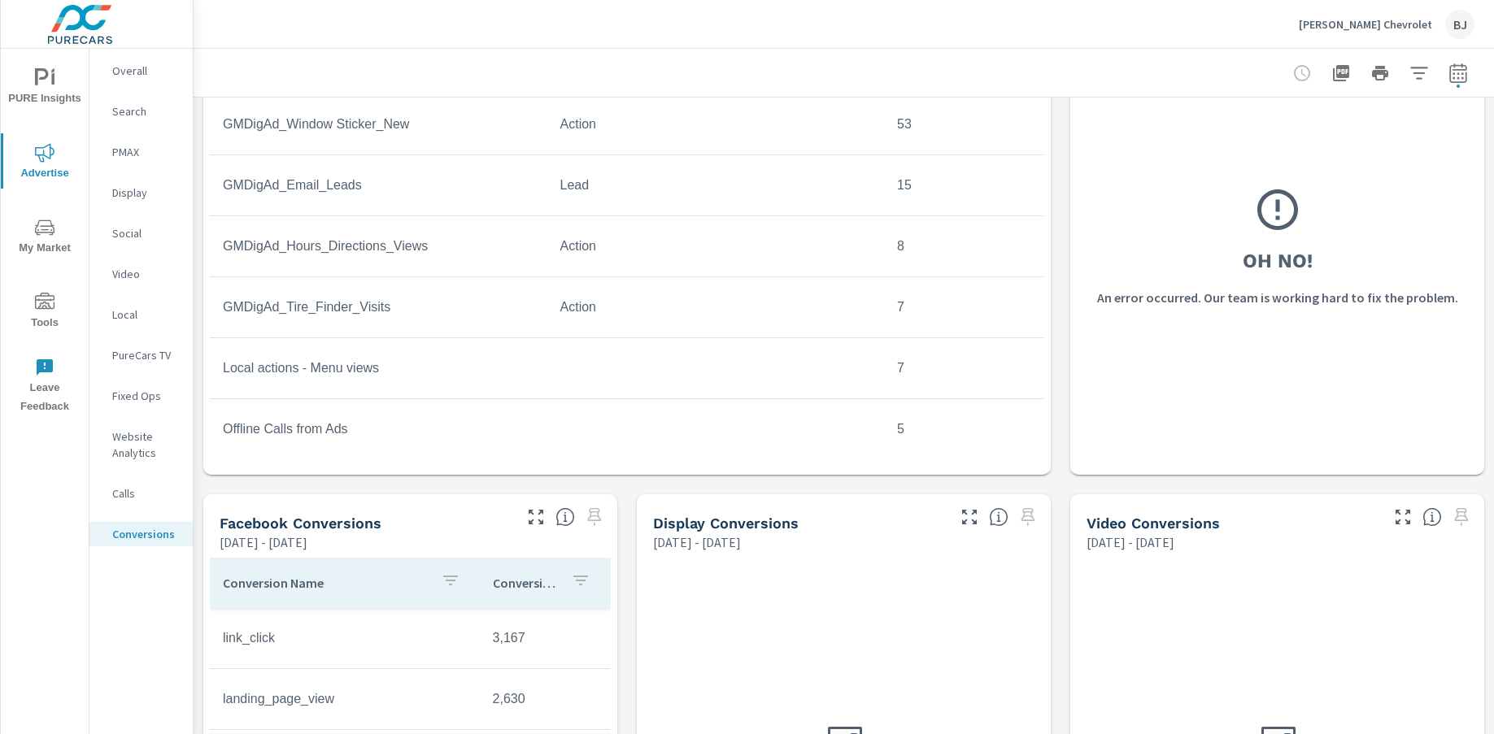
scroll to position [791, 0]
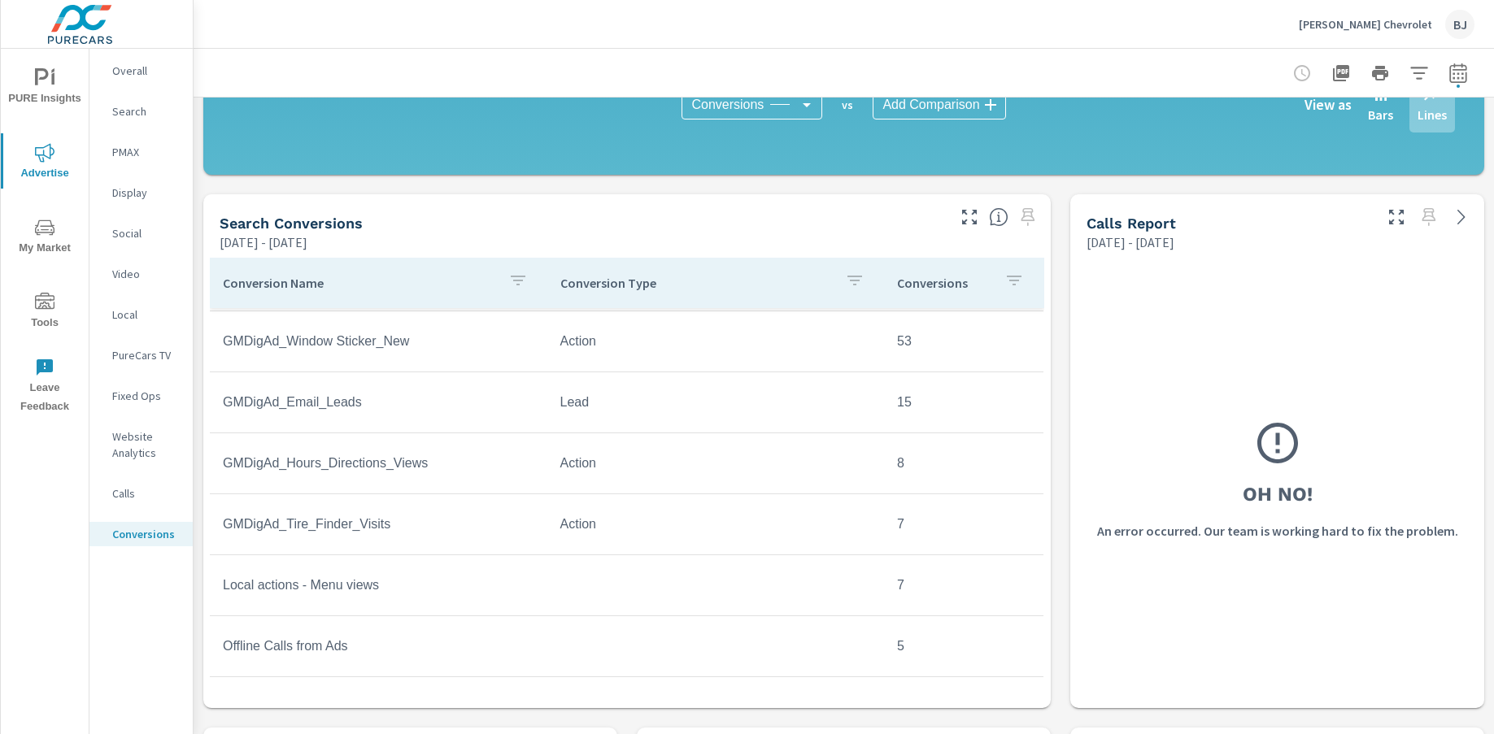
scroll to position [569, 0]
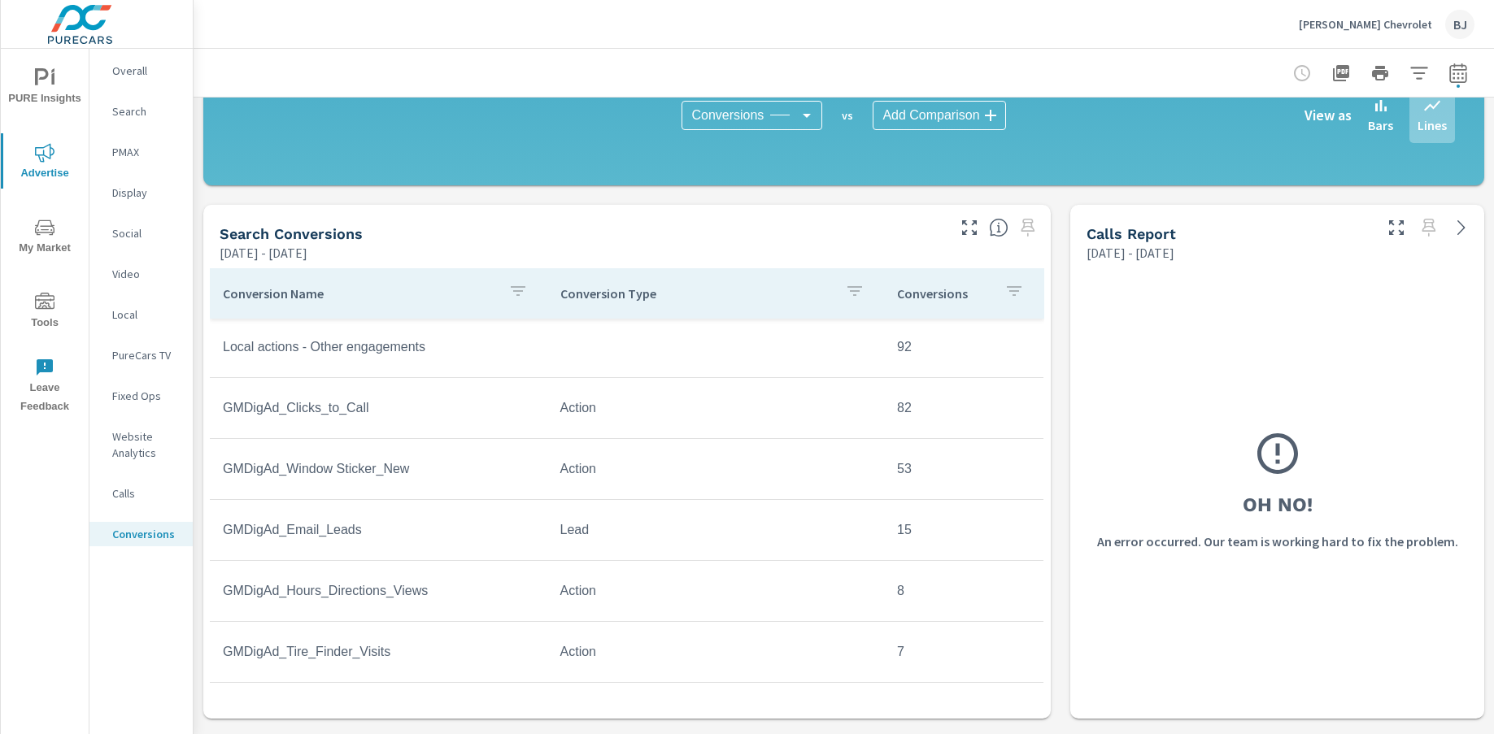
scroll to position [675, 0]
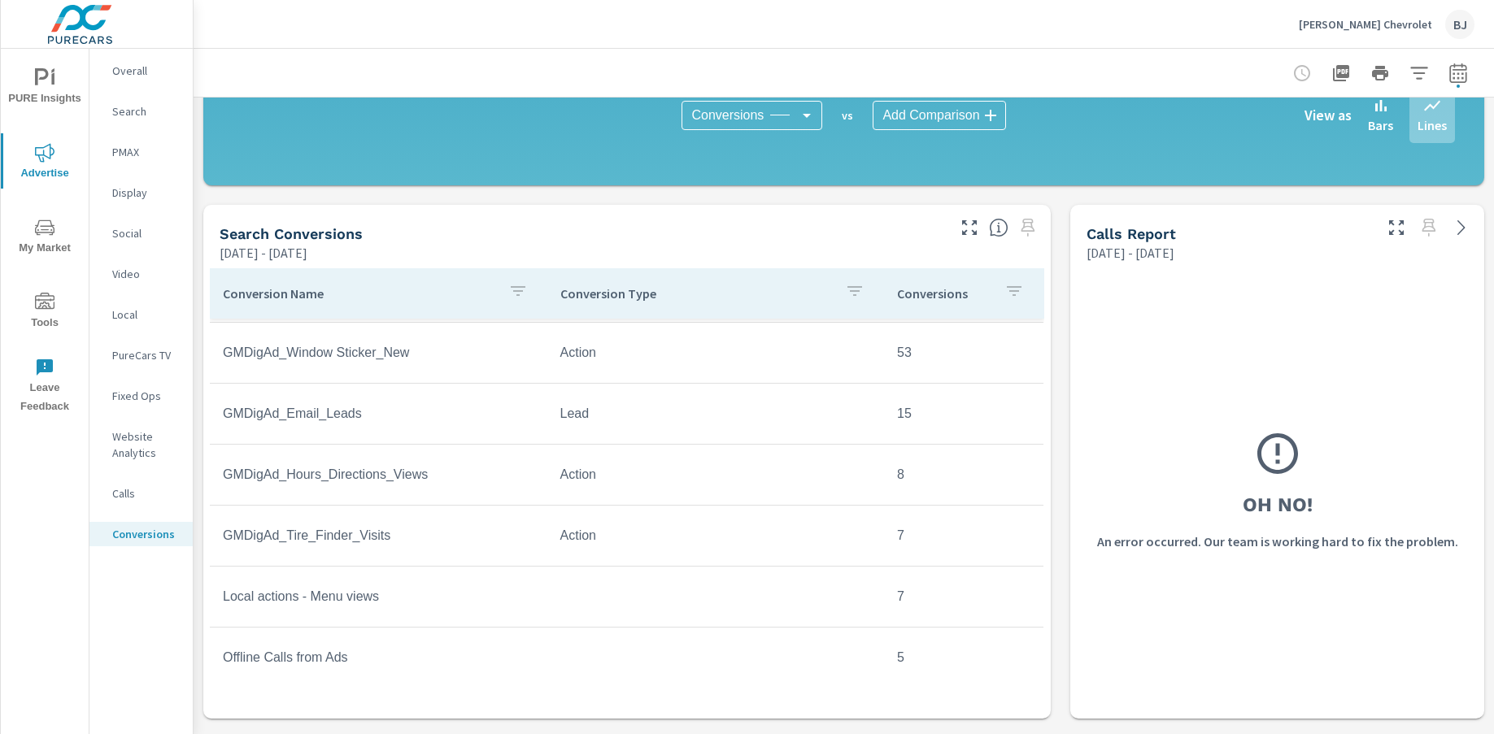
scroll to position [791, 0]
click at [129, 444] on p "Website Analytics" at bounding box center [146, 445] width 68 height 33
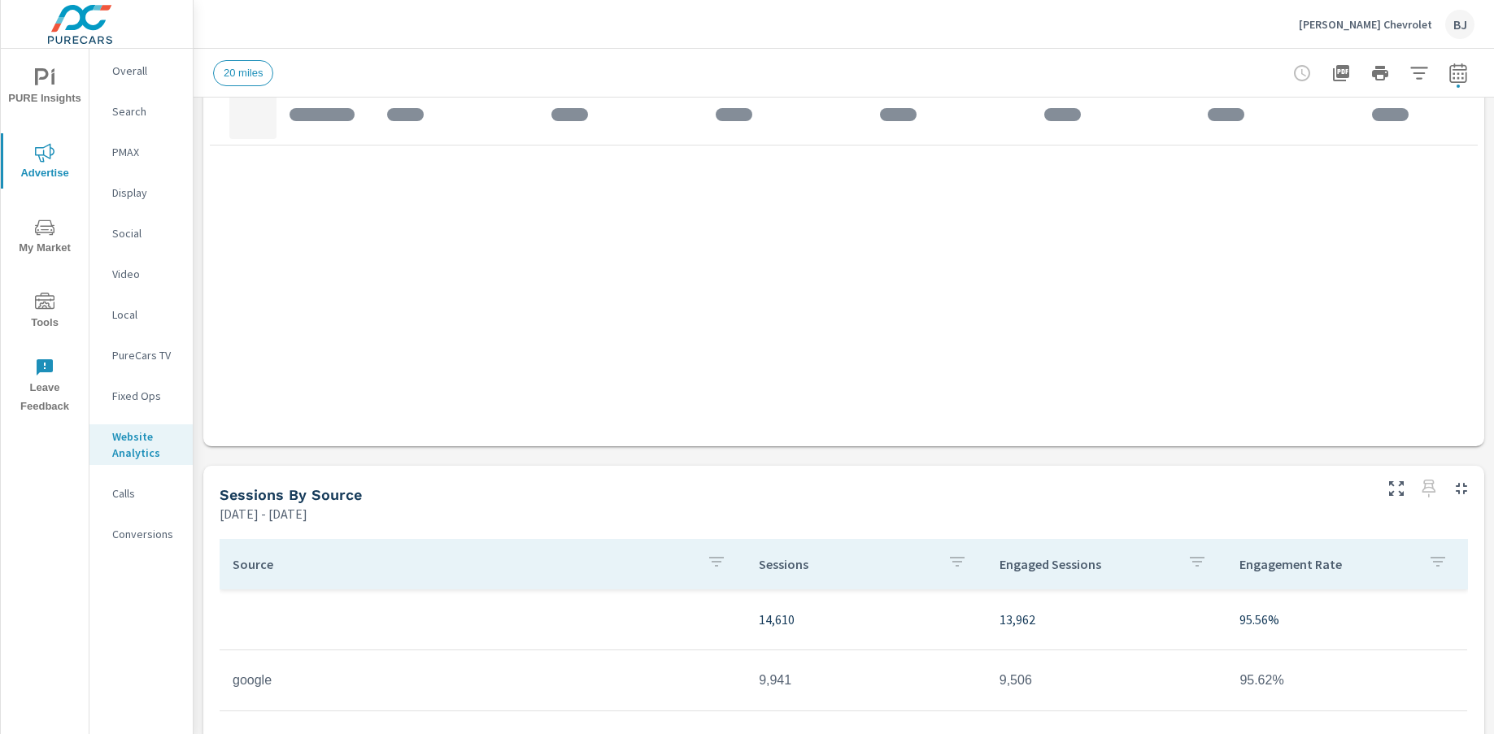
scroll to position [1139, 0]
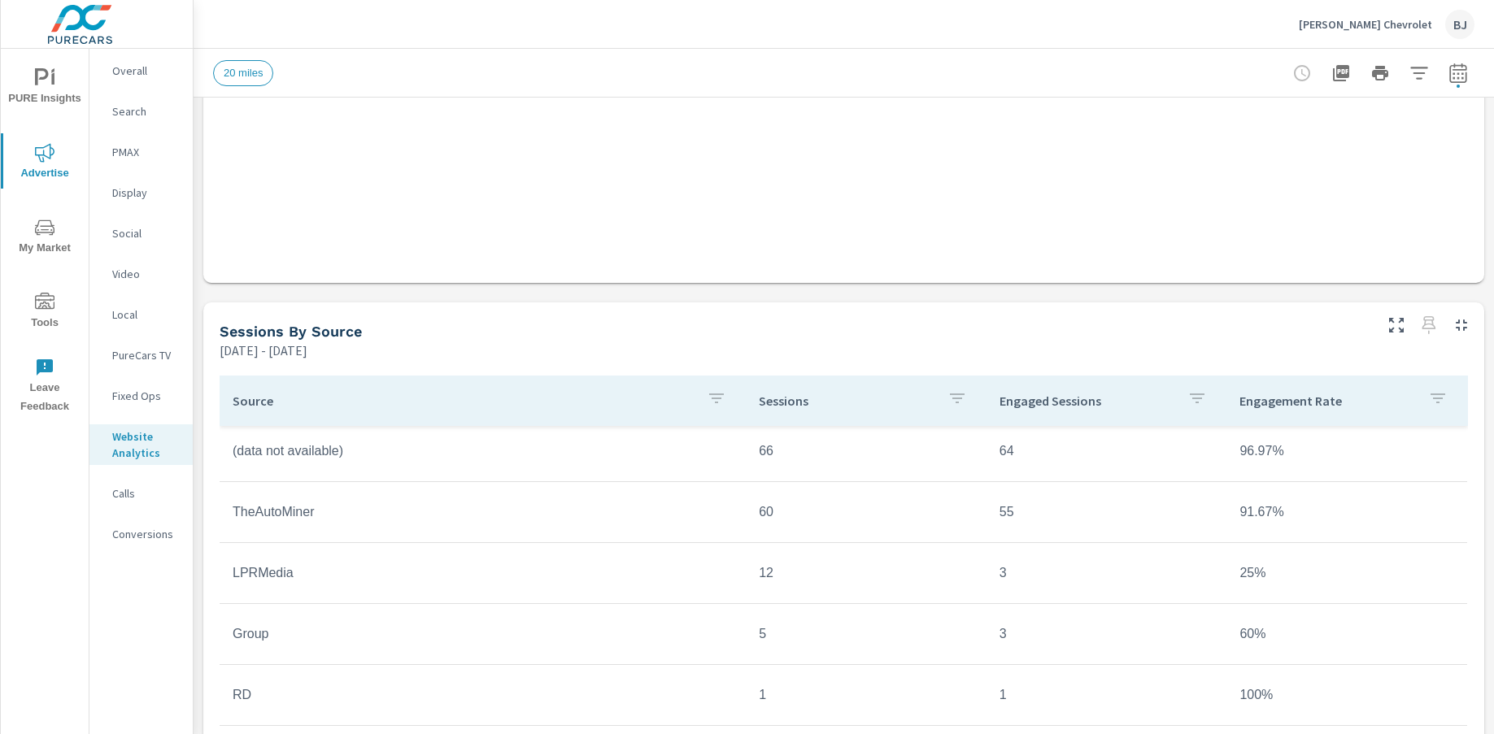
scroll to position [2989, 0]
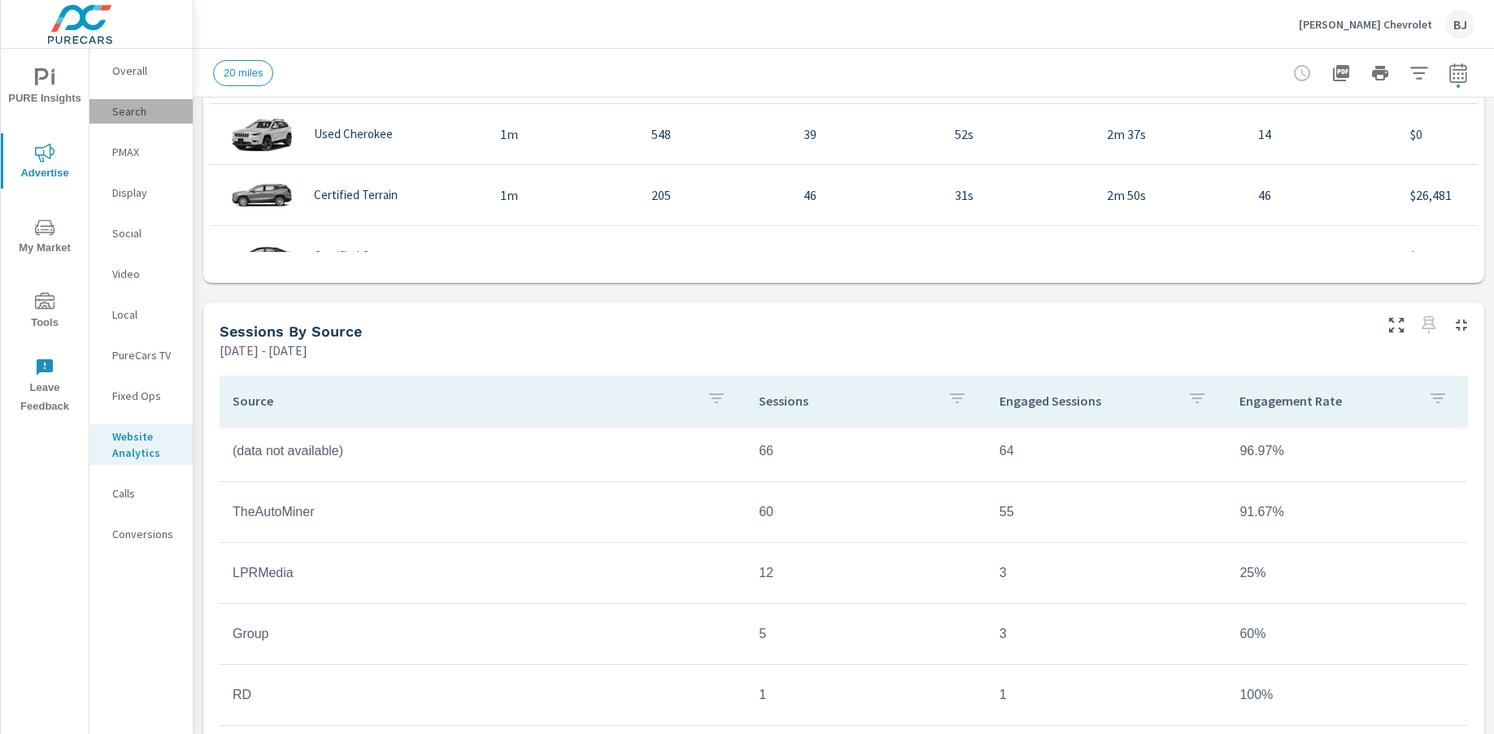
click at [133, 119] on p "Search" at bounding box center [146, 111] width 68 height 16
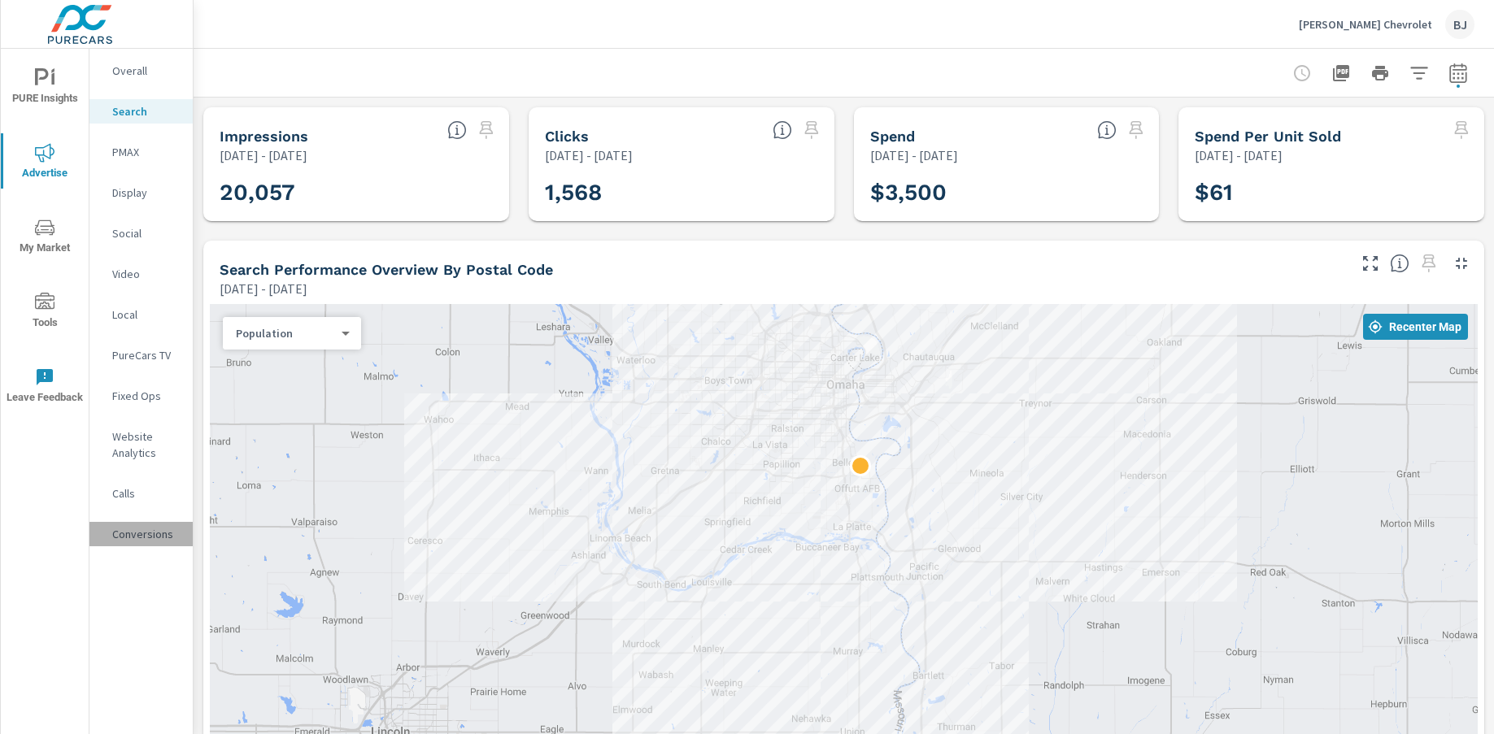
click at [145, 539] on p "Conversions" at bounding box center [146, 534] width 68 height 16
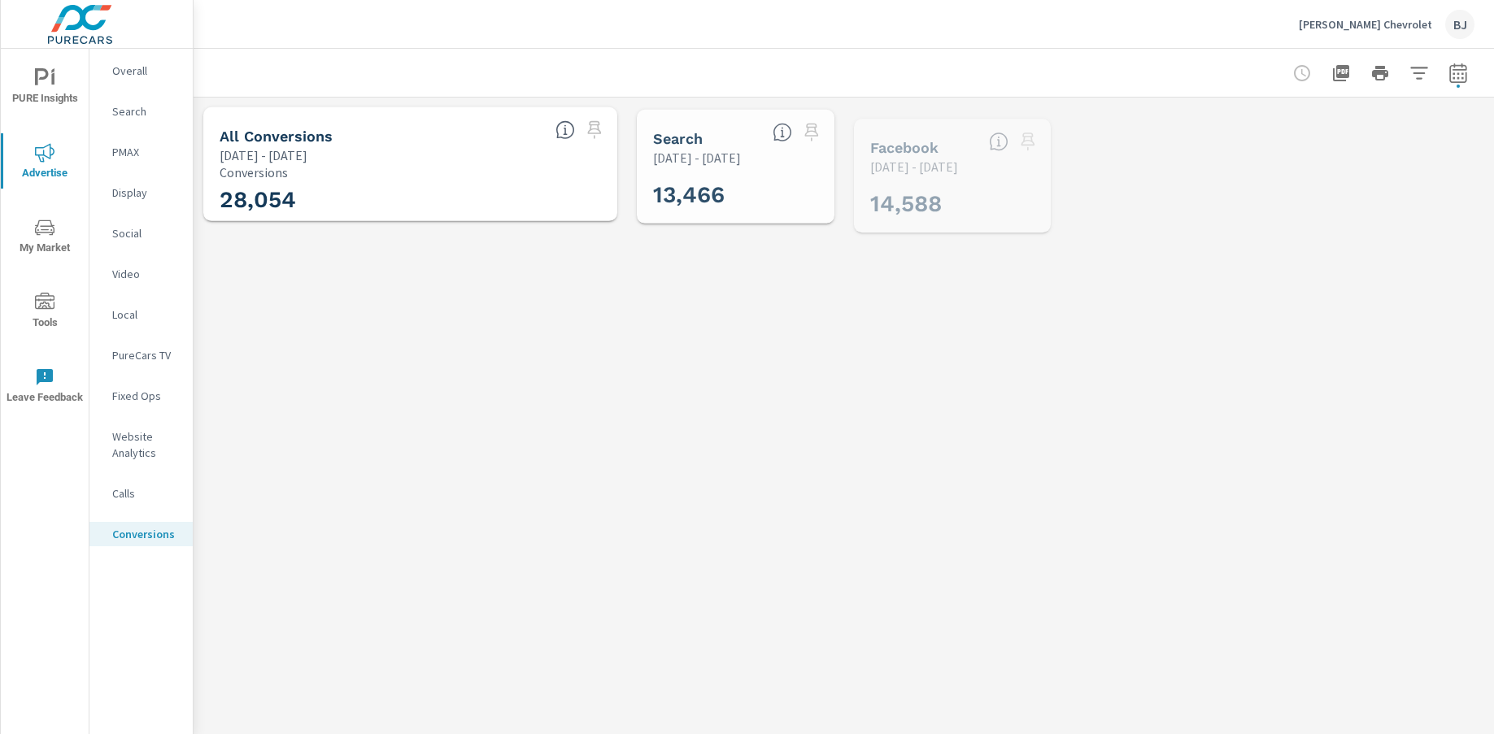
scroll to position [732, 0]
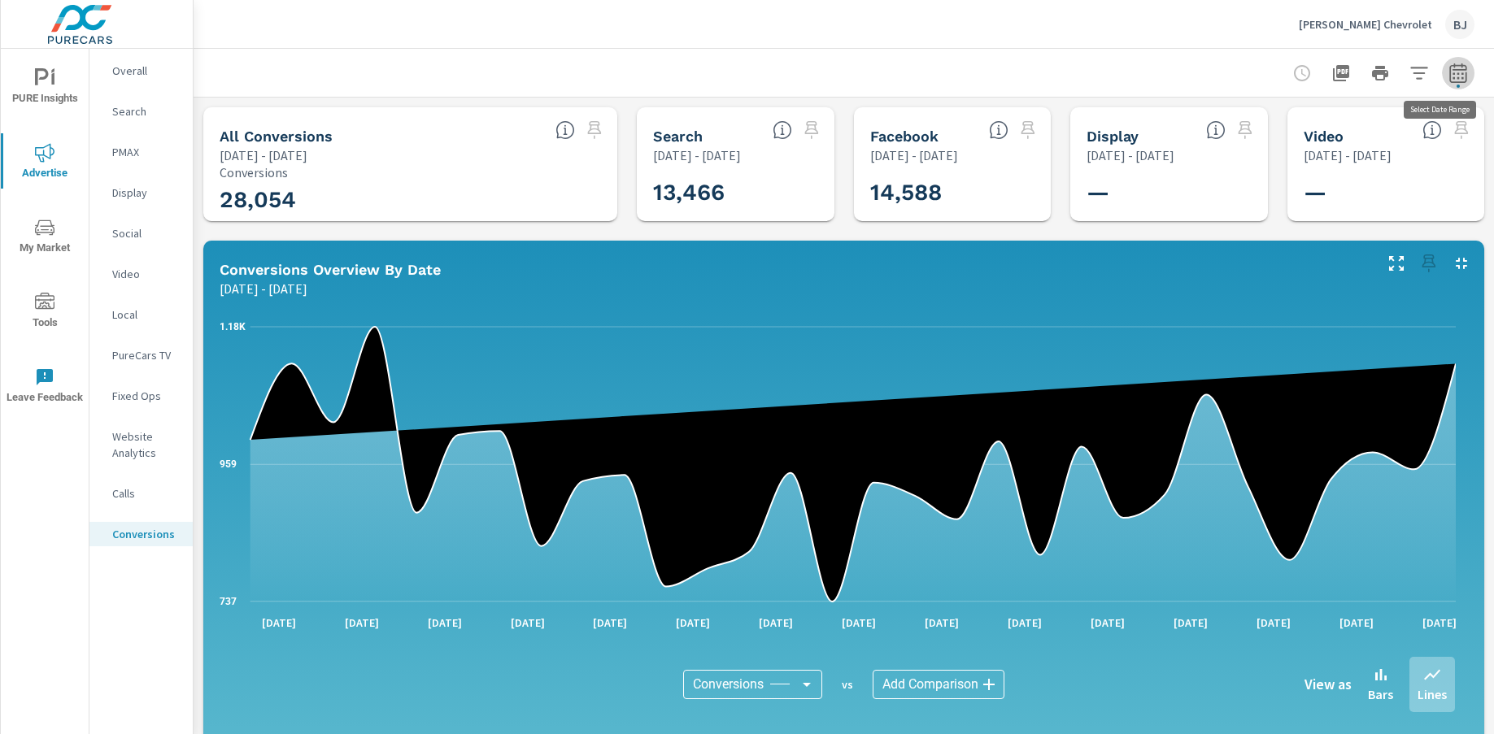
click at [1306, 65] on icon "button" at bounding box center [1457, 73] width 17 height 20
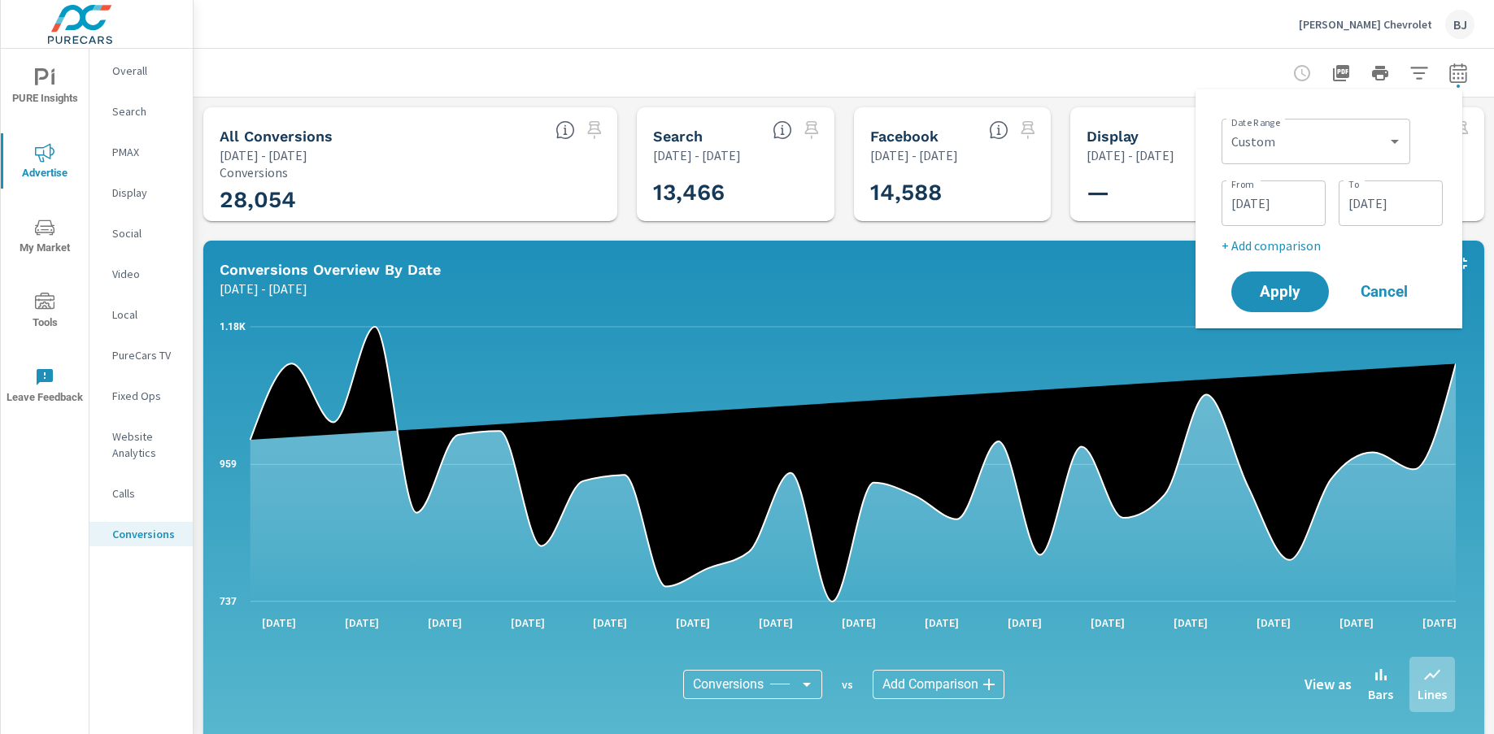
click at [1305, 202] on input "06/01/2025" at bounding box center [1273, 203] width 91 height 33
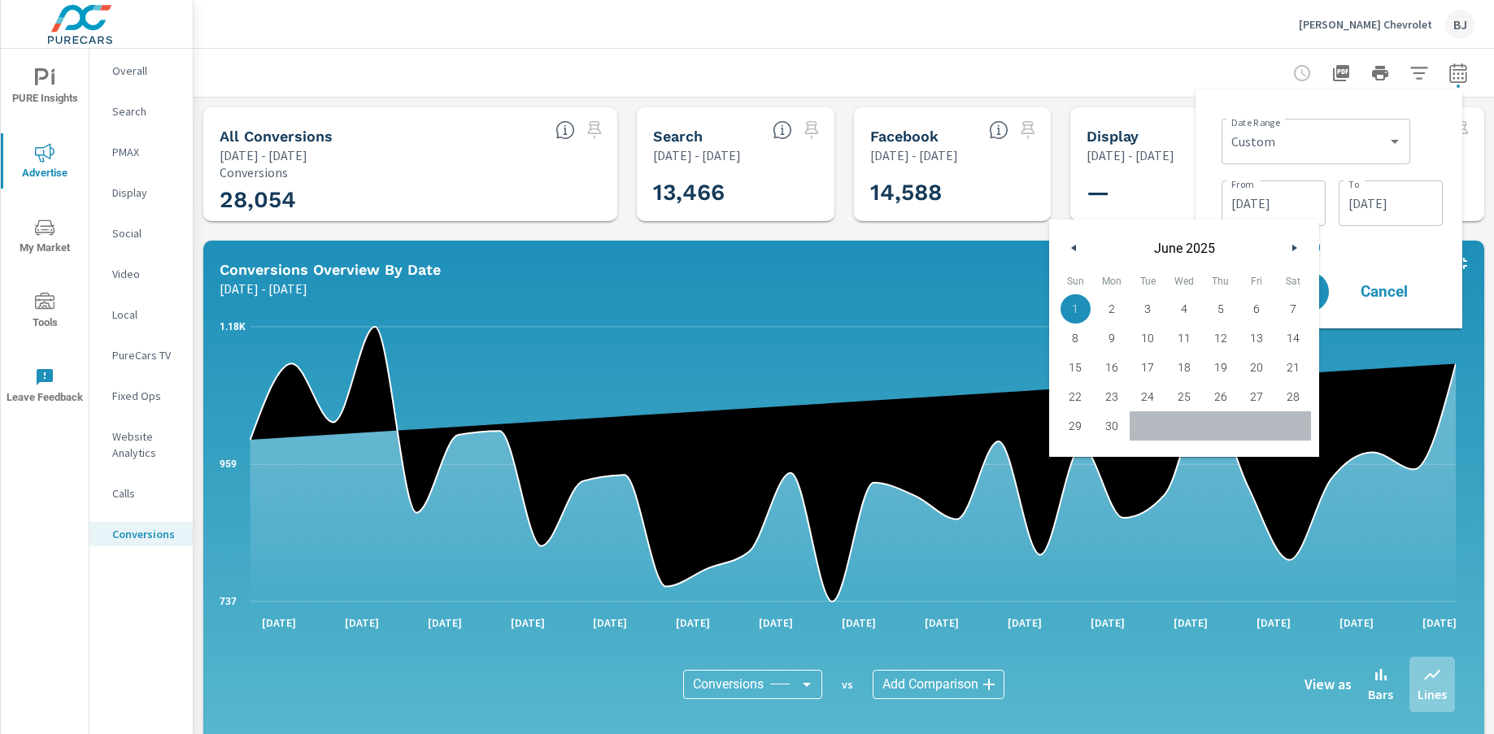
click at [1298, 250] on icon "button" at bounding box center [1296, 248] width 8 height 7
click at [1294, 245] on icon "button" at bounding box center [1296, 248] width 8 height 7
click at [1297, 246] on icon "button" at bounding box center [1296, 248] width 8 height 7
click at [1306, 235] on div "Date Range Custom Yesterday Last week Last 7 days Last 14 days Last 30 days Las…" at bounding box center [1332, 183] width 221 height 143
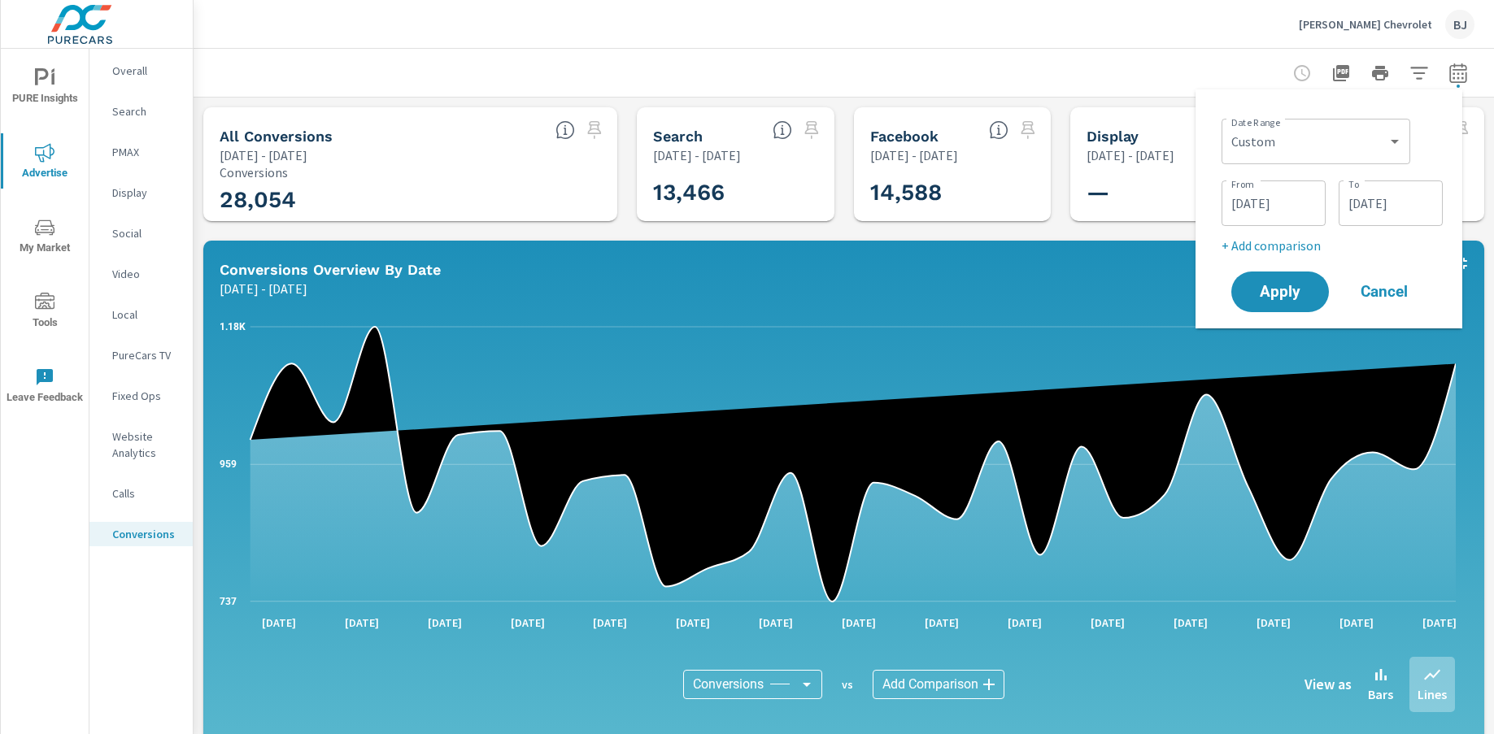
click at [1291, 213] on input "06/01/2025" at bounding box center [1273, 203] width 91 height 33
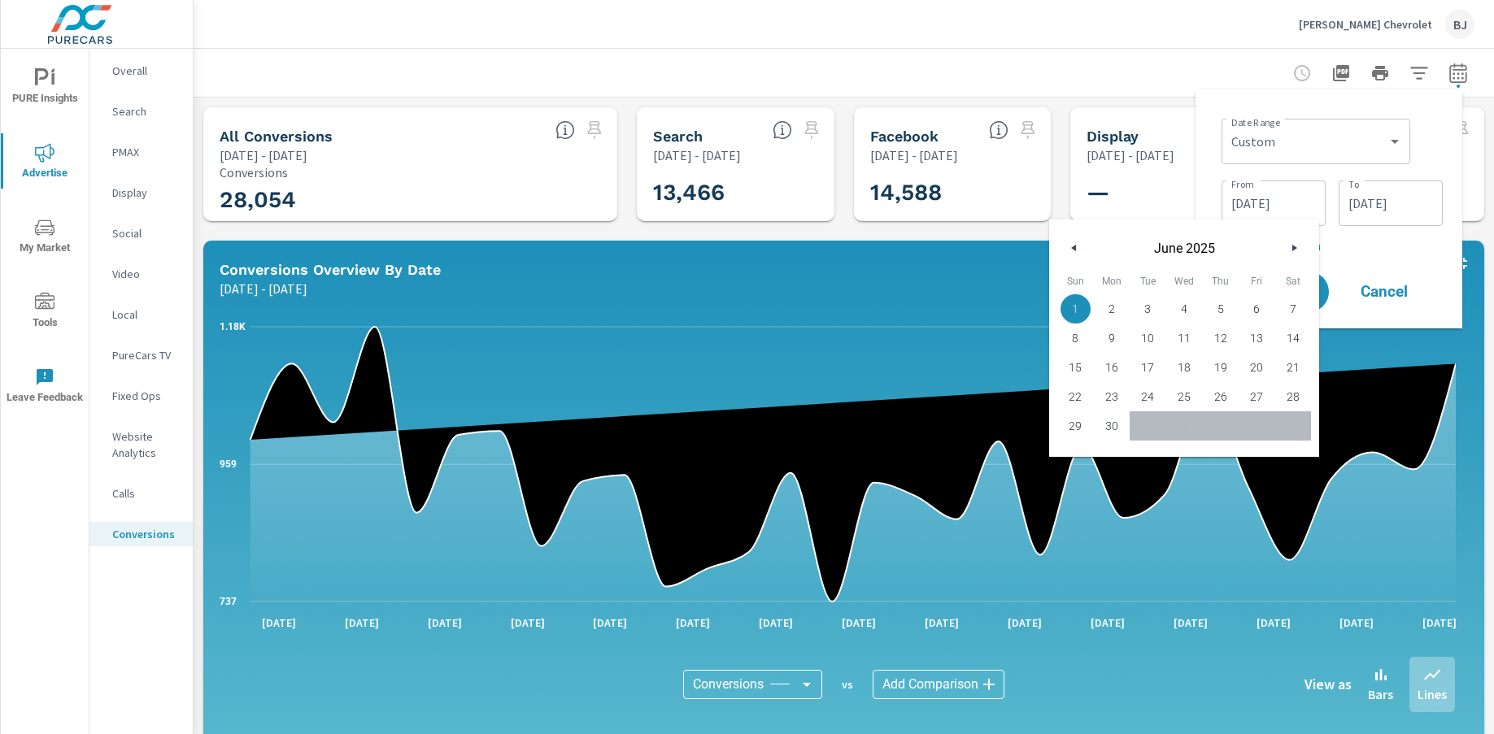
click at [1296, 251] on icon "button" at bounding box center [1296, 248] width 8 height 7
click at [1306, 252] on p "+ Add comparison" at bounding box center [1332, 246] width 221 height 20
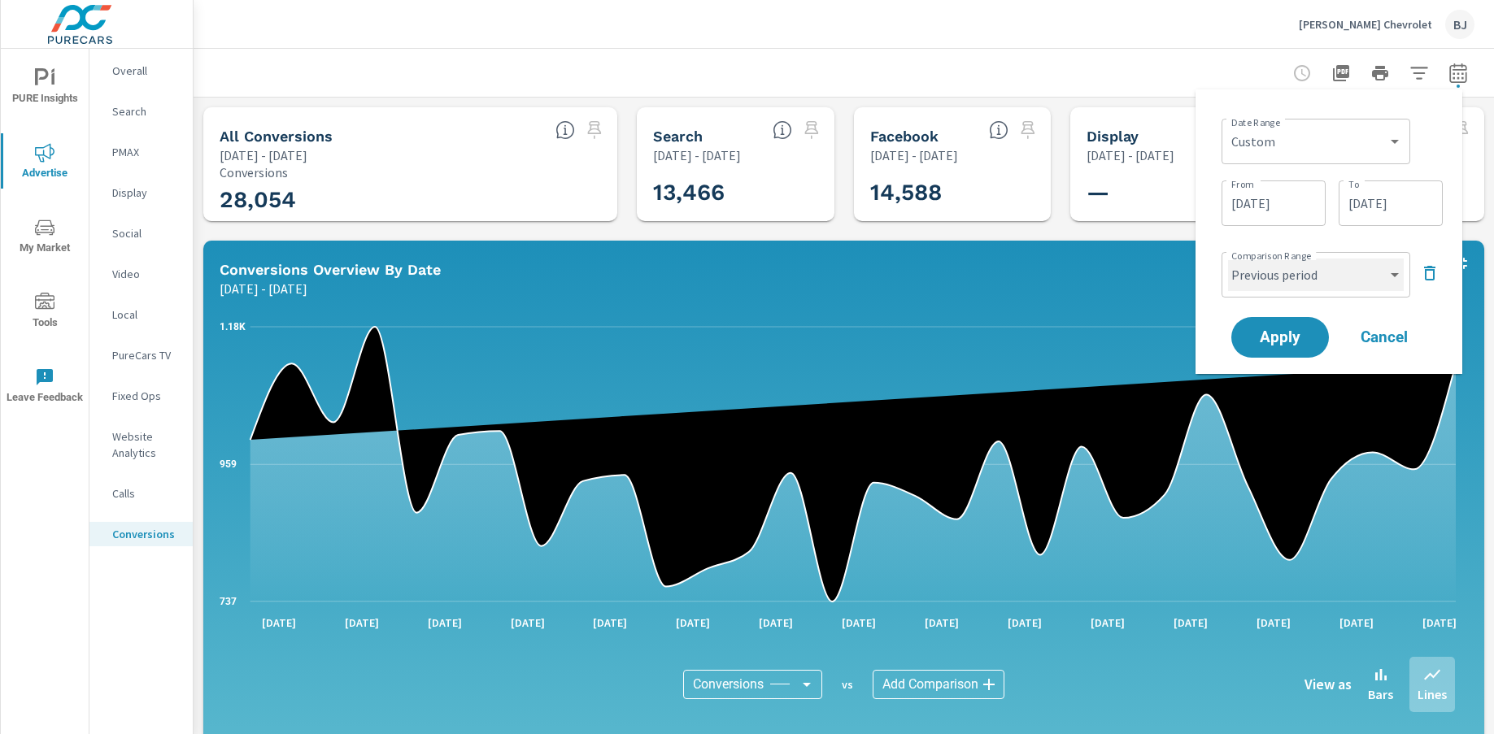
click at [1306, 277] on select "Custom Previous period Previous month Previous year" at bounding box center [1316, 275] width 176 height 33
click at [1228, 259] on select "Custom Previous period Previous month Previous year" at bounding box center [1316, 275] width 176 height 33
select select "custom"
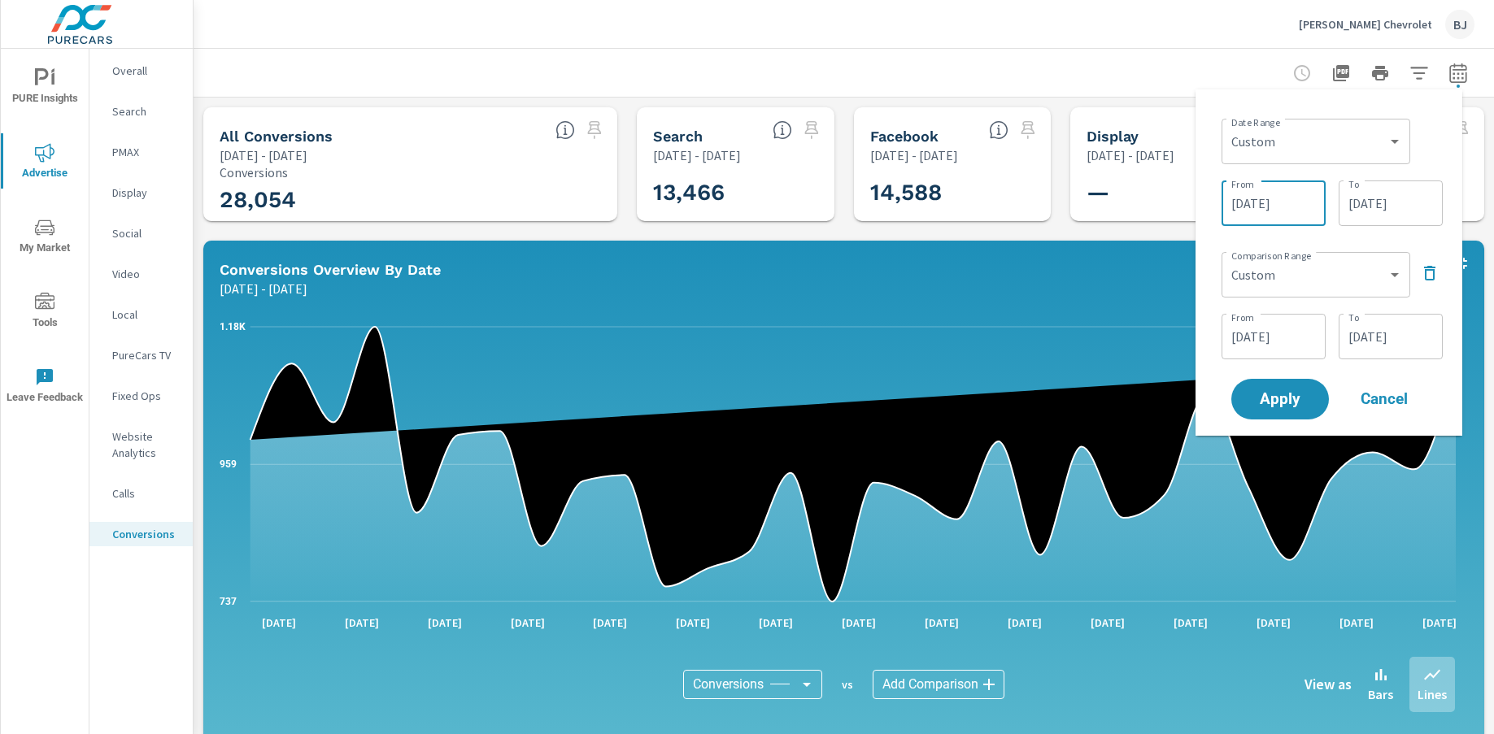
click at [1292, 207] on input "06/01/2025" at bounding box center [1273, 203] width 91 height 33
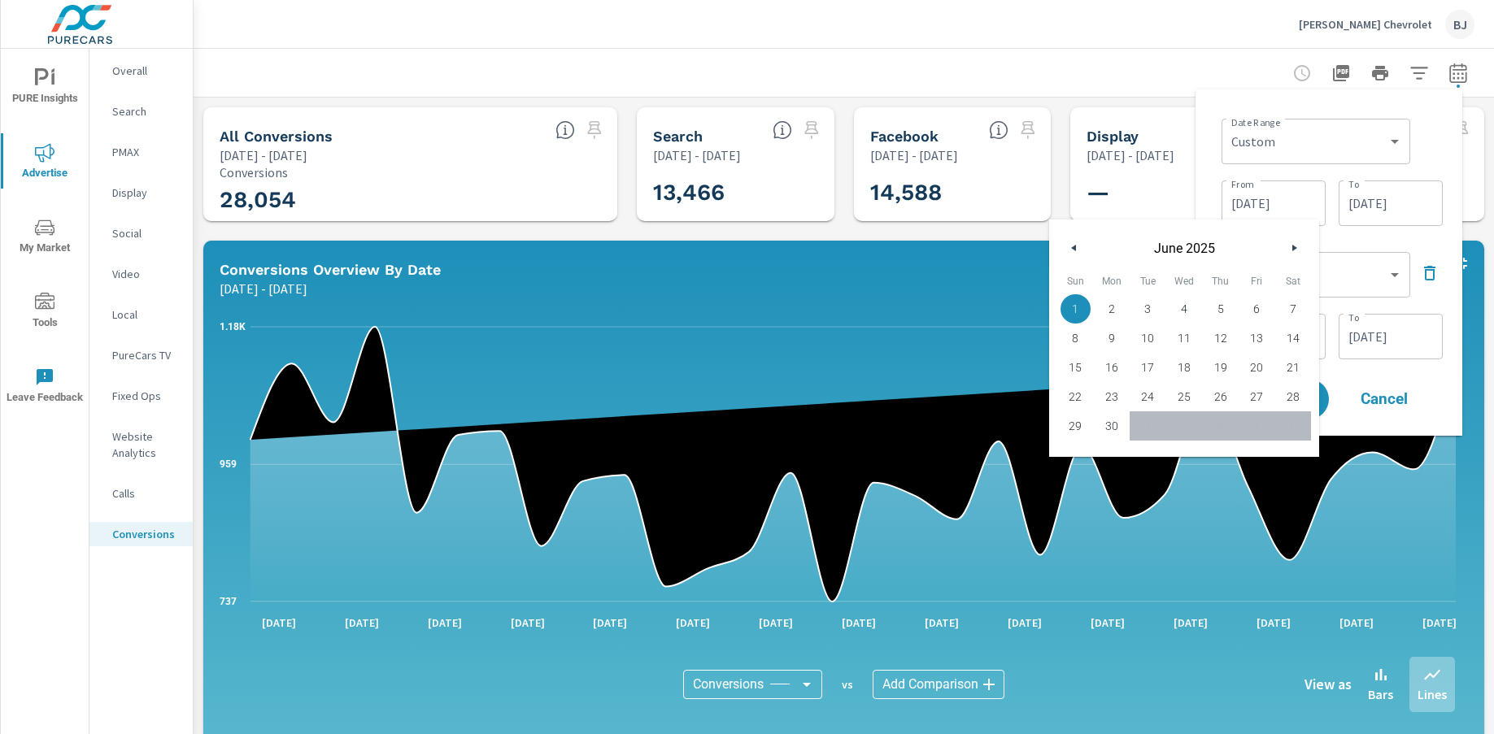
click at [1295, 250] on icon "button" at bounding box center [1296, 248] width 8 height 7
click at [1297, 248] on icon "button" at bounding box center [1296, 248] width 8 height 7
click at [1306, 245] on div "Date Range Custom Yesterday Last week Last 7 days Last 14 days Last 30 days Las…" at bounding box center [1329, 262] width 241 height 320
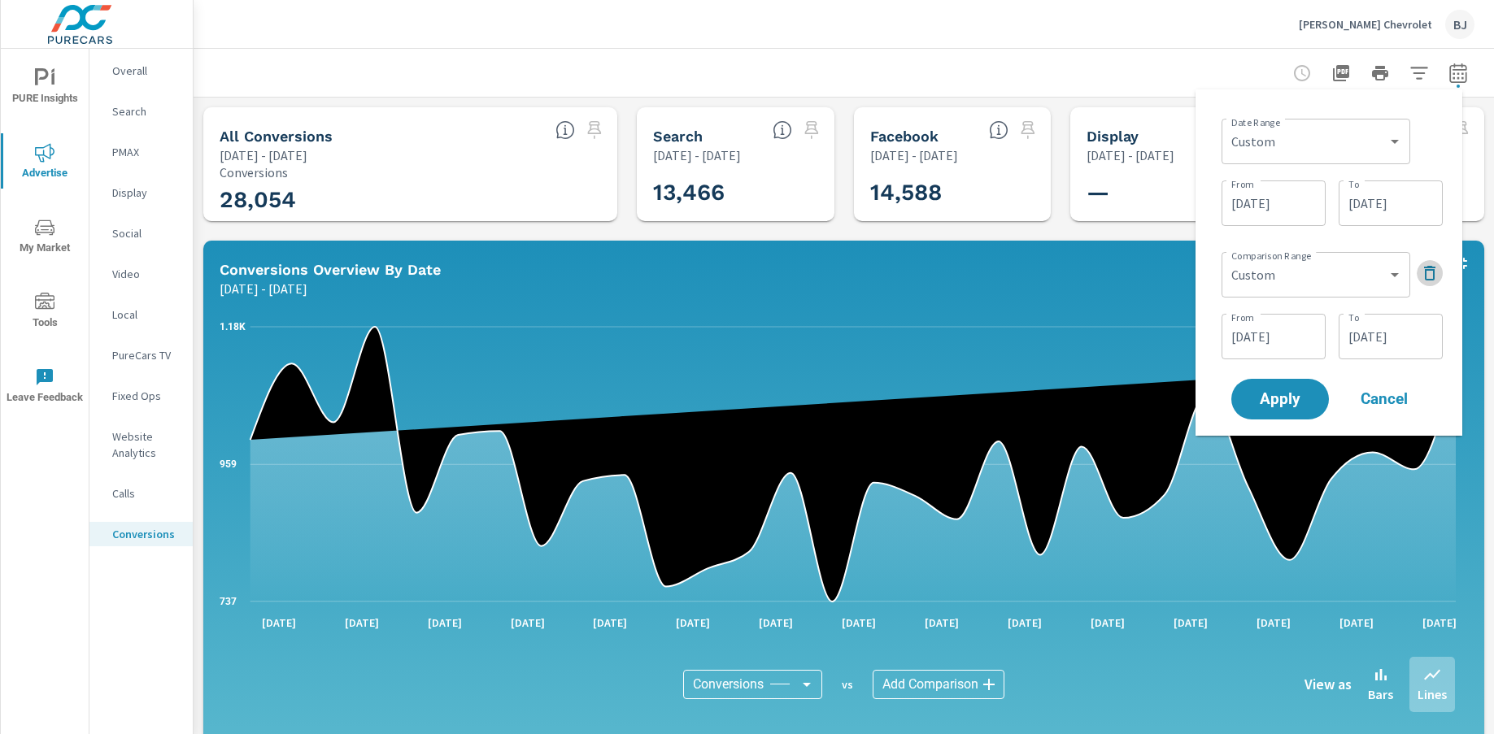
click at [1306, 277] on icon "button" at bounding box center [1430, 274] width 20 height 20
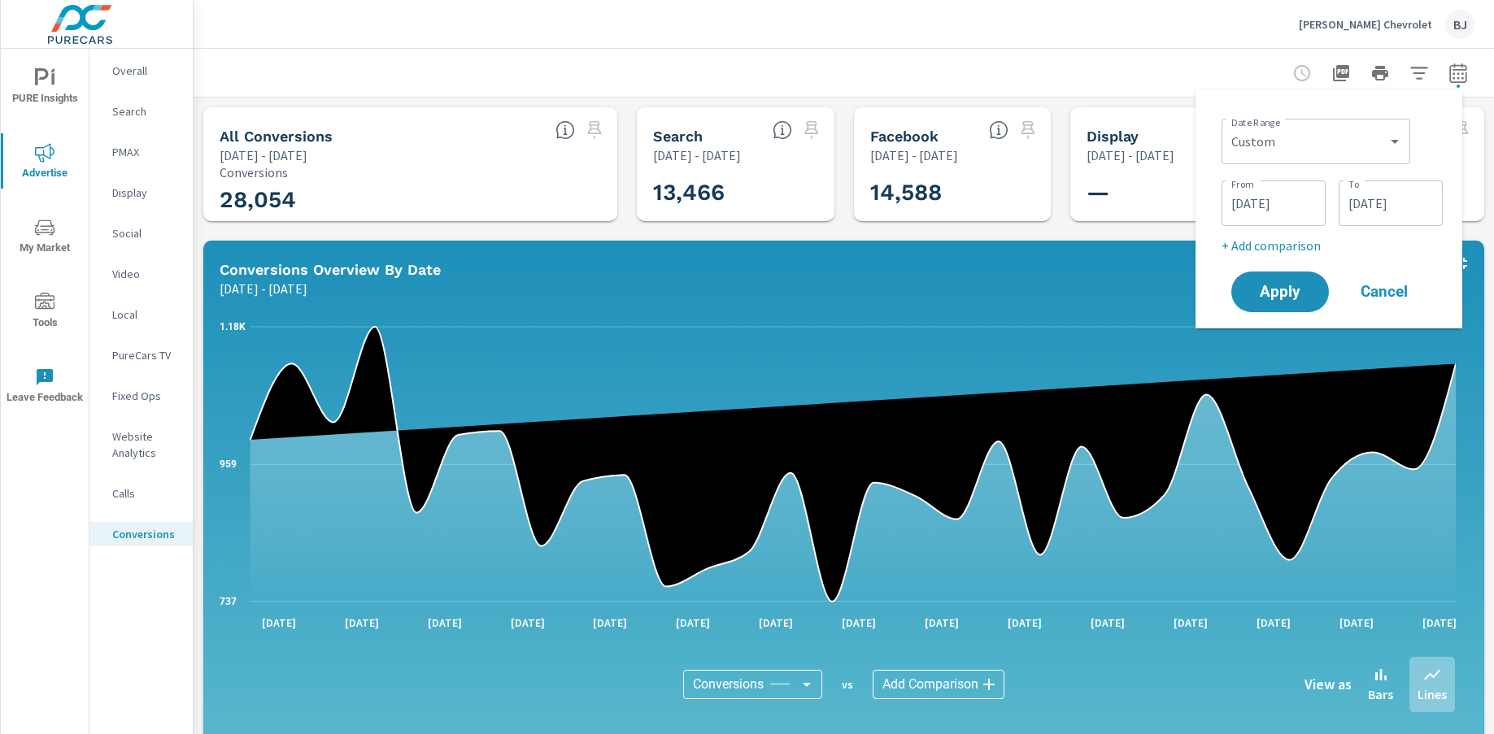
click at [1298, 208] on input "06/01/2025" at bounding box center [1273, 203] width 91 height 33
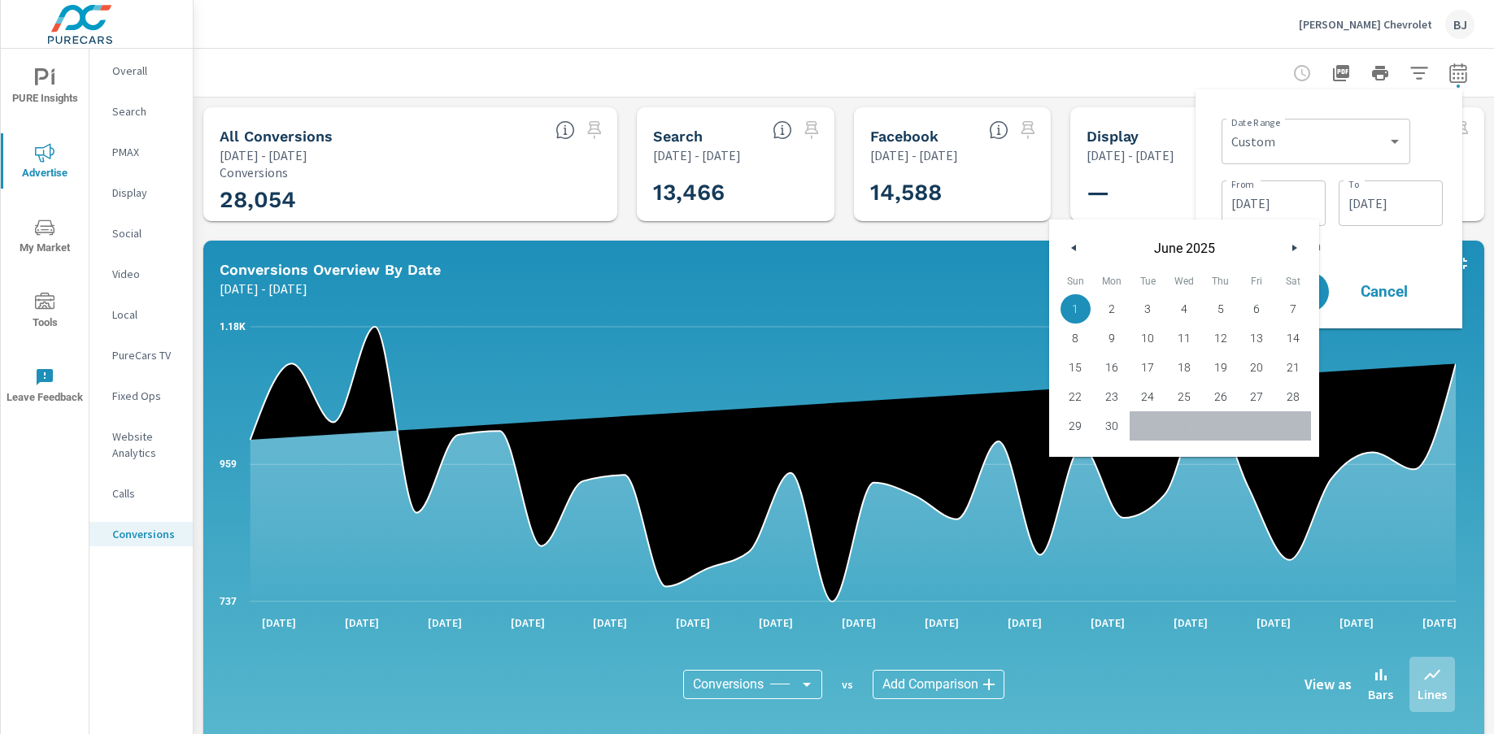
click at [1298, 250] on icon "button" at bounding box center [1296, 248] width 8 height 7
click at [1296, 247] on icon "button" at bounding box center [1296, 248] width 8 height 7
click at [1070, 244] on button "button" at bounding box center [1075, 248] width 20 height 20
click at [1294, 250] on icon "button" at bounding box center [1296, 248] width 8 height 7
click at [1295, 250] on icon "button" at bounding box center [1296, 248] width 8 height 7
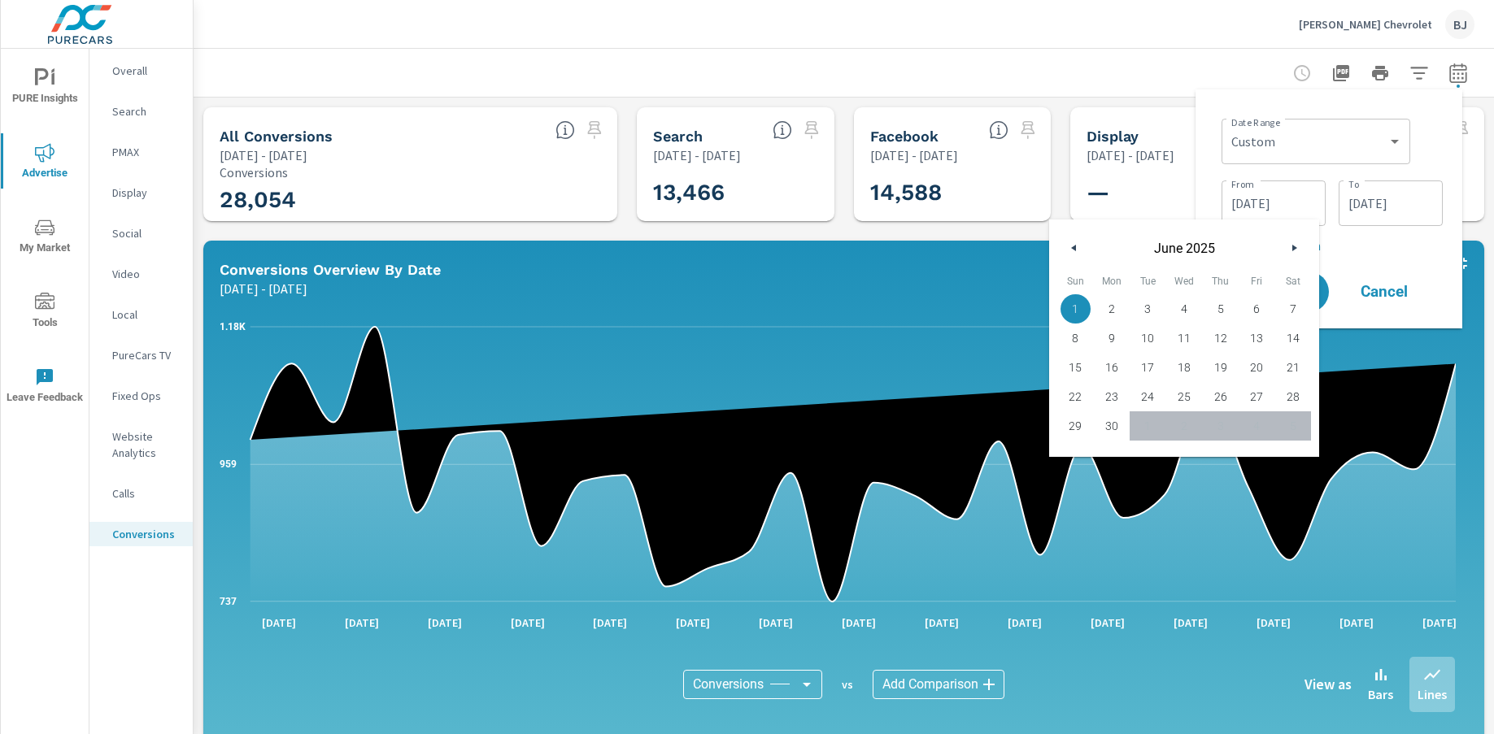
click at [1296, 250] on icon "button" at bounding box center [1296, 248] width 8 height 7
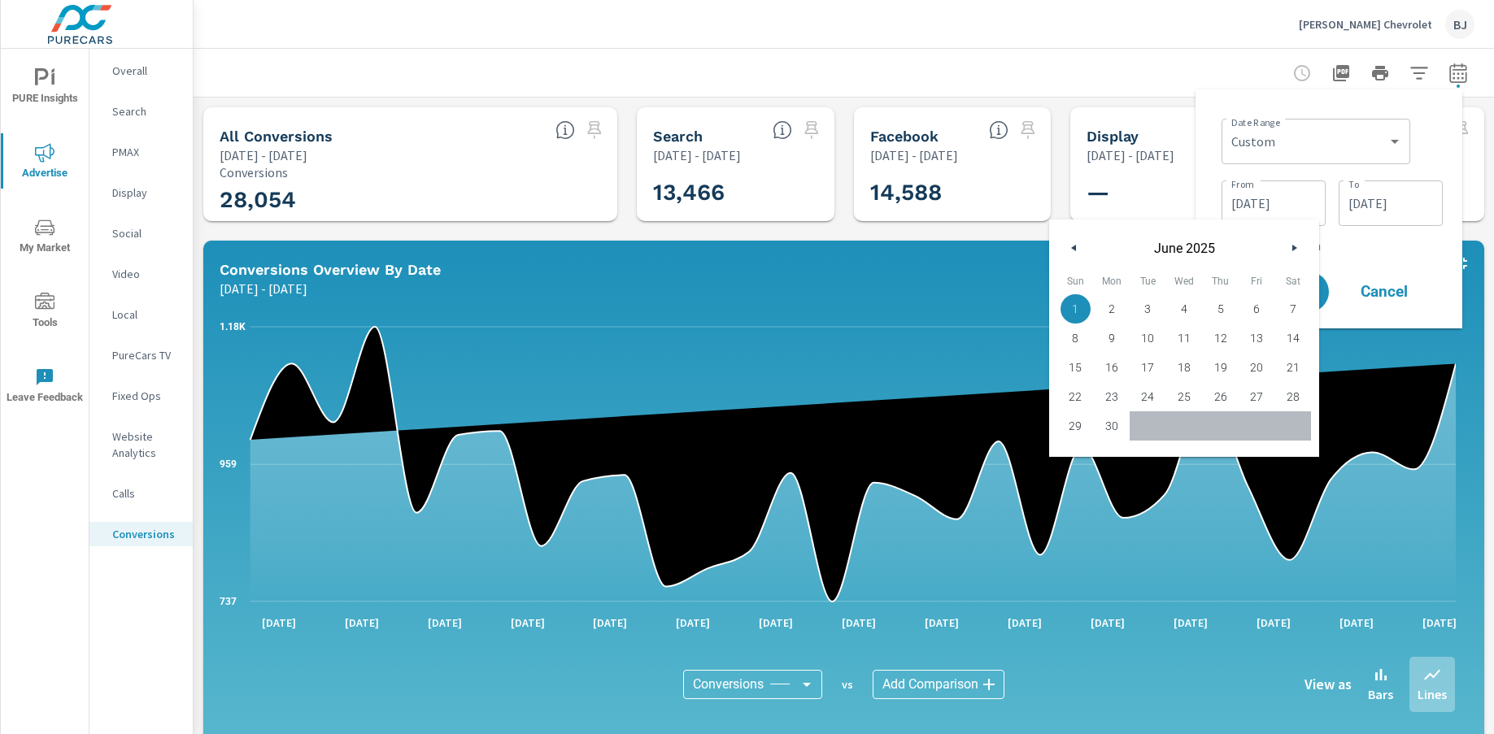
click at [1294, 250] on icon "button" at bounding box center [1296, 248] width 8 height 7
click at [1296, 250] on icon "button" at bounding box center [1296, 248] width 8 height 7
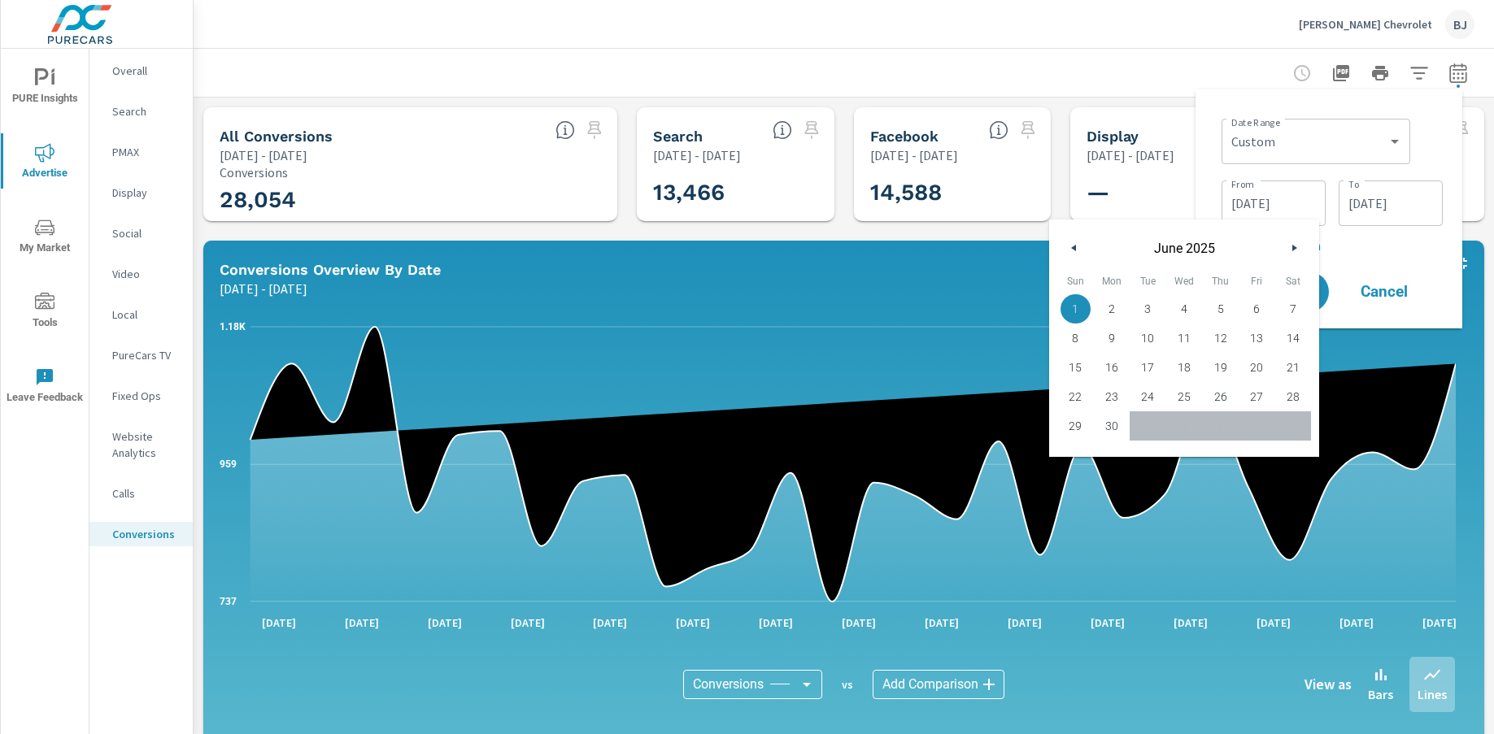
click at [1071, 247] on icon "button" at bounding box center [1072, 248] width 8 height 7
click at [1291, 246] on button "button" at bounding box center [1294, 248] width 20 height 20
click at [1290, 246] on button "button" at bounding box center [1294, 248] width 20 height 20
click at [1291, 246] on button "button" at bounding box center [1294, 248] width 20 height 20
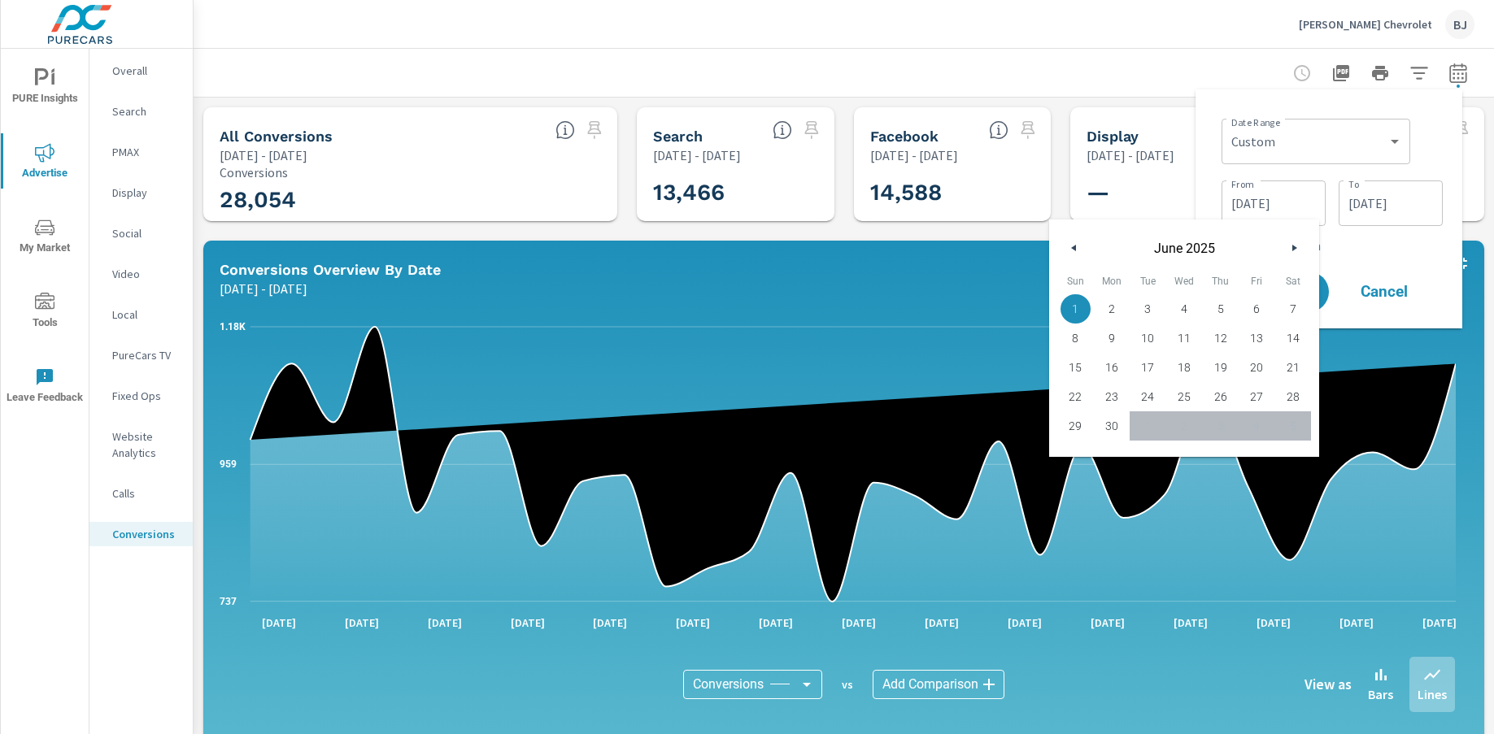
click at [1291, 246] on button "button" at bounding box center [1294, 248] width 20 height 20
click at [1292, 246] on button "button" at bounding box center [1294, 248] width 20 height 20
click at [1292, 246] on icon "button" at bounding box center [1296, 248] width 8 height 7
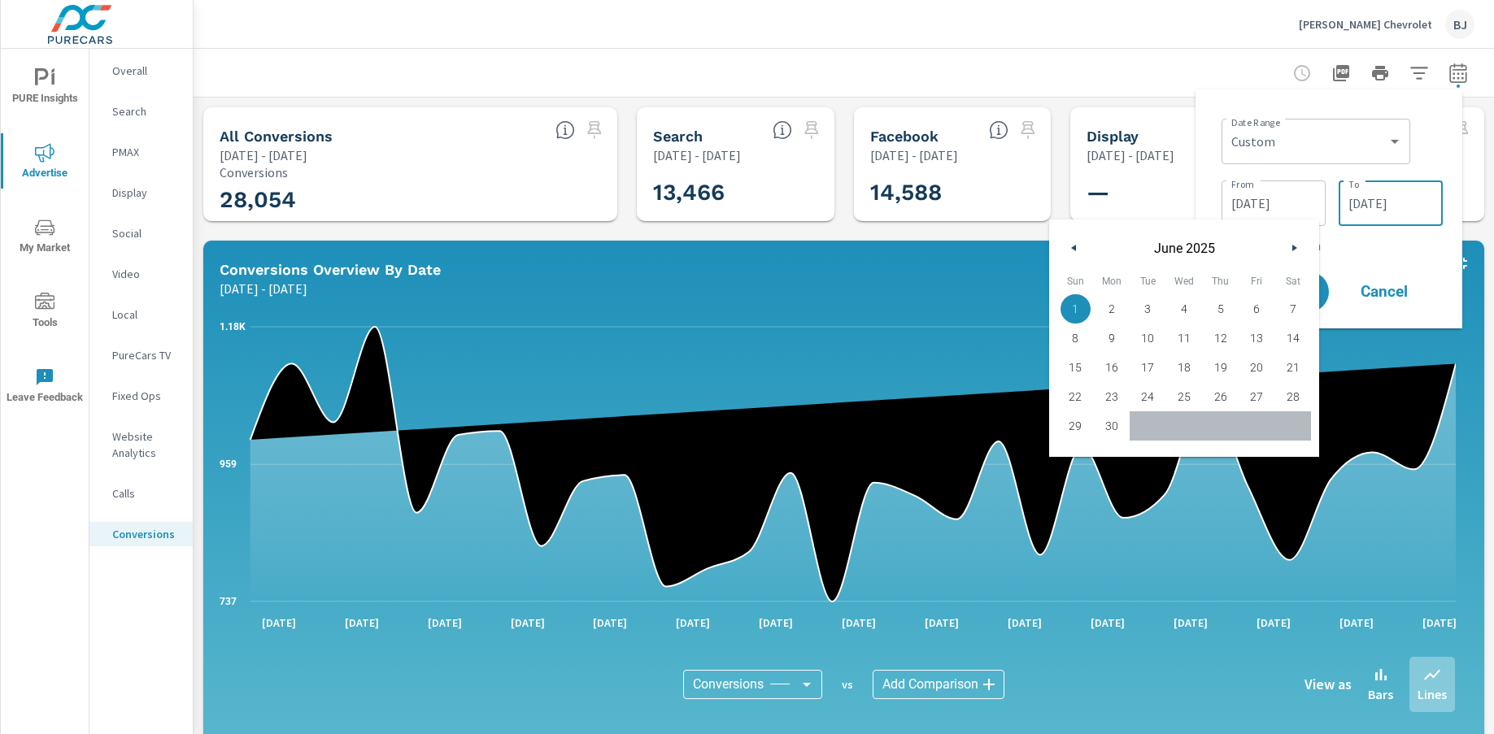
click at [1306, 211] on input "06/30/2025" at bounding box center [1390, 203] width 91 height 33
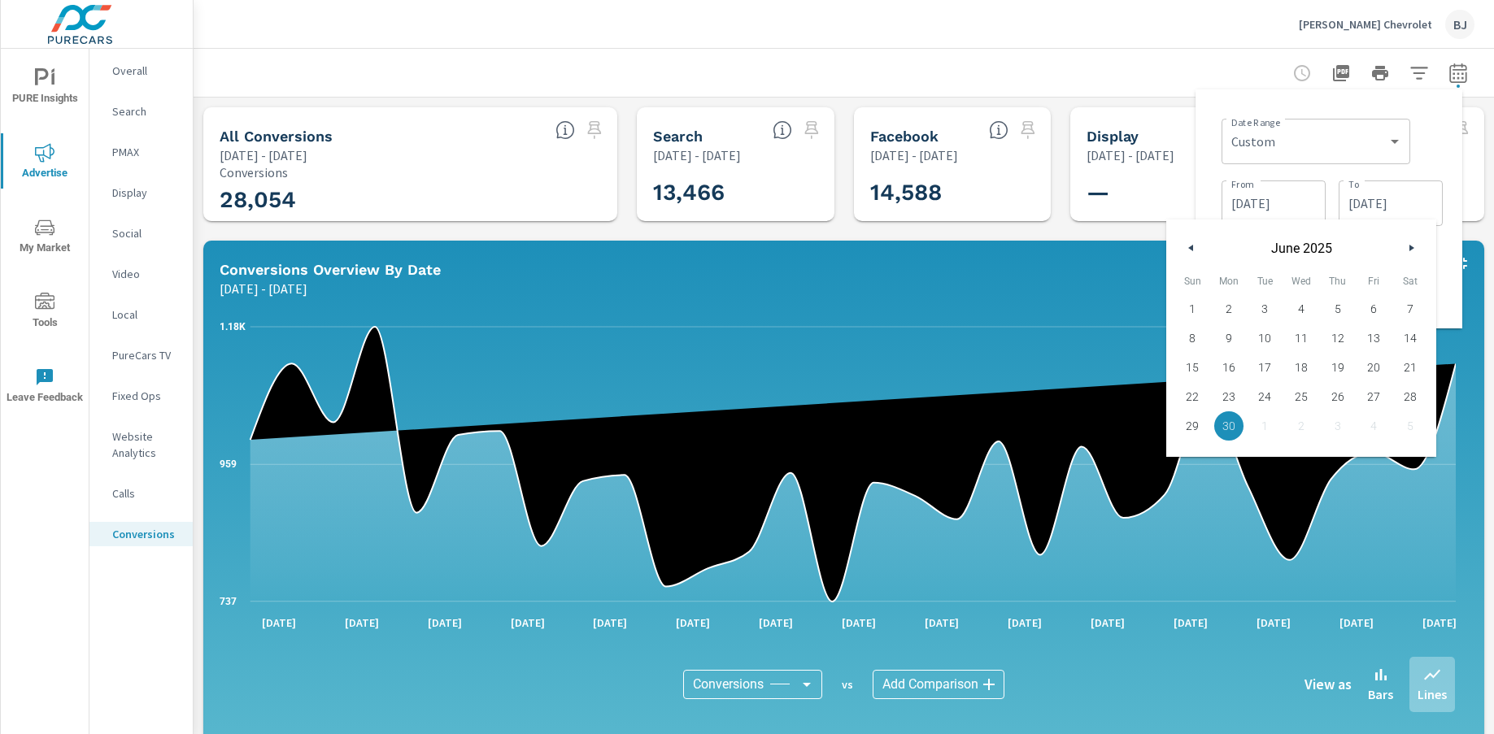
click at [1306, 248] on icon "button" at bounding box center [1414, 248] width 8 height 7
click at [1306, 249] on icon "button" at bounding box center [1414, 248] width 8 height 7
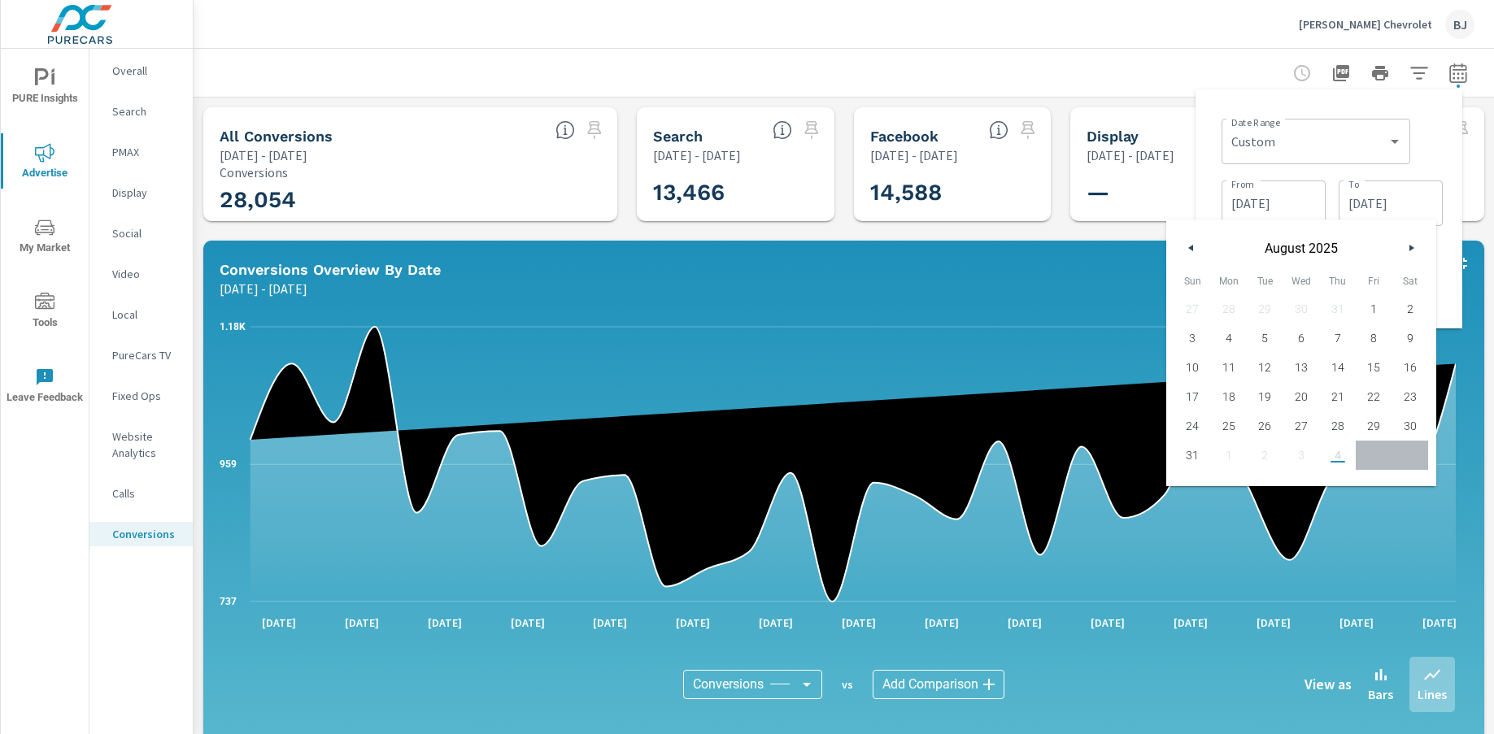
click at [1306, 249] on icon "button" at bounding box center [1414, 248] width 8 height 7
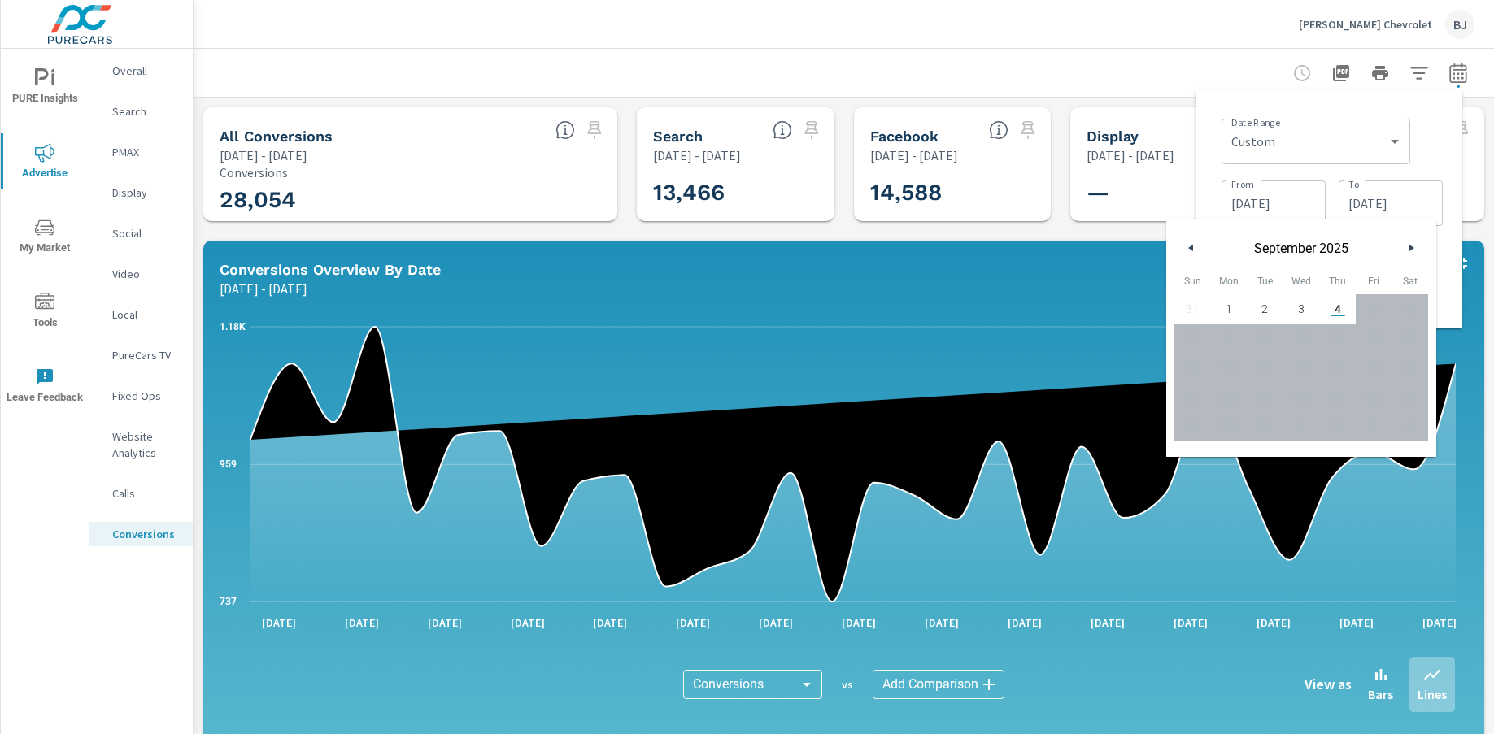
click at [1188, 247] on icon "button" at bounding box center [1189, 248] width 8 height 7
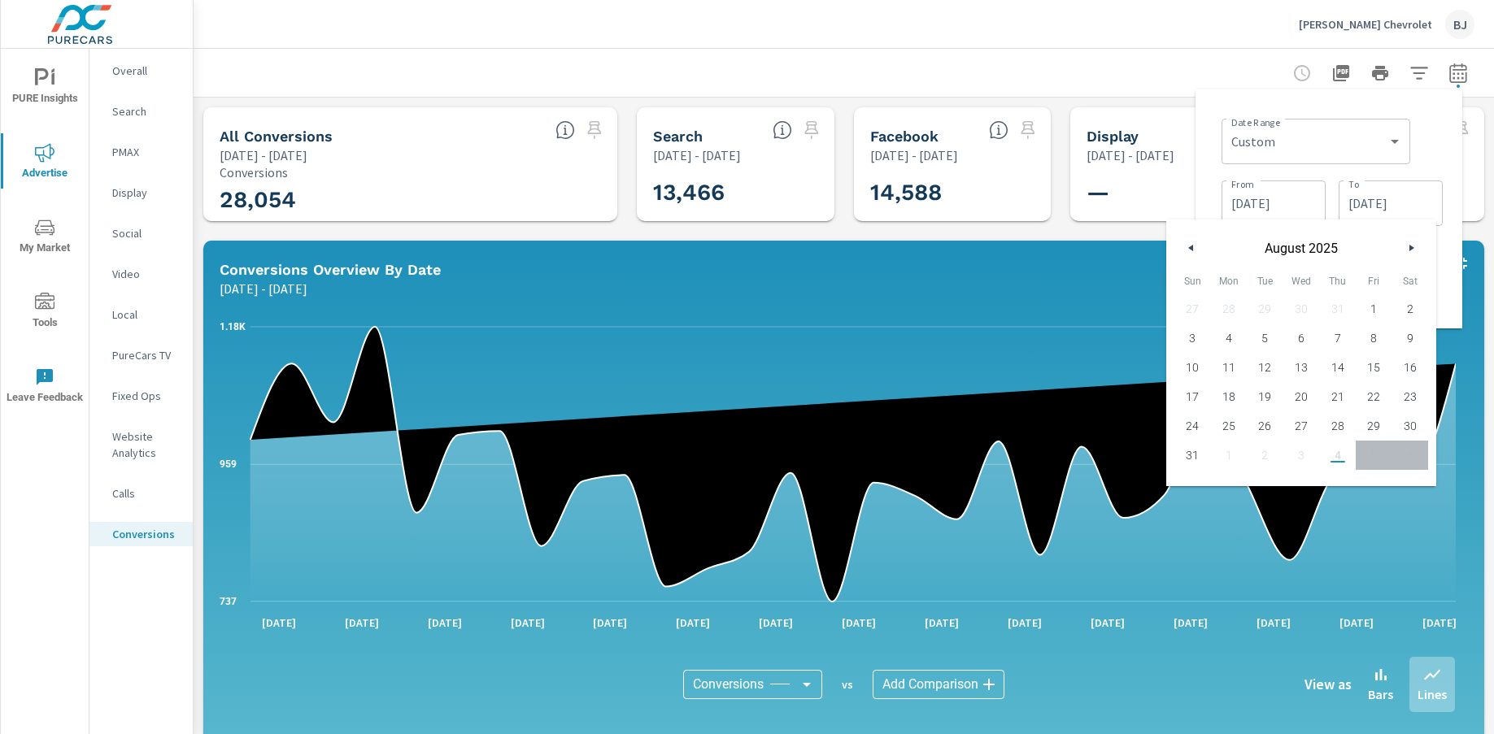
click at [1190, 247] on icon "button" at bounding box center [1189, 248] width 8 height 7
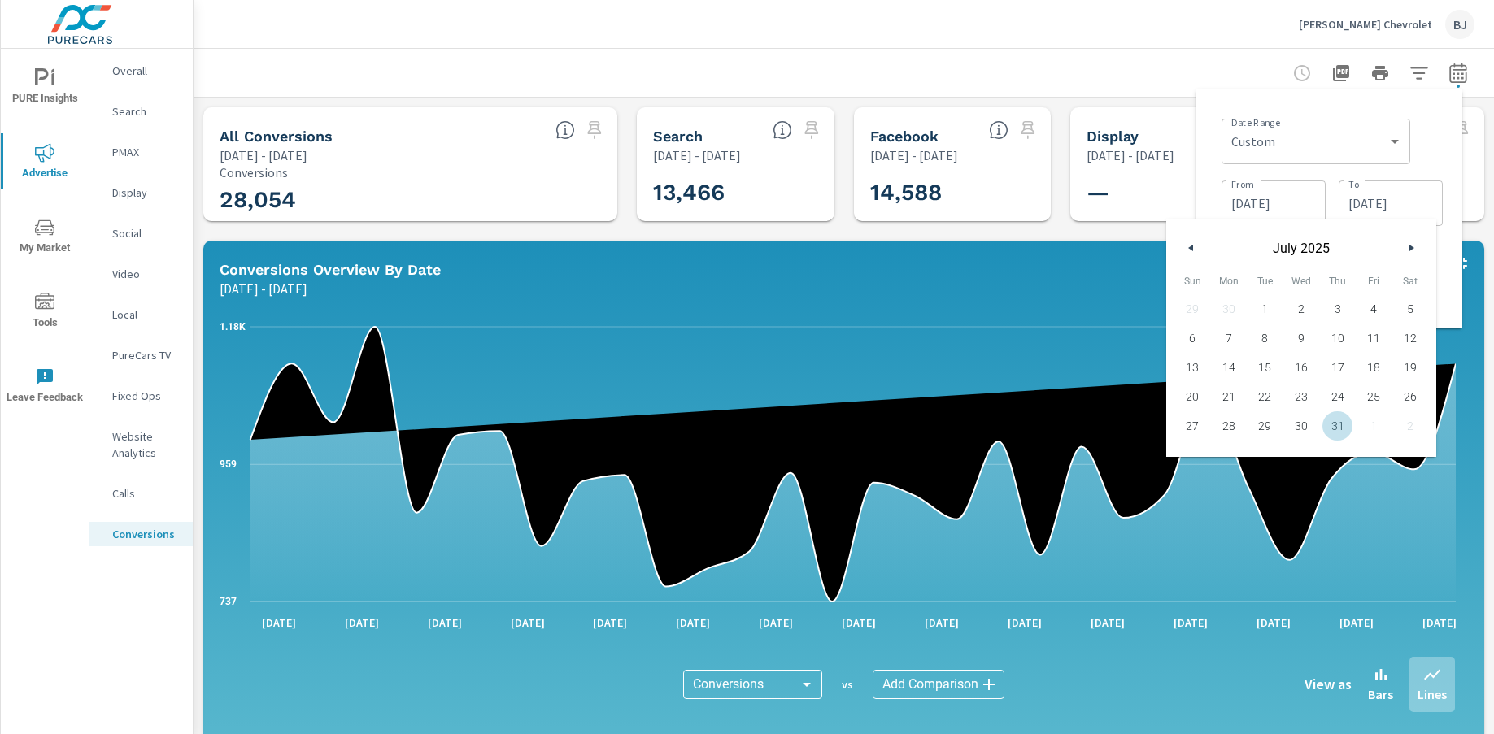
click at [1306, 432] on span "31" at bounding box center [1337, 426] width 37 height 21
type input "07/31/2025"
click at [1277, 204] on input "06/01/2025" at bounding box center [1273, 203] width 91 height 33
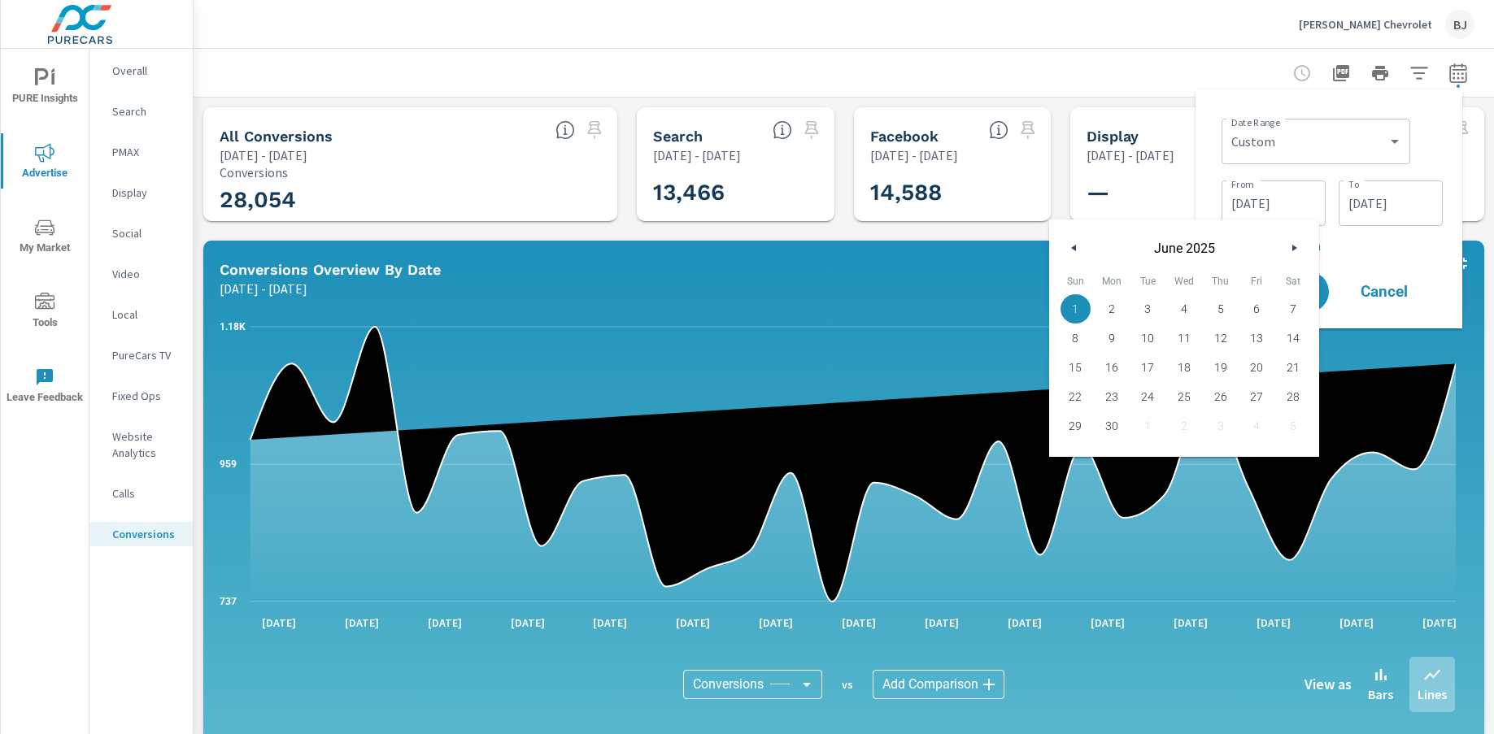
click at [1299, 246] on icon "button" at bounding box center [1296, 248] width 8 height 7
click at [1144, 308] on span "1" at bounding box center [1148, 308] width 37 height 21
type input "07/01/2025"
click at [1306, 246] on p "+ Add comparison" at bounding box center [1332, 246] width 221 height 20
select select "Previous period"
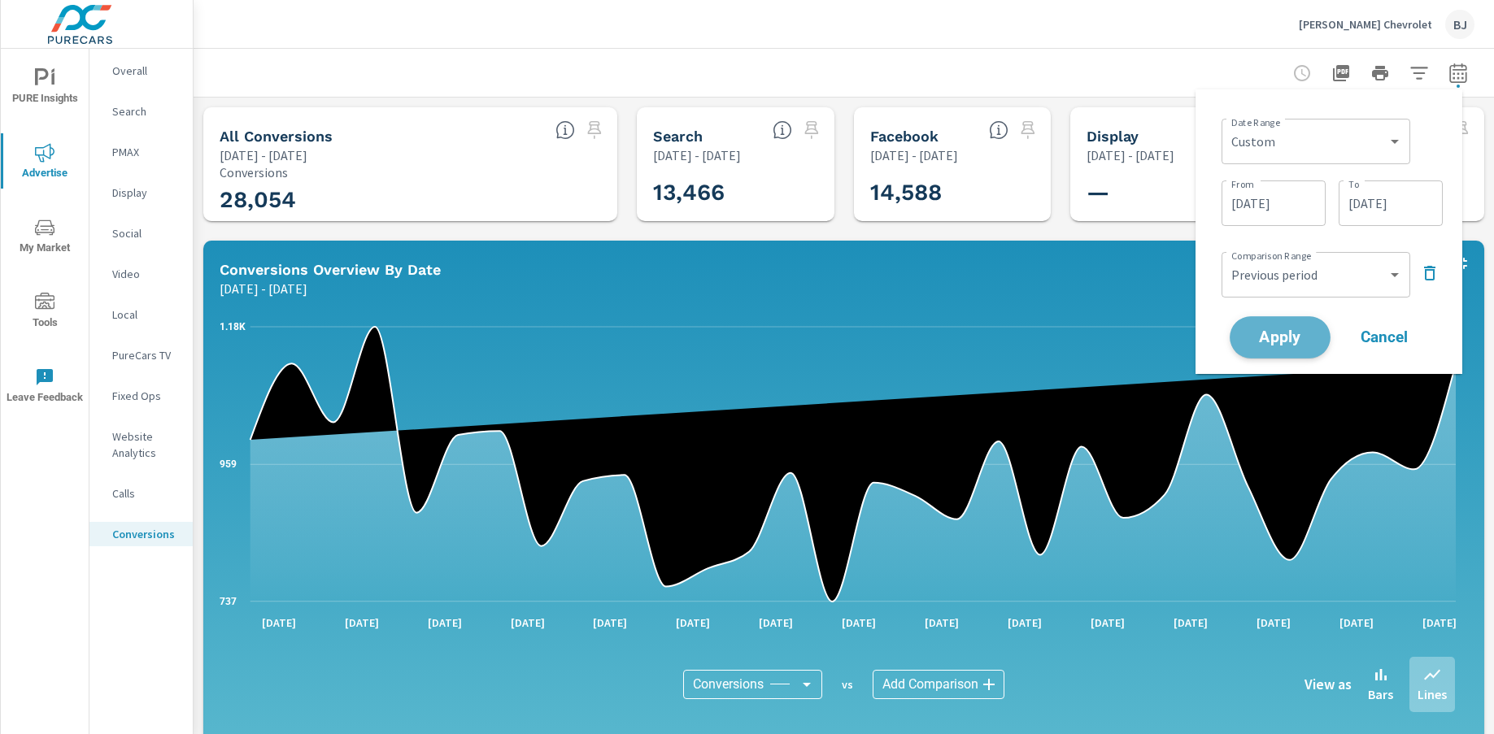
click at [1283, 334] on span "Apply" at bounding box center [1280, 337] width 67 height 15
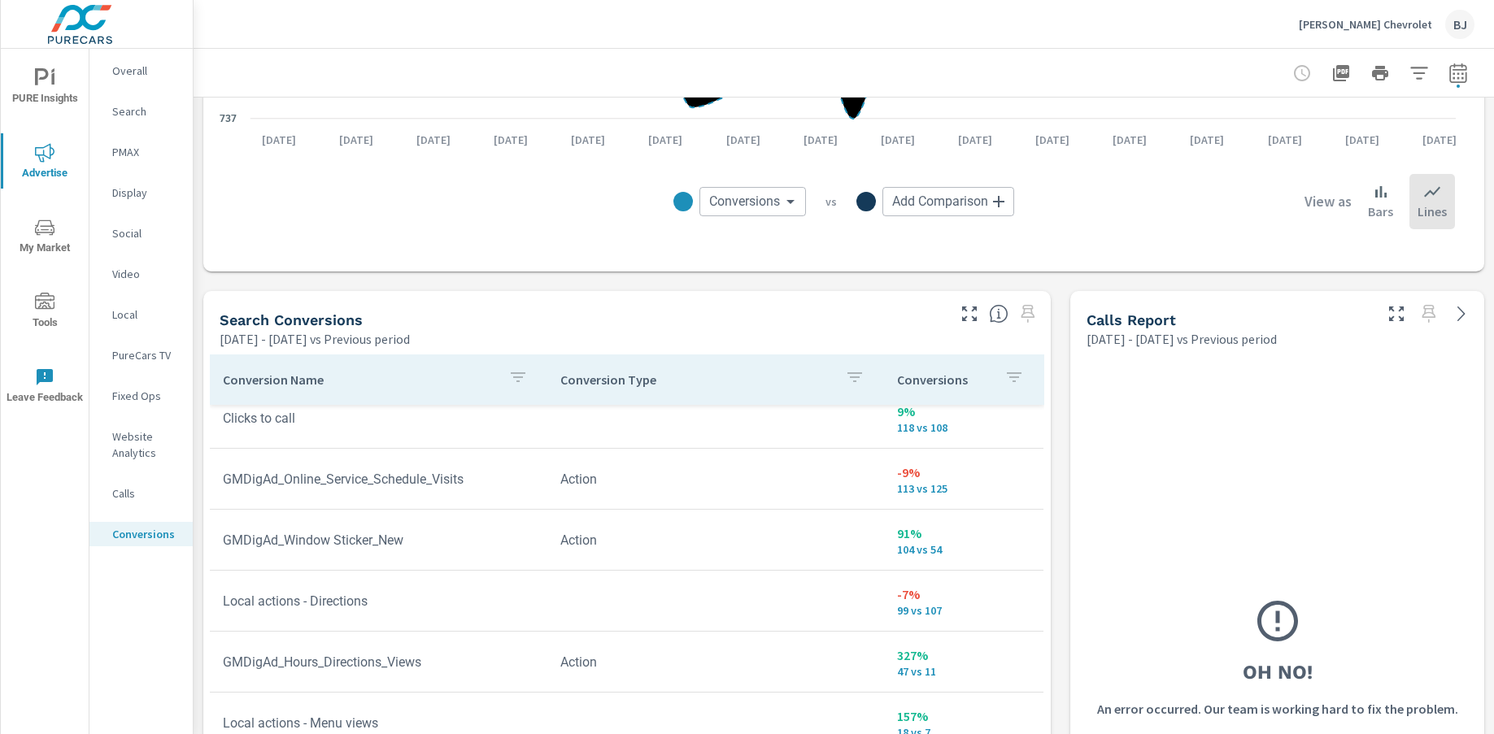
scroll to position [732, 0]
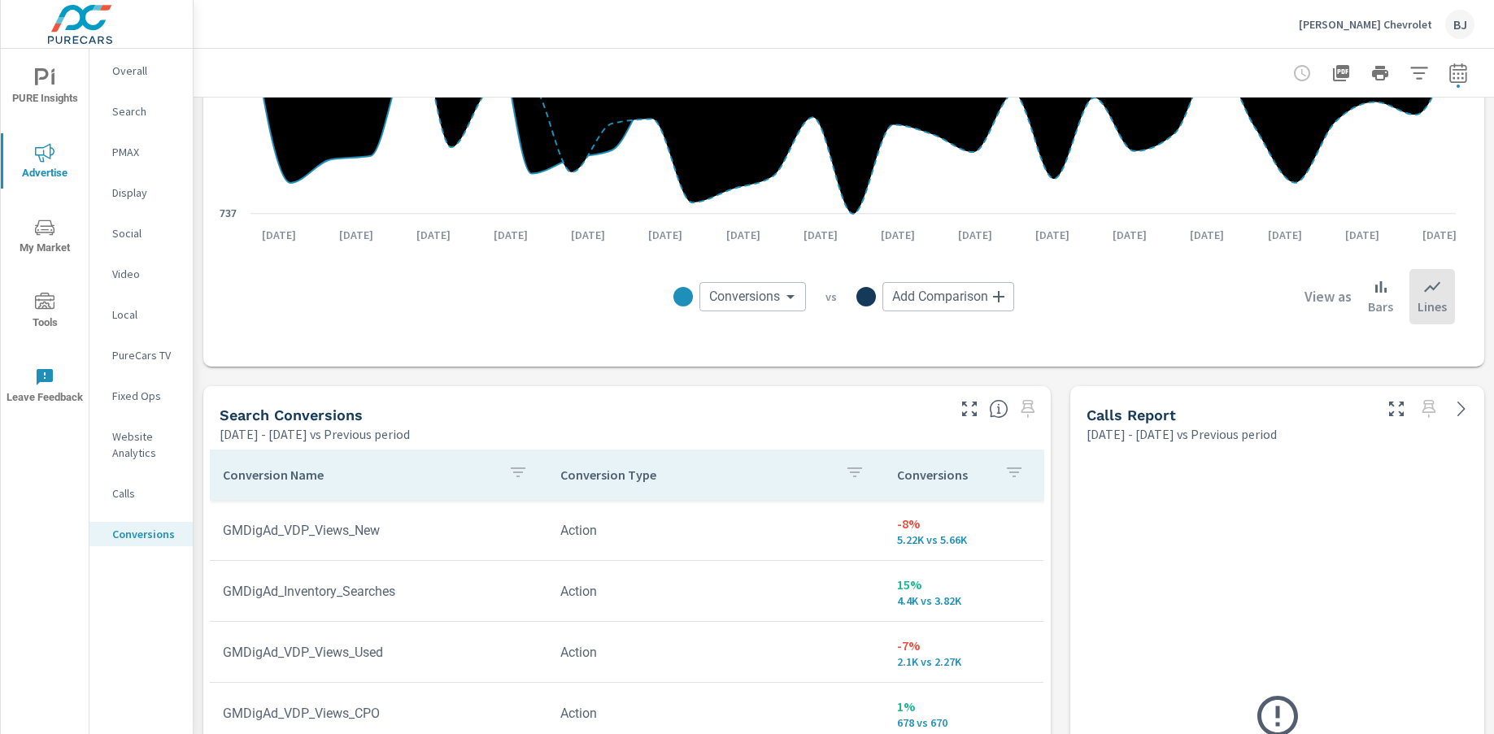
scroll to position [569, 0]
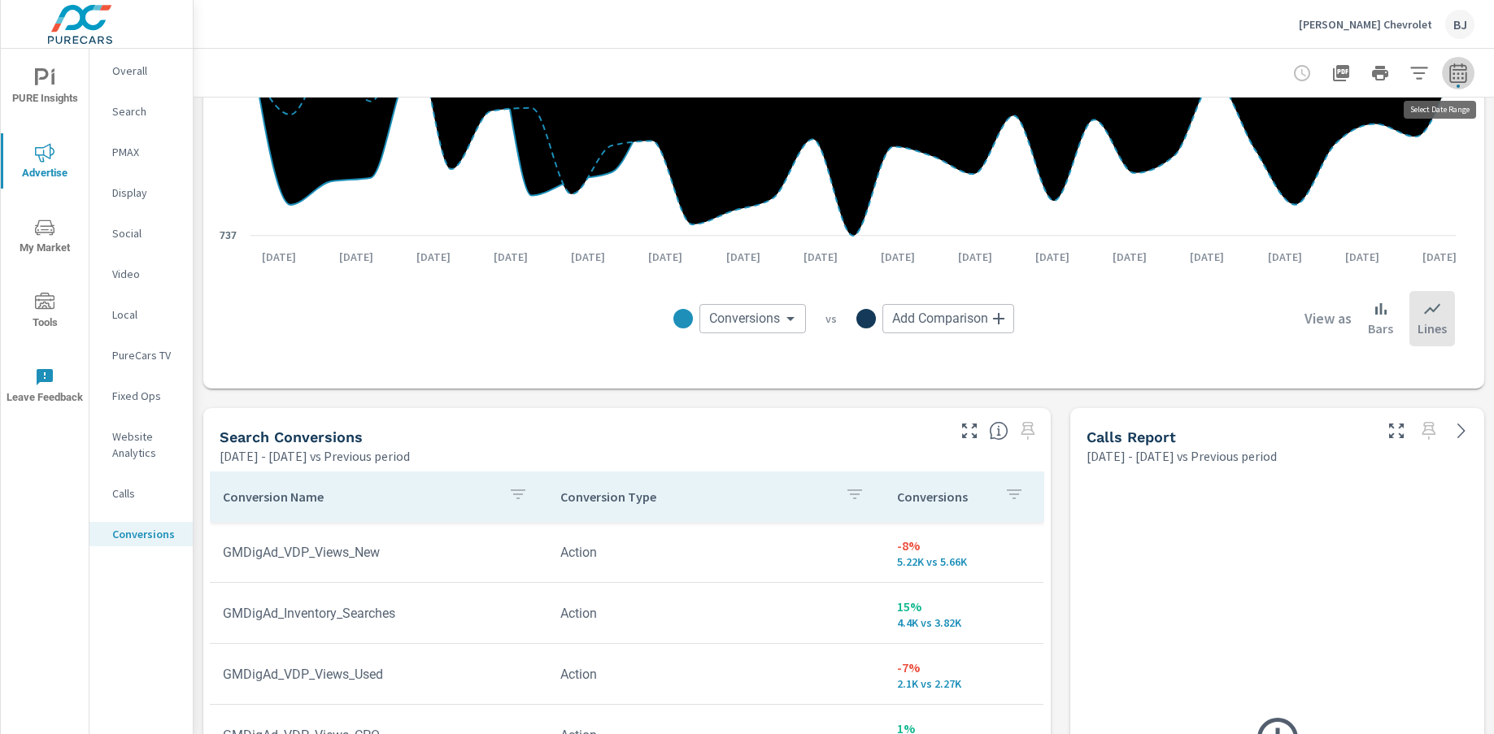
click at [1306, 76] on icon "button" at bounding box center [1459, 73] width 20 height 20
select select "Previous period"
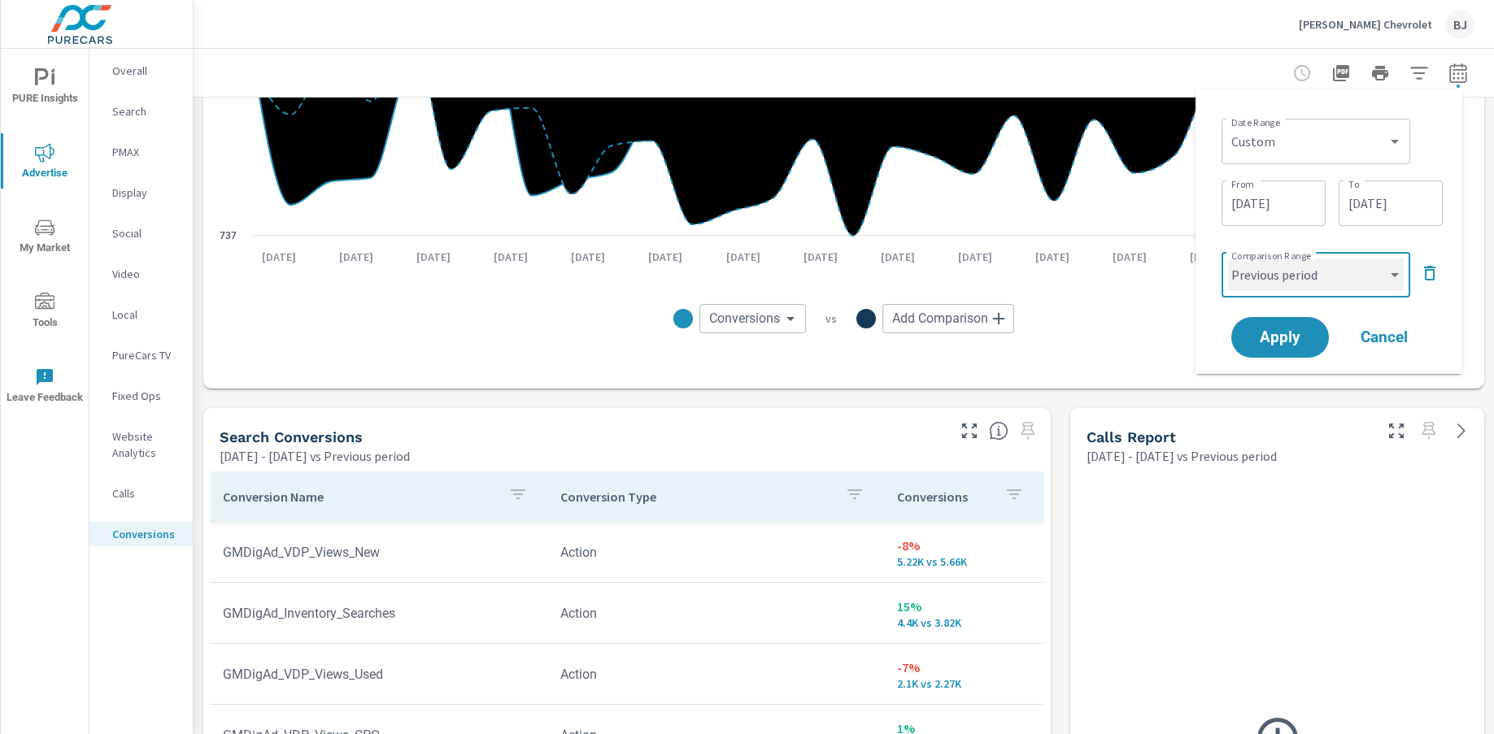
click at [1306, 276] on select "Custom Previous period Previous month Previous year" at bounding box center [1316, 275] width 176 height 33
click at [1306, 270] on icon "button" at bounding box center [1429, 273] width 11 height 15
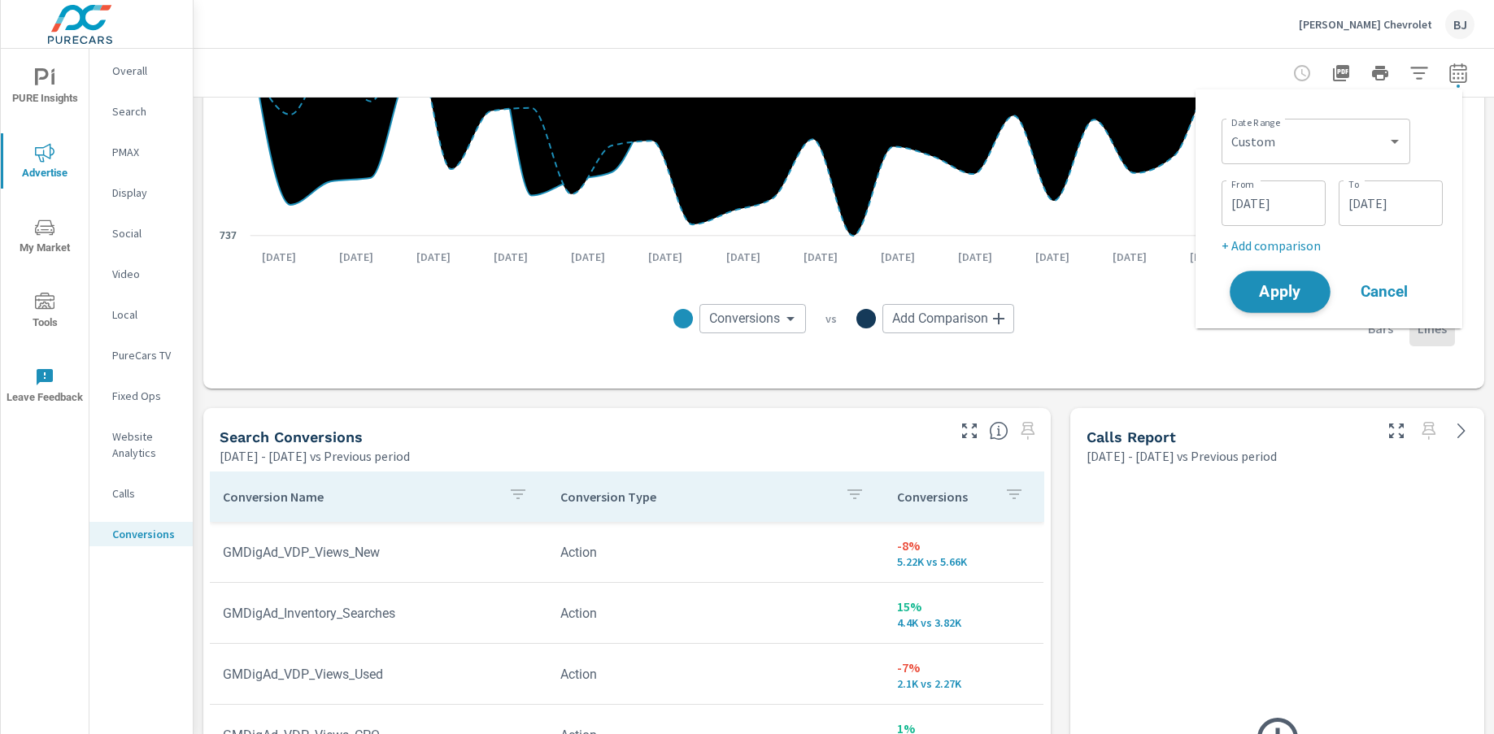
click at [1277, 299] on span "Apply" at bounding box center [1280, 292] width 67 height 15
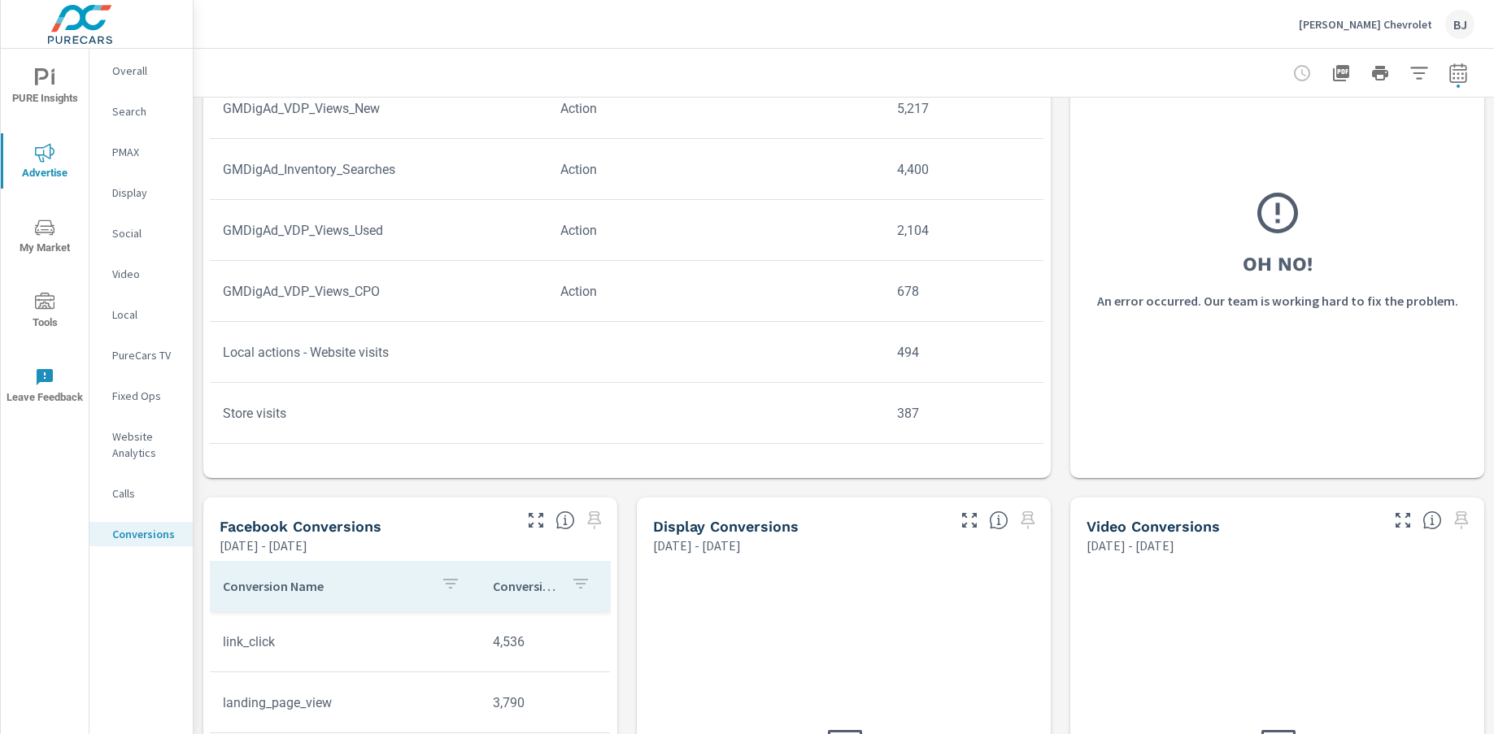
scroll to position [813, 0]
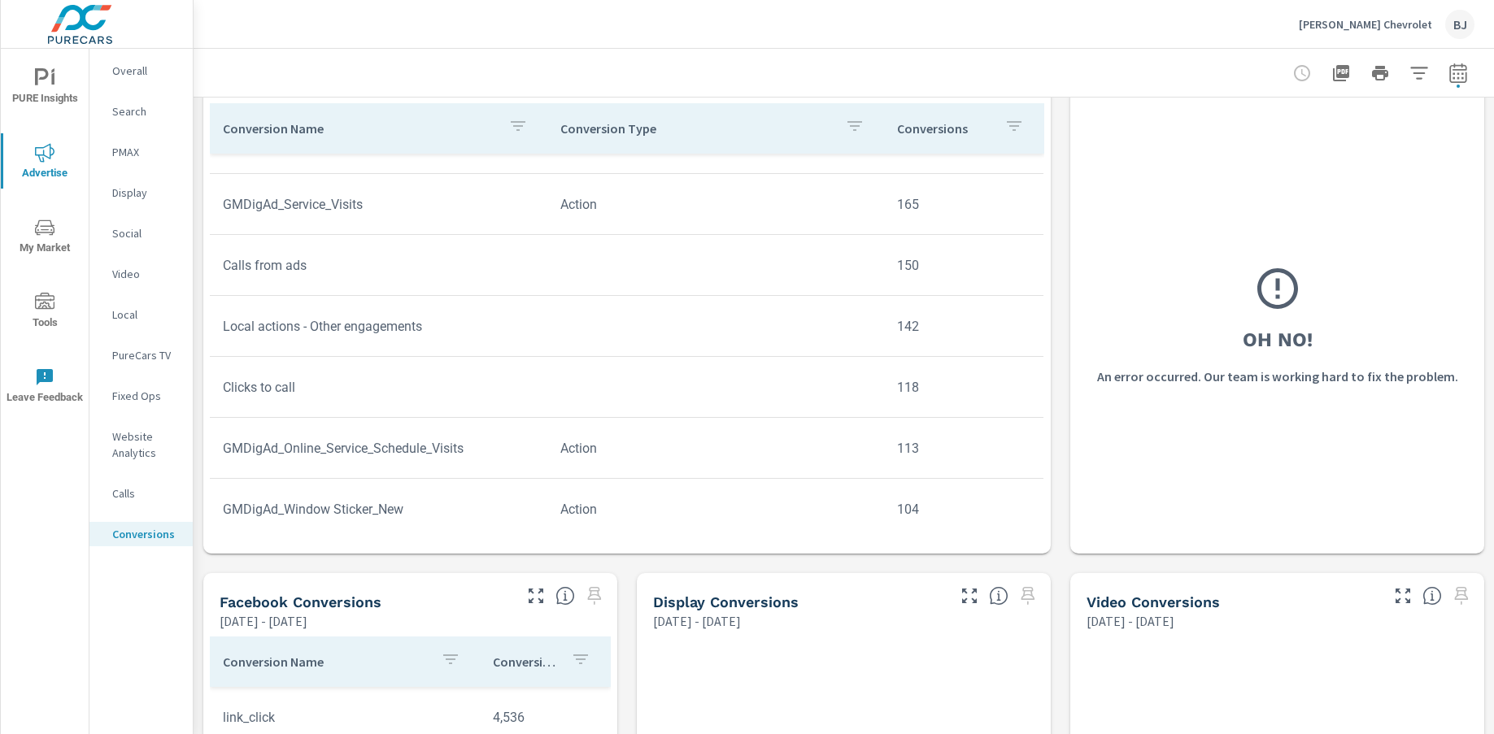
scroll to position [732, 0]
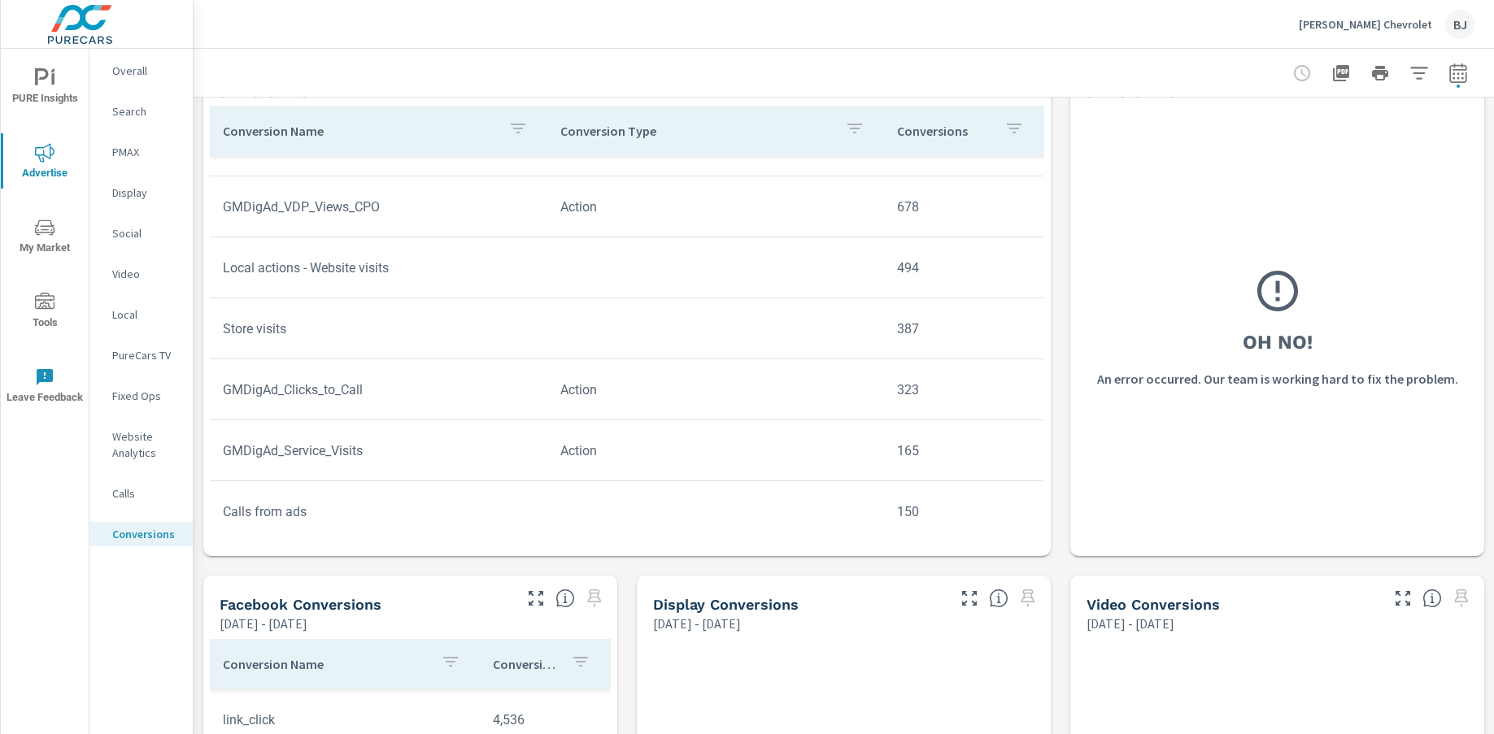
scroll to position [244, 0]
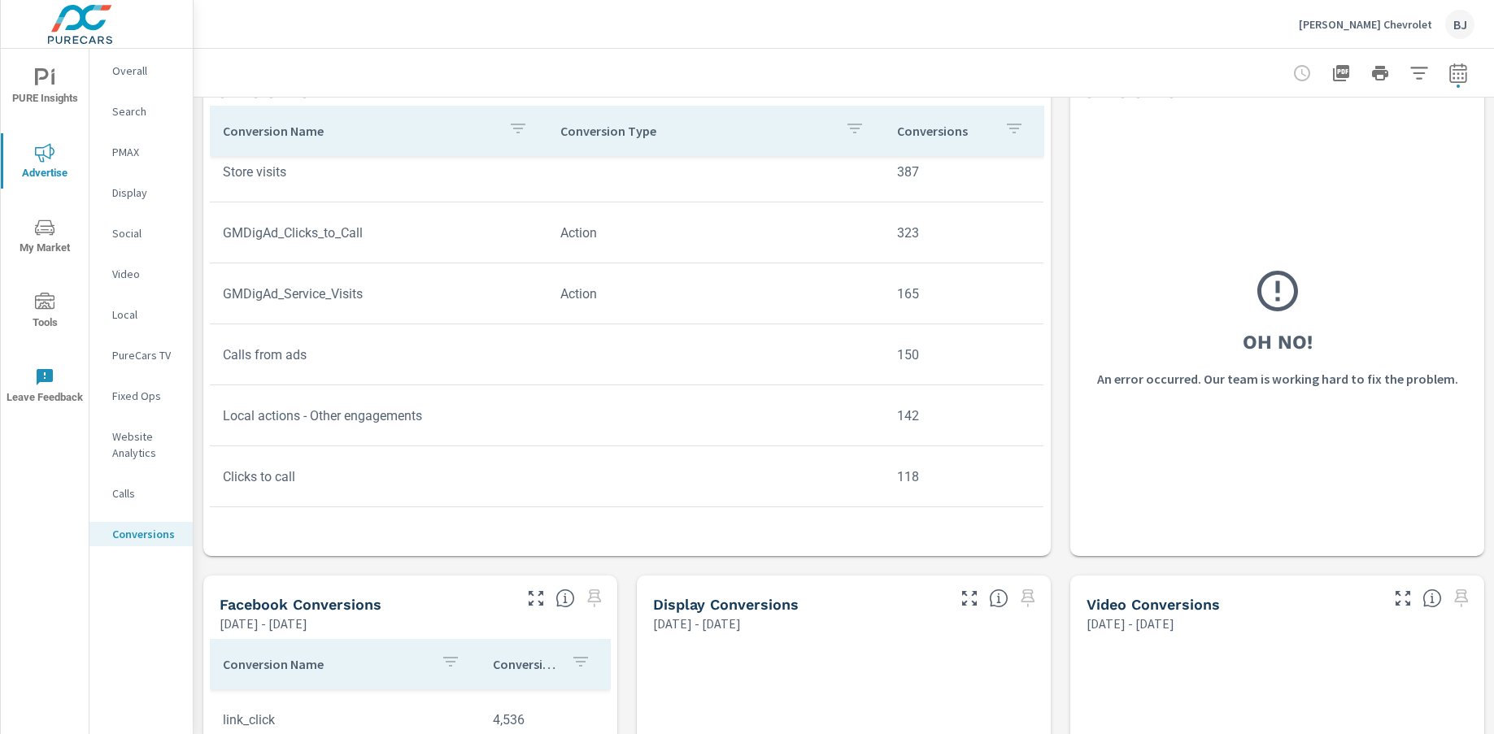
scroll to position [325, 0]
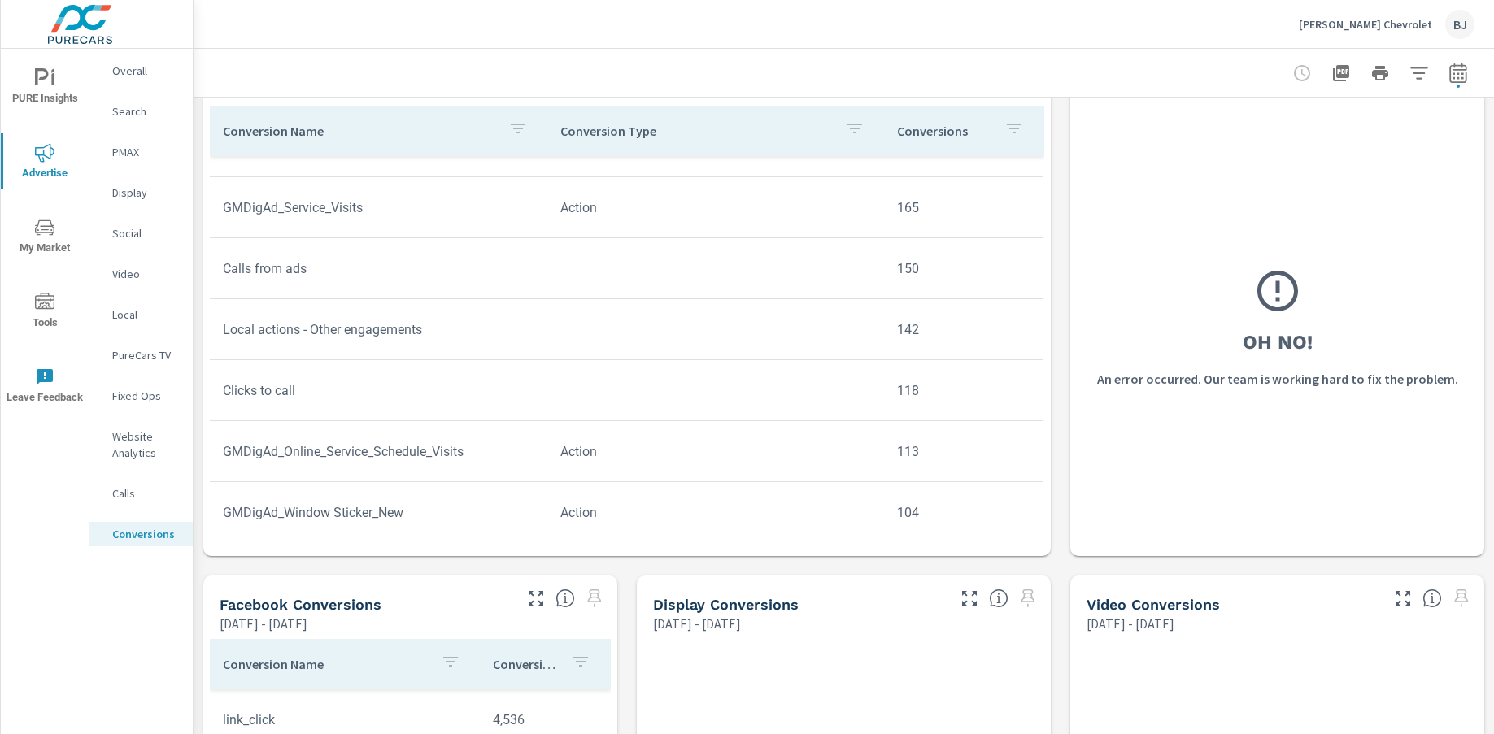
scroll to position [569, 0]
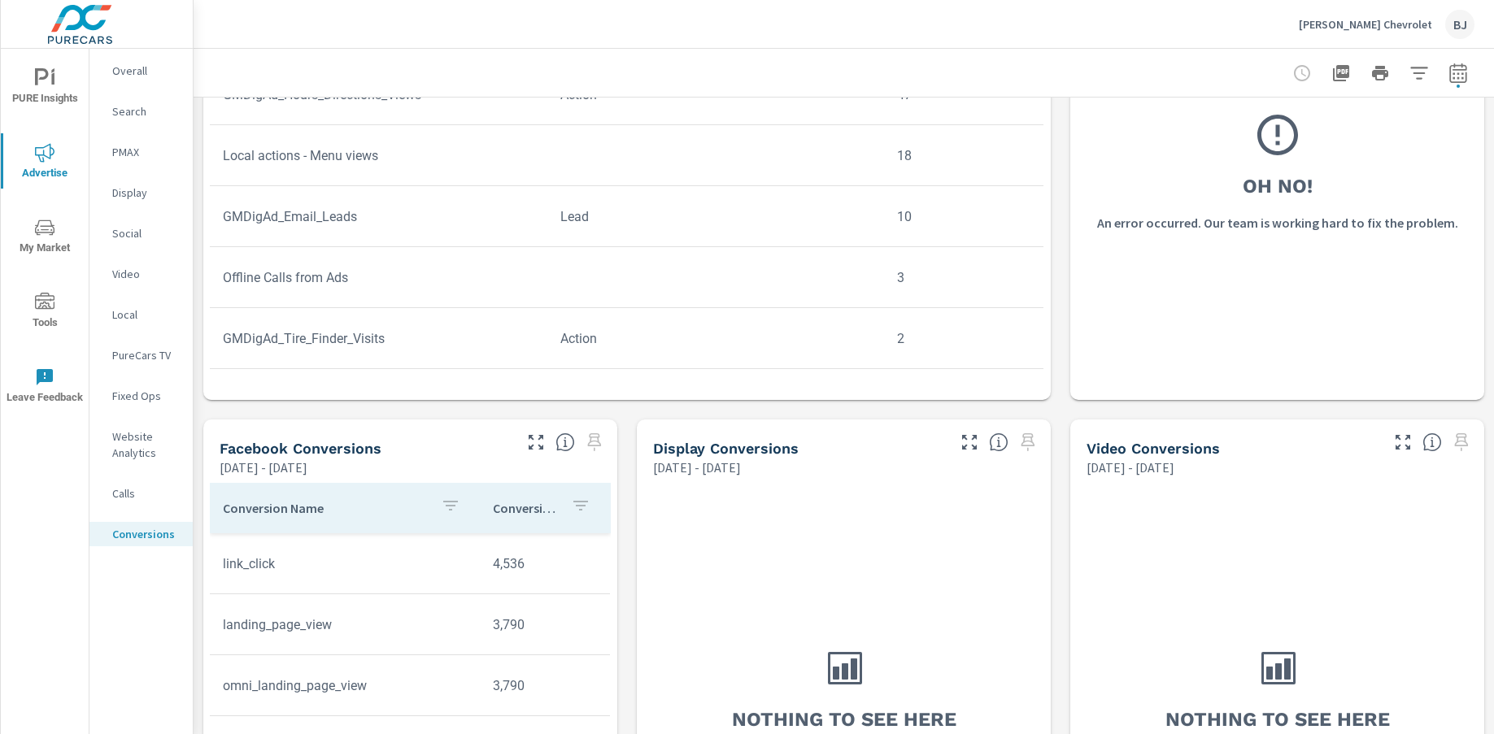
scroll to position [895, 0]
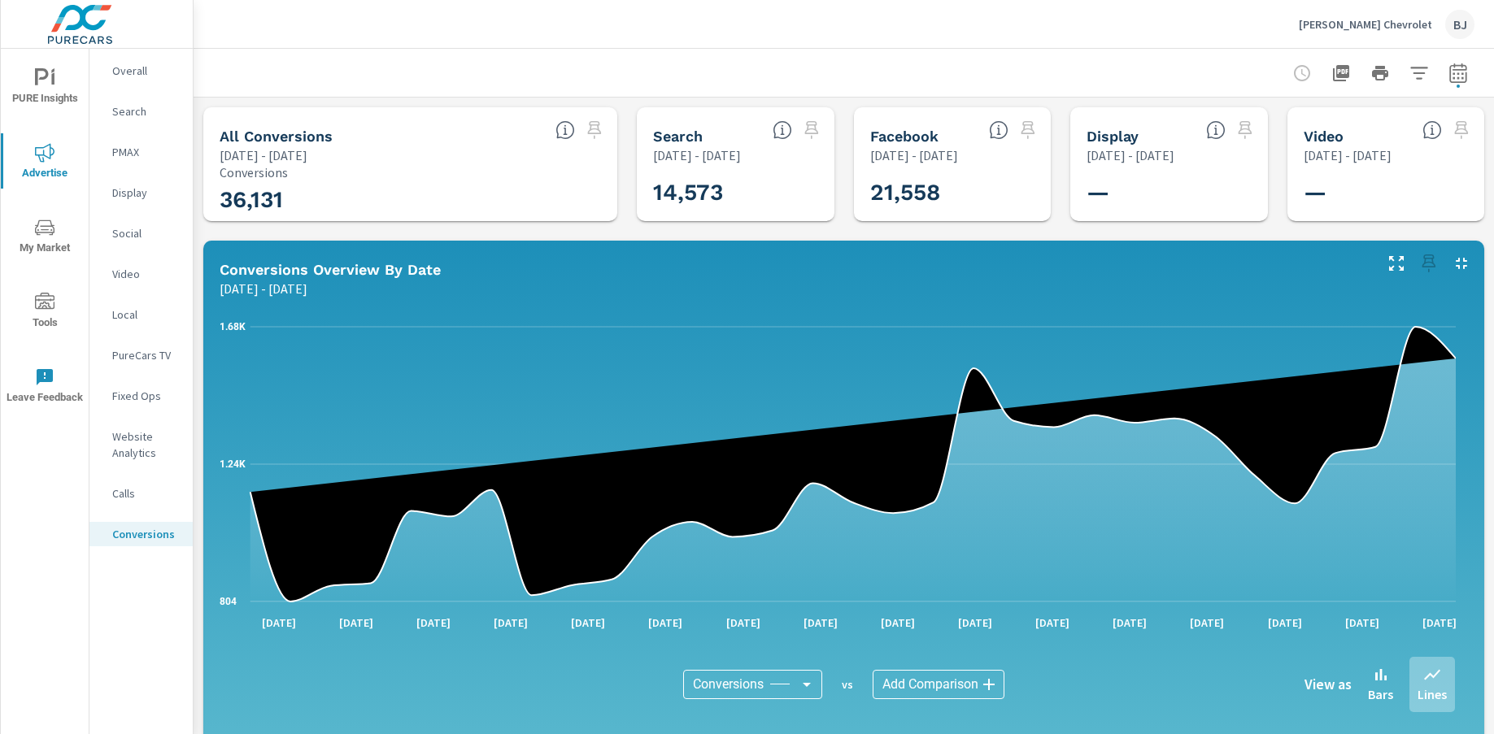
click at [1306, 77] on icon "button" at bounding box center [1458, 75] width 11 height 7
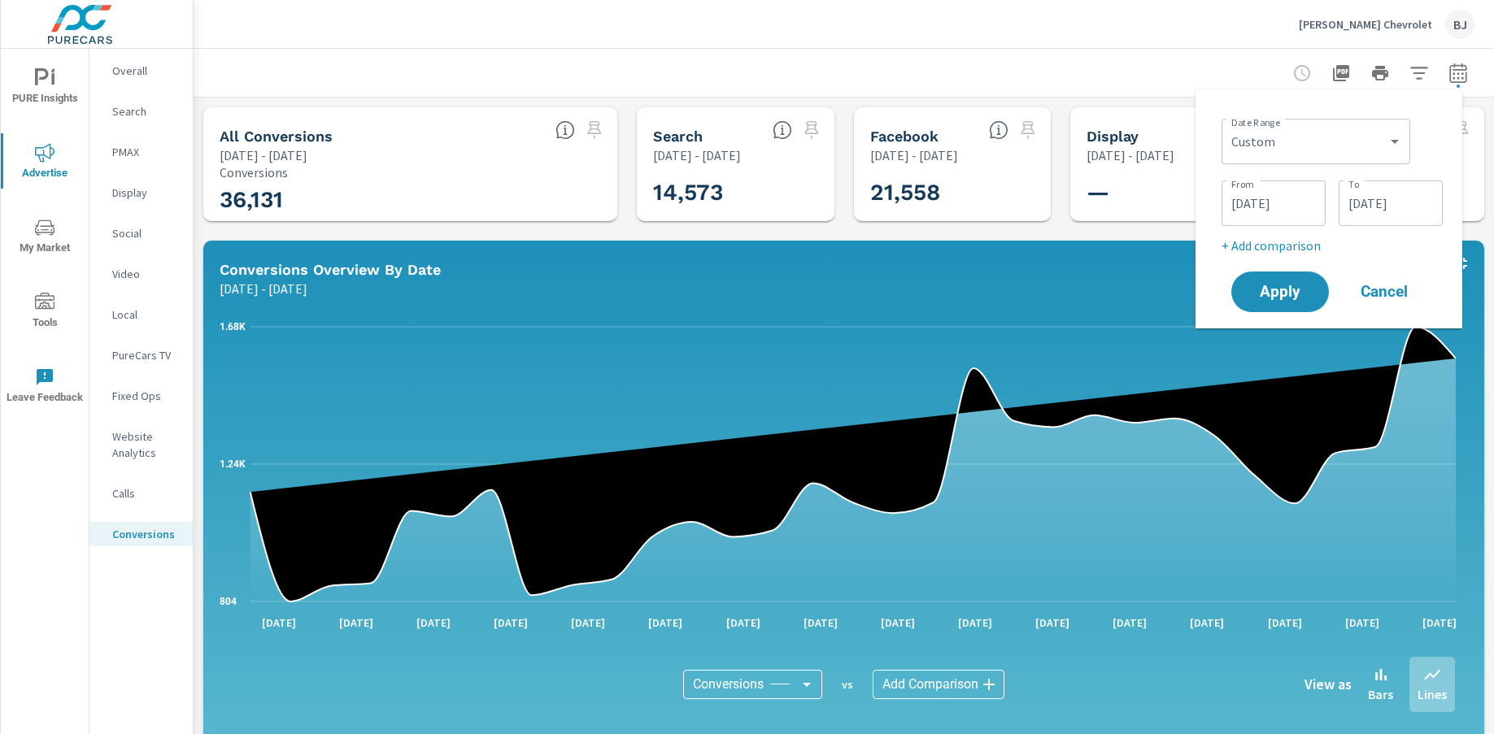
click at [1293, 198] on input "07/01/2025" at bounding box center [1273, 203] width 91 height 33
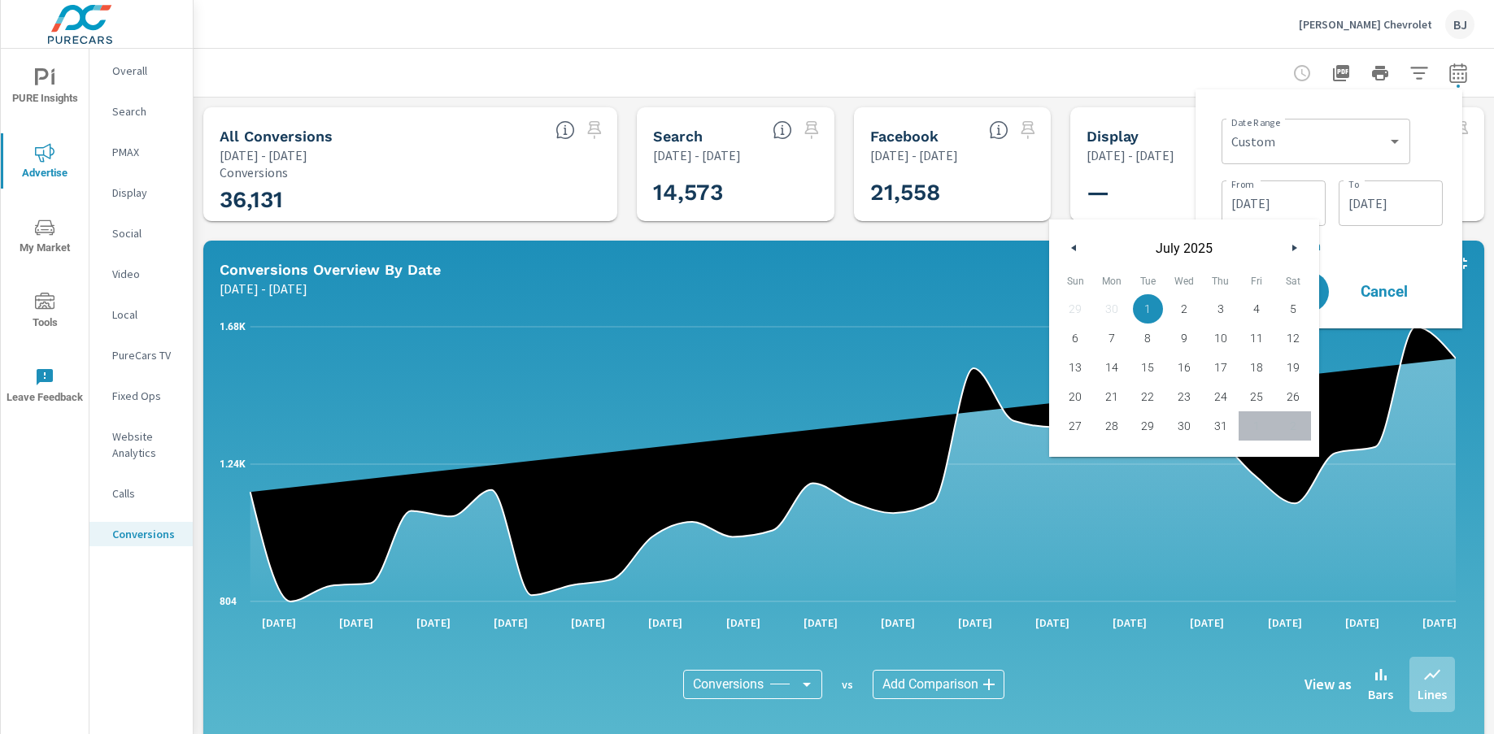
click at [1295, 246] on icon "button" at bounding box center [1296, 248] width 8 height 7
click at [1297, 251] on button "button" at bounding box center [1294, 248] width 20 height 20
click at [1295, 251] on icon "button" at bounding box center [1296, 248] width 8 height 7
click at [1306, 146] on div "Date Range Custom Yesterday Last week Last 7 days Last 14 days Last 30 days Las…" at bounding box center [1332, 139] width 221 height 55
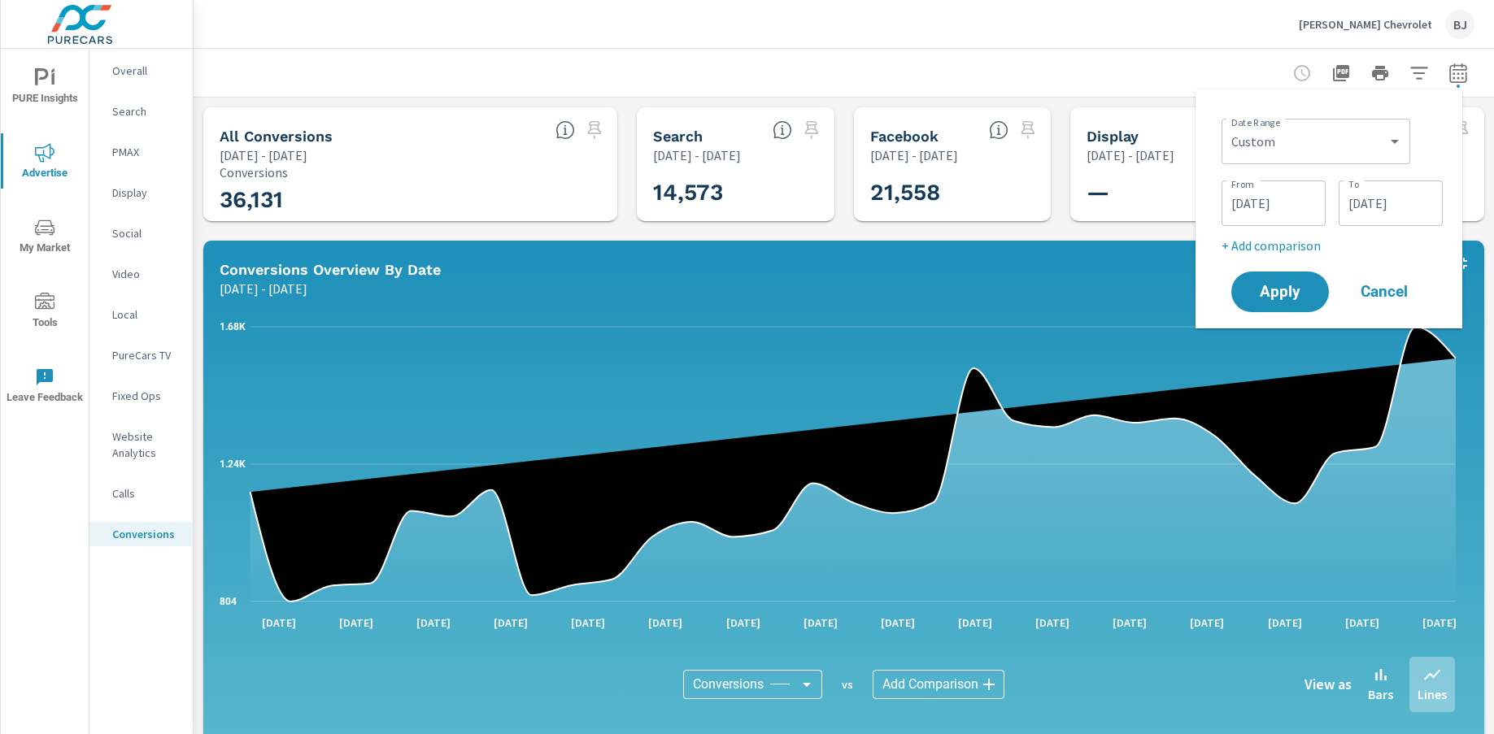
click at [1306, 204] on input "07/01/2025" at bounding box center [1273, 203] width 91 height 33
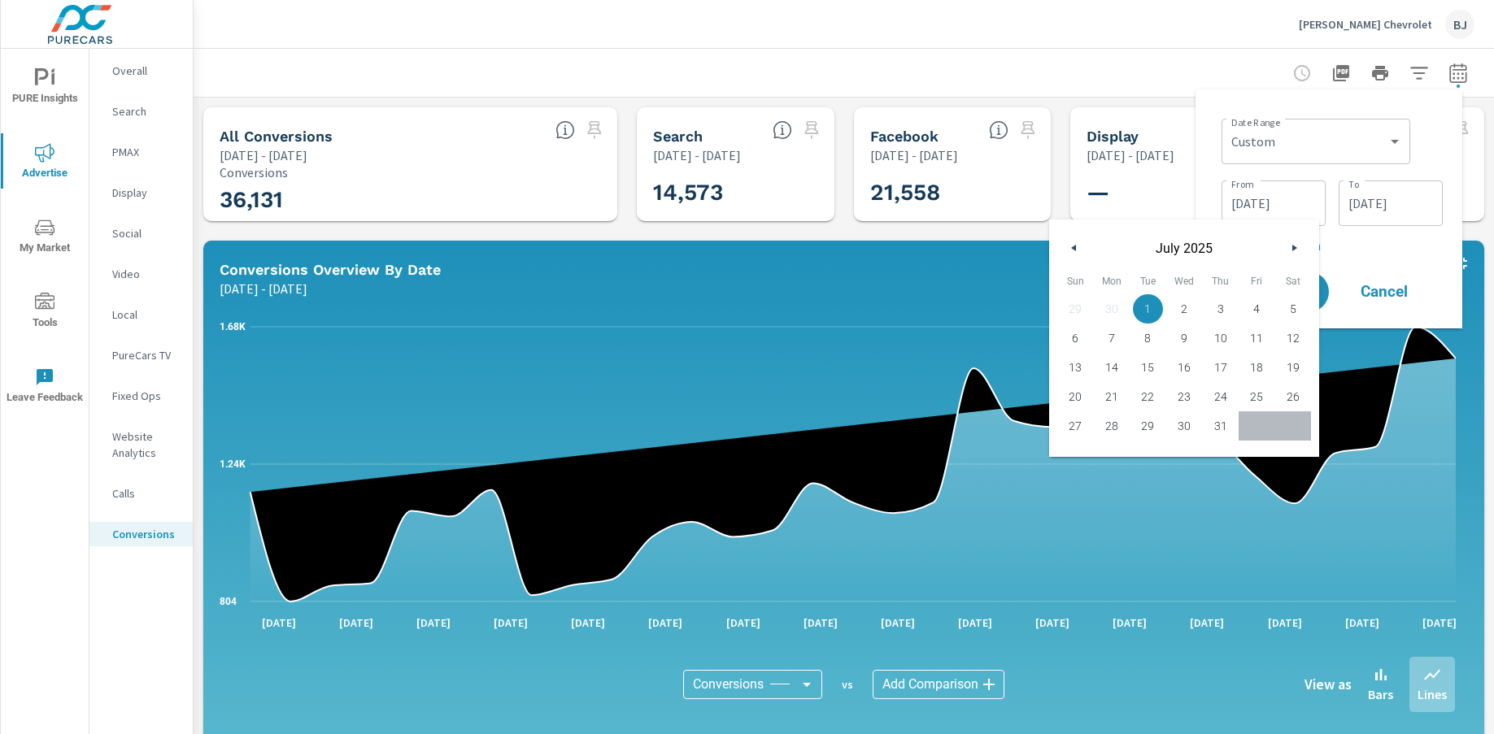
click at [1296, 246] on icon "button" at bounding box center [1296, 248] width 8 height 7
click at [1066, 250] on button "button" at bounding box center [1075, 248] width 20 height 20
click at [1300, 245] on icon "button" at bounding box center [1296, 248] width 8 height 7
click at [1301, 245] on button "button" at bounding box center [1294, 248] width 20 height 20
click at [1306, 213] on input "07/31/2025" at bounding box center [1390, 203] width 91 height 33
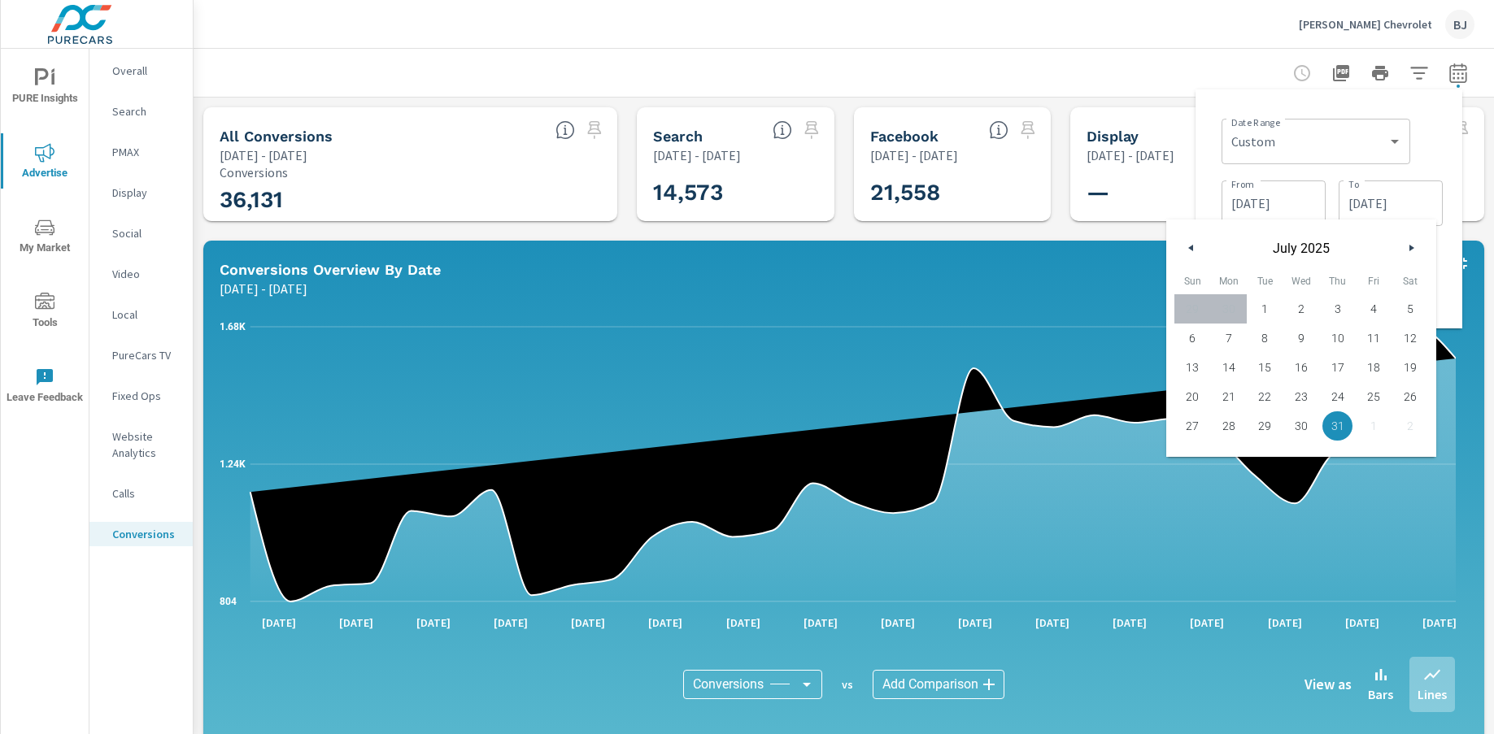
click at [1306, 248] on button "button" at bounding box center [1411, 248] width 20 height 20
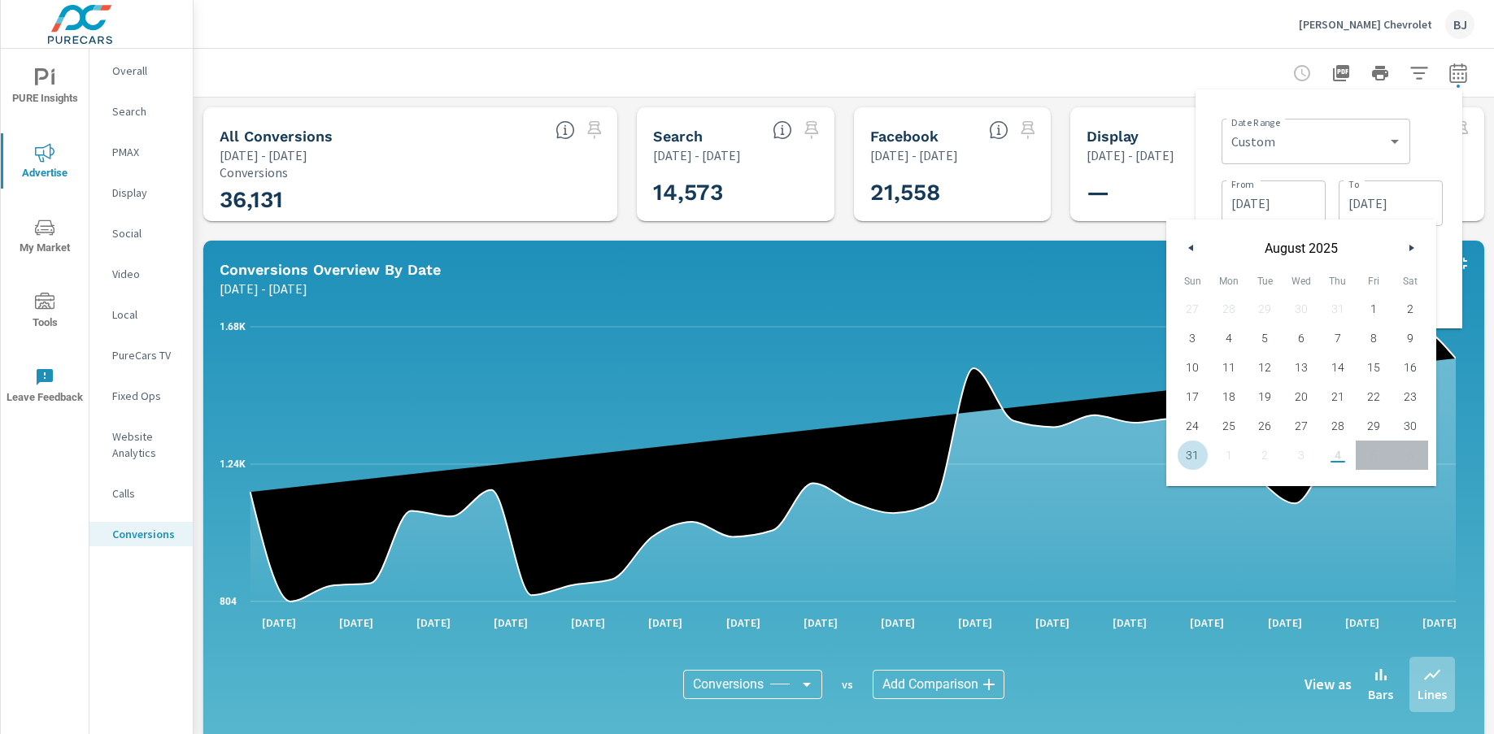
click at [1192, 449] on span "31" at bounding box center [1192, 455] width 37 height 21
type input "08/31/2025"
click at [1305, 195] on input "07/01/2025" at bounding box center [1273, 203] width 91 height 33
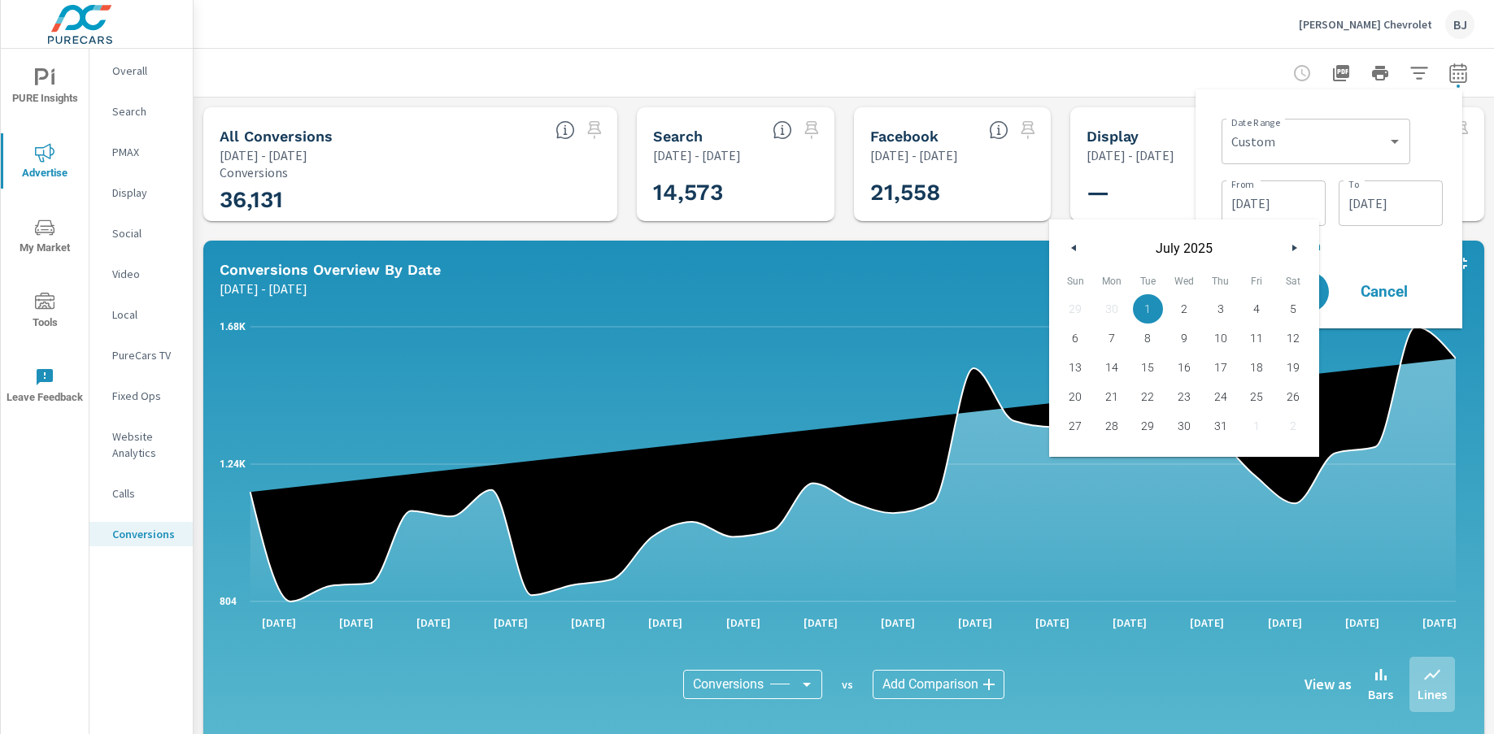
click at [1292, 248] on button "button" at bounding box center [1294, 248] width 20 height 20
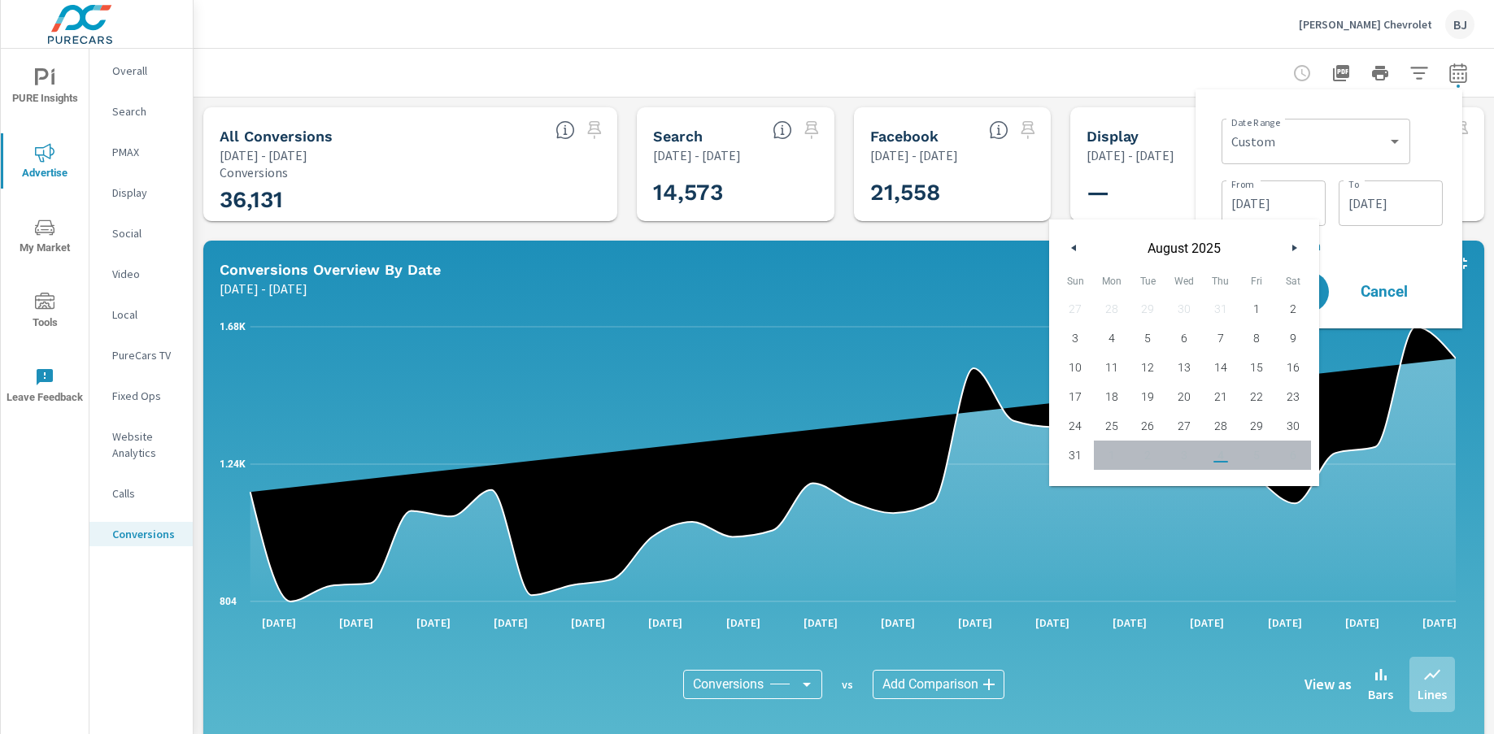
click at [1253, 310] on span "1" at bounding box center [1257, 308] width 37 height 21
type input "08/01/2025"
click at [1306, 256] on div "Date Range Custom Yesterday Last week Last 7 days Last 14 days Last 30 days Las…" at bounding box center [1329, 208] width 241 height 213
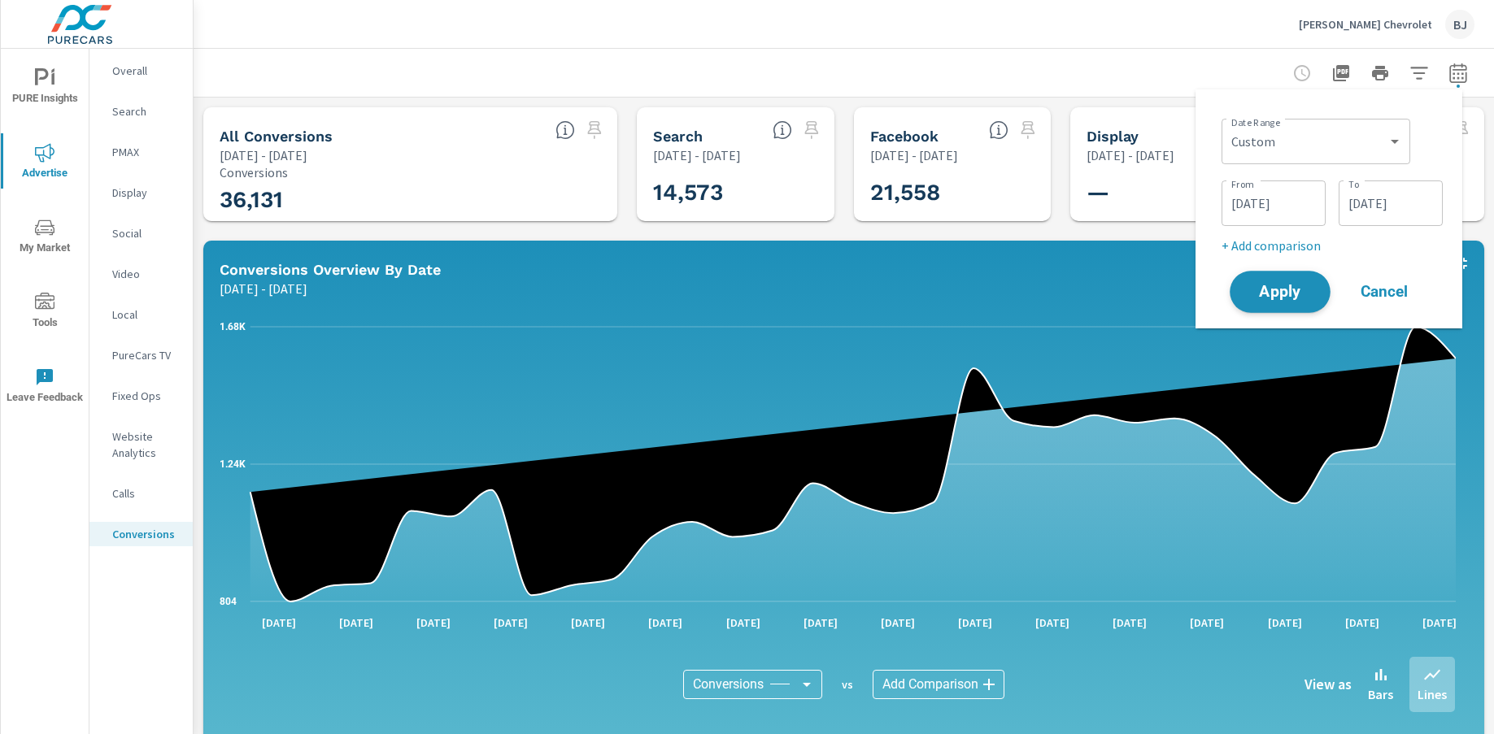
click at [1259, 294] on span "Apply" at bounding box center [1280, 292] width 67 height 15
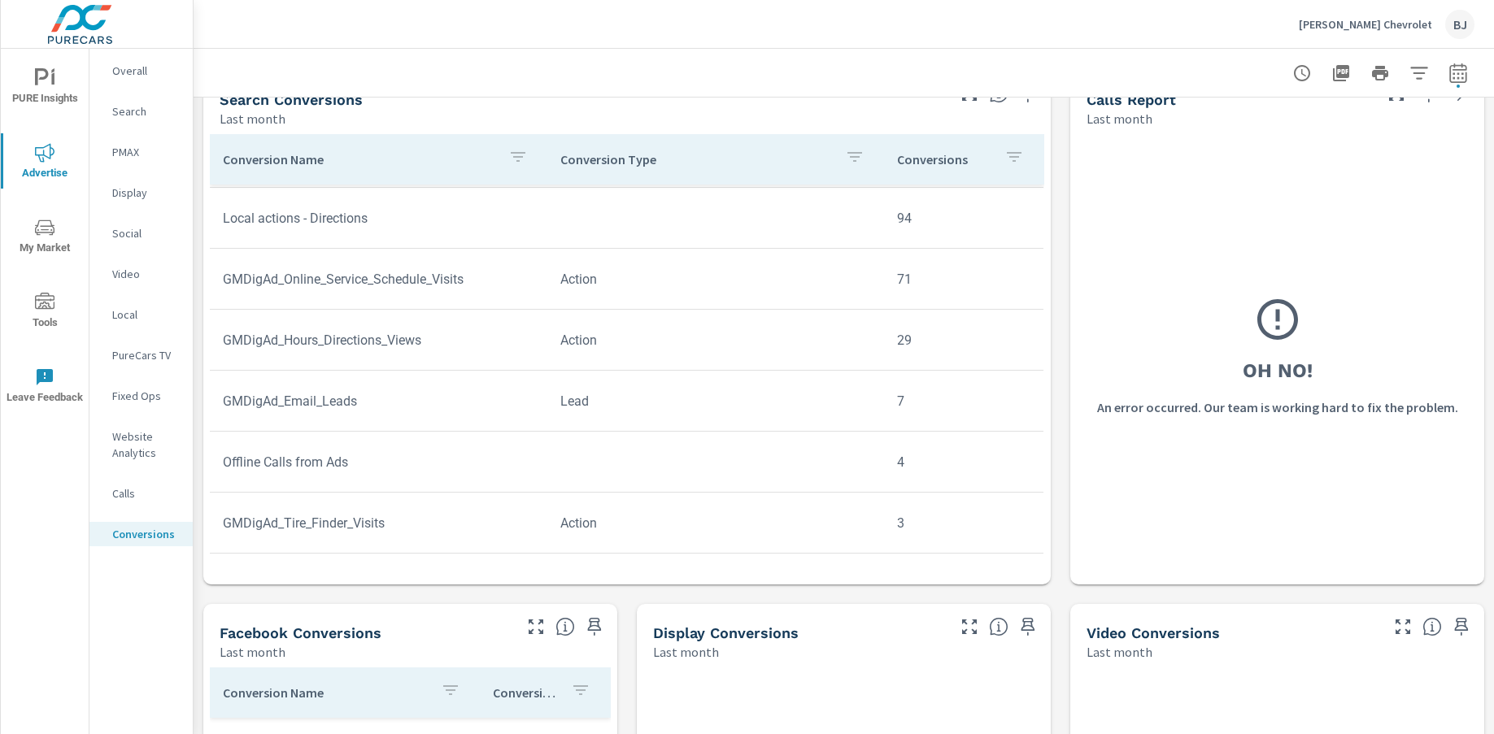
scroll to position [732, 0]
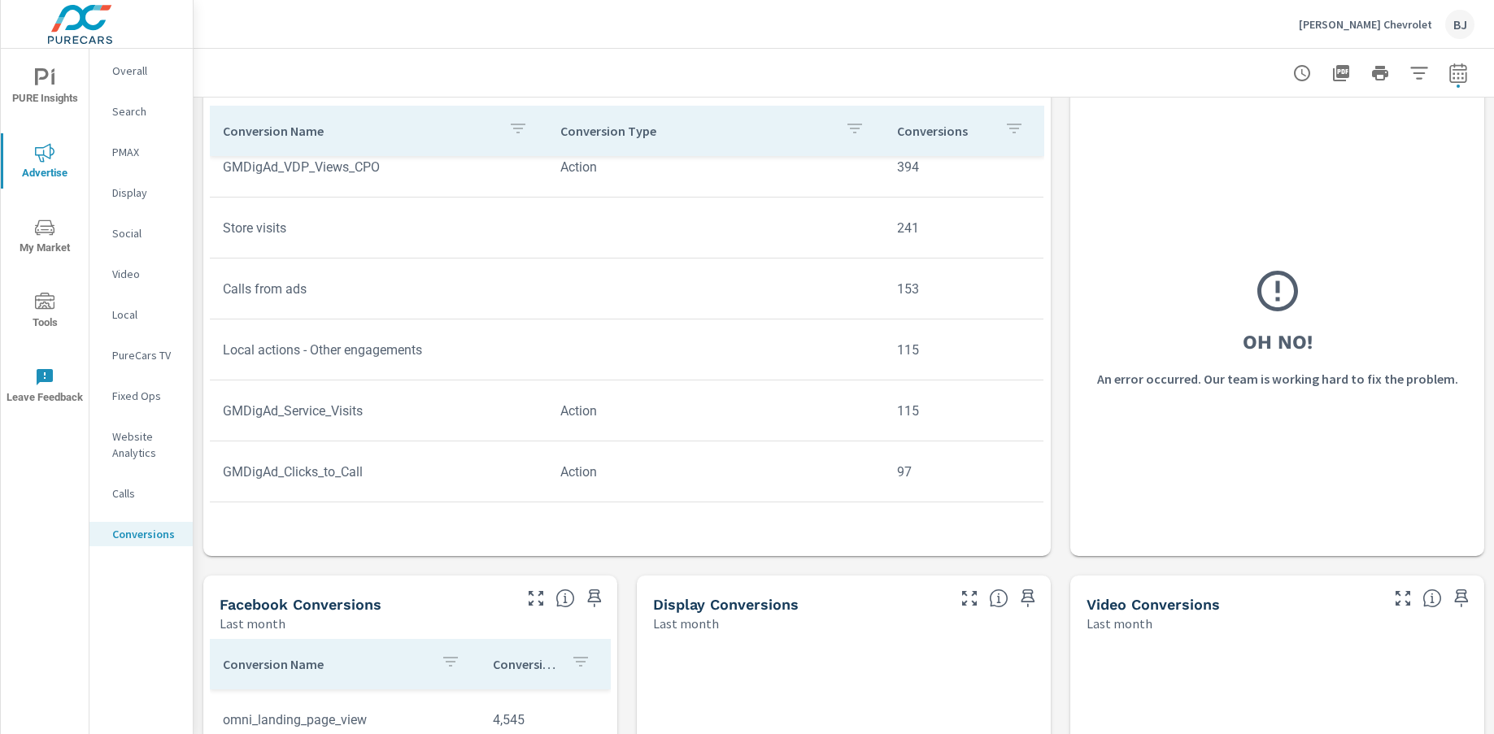
scroll to position [296, 0]
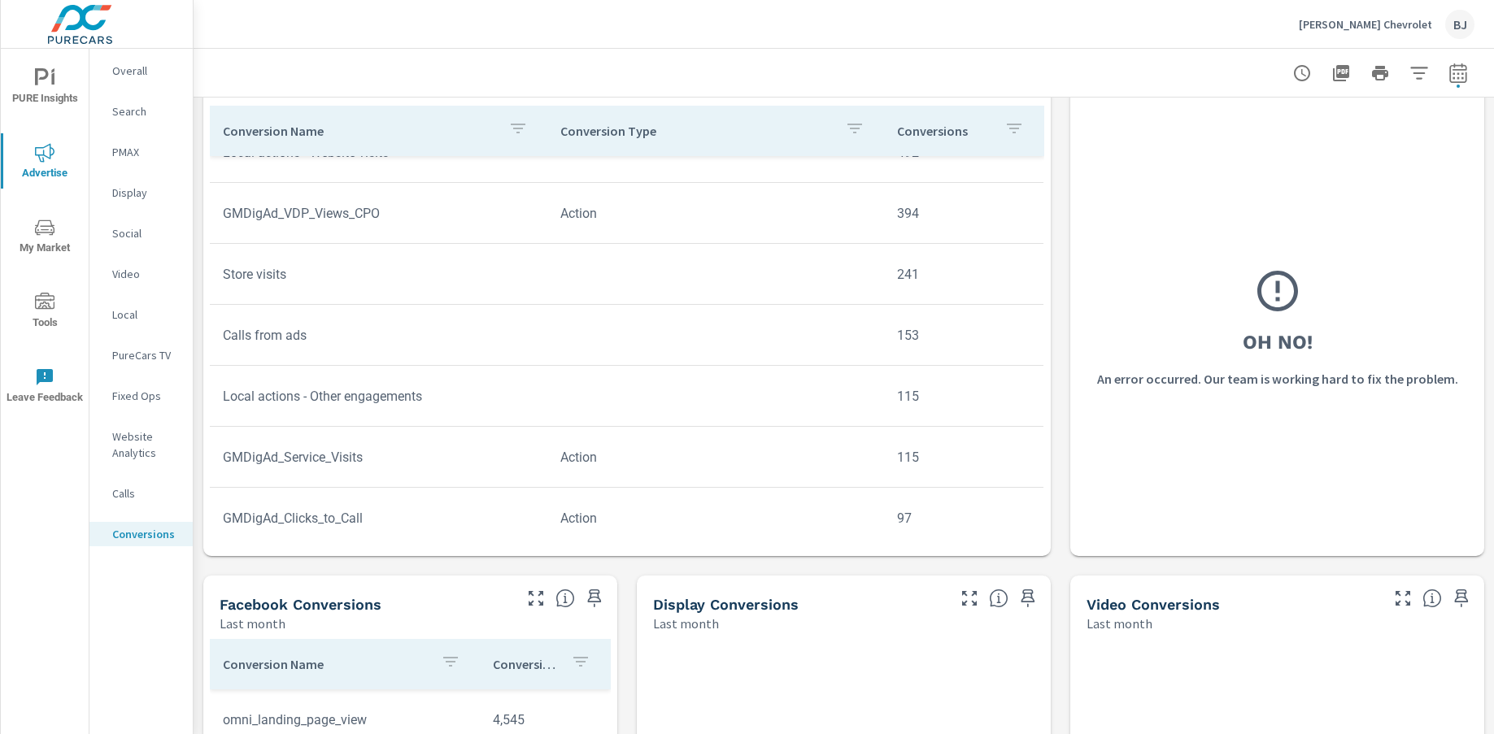
scroll to position [220, 0]
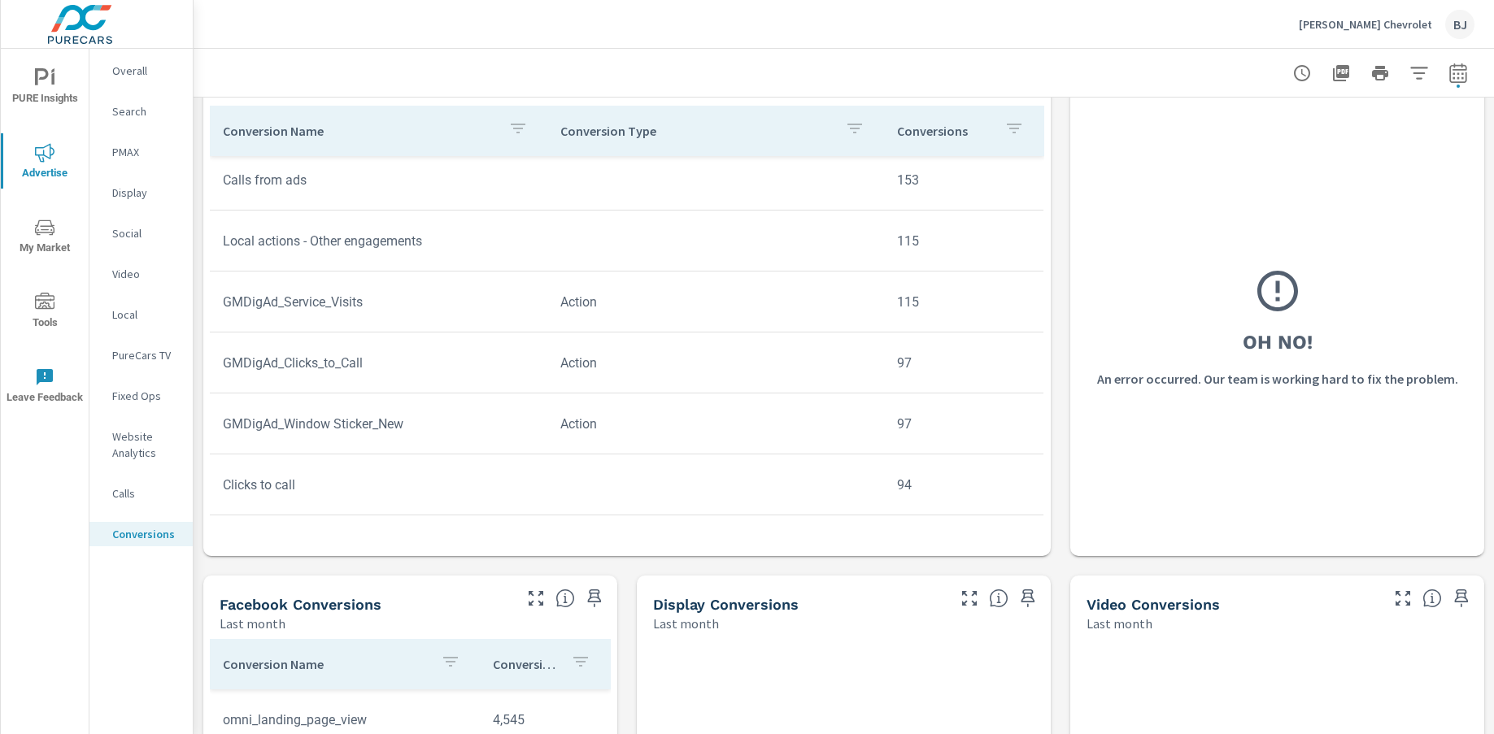
scroll to position [377, 0]
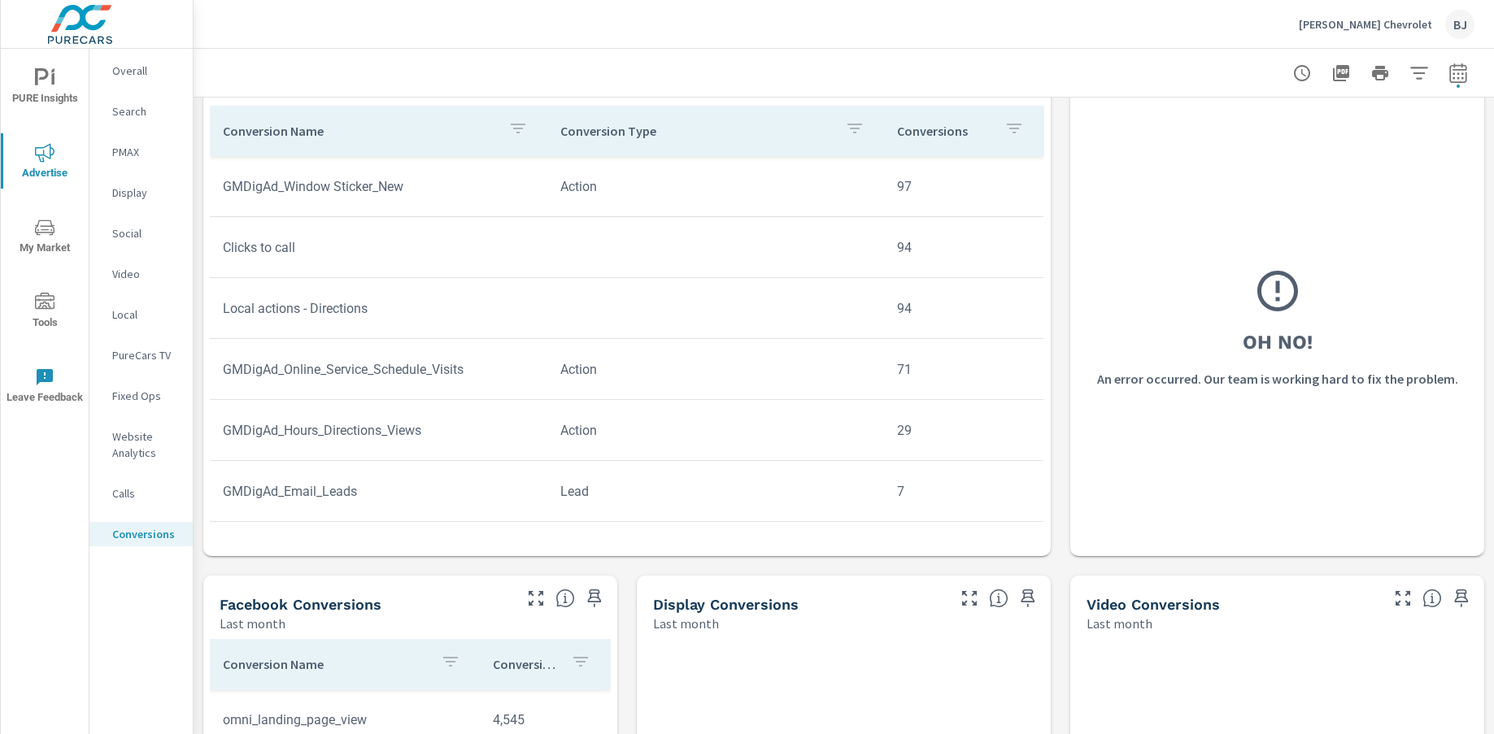
scroll to position [612, 0]
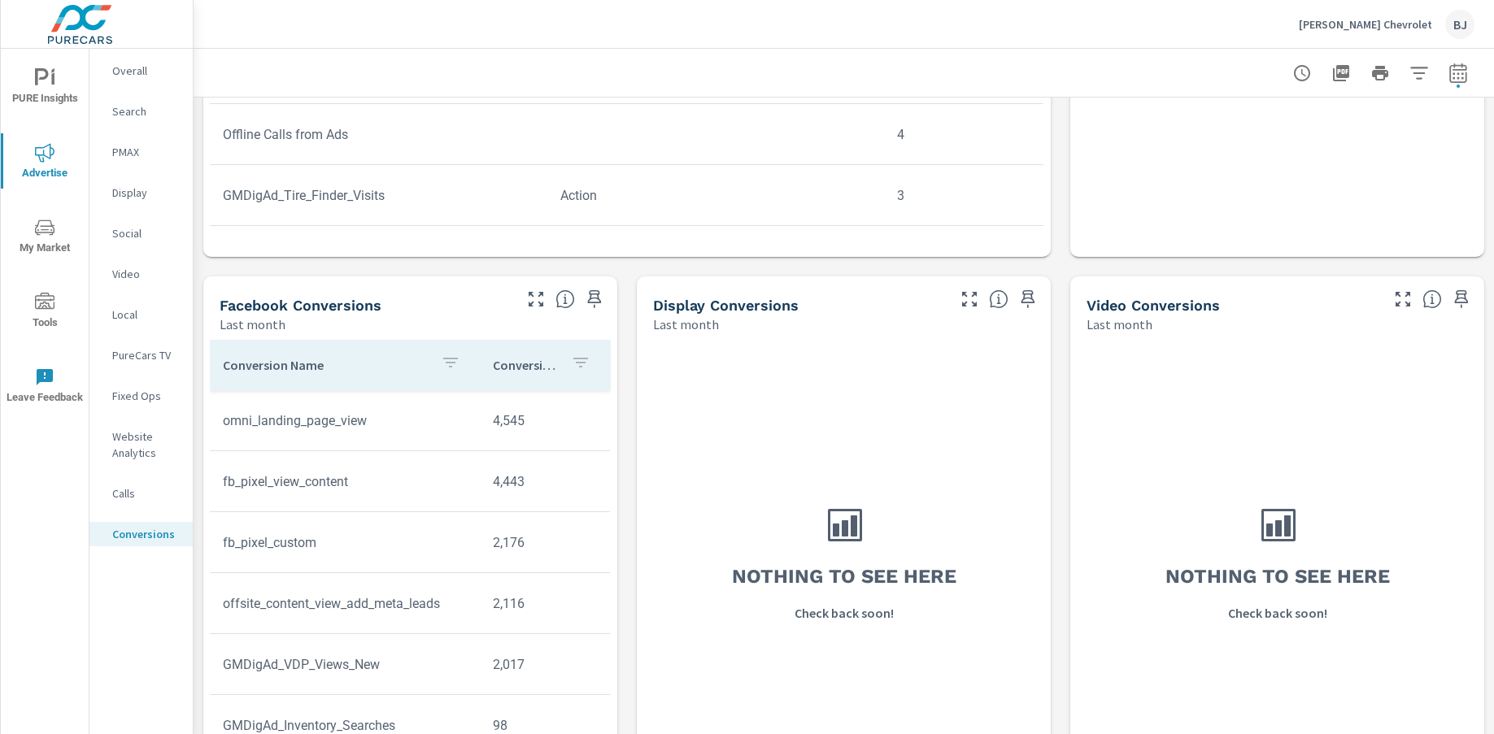
scroll to position [1097, 0]
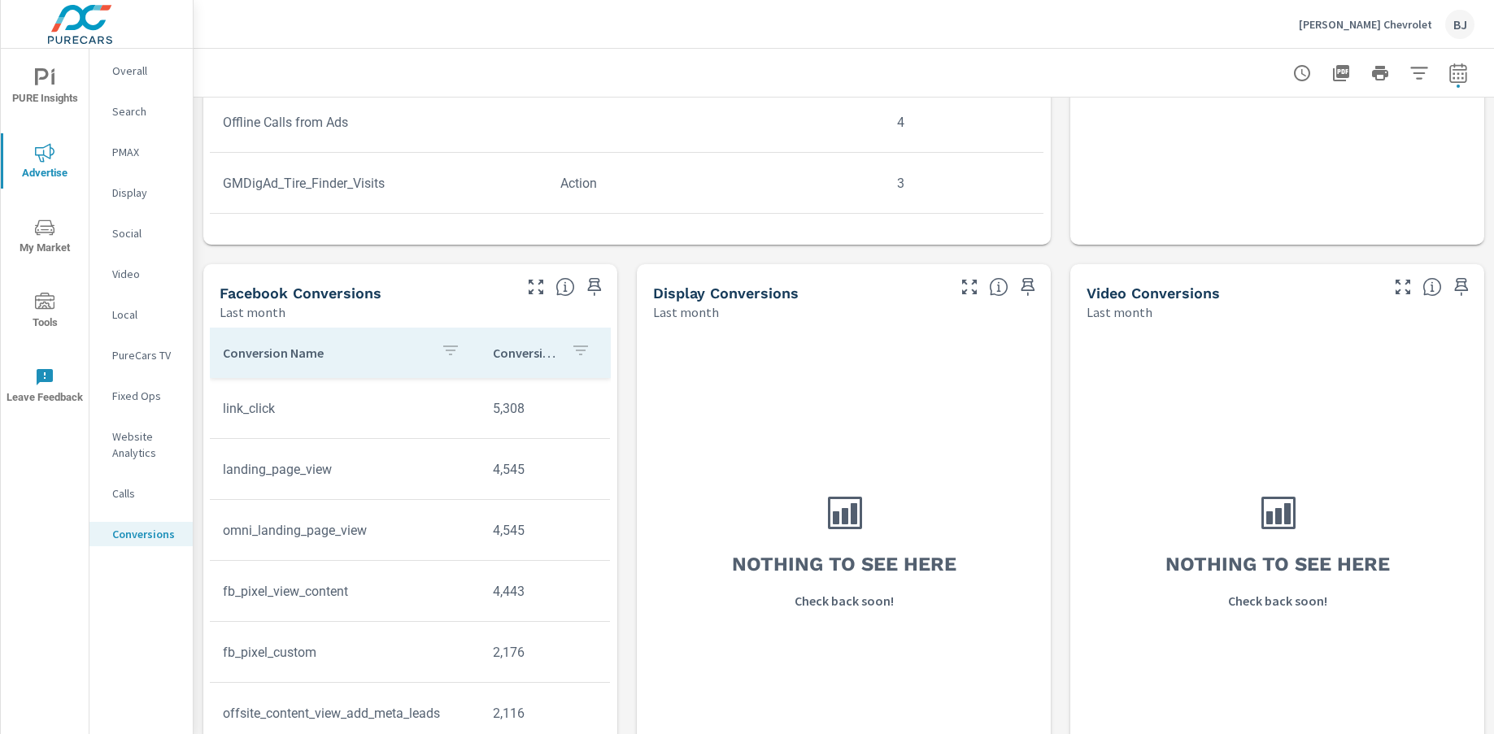
scroll to position [1016, 0]
